Goal: Transaction & Acquisition: Book appointment/travel/reservation

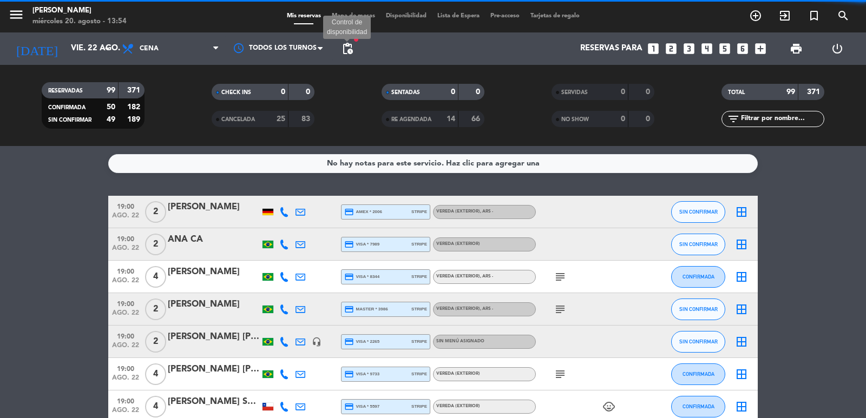
click at [346, 48] on span "pending_actions" at bounding box center [347, 48] width 13 height 13
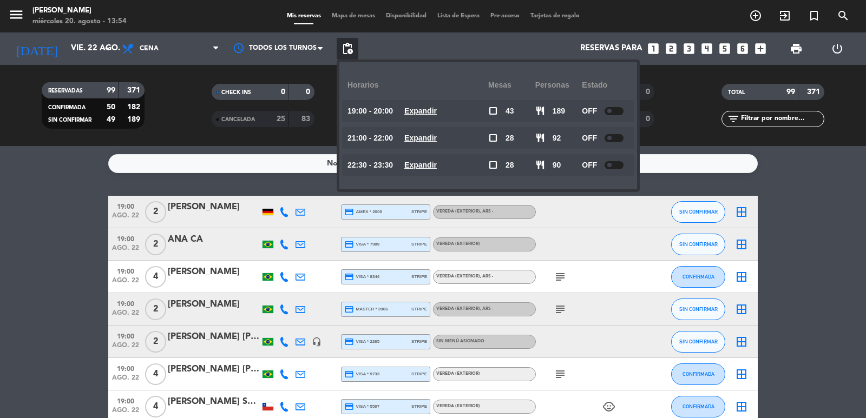
click at [433, 167] on u "Expandir" at bounding box center [420, 165] width 32 height 9
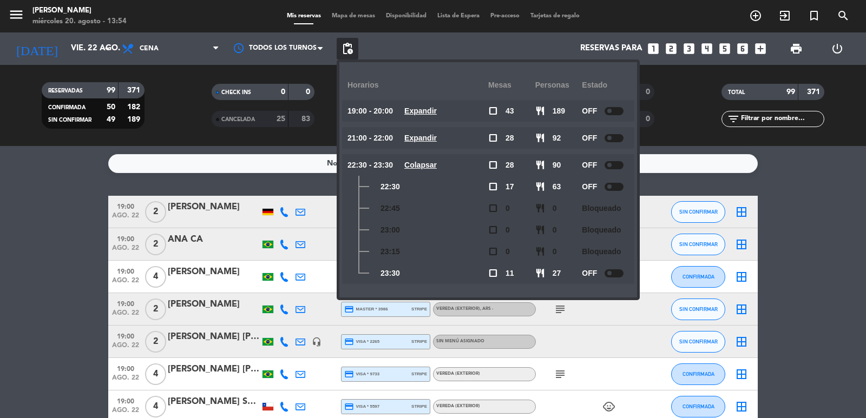
click at [433, 165] on u "Colapsar" at bounding box center [420, 165] width 32 height 9
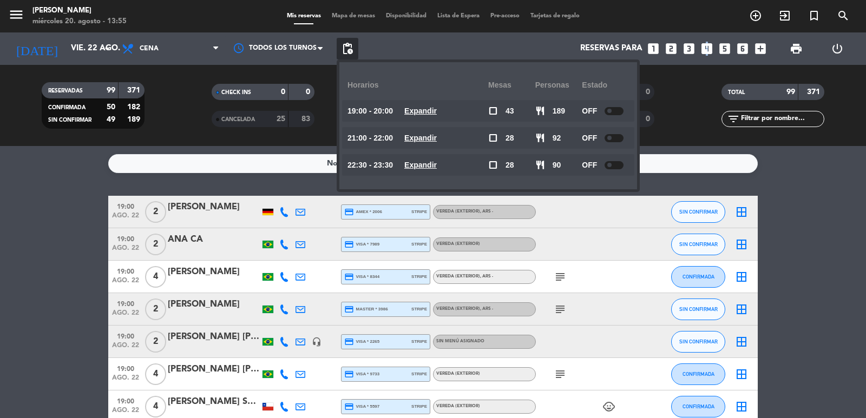
click at [705, 48] on icon "looks_4" at bounding box center [707, 49] width 14 height 14
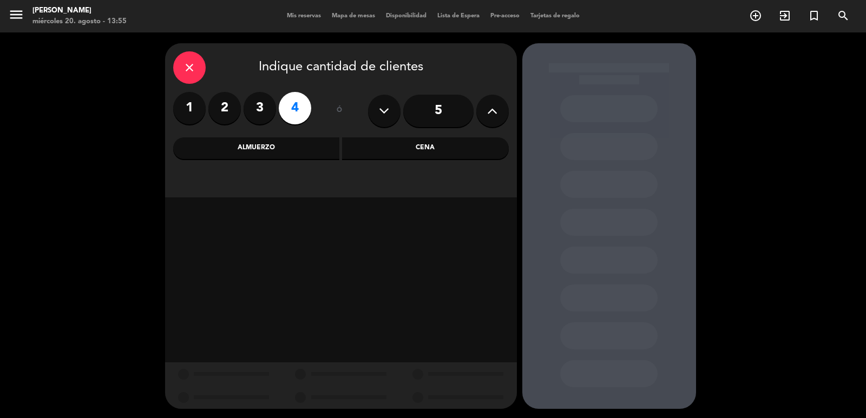
click at [283, 151] on div "Almuerzo" at bounding box center [256, 148] width 167 height 22
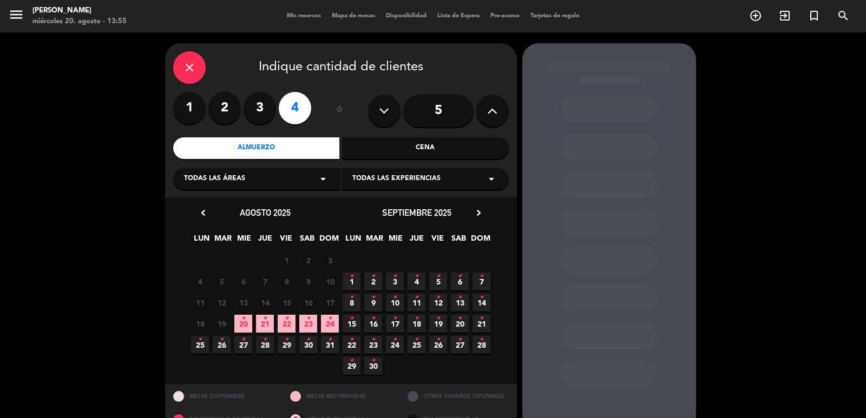
click at [305, 322] on span "23 •" at bounding box center [308, 324] width 18 height 18
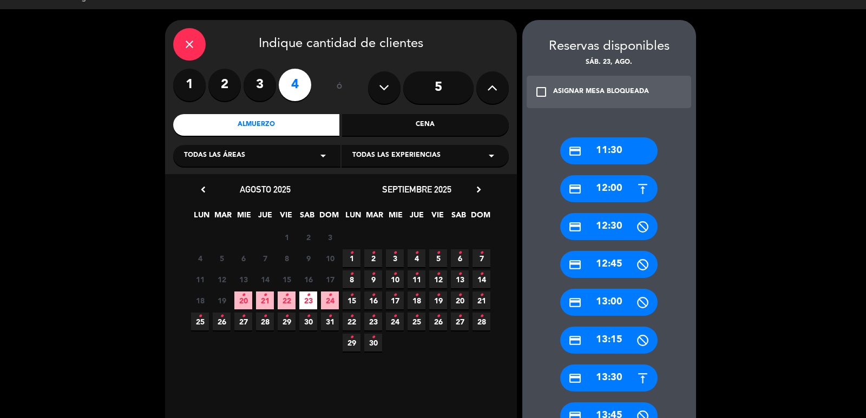
scroll to position [482, 0]
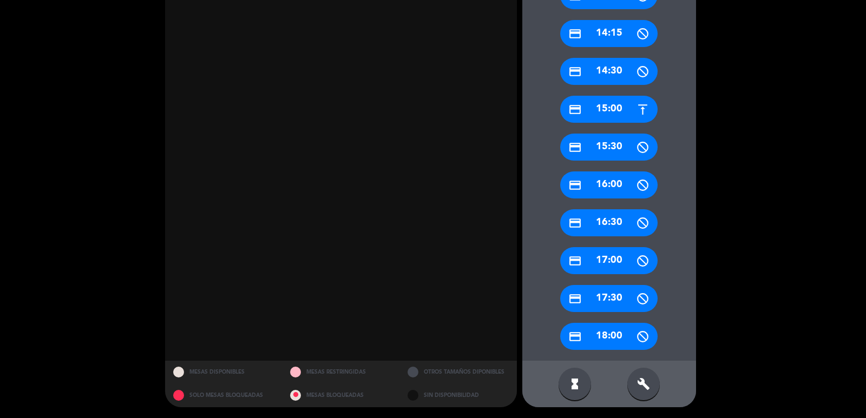
click at [601, 108] on div "credit_card 15:00" at bounding box center [608, 109] width 97 height 27
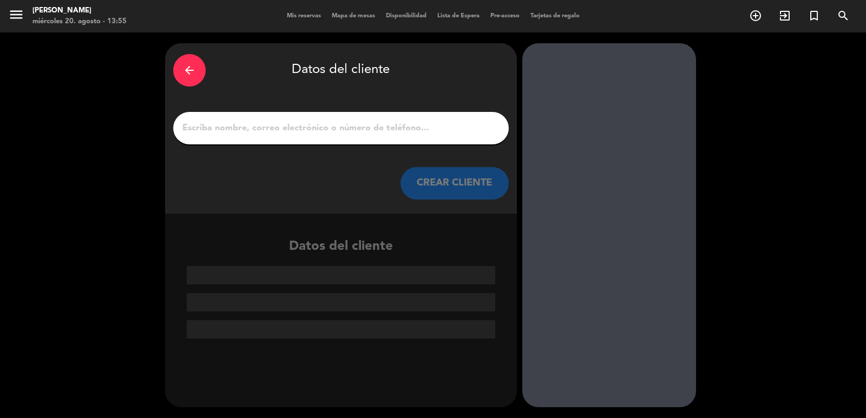
click at [388, 128] on input "1" at bounding box center [340, 128] width 319 height 15
paste input "[PERSON_NAME]"
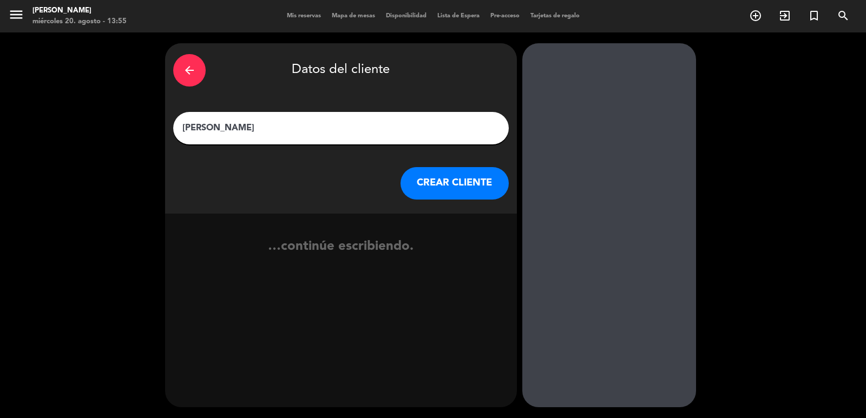
type input "[PERSON_NAME]"
click at [466, 194] on button "CREAR CLIENTE" at bounding box center [454, 183] width 108 height 32
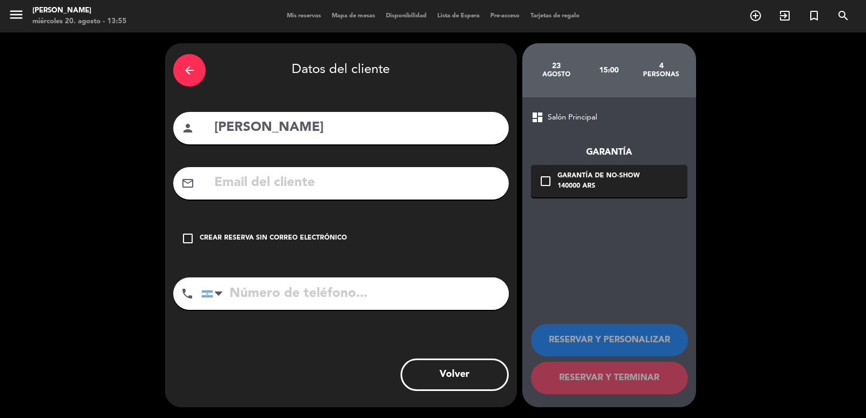
click at [354, 246] on div "check_box_outline_blank Crear reserva sin correo electrónico" at bounding box center [341, 238] width 336 height 32
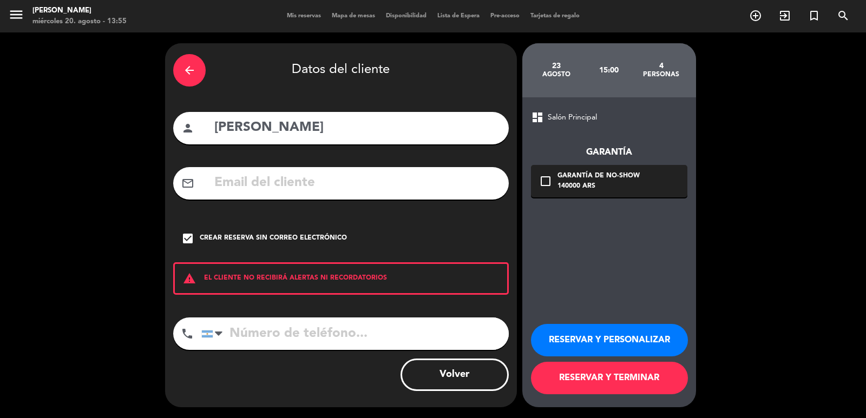
click at [586, 327] on button "RESERVAR Y PERSONALIZAR" at bounding box center [609, 340] width 157 height 32
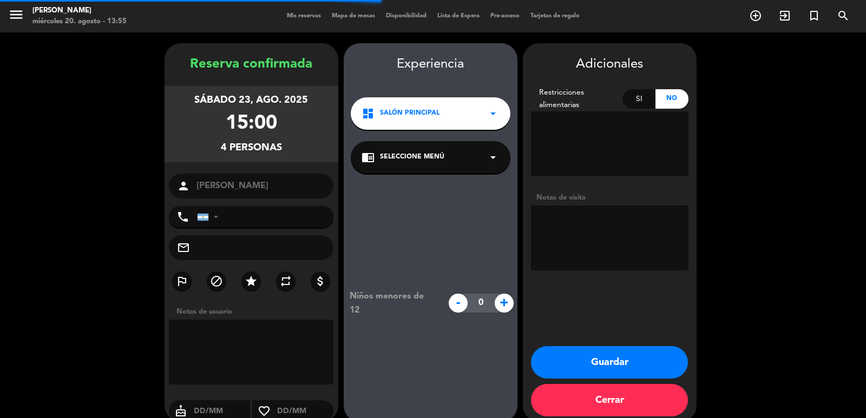
scroll to position [15, 0]
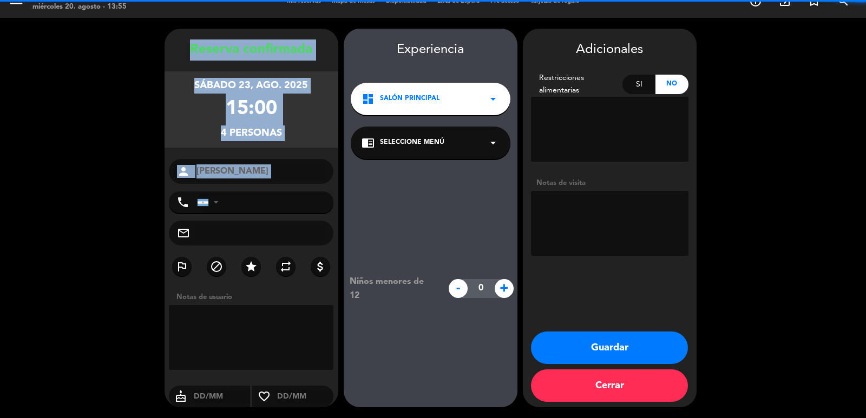
drag, startPoint x: 188, startPoint y: 46, endPoint x: 311, endPoint y: 187, distance: 186.8
click at [311, 187] on div "Reserva confirmada [DATE] 15:00 4 personas person [PERSON_NAME] phone [GEOGRAPH…" at bounding box center [252, 229] width 174 height 379
copy div "Reserva confirmada sábado 23, ago. 2025 15:00 4 personas person"
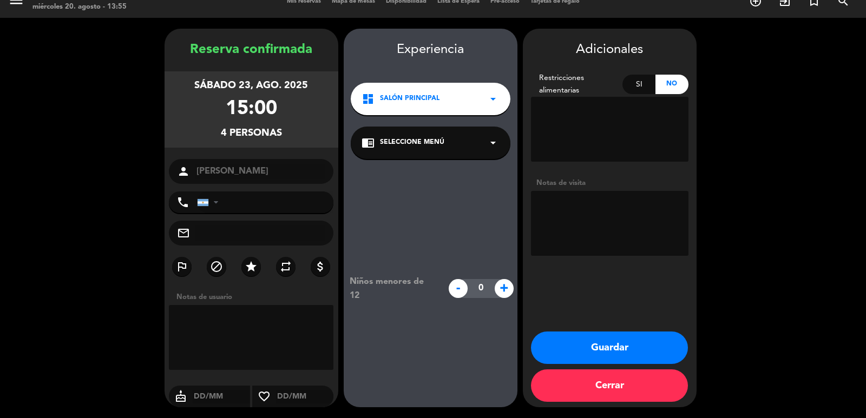
click at [586, 219] on textarea at bounding box center [609, 223] width 157 height 65
type textarea "paso diego"
click at [582, 341] on button "Guardar" at bounding box center [609, 348] width 157 height 32
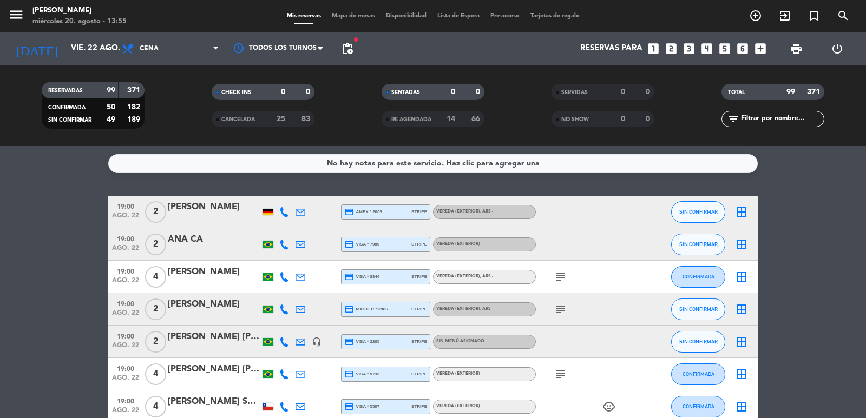
click at [699, 51] on div "Reservas para looks_one looks_two looks_3 looks_4 looks_5 looks_6 add_box" at bounding box center [564, 48] width 413 height 32
click at [708, 55] on icon "looks_4" at bounding box center [707, 49] width 14 height 14
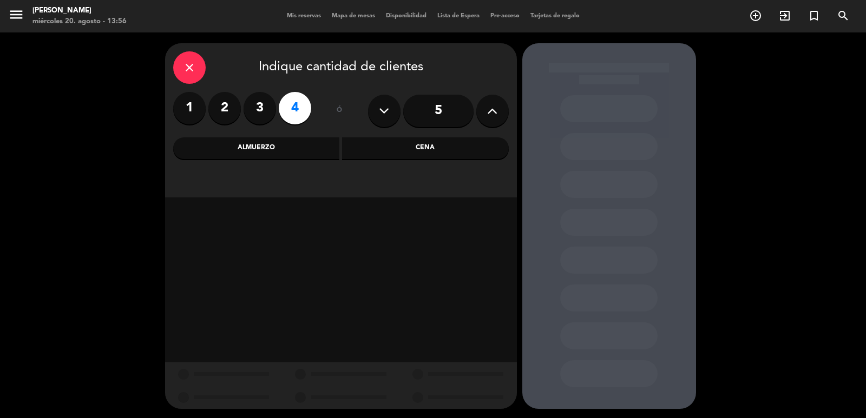
click at [409, 137] on div "close Indique cantidad de clientes 1 2 3 4 ó 5 Almuerzo Cena" at bounding box center [341, 120] width 352 height 154
click at [412, 150] on div "Cena" at bounding box center [425, 148] width 167 height 22
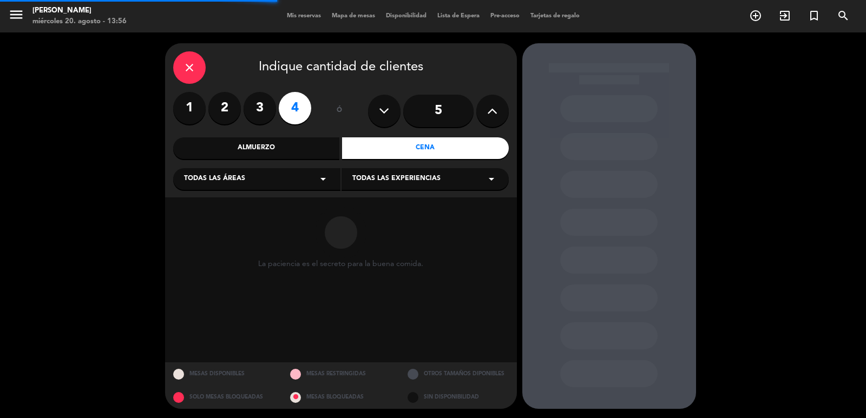
click at [275, 150] on div "Almuerzo" at bounding box center [256, 148] width 167 height 22
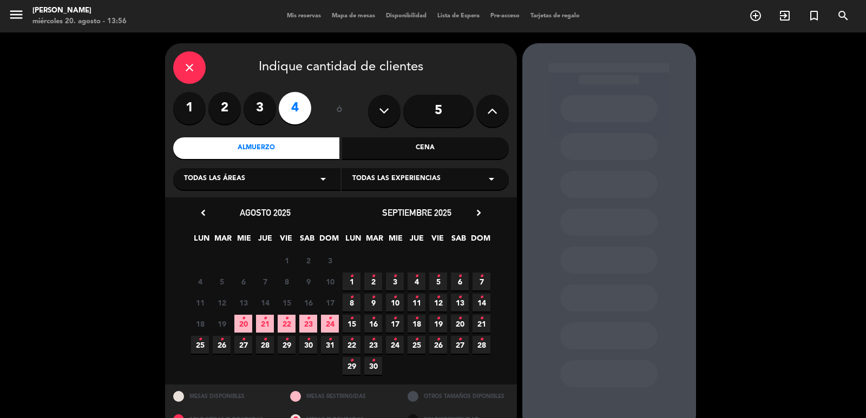
click at [325, 338] on span "31 •" at bounding box center [330, 345] width 18 height 18
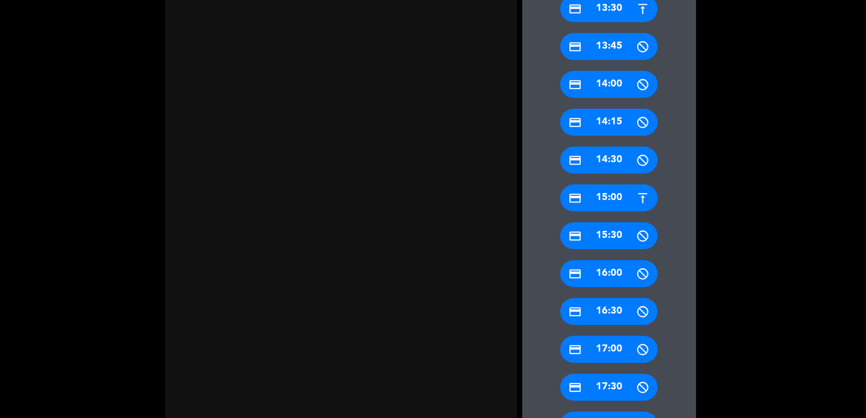
scroll to position [373, 0]
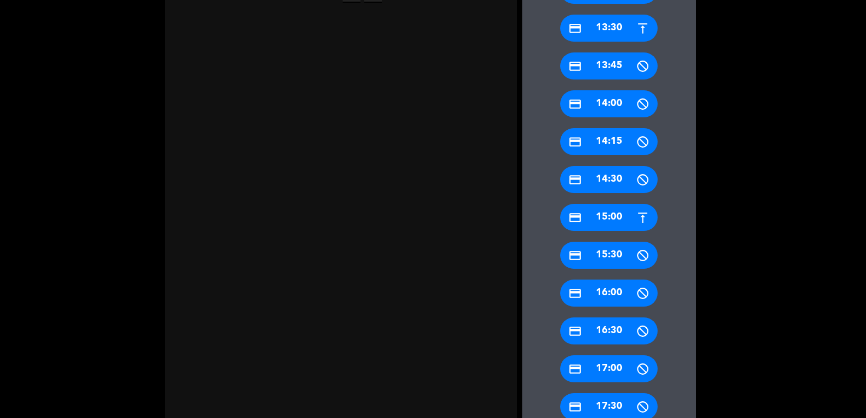
click at [621, 218] on div "credit_card 15:00" at bounding box center [608, 217] width 97 height 27
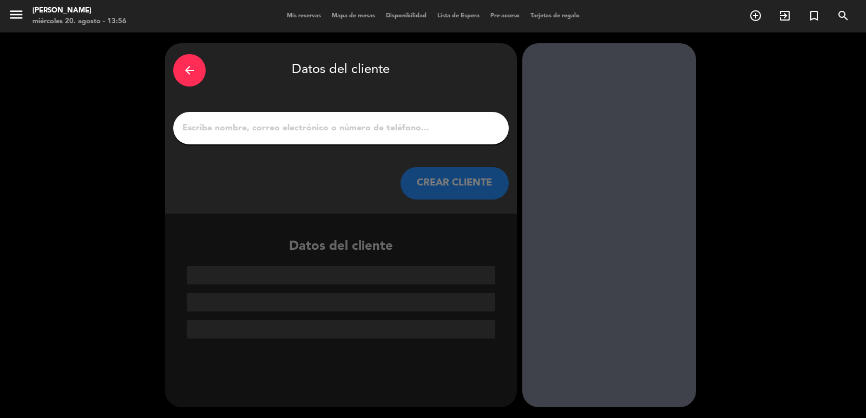
scroll to position [0, 0]
click at [350, 116] on div at bounding box center [341, 128] width 336 height 32
click at [363, 128] on input "1" at bounding box center [340, 128] width 319 height 15
paste input "[PERSON_NAME]"
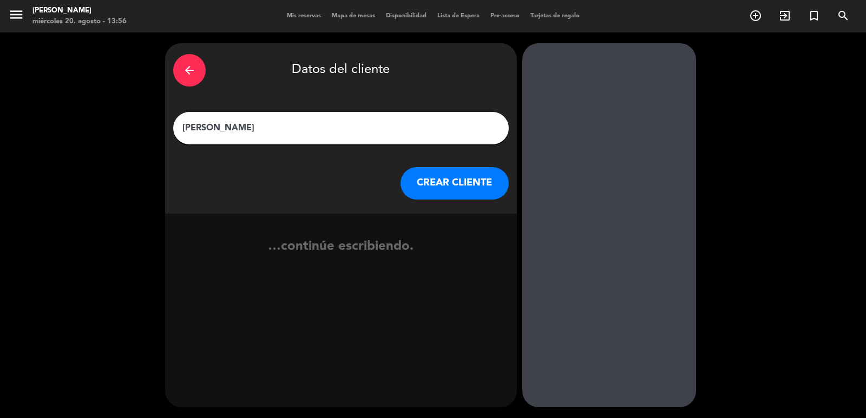
type input "[PERSON_NAME]"
click at [429, 184] on button "CREAR CLIENTE" at bounding box center [454, 183] width 108 height 32
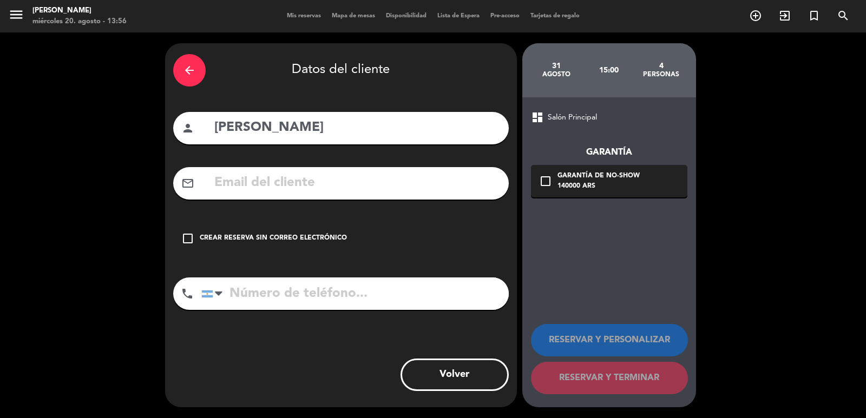
click at [320, 226] on div "check_box_outline_blank Crear reserva sin correo electrónico" at bounding box center [341, 238] width 336 height 32
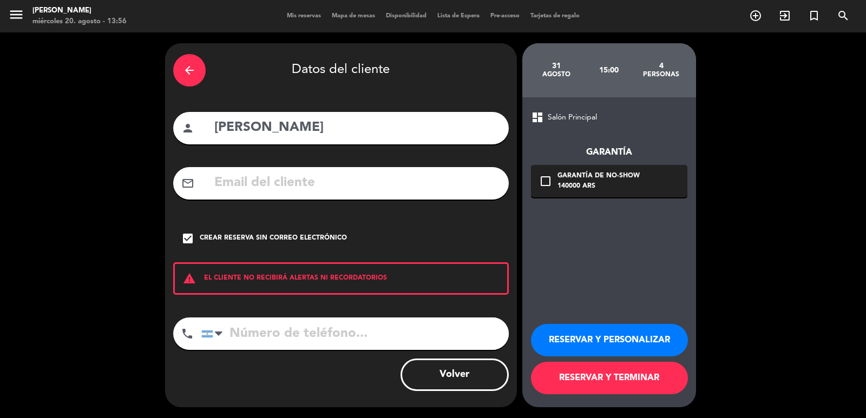
click at [570, 347] on button "RESERVAR Y PERSONALIZAR" at bounding box center [609, 340] width 157 height 32
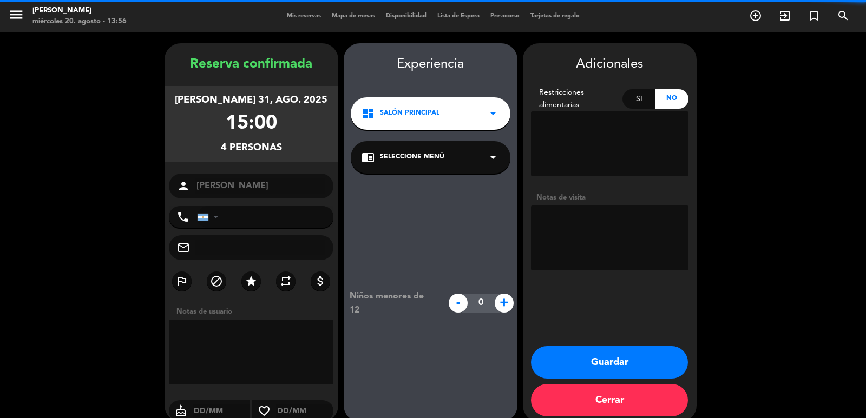
scroll to position [15, 0]
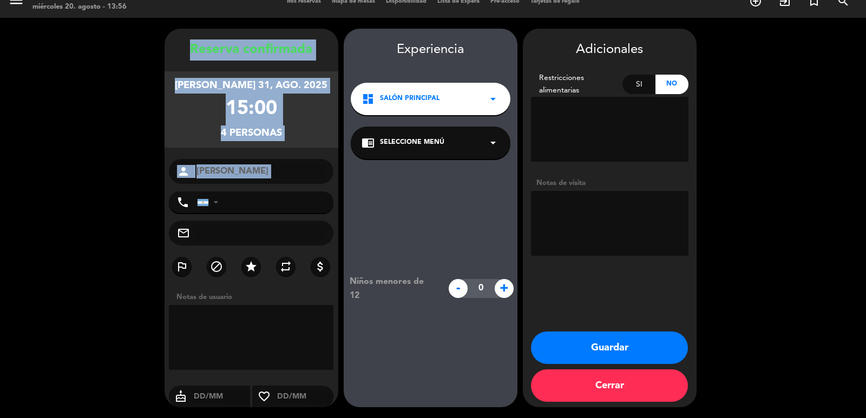
drag, startPoint x: 189, startPoint y: 36, endPoint x: 308, endPoint y: 188, distance: 193.1
click at [308, 188] on div "Reserva confirmada [DATE] 15:00 4 personas person Mr. [PERSON_NAME] phone [GEOG…" at bounding box center [252, 218] width 174 height 379
copy div "Reserva confirmada [DATE] 15:00 4 personas person"
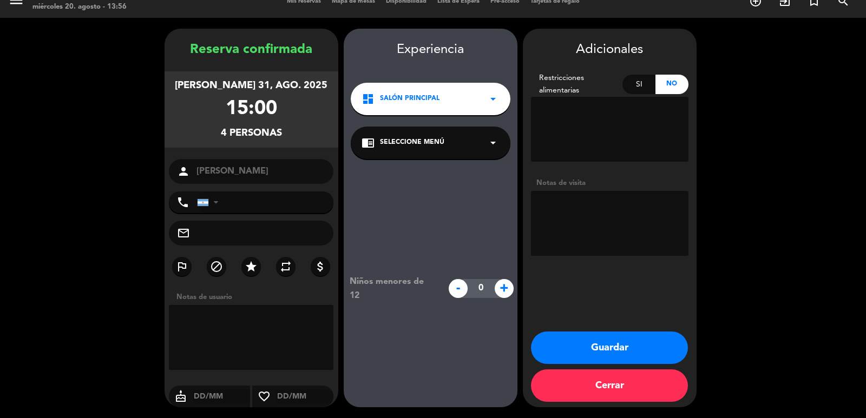
click at [570, 211] on textarea at bounding box center [609, 223] width 157 height 65
type textarea "ag mia"
click at [668, 334] on button "Guardar" at bounding box center [609, 348] width 157 height 32
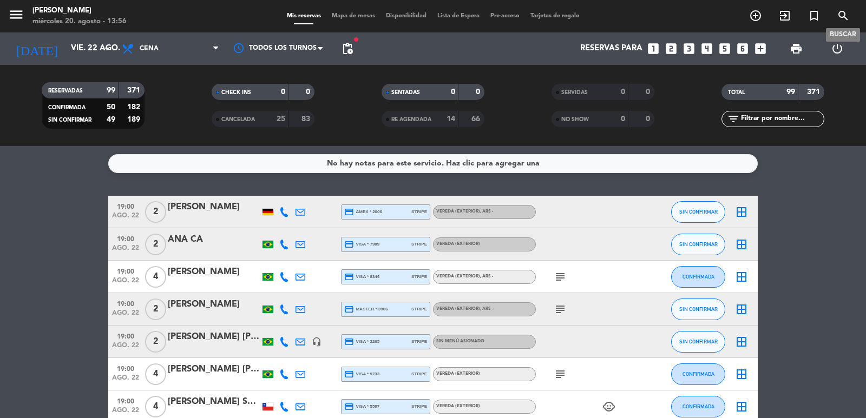
click at [850, 20] on span "search" at bounding box center [843, 15] width 29 height 18
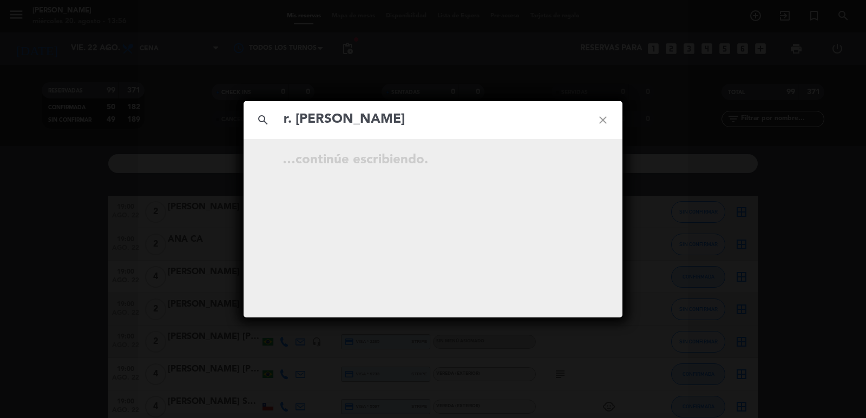
click at [282, 121] on icon "search" at bounding box center [263, 120] width 39 height 39
click at [290, 120] on input "r. [PERSON_NAME]" at bounding box center [432, 120] width 301 height 22
type input "[PERSON_NAME]"
click at [581, 155] on icon "open_in_new" at bounding box center [575, 161] width 13 height 13
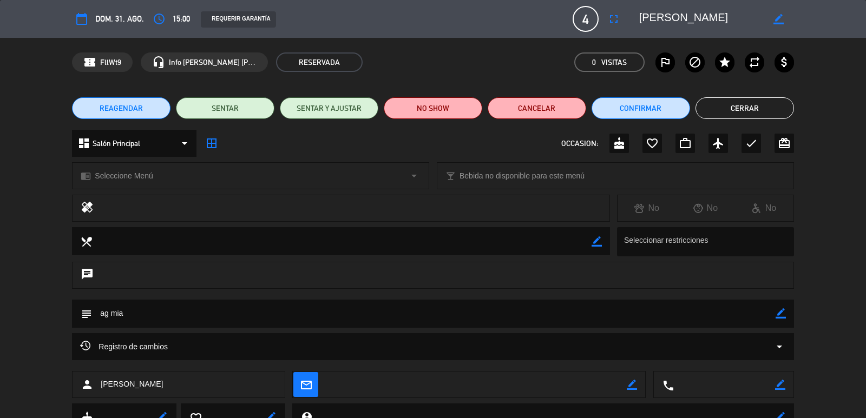
drag, startPoint x: 783, startPoint y: 313, endPoint x: 771, endPoint y: 315, distance: 12.2
click at [783, 313] on icon "border_color" at bounding box center [780, 313] width 10 height 10
click at [768, 317] on textarea at bounding box center [433, 314] width 683 height 28
type textarea "a"
click at [779, 313] on icon at bounding box center [780, 313] width 10 height 10
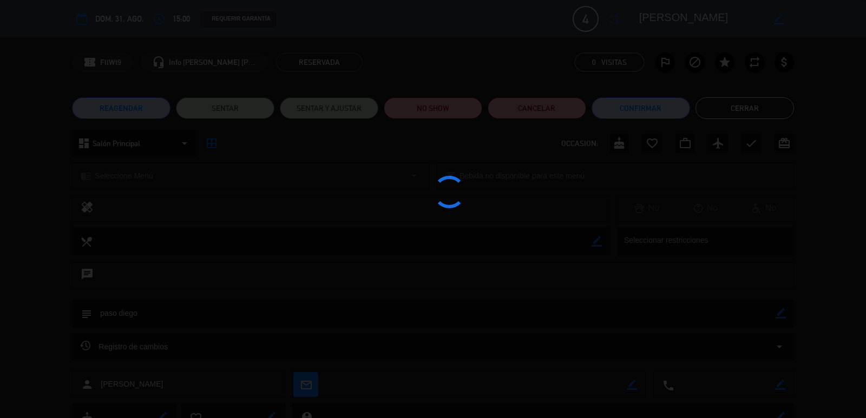
click at [780, 316] on div at bounding box center [433, 209] width 866 height 418
type textarea "paso diego"
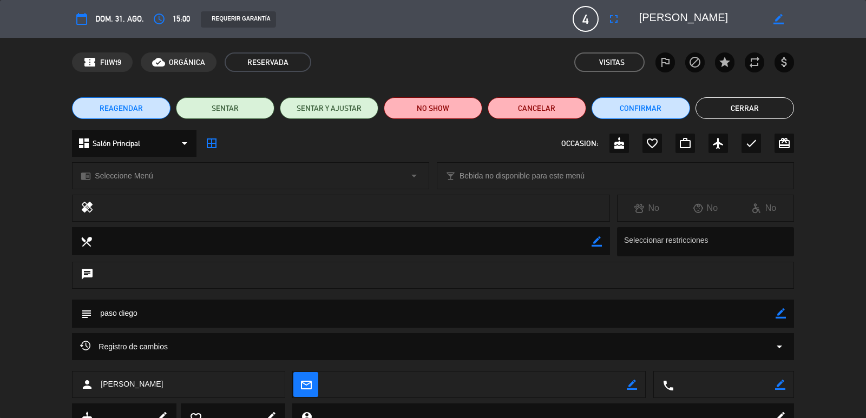
click at [685, 83] on div "confirmation_number FllWt9 cloud_done ORGÁNICA RESERVADA Visitas outlined_flag …" at bounding box center [433, 62] width 866 height 49
drag, startPoint x: 711, startPoint y: 103, endPoint x: 680, endPoint y: 111, distance: 31.9
click at [708, 102] on button "Cerrar" at bounding box center [744, 108] width 98 height 22
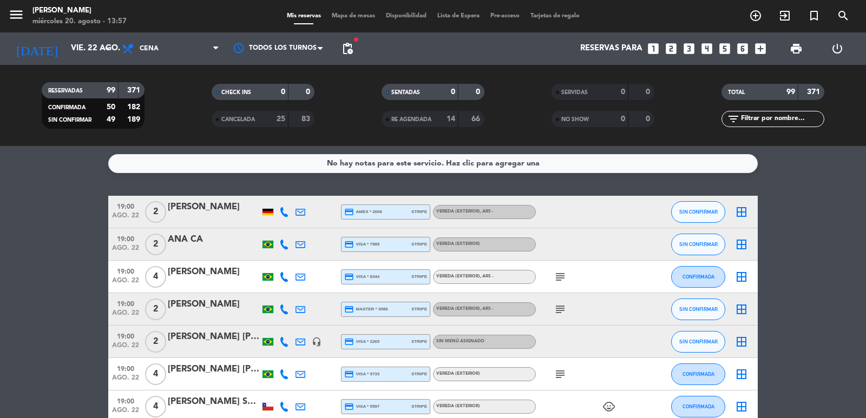
click at [844, 27] on div "menu [PERSON_NAME] miércoles 20. agosto - 13:57 Mis reservas Mapa de mesas Disp…" at bounding box center [433, 16] width 866 height 32
click at [762, 11] on icon "search" at bounding box center [755, 15] width 13 height 13
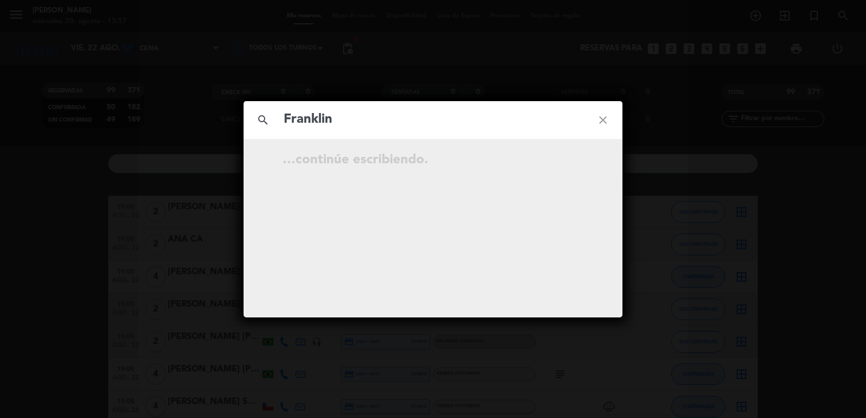
type input "Franklin"
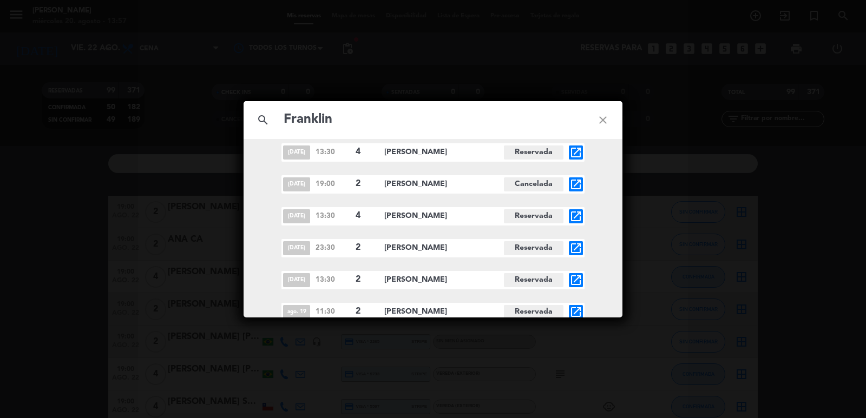
scroll to position [2631, 0]
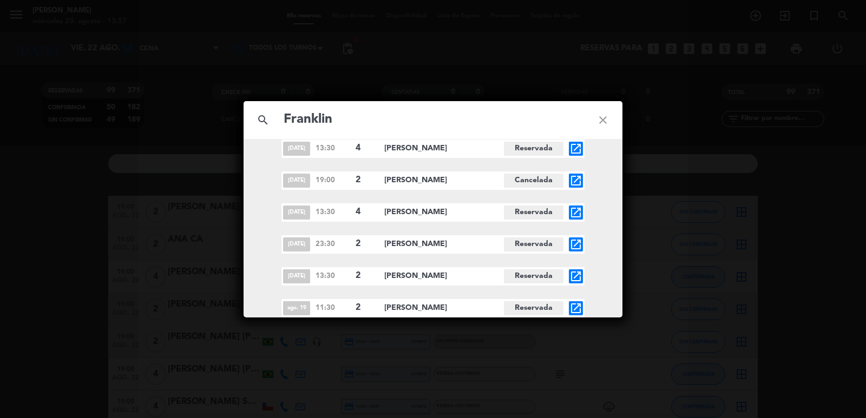
click at [161, 153] on div "search Franklin close dic. 26 20:00 2 [PERSON_NAME][GEOGRAPHIC_DATA] open_in_ne…" at bounding box center [433, 209] width 866 height 418
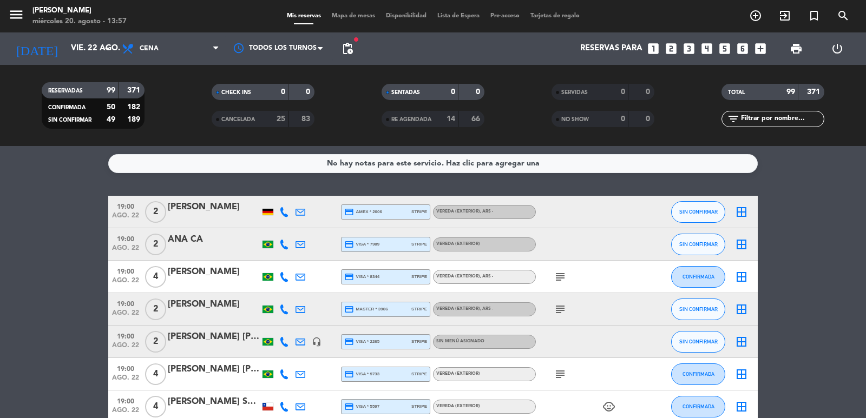
click at [674, 55] on icon "looks_two" at bounding box center [671, 49] width 14 height 14
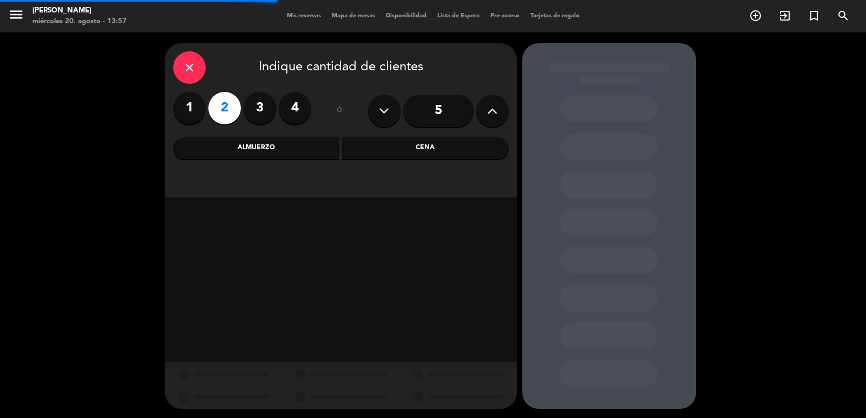
click at [330, 151] on div "Almuerzo" at bounding box center [256, 148] width 167 height 22
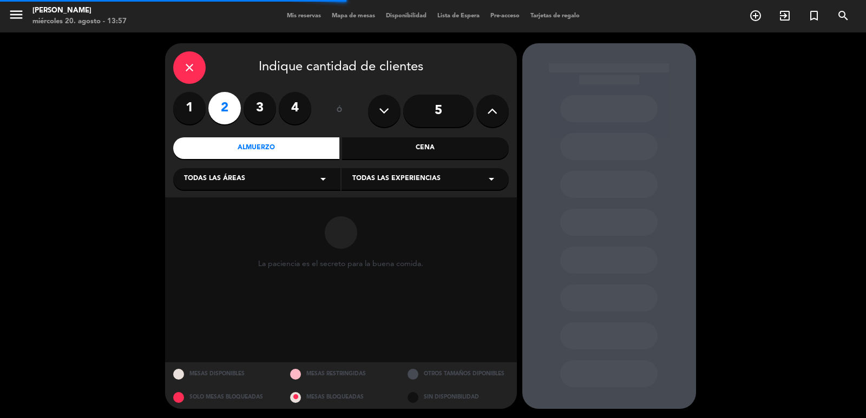
click at [404, 154] on div "Cena" at bounding box center [425, 148] width 167 height 22
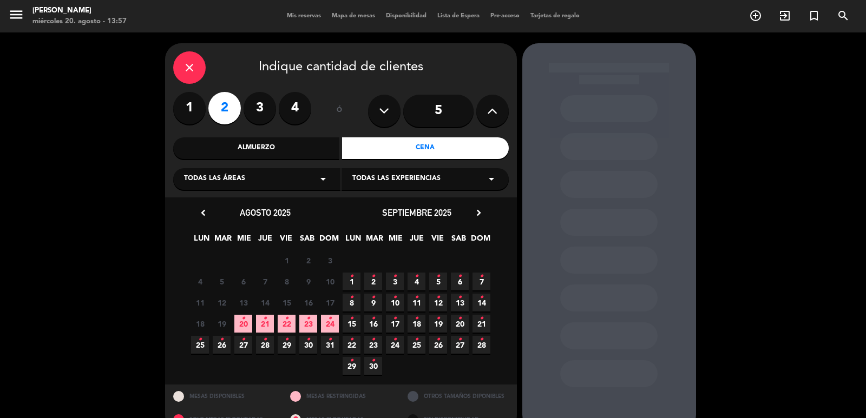
click at [247, 327] on span "20 •" at bounding box center [243, 324] width 18 height 18
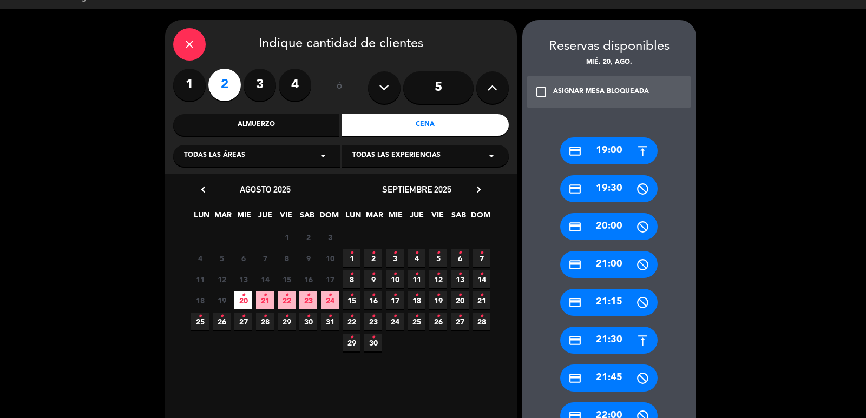
click at [628, 347] on div "credit_card 21:30" at bounding box center [608, 340] width 97 height 27
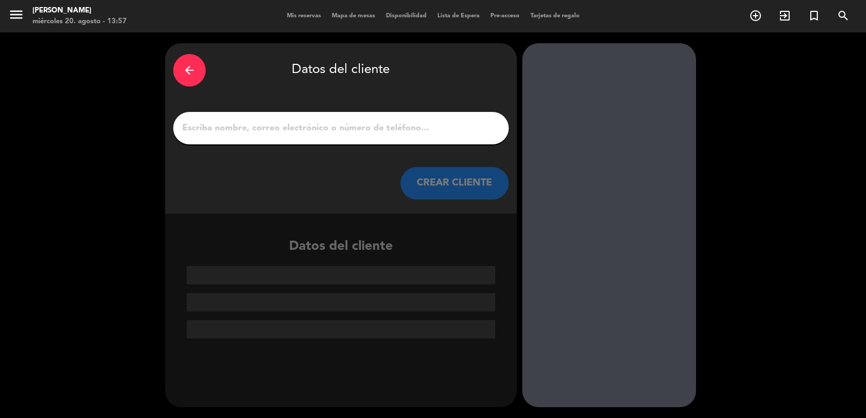
scroll to position [0, 0]
click at [314, 119] on div at bounding box center [341, 128] width 336 height 32
click at [328, 127] on input "1" at bounding box center [340, 128] width 319 height 15
paste input "Franklin"
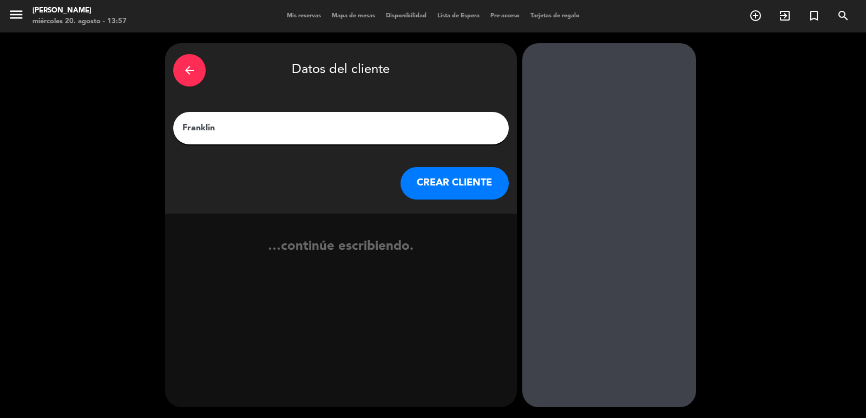
type input "Franklin"
click at [414, 177] on button "CREAR CLIENTE" at bounding box center [454, 183] width 108 height 32
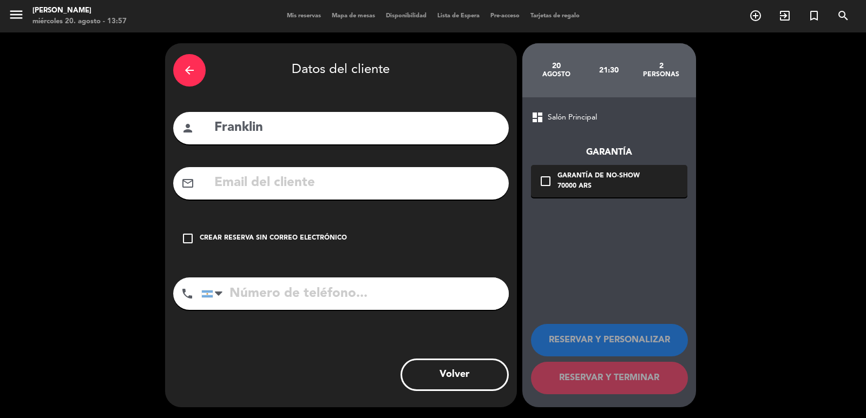
drag, startPoint x: 321, startPoint y: 201, endPoint x: 322, endPoint y: 207, distance: 6.1
click at [321, 201] on div "arrow_back Datos del cliente person Franklin mail_outline check_box_outline_bla…" at bounding box center [341, 225] width 352 height 364
click at [341, 249] on div "check_box_outline_blank Crear reserva sin correo electrónico" at bounding box center [341, 238] width 336 height 32
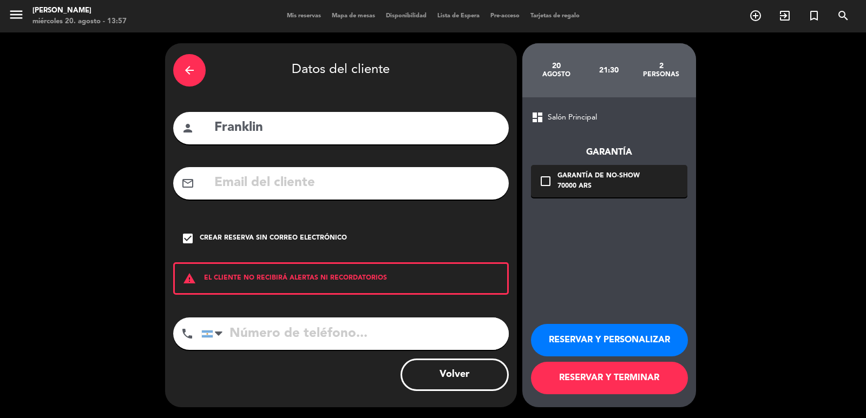
click at [559, 339] on button "RESERVAR Y PERSONALIZAR" at bounding box center [609, 340] width 157 height 32
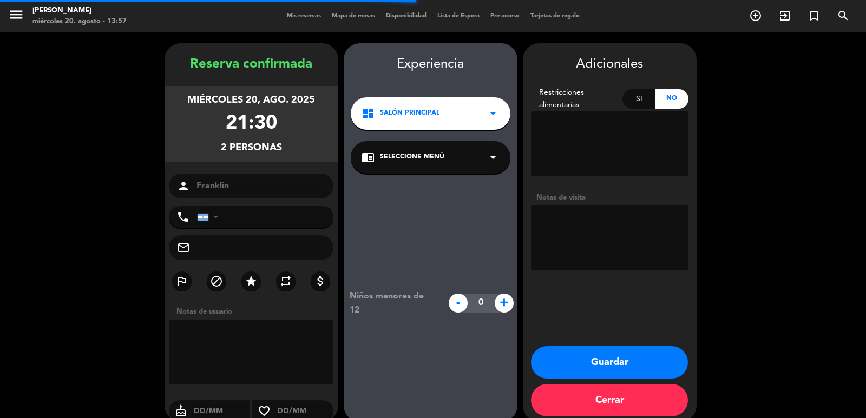
scroll to position [15, 0]
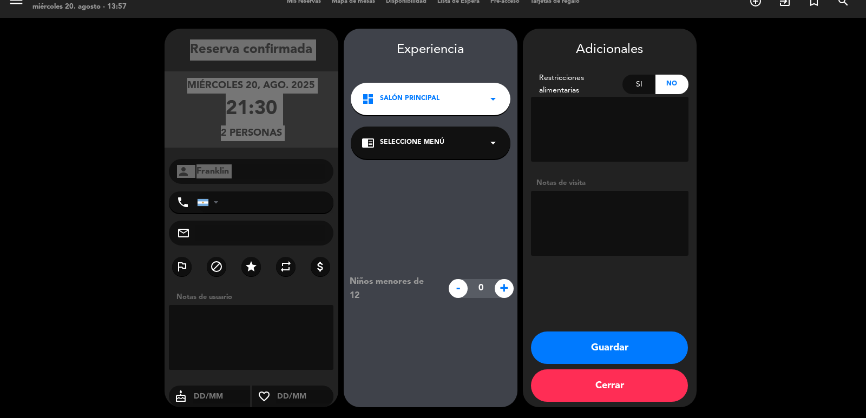
drag, startPoint x: 186, startPoint y: 47, endPoint x: 268, endPoint y: 188, distance: 163.2
click at [268, 188] on div "Reserva confirmada [DATE] 21:30 2 personas person [GEOGRAPHIC_DATA] phone [GEOG…" at bounding box center [252, 229] width 174 height 379
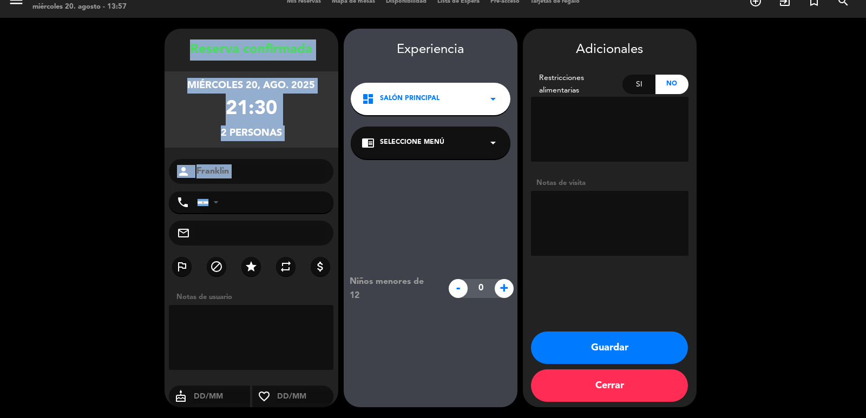
copy div "Reserva confirmada [DATE] 21:30 2 personas person"
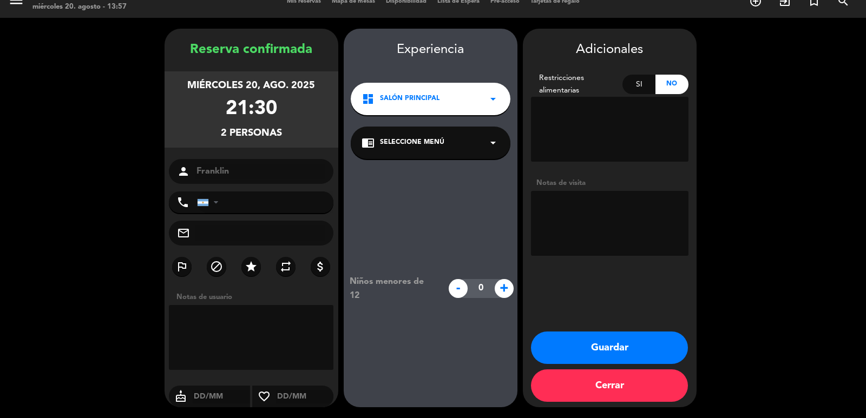
click at [566, 237] on textarea at bounding box center [609, 223] width 157 height 65
type textarea "a"
type textarea "paso diego"
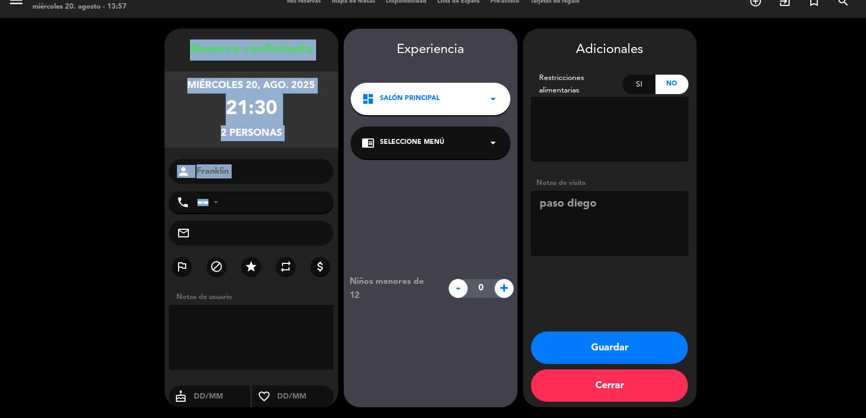
drag, startPoint x: 182, startPoint y: 40, endPoint x: 266, endPoint y: 189, distance: 171.5
click at [266, 189] on div "Reserva confirmada [DATE] 21:30 2 personas person [GEOGRAPHIC_DATA] phone [GEOG…" at bounding box center [252, 229] width 174 height 379
copy div "Reserva confirmada [DATE] 21:30 2 personas person"
click at [563, 344] on button "Guardar" at bounding box center [609, 348] width 157 height 32
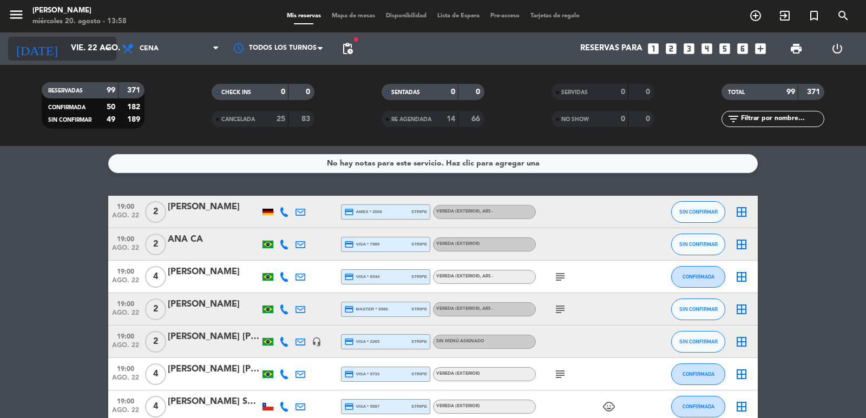
click at [75, 49] on input "vie. 22 ago." at bounding box center [117, 48] width 104 height 21
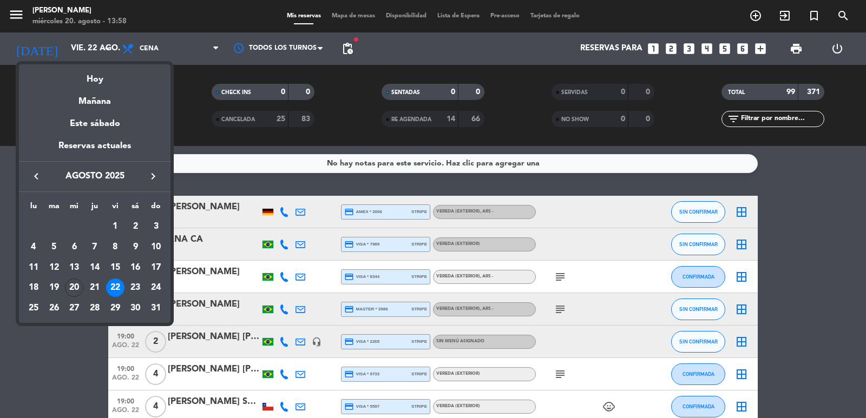
click at [139, 284] on div "23" at bounding box center [135, 288] width 18 height 18
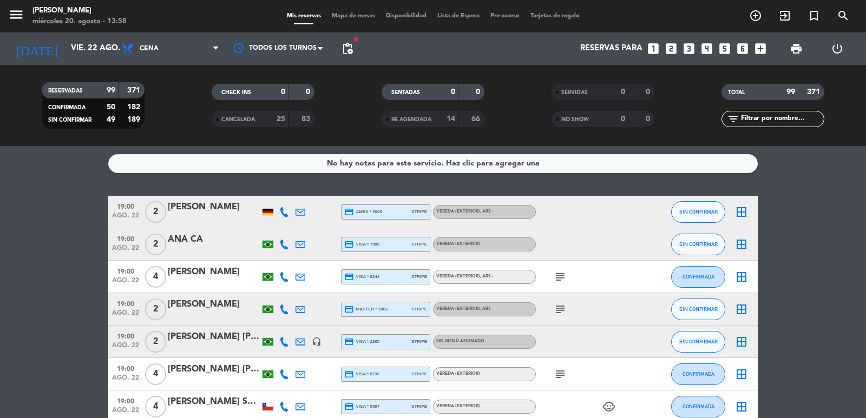
type input "sáb. 23 ago."
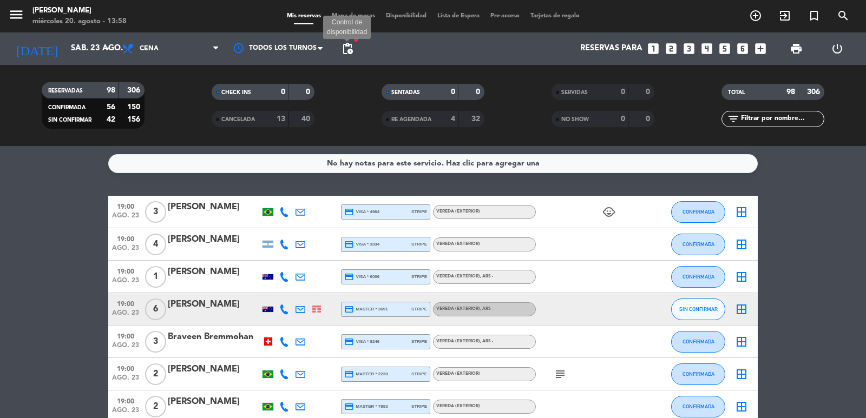
click at [350, 50] on span "pending_actions" at bounding box center [347, 48] width 13 height 13
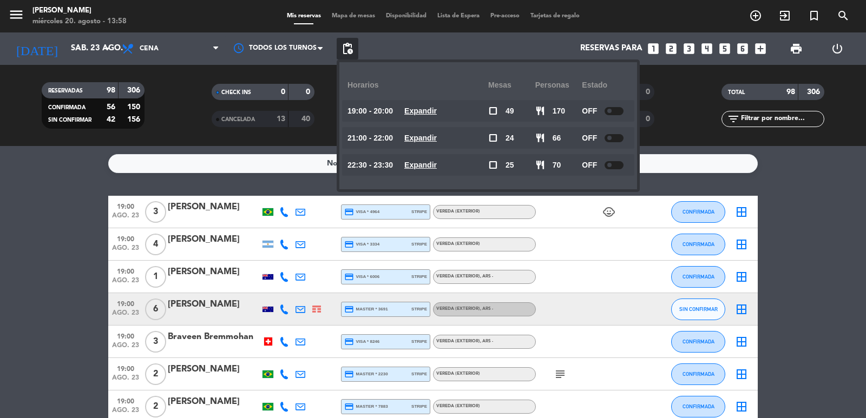
click at [437, 161] on u "Expandir" at bounding box center [420, 165] width 32 height 9
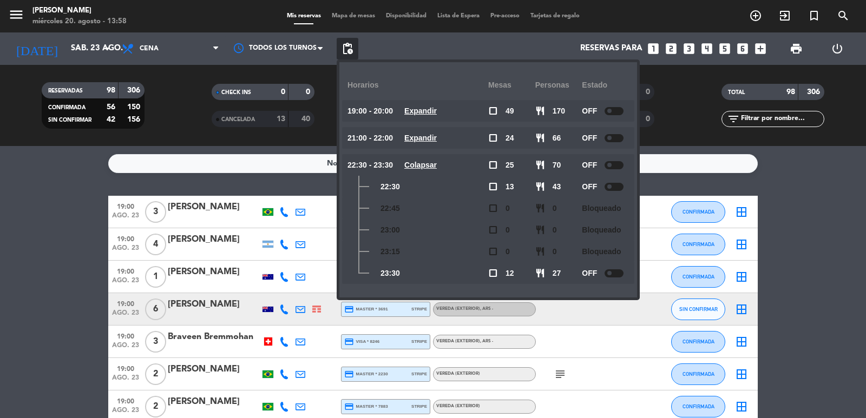
click at [437, 161] on u "Colapsar" at bounding box center [420, 165] width 32 height 9
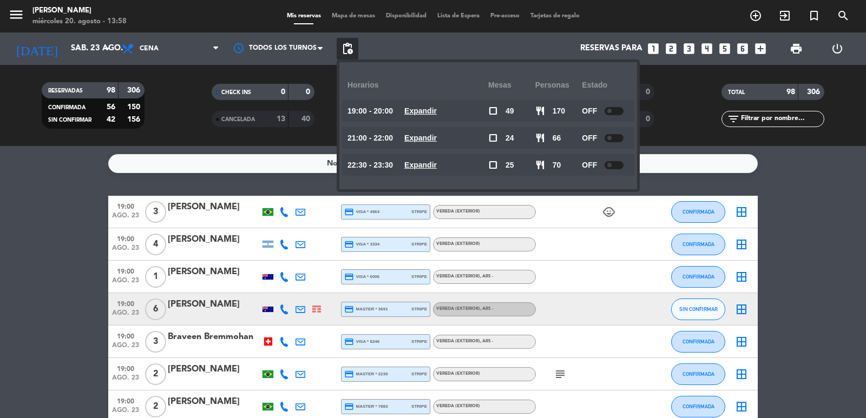
click at [199, 64] on div "Todos los servicios Almuerzo Cena Cena Todos los servicios Almuerzo Cena" at bounding box center [170, 48] width 108 height 32
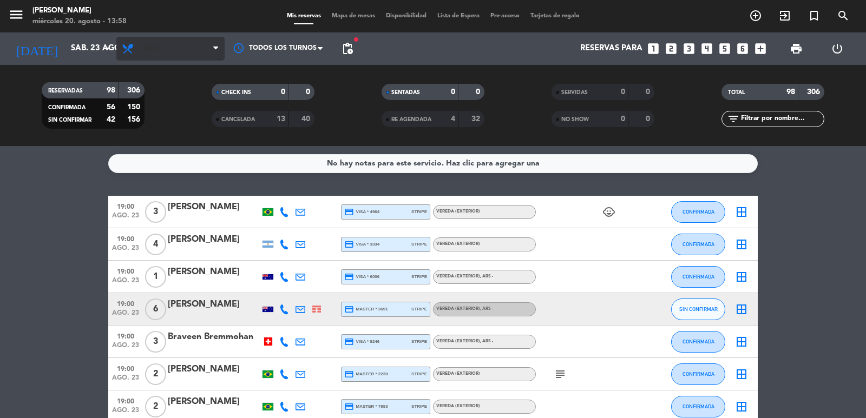
click at [195, 55] on span "Cena" at bounding box center [170, 49] width 108 height 24
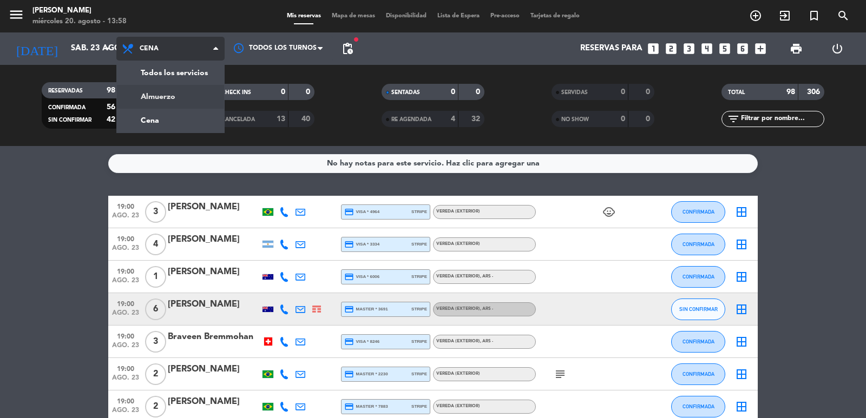
click at [181, 102] on div "menu [PERSON_NAME] miércoles 20. agosto - 13:58 Mis reservas Mapa de mesas Disp…" at bounding box center [433, 73] width 866 height 146
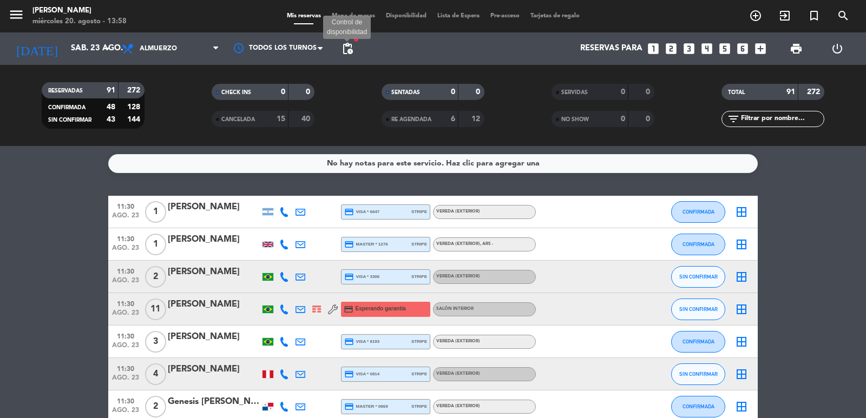
click at [348, 50] on span "pending_actions" at bounding box center [347, 48] width 13 height 13
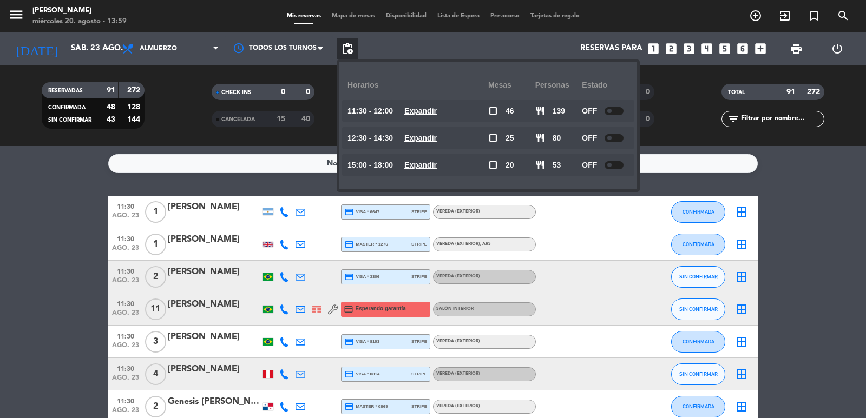
click at [671, 49] on icon "looks_two" at bounding box center [671, 49] width 14 height 14
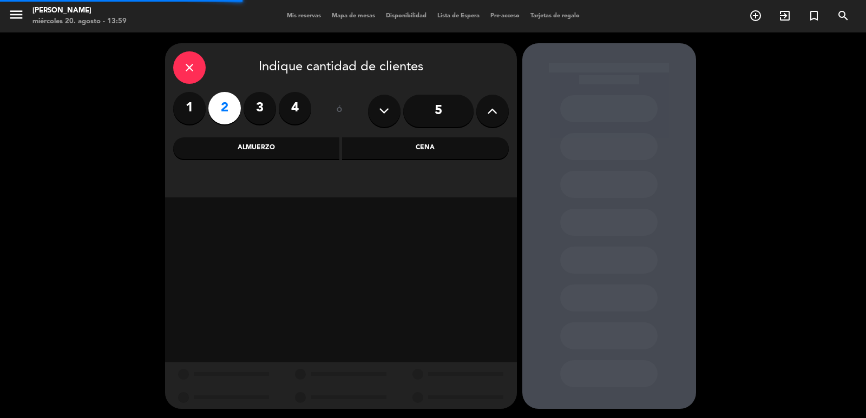
click at [412, 136] on div "close Indique cantidad de clientes 1 2 3 4 ó 5 Almuerzo Cena" at bounding box center [341, 120] width 352 height 154
click at [419, 143] on div "Cena" at bounding box center [425, 148] width 167 height 22
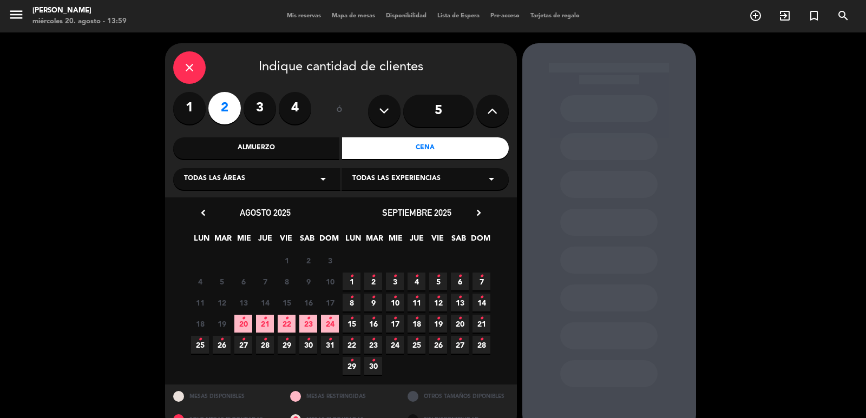
click at [249, 322] on span "20 •" at bounding box center [243, 324] width 18 height 18
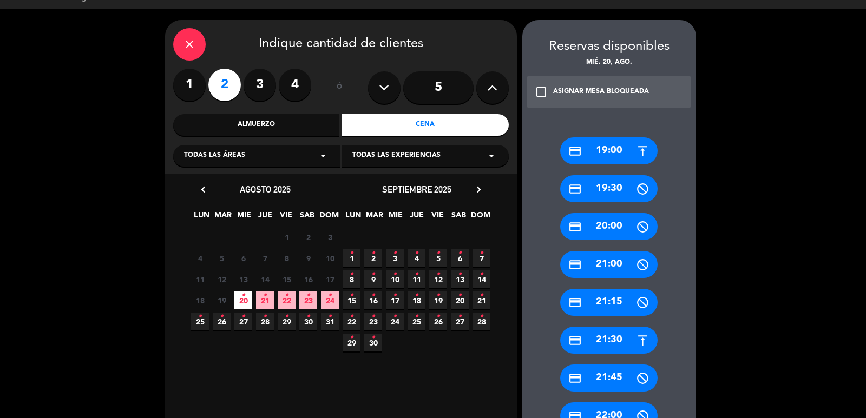
scroll to position [292, 0]
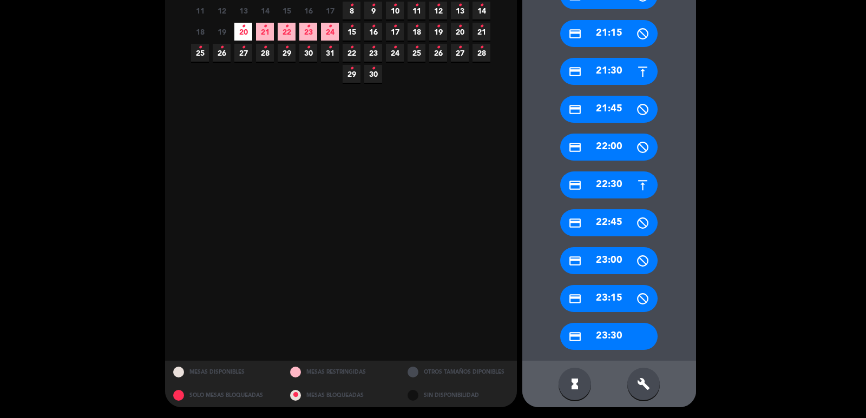
click at [630, 333] on div "credit_card 23:30" at bounding box center [608, 336] width 97 height 27
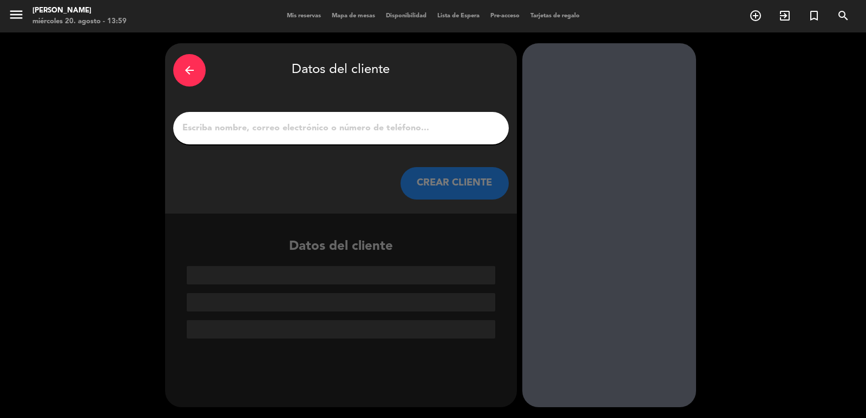
click at [333, 126] on input "1" at bounding box center [340, 128] width 319 height 15
paste input "[PERSON_NAME]"
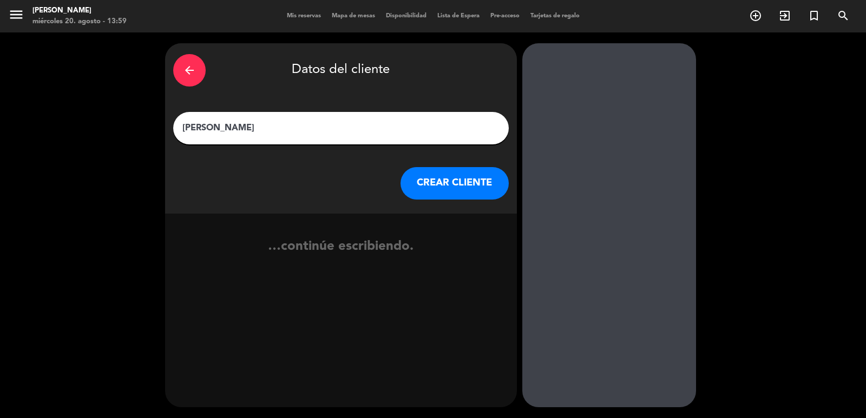
type input "[PERSON_NAME]"
click at [431, 189] on button "CREAR CLIENTE" at bounding box center [454, 183] width 108 height 32
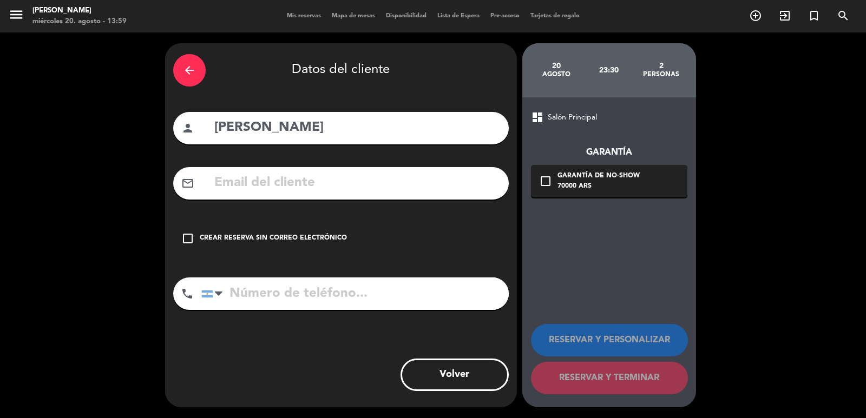
click at [175, 1] on div "menu [PERSON_NAME] miércoles 20. agosto - 13:59 Mis reservas Mapa de mesas Disp…" at bounding box center [433, 16] width 866 height 32
click at [288, 182] on input "text" at bounding box center [356, 183] width 287 height 22
paste input ":11964394168 Correo electrónico: [EMAIL_ADDRESS][DOMAIN_NAME]"
type input ":11964394168 Correo electrónico: [EMAIL_ADDRESS][DOMAIN_NAME]"
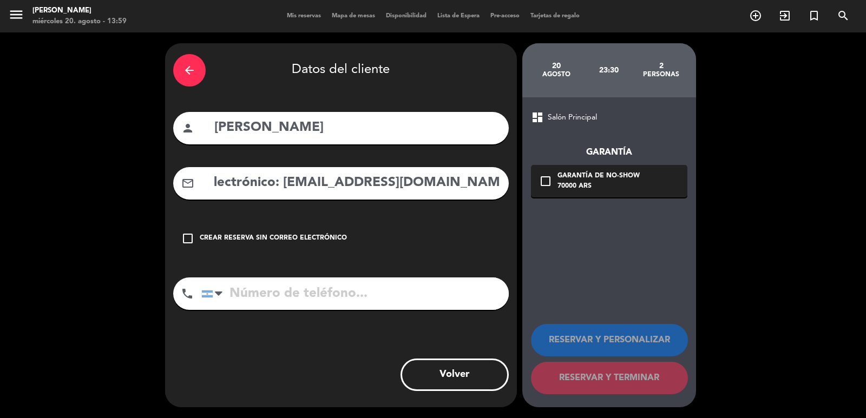
click at [320, 301] on input "tel" at bounding box center [354, 294] width 307 height 32
paste input ":11964394168 Correo electrónico: [EMAIL_ADDRESS][DOMAIN_NAME]"
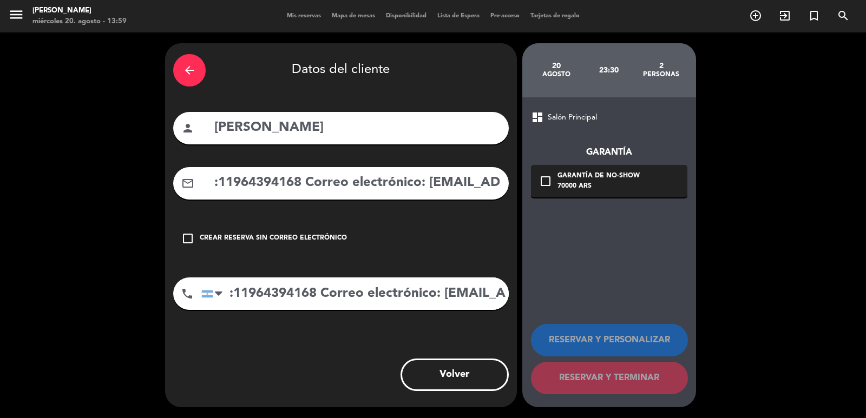
scroll to position [0, 159]
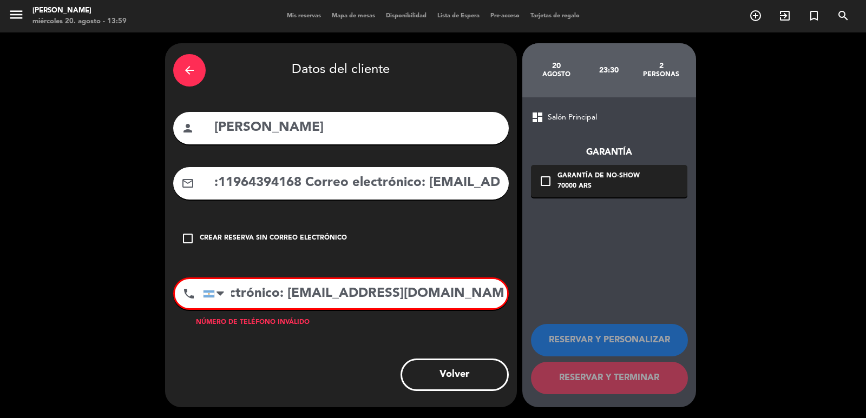
type input ":11964394168 Correo electrónico: [EMAIL_ADDRESS][DOMAIN_NAME]"
drag, startPoint x: 417, startPoint y: 179, endPoint x: 86, endPoint y: 127, distance: 334.8
click at [94, 137] on div "arrow_back Datos del cliente person [PERSON_NAME] mail_outline :11964394168 Cor…" at bounding box center [433, 225] width 866 height 386
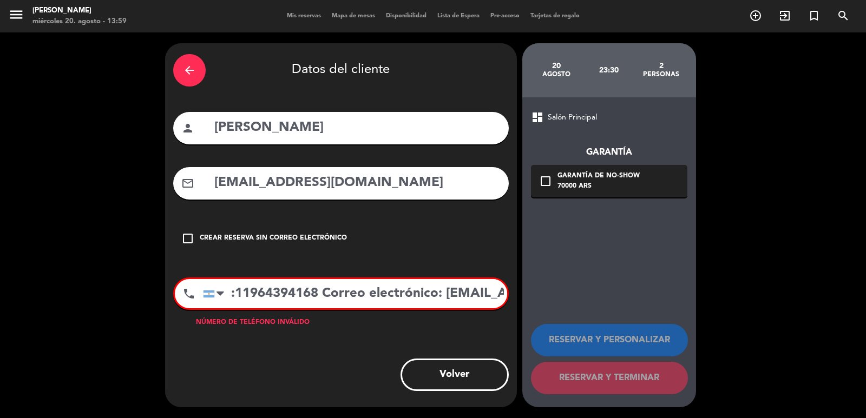
type input "[EMAIL_ADDRESS][DOMAIN_NAME]"
drag, startPoint x: 360, startPoint y: 305, endPoint x: 774, endPoint y: 330, distance: 415.3
click at [768, 333] on div "arrow_back Datos del cliente person [PERSON_NAME] mail_outline [EMAIL_ADDRESS][…" at bounding box center [433, 225] width 866 height 386
click at [238, 287] on input ":11964394168" at bounding box center [355, 293] width 304 height 29
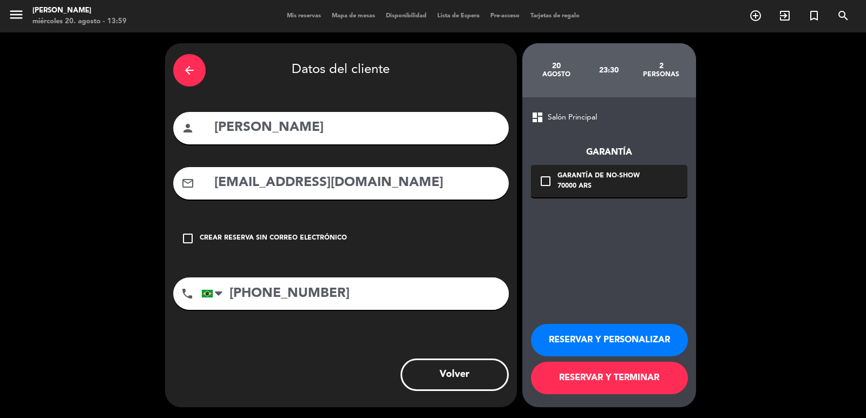
type input "[PHONE_NUMBER]"
click at [573, 174] on div "Garantía de no-show" at bounding box center [598, 176] width 82 height 11
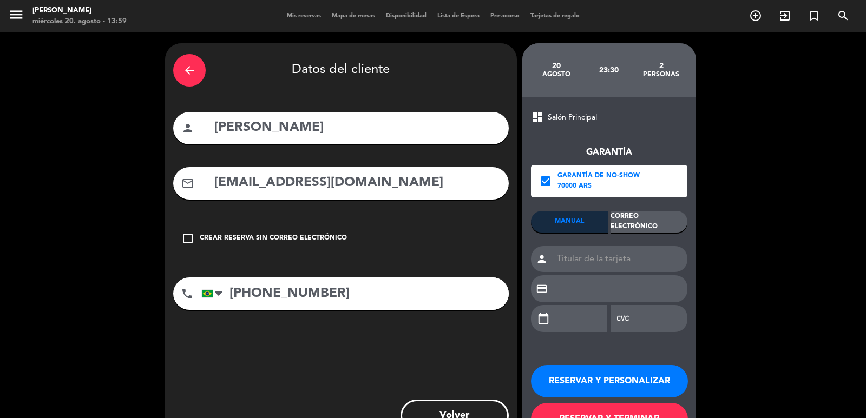
click at [620, 216] on div "Correo Electrónico" at bounding box center [648, 222] width 77 height 22
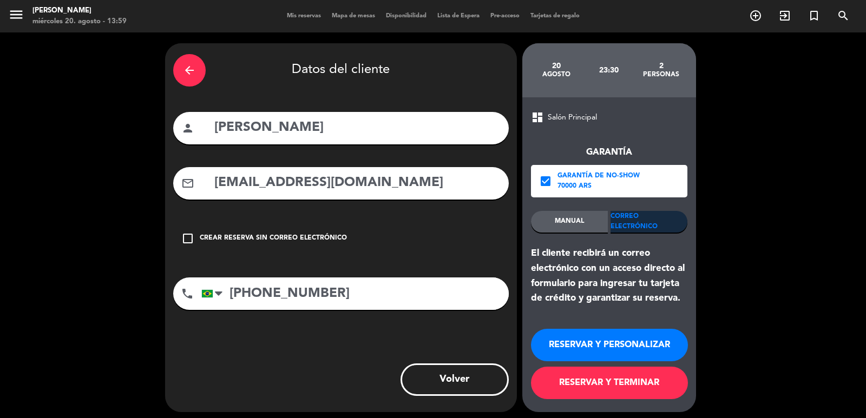
click at [613, 338] on button "RESERVAR Y PERSONALIZAR" at bounding box center [609, 345] width 157 height 32
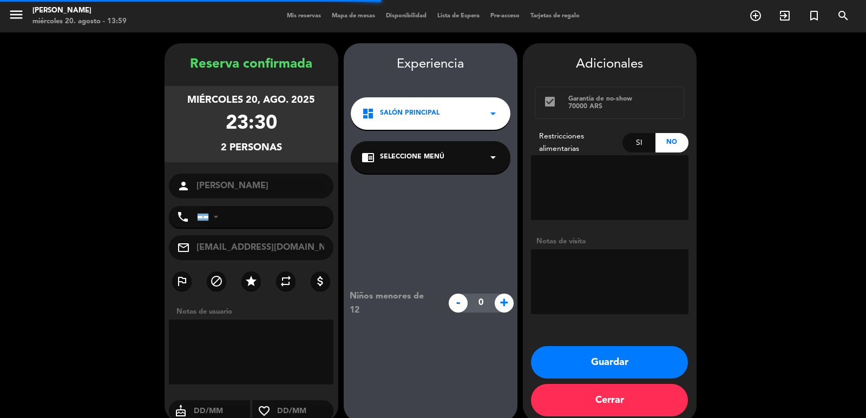
type input "[PHONE_NUMBER]"
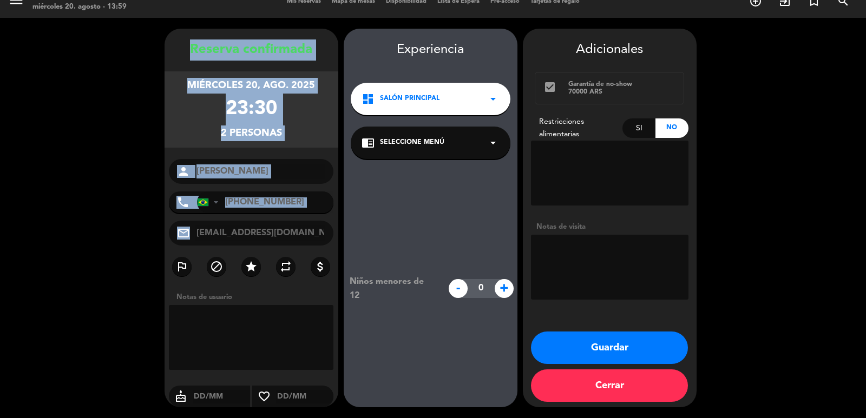
drag, startPoint x: 179, startPoint y: 41, endPoint x: 336, endPoint y: 246, distance: 258.6
click at [336, 246] on div "Reserva confirmada [DATE] 23:30 2 personas person [PERSON_NAME] phone [GEOGRAPH…" at bounding box center [252, 218] width 174 height 379
copy div "Loremip dolorsitam consectet 43, adi. 4898 66:54 4 elitsedd eiusmo tempo Incidi…"
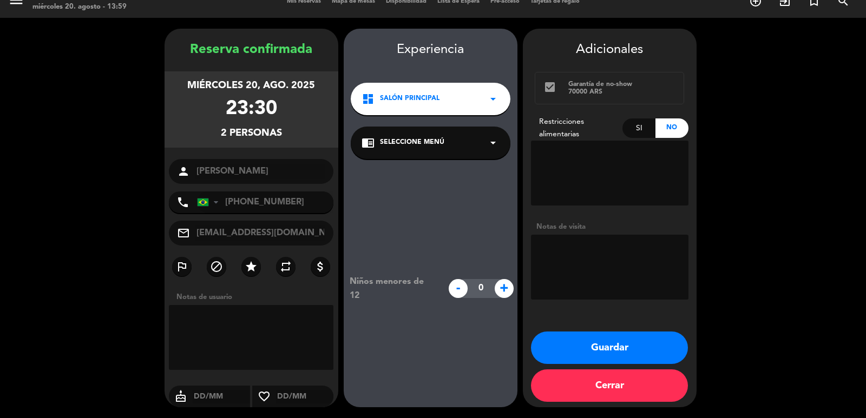
click at [411, 102] on span "Salón Principal" at bounding box center [410, 99] width 60 height 11
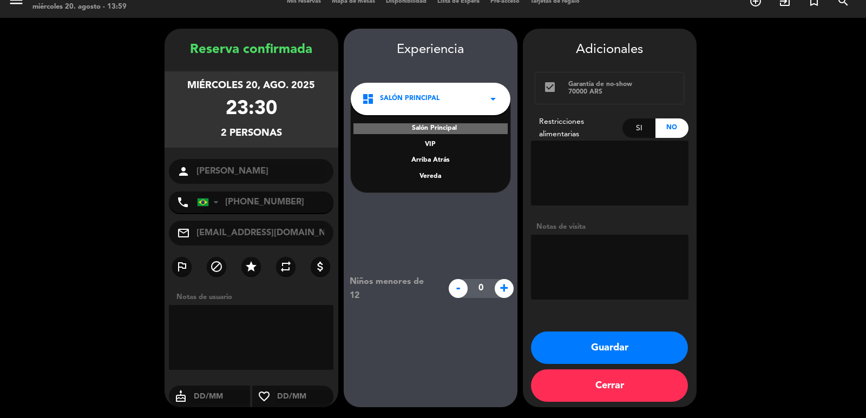
click at [424, 170] on div "Salón Principal VIP Arriba Atrás Vereda" at bounding box center [431, 146] width 160 height 94
drag, startPoint x: 420, startPoint y: 172, endPoint x: 424, endPoint y: 167, distance: 6.2
click at [422, 174] on div "Vereda" at bounding box center [430, 177] width 138 height 11
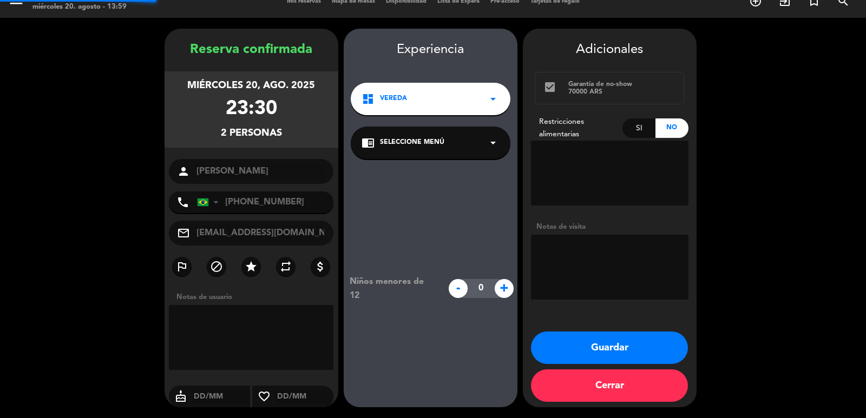
click at [424, 155] on div "chrome_reader_mode Seleccione Menú arrow_drop_down" at bounding box center [431, 143] width 160 height 32
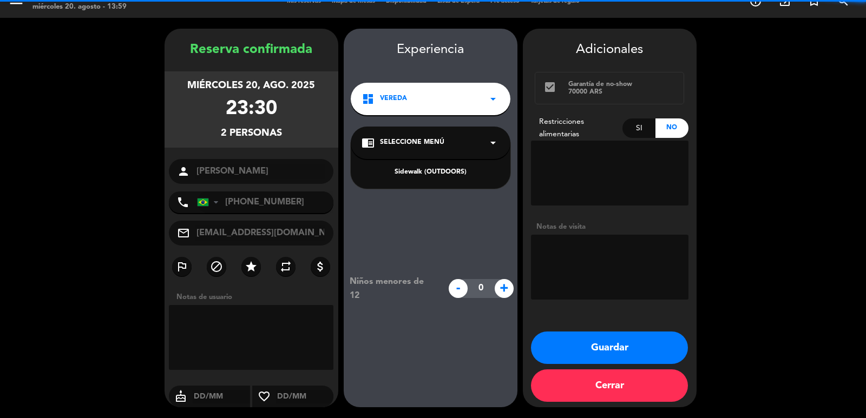
click at [433, 174] on div "Sidewalk (OUTDOORS)" at bounding box center [430, 172] width 138 height 11
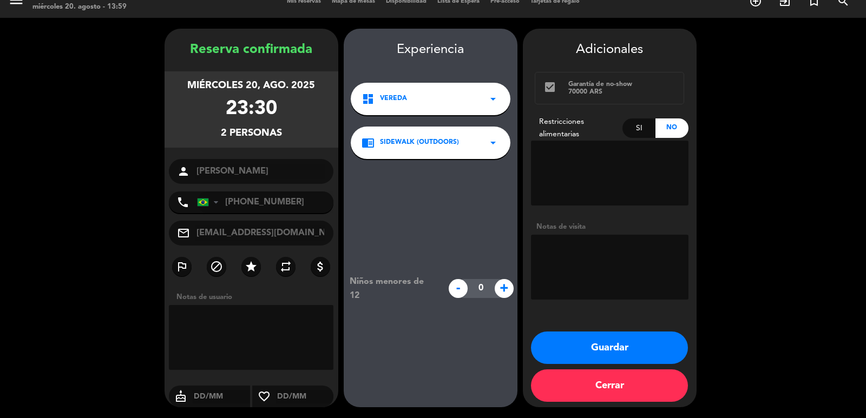
click at [612, 343] on button "Guardar" at bounding box center [609, 348] width 157 height 32
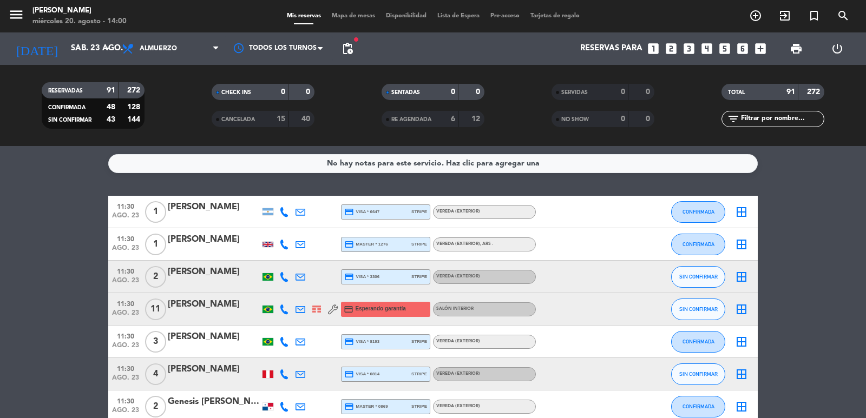
click at [667, 43] on icon "looks_two" at bounding box center [671, 49] width 14 height 14
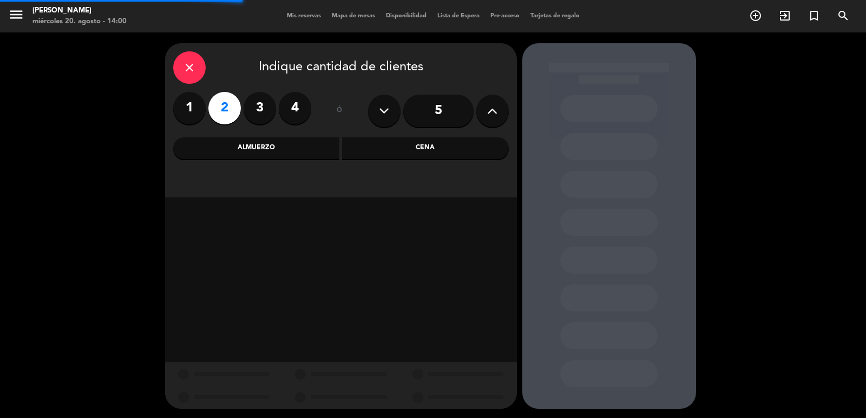
click at [464, 126] on div "5" at bounding box center [438, 111] width 141 height 38
click at [447, 150] on div "Cena" at bounding box center [425, 148] width 167 height 22
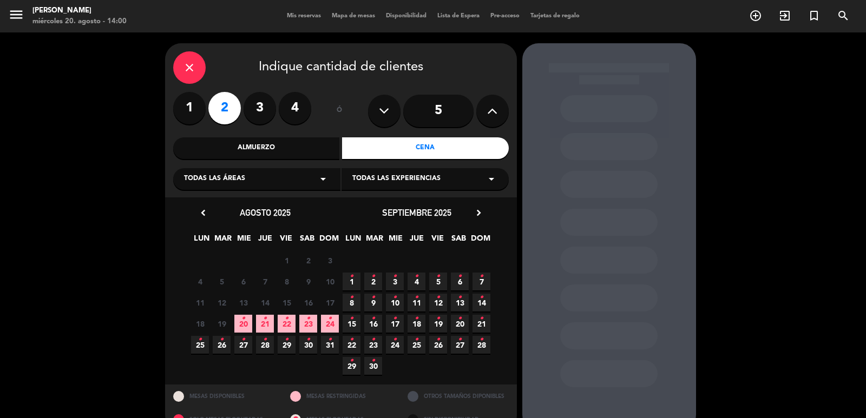
click at [241, 352] on span "27 •" at bounding box center [243, 345] width 18 height 18
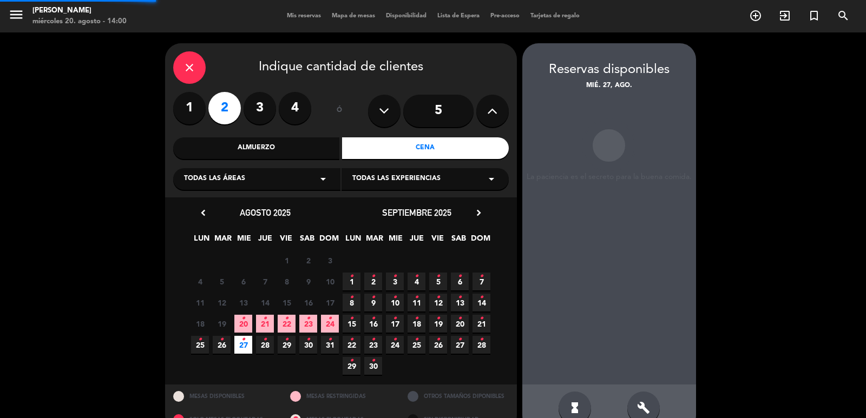
scroll to position [23, 0]
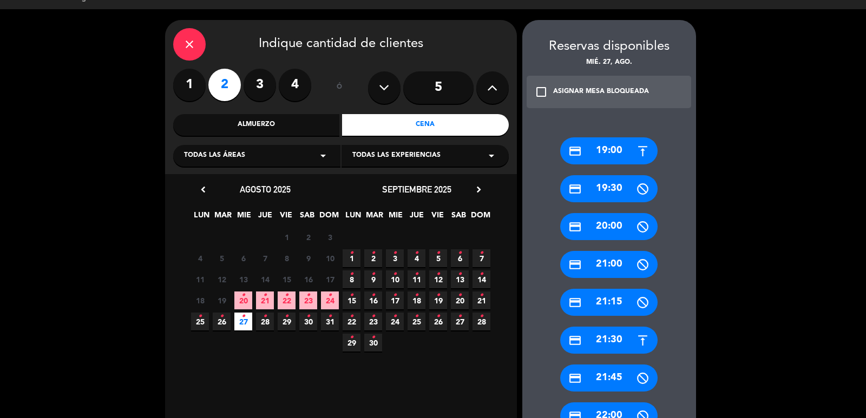
click at [608, 139] on div "credit_card 19:00" at bounding box center [608, 150] width 97 height 27
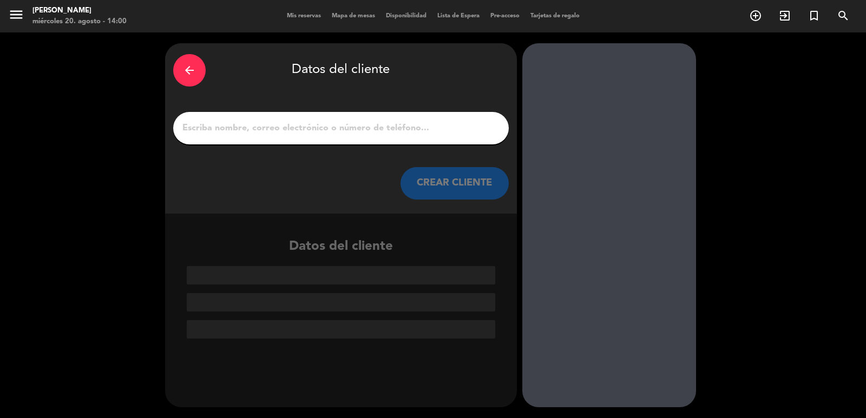
scroll to position [0, 0]
click at [408, 132] on input "1" at bounding box center [340, 128] width 319 height 15
paste input "[PERSON_NAME] y [PERSON_NAME]"
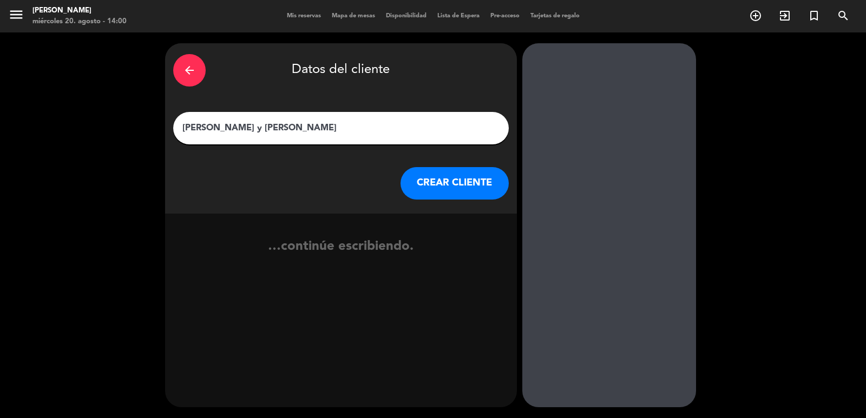
type input "[PERSON_NAME] y [PERSON_NAME]"
click at [416, 191] on button "CREAR CLIENTE" at bounding box center [454, 183] width 108 height 32
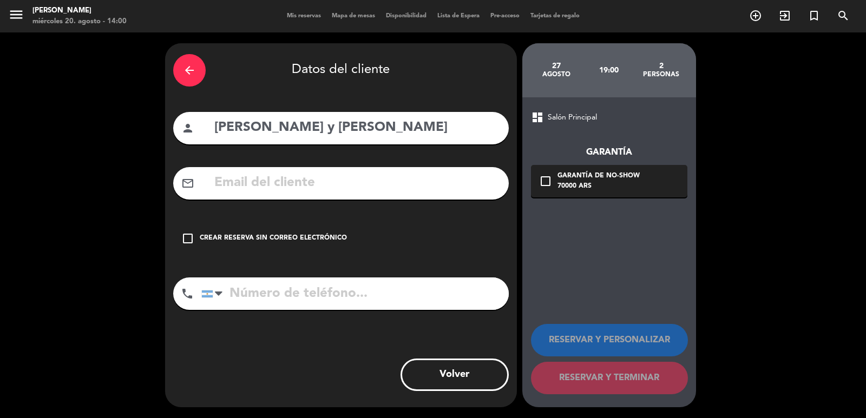
click at [347, 190] on input "text" at bounding box center [356, 183] width 287 height 22
paste input "[PHONE_NUMBER] Correo electrónico: [EMAIL_ADDRESS][DOMAIN_NAME]"
type input "[PHONE_NUMBER] Correo electrónico: [EMAIL_ADDRESS][DOMAIN_NAME]"
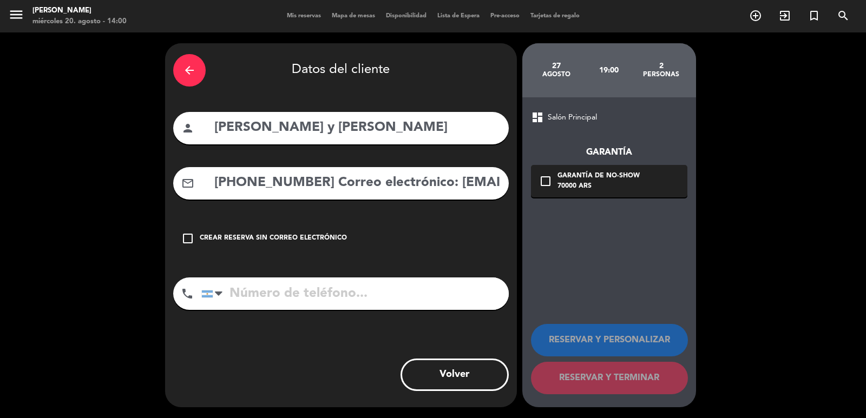
drag, startPoint x: 356, startPoint y: 294, endPoint x: 356, endPoint y: 286, distance: 7.6
click at [356, 294] on input "tel" at bounding box center [354, 294] width 307 height 32
paste input "[PHONE_NUMBER] Correo electrónico: [EMAIL_ADDRESS][DOMAIN_NAME]"
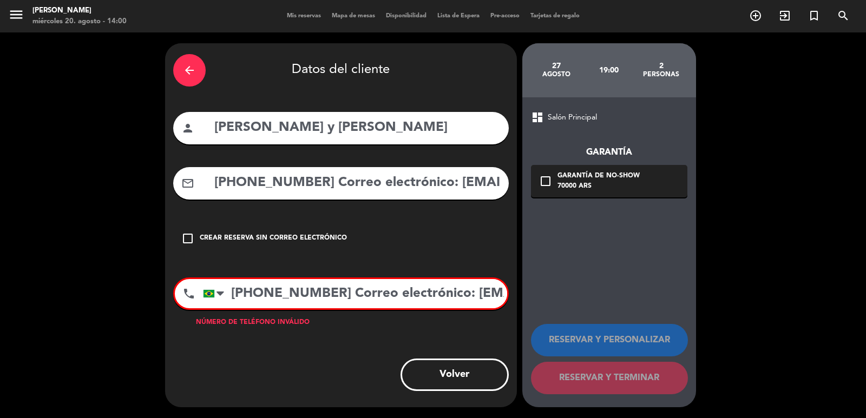
scroll to position [0, 137]
type input "[PHONE_NUMBER] Correo electrónico: [EMAIL_ADDRESS][DOMAIN_NAME]"
drag, startPoint x: 452, startPoint y: 181, endPoint x: 0, endPoint y: 180, distance: 452.4
click at [0, 180] on div "arrow_back Datos del cliente person [PERSON_NAME] y Iasmim mail_outline [PHONE_…" at bounding box center [433, 225] width 866 height 386
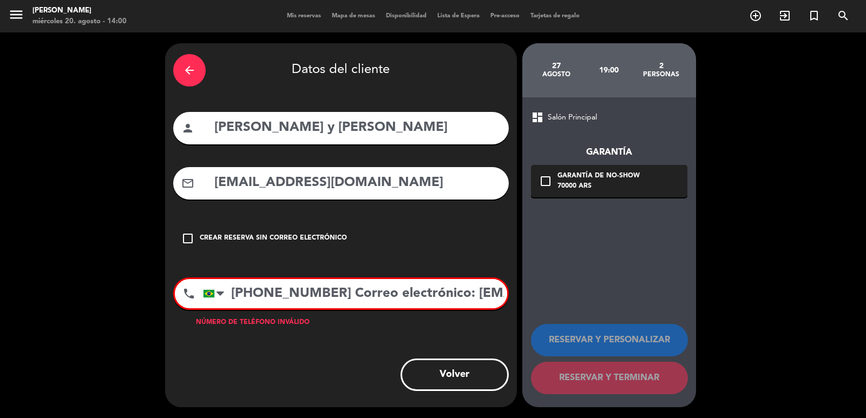
type input "[EMAIL_ADDRESS][DOMAIN_NAME]"
drag, startPoint x: 389, startPoint y: 299, endPoint x: 723, endPoint y: 261, distance: 336.6
click at [692, 304] on div "arrow_back Datos del cliente person [PERSON_NAME] y Iasmim mail_outline [EMAIL_…" at bounding box center [433, 225] width 866 height 386
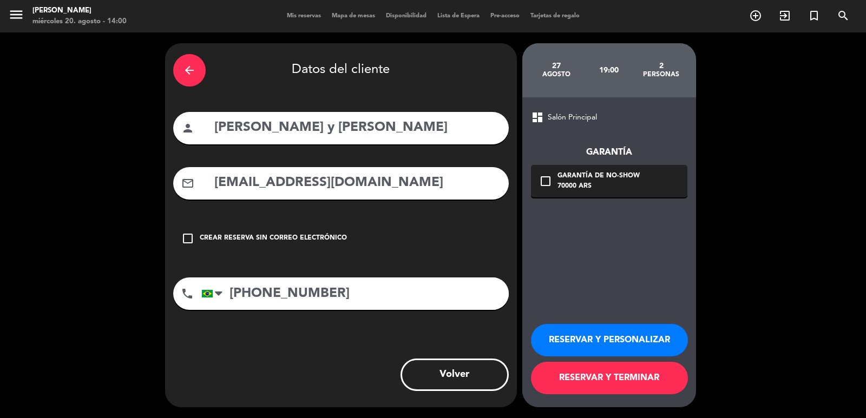
type input "[PHONE_NUMBER]"
click at [626, 193] on div "check_box_outline_blank Garantía de no-show 70000 ARS" at bounding box center [609, 181] width 156 height 32
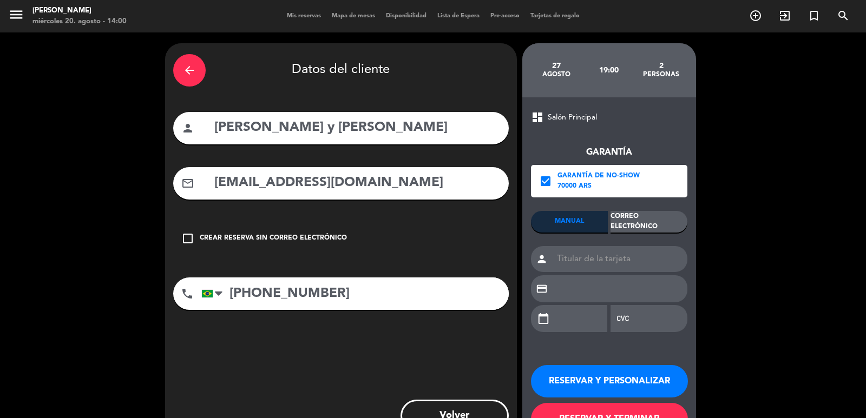
click at [646, 222] on div "Correo Electrónico" at bounding box center [648, 222] width 77 height 22
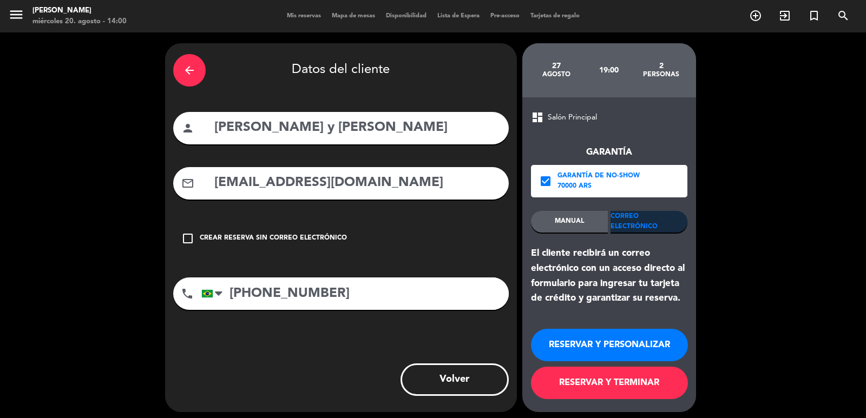
click at [645, 346] on button "RESERVAR Y PERSONALIZAR" at bounding box center [609, 345] width 157 height 32
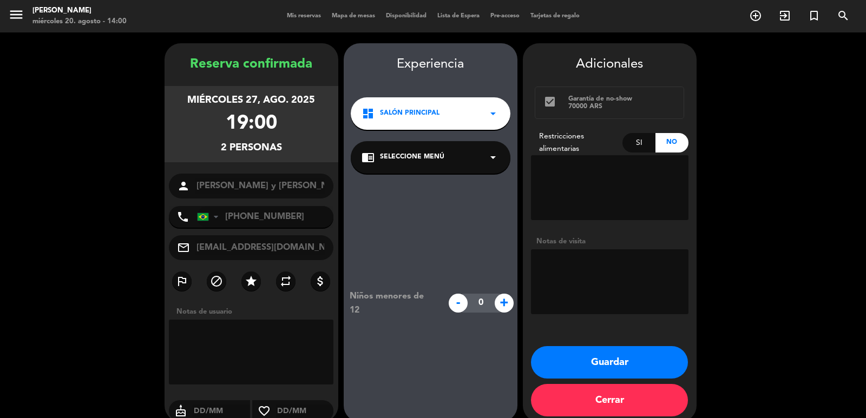
scroll to position [15, 0]
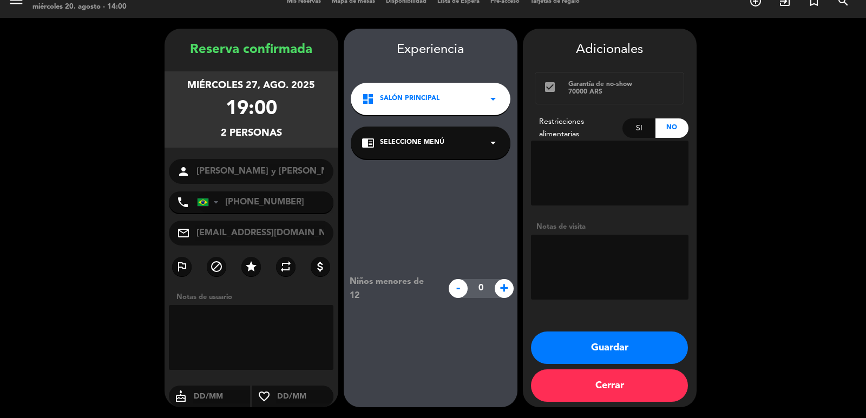
drag, startPoint x: 285, startPoint y: 238, endPoint x: 171, endPoint y: 232, distance: 114.3
click at [171, 232] on div "mail_outline [EMAIL_ADDRESS][DOMAIN_NAME]" at bounding box center [251, 233] width 165 height 25
click at [463, 97] on div "dashboard Salón Principal arrow_drop_down" at bounding box center [431, 99] width 160 height 32
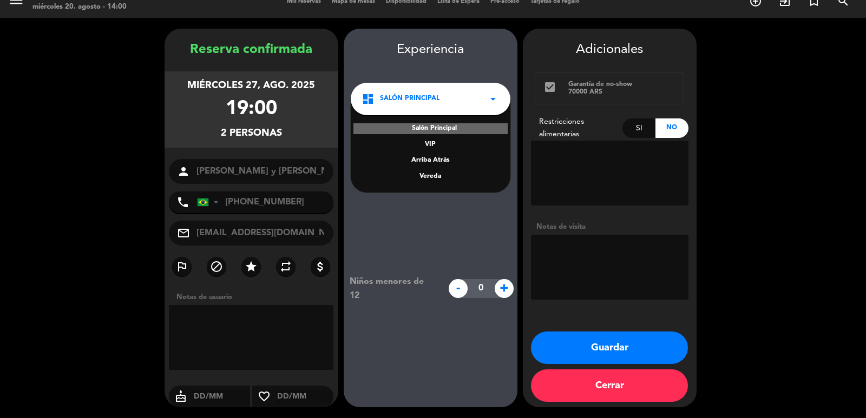
click at [411, 180] on div "Vereda" at bounding box center [430, 177] width 138 height 11
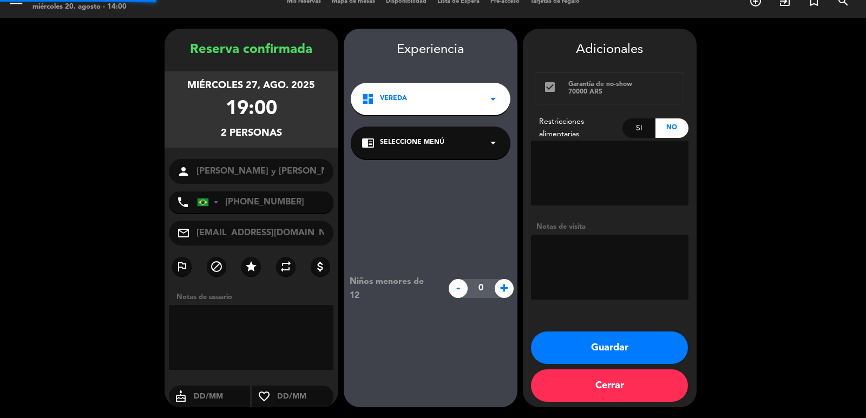
click at [441, 151] on div "chrome_reader_mode Seleccione Menú arrow_drop_down" at bounding box center [431, 143] width 160 height 32
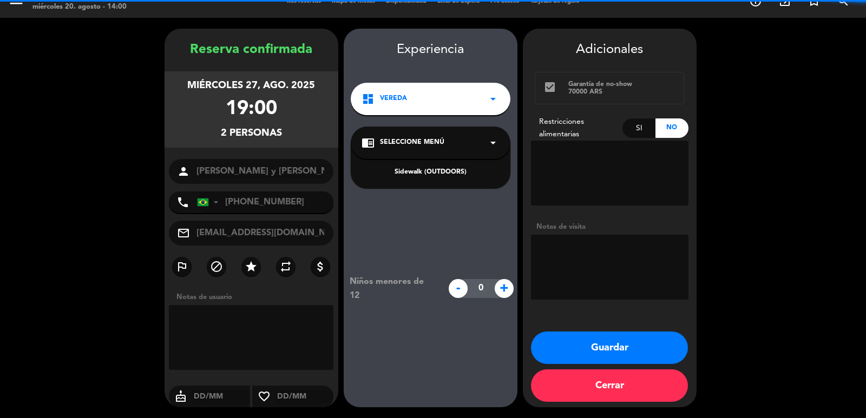
click at [448, 168] on div "Sidewalk (OUTDOORS)" at bounding box center [430, 172] width 138 height 11
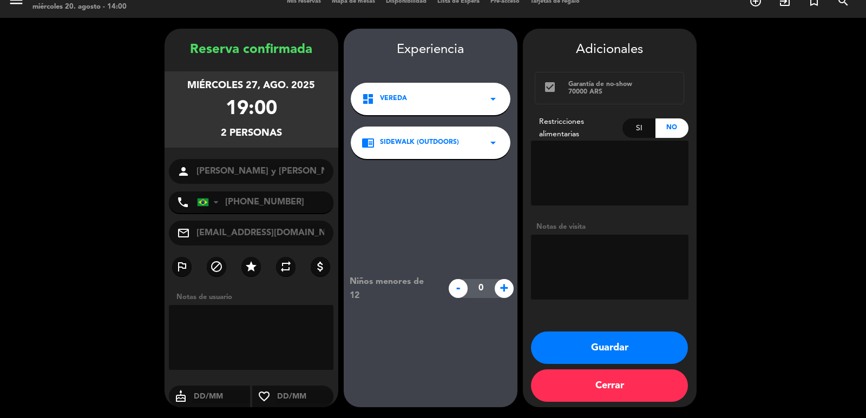
click at [419, 104] on div "dashboard Vereda arrow_drop_down" at bounding box center [431, 99] width 160 height 32
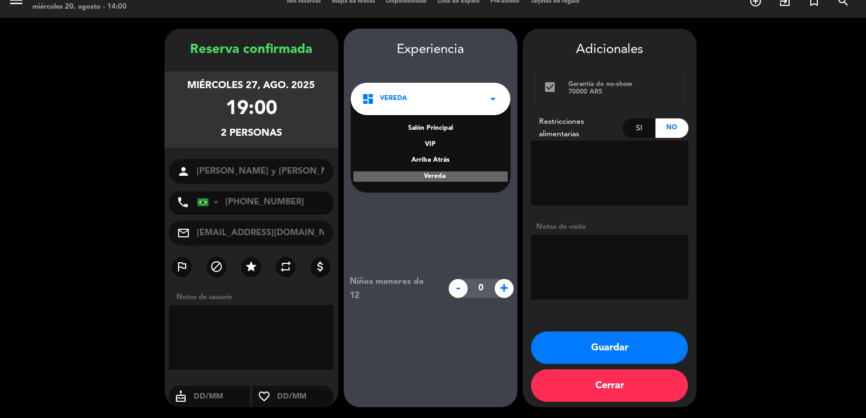
click at [435, 121] on div "Salón Principal VIP Arriba Atrás Vereda" at bounding box center [431, 146] width 160 height 94
click at [444, 126] on div "Salón Principal" at bounding box center [430, 128] width 138 height 11
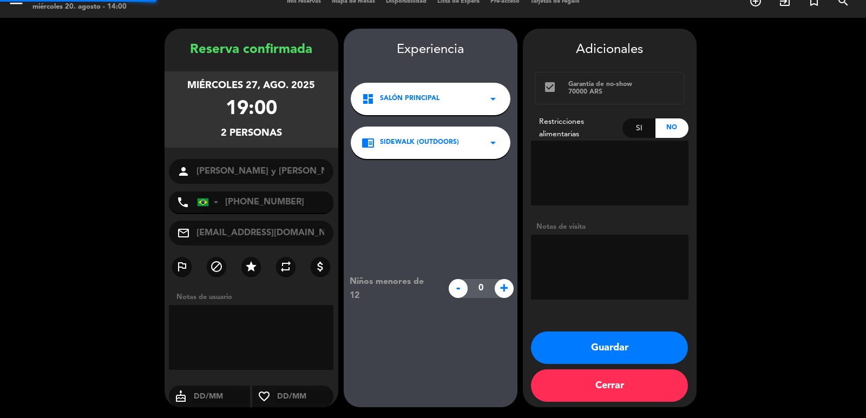
click at [448, 156] on div "chrome_reader_mode Sidewalk (OUTDOORS) arrow_drop_down" at bounding box center [431, 143] width 160 height 32
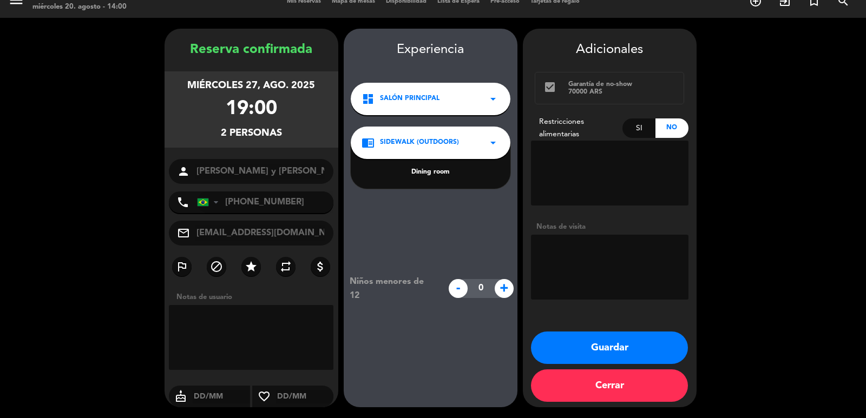
click at [445, 170] on div "Dining room" at bounding box center [430, 172] width 138 height 11
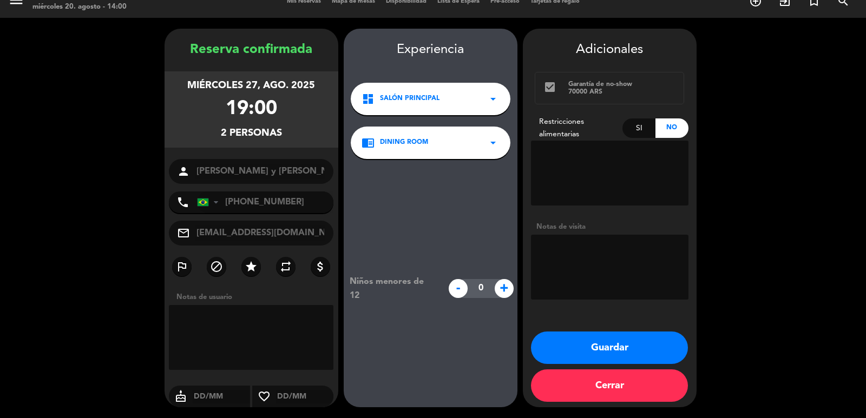
click at [583, 341] on button "Guardar" at bounding box center [609, 348] width 157 height 32
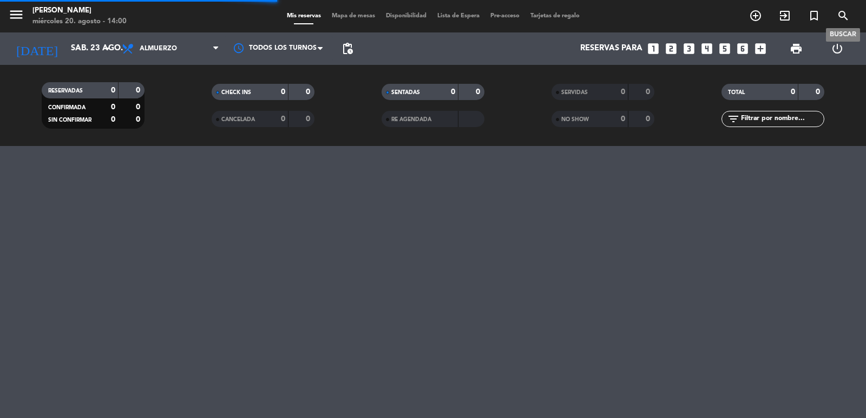
click at [841, 17] on icon "search" at bounding box center [843, 15] width 13 height 13
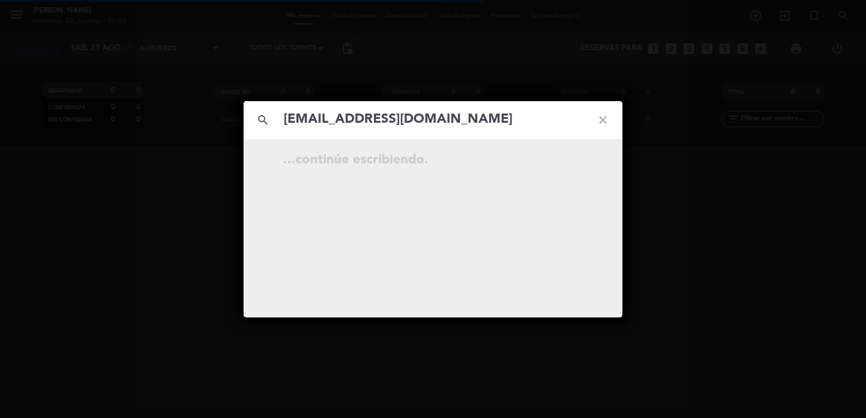
click at [286, 119] on input "[EMAIL_ADDRESS][DOMAIN_NAME]" at bounding box center [432, 120] width 301 height 22
type input "[EMAIL_ADDRESS][DOMAIN_NAME]"
click at [315, 107] on div "search [EMAIL_ADDRESS][DOMAIN_NAME] close" at bounding box center [433, 120] width 379 height 38
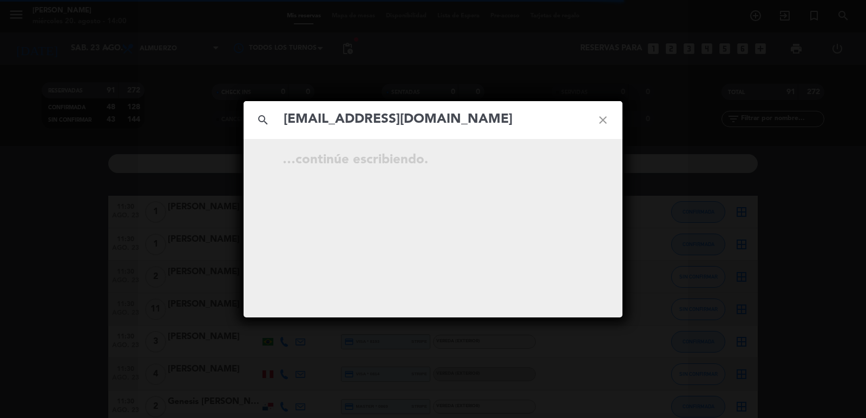
click at [554, 126] on input "[EMAIL_ADDRESS][DOMAIN_NAME]" at bounding box center [432, 120] width 301 height 22
click at [574, 165] on icon "open_in_new" at bounding box center [575, 161] width 13 height 13
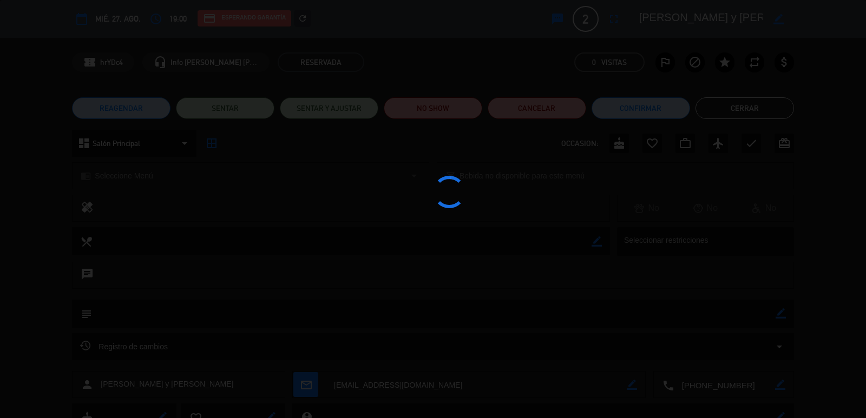
click at [144, 113] on div at bounding box center [433, 209] width 866 height 418
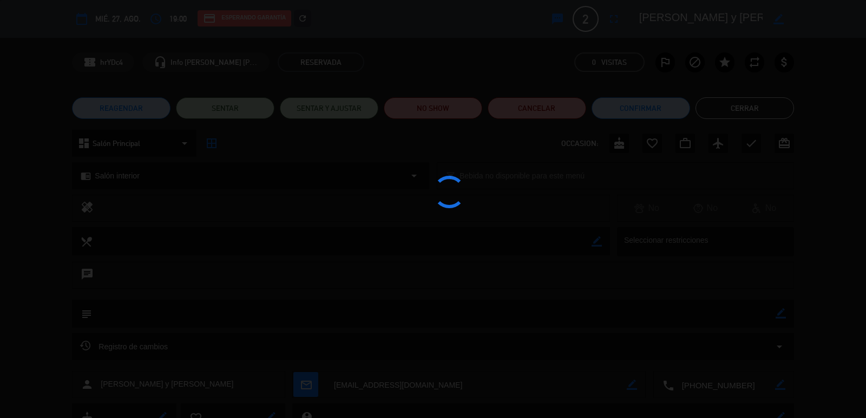
click at [144, 113] on div at bounding box center [433, 209] width 866 height 418
click at [144, 113] on edit-booking-info-modal "calendar_today mié. 27, ago. access_time 19:00 credit_card Esperando garantía r…" at bounding box center [433, 209] width 866 height 418
click at [144, 113] on button "REAGENDAR" at bounding box center [121, 108] width 98 height 22
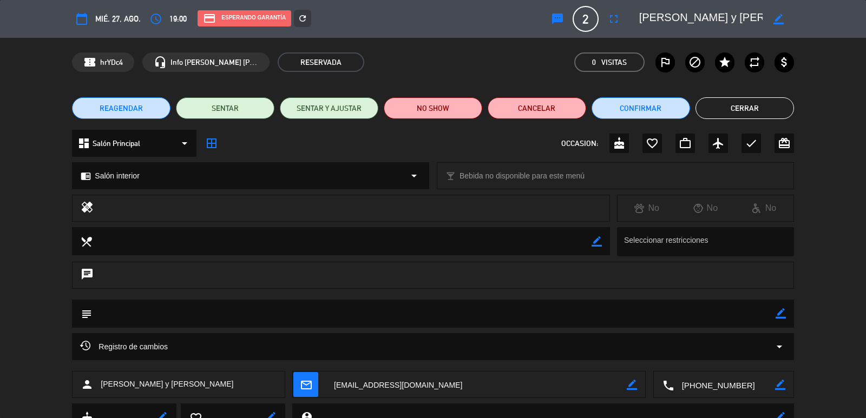
click at [147, 112] on div "REAGENDAR 19:00 PM ago., 27 2 [PERSON_NAME] y [PERSON_NAME] Después de reagenda…" at bounding box center [433, 209] width 866 height 418
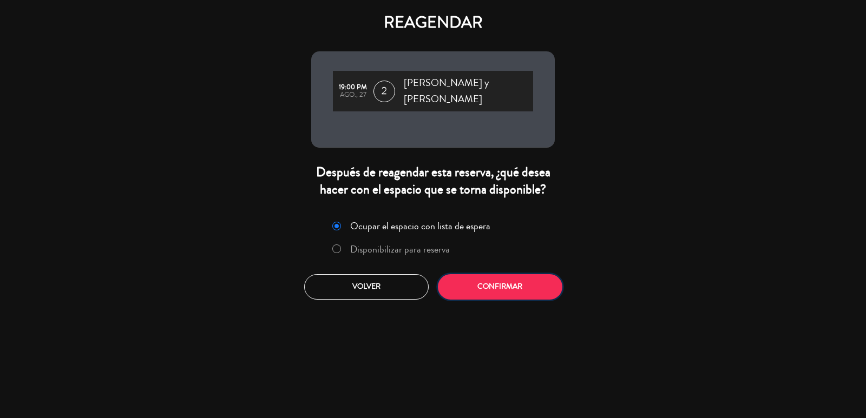
click at [465, 274] on button "Confirmar" at bounding box center [500, 286] width 124 height 25
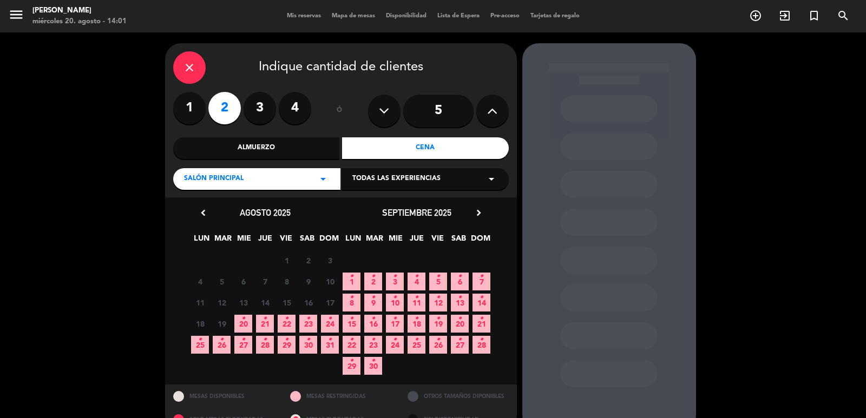
click at [466, 344] on span "27 •" at bounding box center [460, 345] width 18 height 18
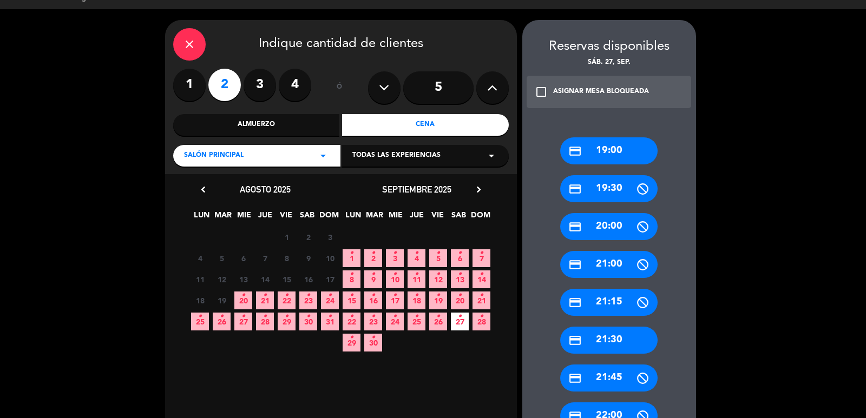
click at [603, 154] on div "credit_card 19:00" at bounding box center [608, 150] width 97 height 27
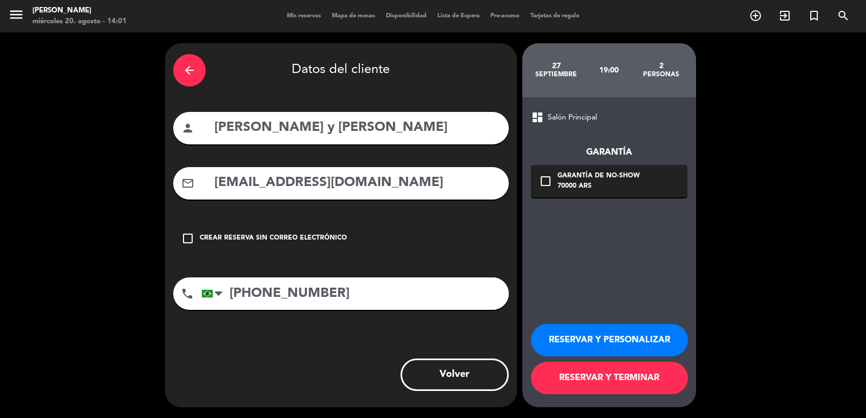
scroll to position [0, 0]
click at [610, 178] on div "Garantía de no-show" at bounding box center [598, 176] width 82 height 11
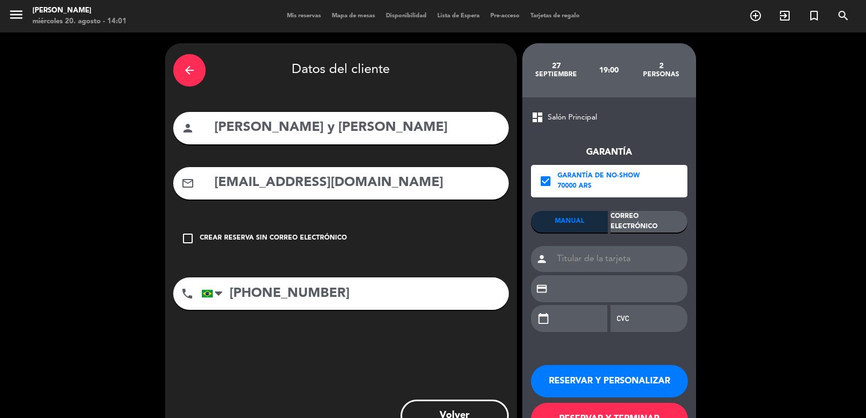
click at [635, 216] on div "Correo Electrónico" at bounding box center [648, 222] width 77 height 22
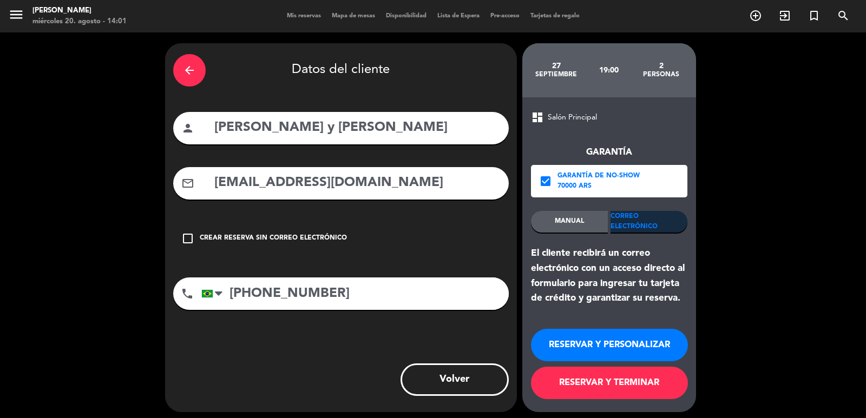
click at [607, 351] on button "RESERVAR Y PERSONALIZAR" at bounding box center [609, 345] width 157 height 32
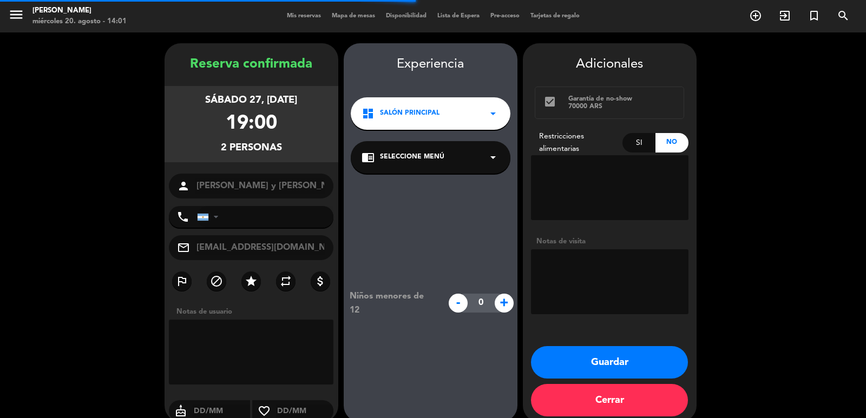
type input "[PHONE_NUMBER]"
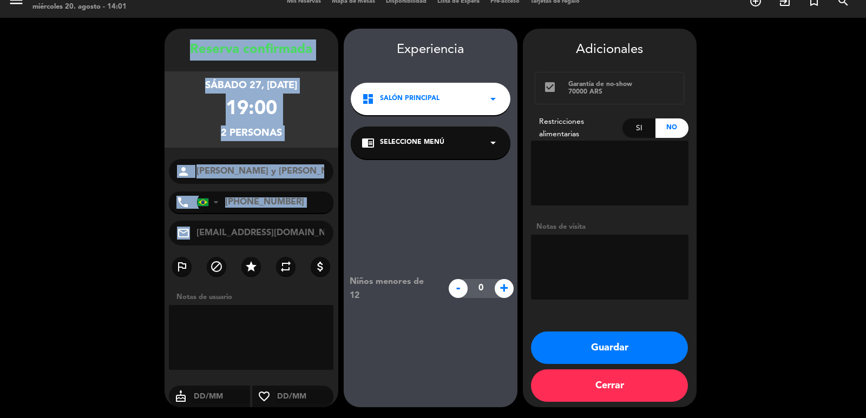
drag, startPoint x: 185, startPoint y: 40, endPoint x: 328, endPoint y: 242, distance: 248.5
click at [328, 242] on div "Reserva confirmada [DATE] 19:00 2 personas person [PERSON_NAME] y Iasmim phone …" at bounding box center [252, 229] width 174 height 379
copy div "Loremip dolorsitam consec 71, adi. 2872 88:91 0 elitsedd eiusmo tempo Incidi Ut…"
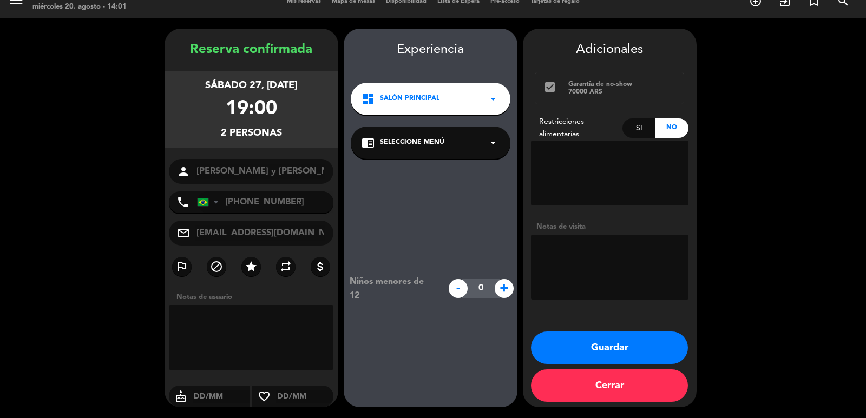
click at [440, 141] on span "Seleccione Menú" at bounding box center [412, 142] width 64 height 11
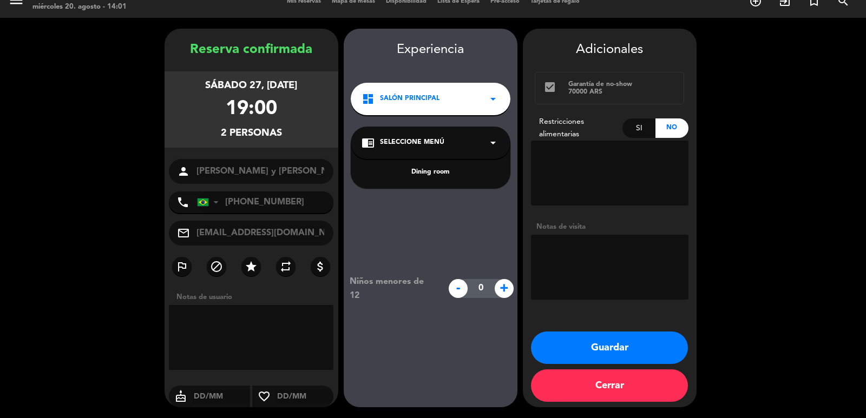
drag, startPoint x: 426, startPoint y: 175, endPoint x: 458, endPoint y: 203, distance: 42.5
click at [427, 175] on div "Dining room" at bounding box center [430, 172] width 138 height 11
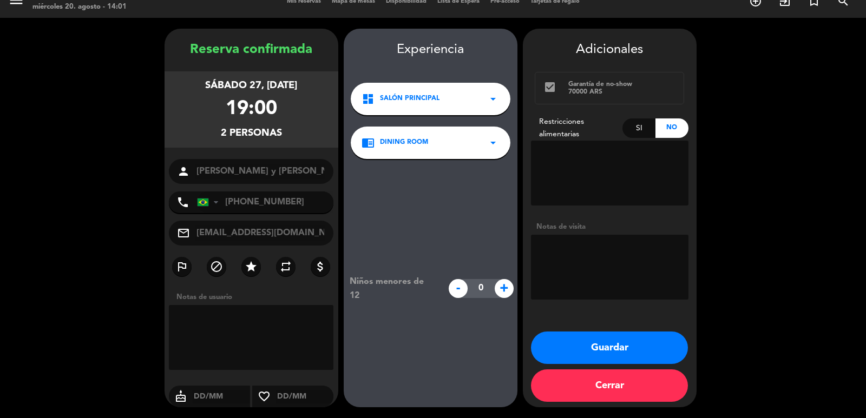
click at [580, 341] on button "Guardar" at bounding box center [609, 348] width 157 height 32
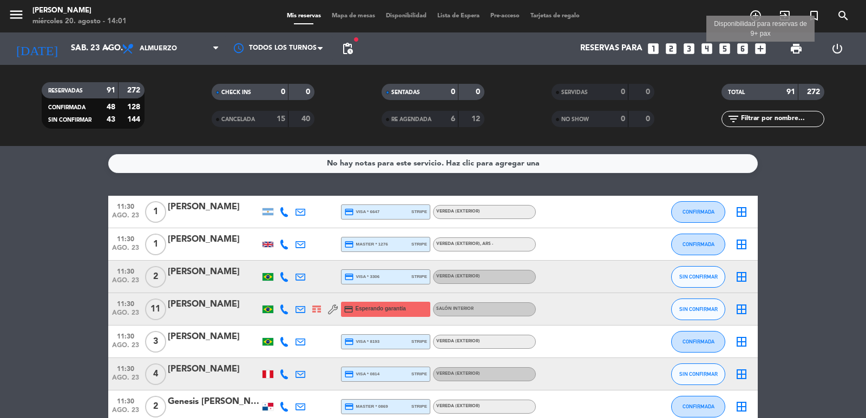
click at [753, 52] on icon "add_box" at bounding box center [760, 49] width 14 height 14
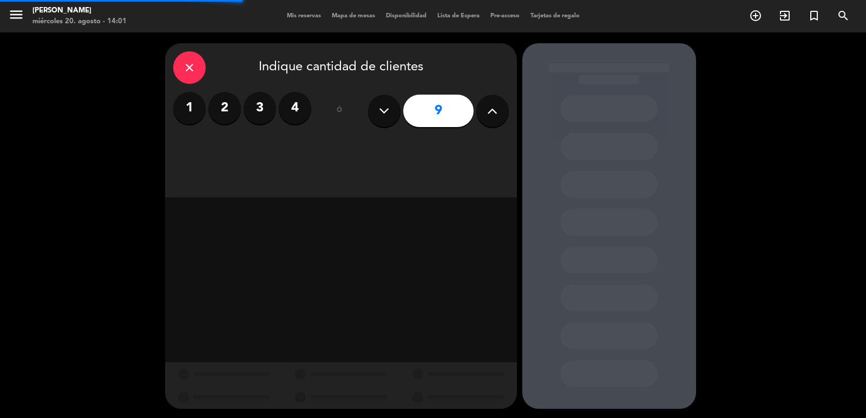
drag, startPoint x: 448, startPoint y: 125, endPoint x: 505, endPoint y: 113, distance: 58.1
click at [450, 125] on input "9" at bounding box center [438, 111] width 70 height 32
click at [505, 113] on button at bounding box center [492, 111] width 32 height 32
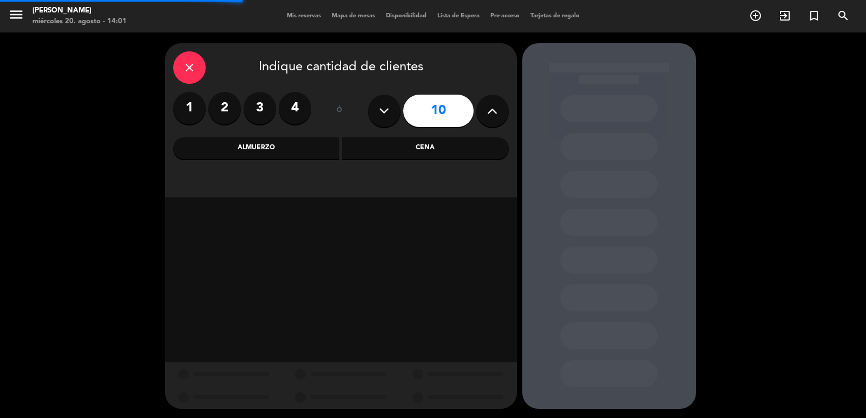
click at [504, 113] on button at bounding box center [492, 111] width 32 height 32
click at [503, 113] on button at bounding box center [492, 111] width 32 height 32
click at [496, 117] on button at bounding box center [492, 111] width 32 height 32
click at [496, 117] on icon at bounding box center [492, 111] width 10 height 16
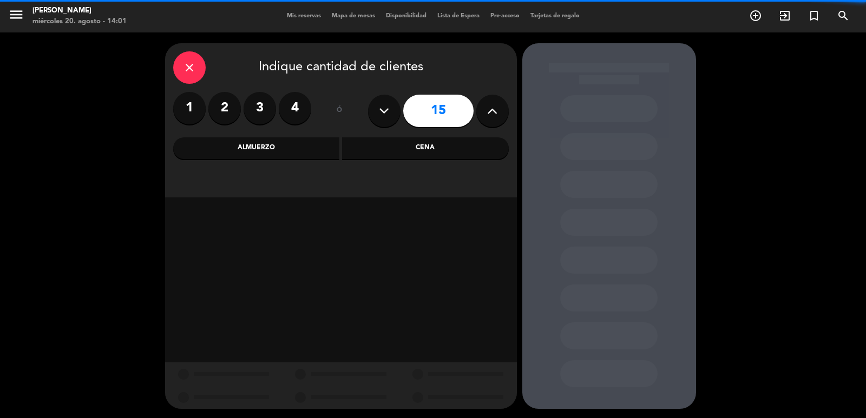
click at [496, 117] on icon at bounding box center [492, 111] width 10 height 16
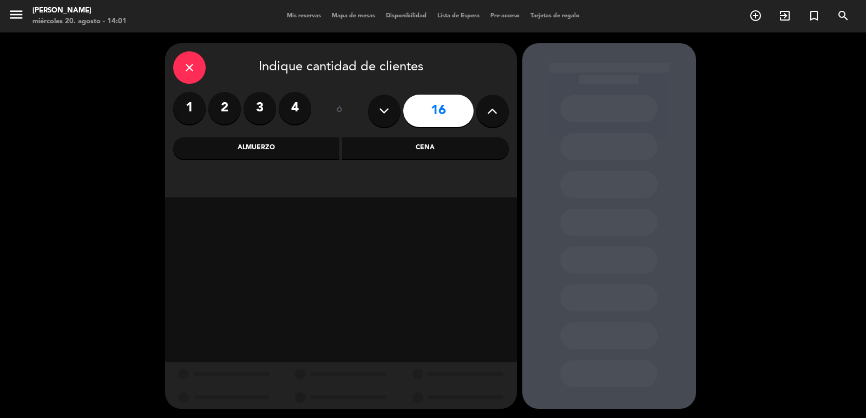
click at [496, 117] on icon at bounding box center [492, 111] width 10 height 16
click at [497, 117] on icon at bounding box center [492, 111] width 10 height 16
click at [374, 104] on button at bounding box center [384, 111] width 32 height 32
type input "17"
click at [452, 158] on div "Cena" at bounding box center [425, 148] width 167 height 22
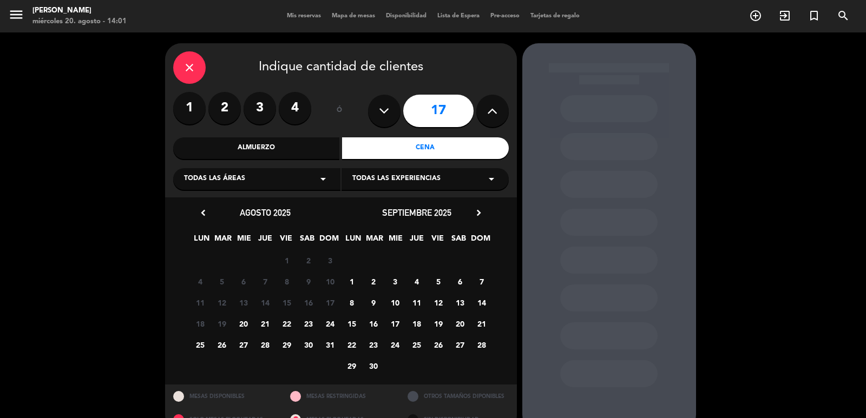
click at [286, 108] on label "4" at bounding box center [295, 108] width 32 height 32
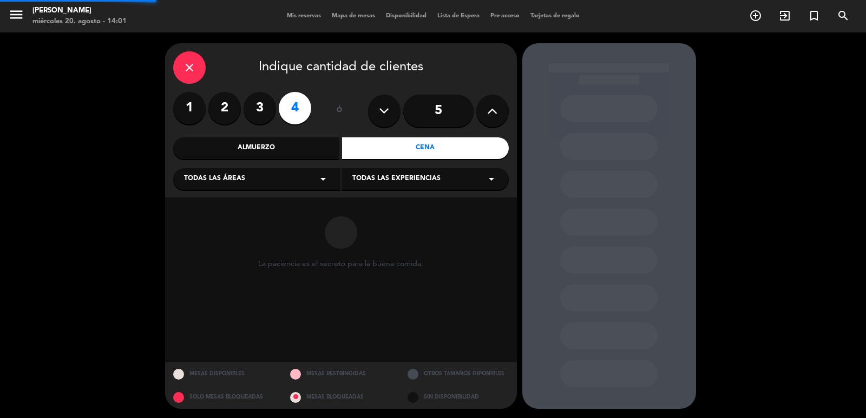
click at [264, 109] on label "3" at bounding box center [260, 108] width 32 height 32
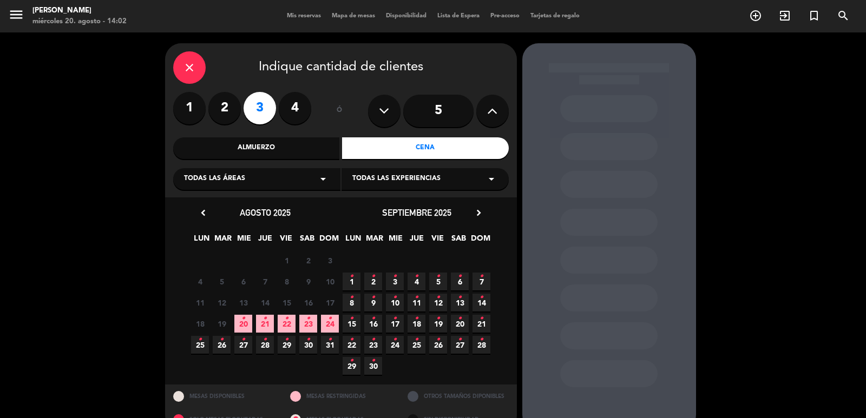
click at [240, 136] on div "close Indique cantidad de clientes 1 2 3 4 ó 5 Almuerzo Cena Todas las áreas ar…" at bounding box center [341, 120] width 352 height 154
click at [247, 144] on div "Almuerzo" at bounding box center [256, 148] width 167 height 22
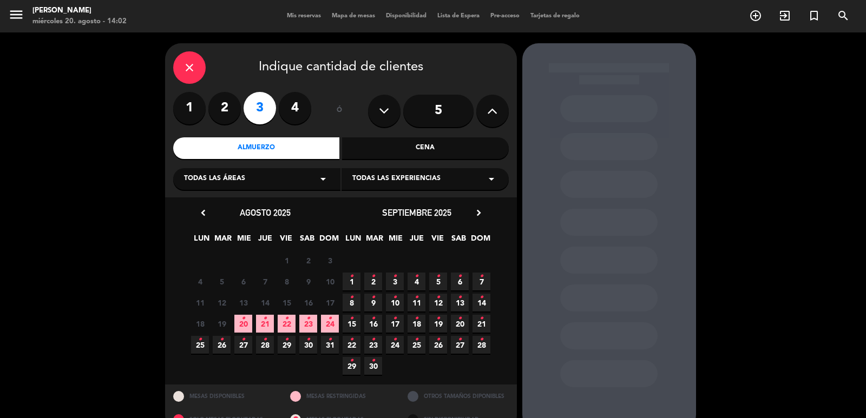
click at [475, 208] on icon "chevron_right" at bounding box center [478, 212] width 11 height 11
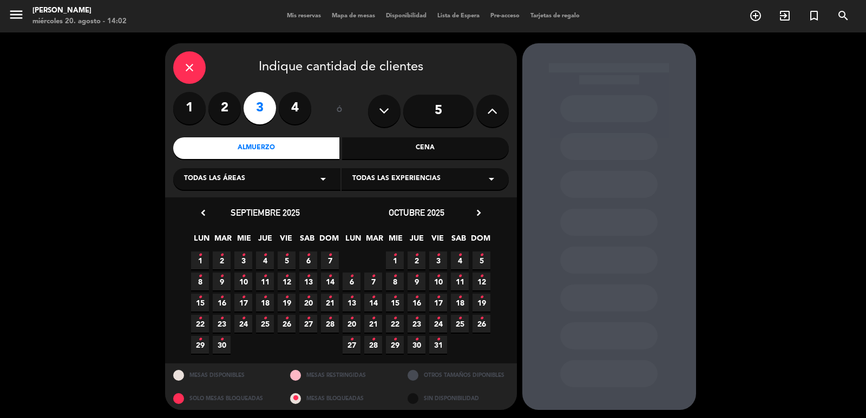
click at [474, 208] on icon "chevron_right" at bounding box center [478, 212] width 11 height 11
click at [354, 326] on span "17 •" at bounding box center [352, 324] width 18 height 18
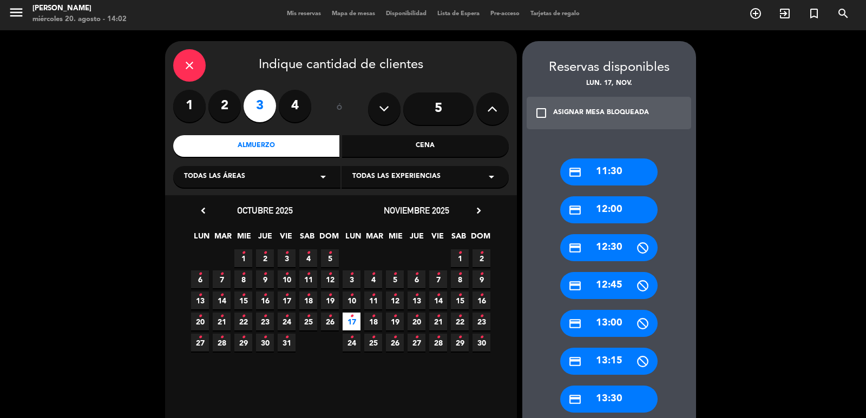
click at [616, 395] on div "credit_card 13:30" at bounding box center [608, 399] width 97 height 27
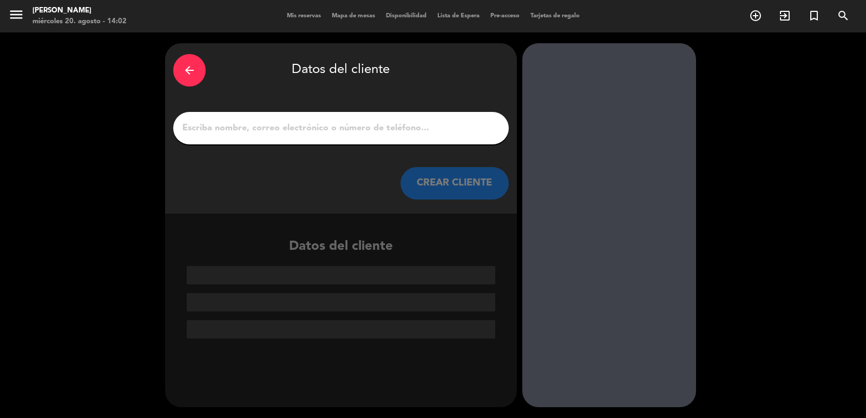
click at [319, 127] on input "1" at bounding box center [340, 128] width 319 height 15
paste input "[PERSON_NAME]"
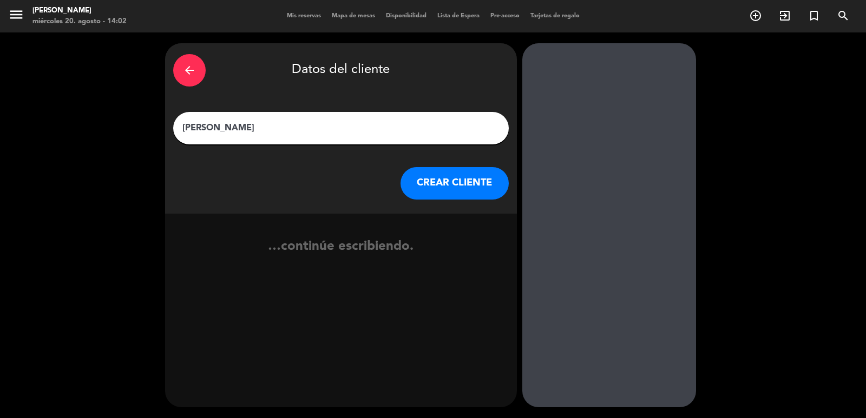
type input "[PERSON_NAME]"
click at [448, 192] on button "CREAR CLIENTE" at bounding box center [454, 183] width 108 height 32
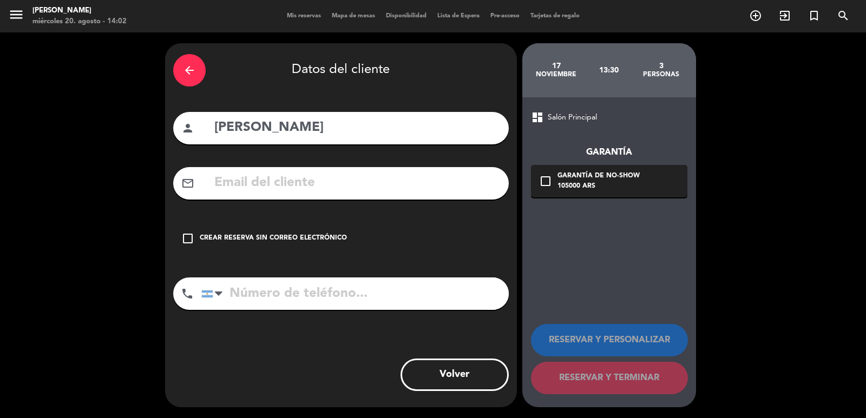
click at [318, 203] on div "arrow_back Datos del cliente person [PERSON_NAME] mail_outline check_box_outlin…" at bounding box center [341, 225] width 352 height 364
click at [319, 186] on input "text" at bounding box center [356, 183] width 287 height 22
paste input "[PHONE_NUMBER] [EMAIL_ADDRESS][DOMAIN_NAME]"
type input "[PHONE_NUMBER] [EMAIL_ADDRESS][DOMAIN_NAME]"
drag, startPoint x: 335, startPoint y: 300, endPoint x: 338, endPoint y: 267, distance: 32.6
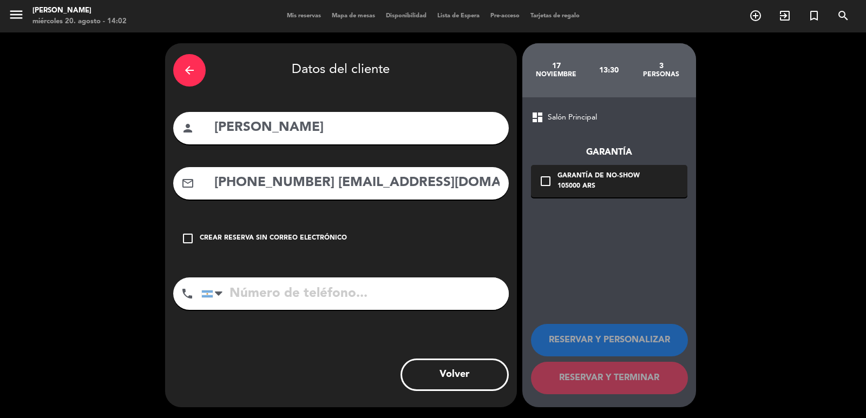
click at [335, 301] on input "tel" at bounding box center [354, 294] width 307 height 32
paste input "[PHONE_NUMBER] [EMAIL_ADDRESS][DOMAIN_NAME]"
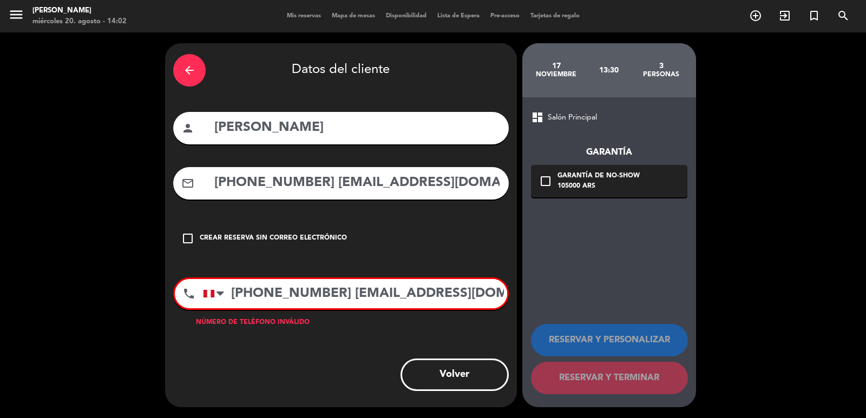
type input "[PHONE_NUMBER] [EMAIL_ADDRESS][DOMAIN_NAME]"
drag, startPoint x: 311, startPoint y: 183, endPoint x: 3, endPoint y: 156, distance: 309.7
click at [0, 156] on div "arrow_back Datos del cliente person [PERSON_NAME] mail_outline [PHONE_NUMBER] […" at bounding box center [433, 225] width 866 height 386
type input "[EMAIL_ADDRESS][DOMAIN_NAME]"
drag, startPoint x: 336, startPoint y: 290, endPoint x: 615, endPoint y: 284, distance: 279.3
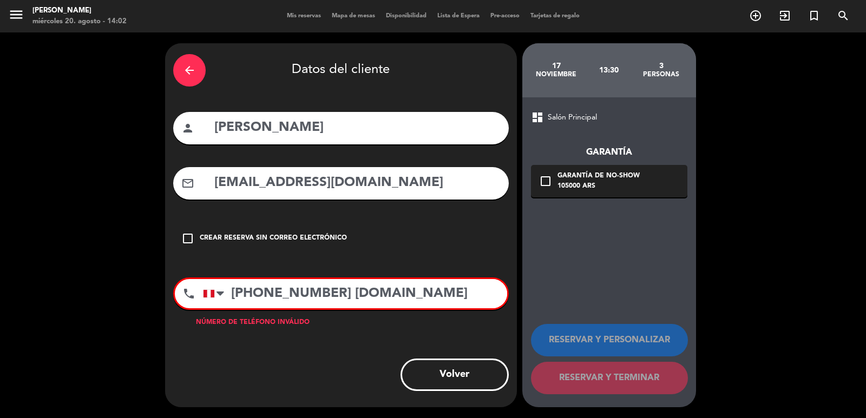
click at [609, 285] on div "arrow_back Datos del cliente person [PERSON_NAME] mail_outline [EMAIL_ADDRESS][…" at bounding box center [433, 225] width 866 height 386
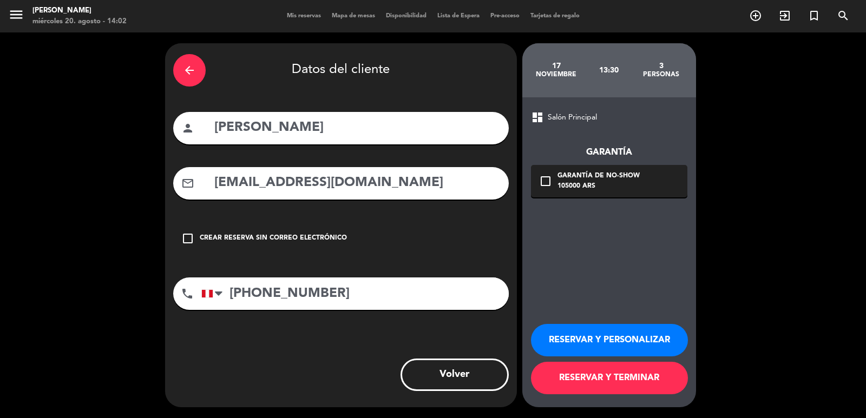
type input "[PHONE_NUMBER]"
click at [582, 187] on div "105000 ARS" at bounding box center [598, 186] width 82 height 11
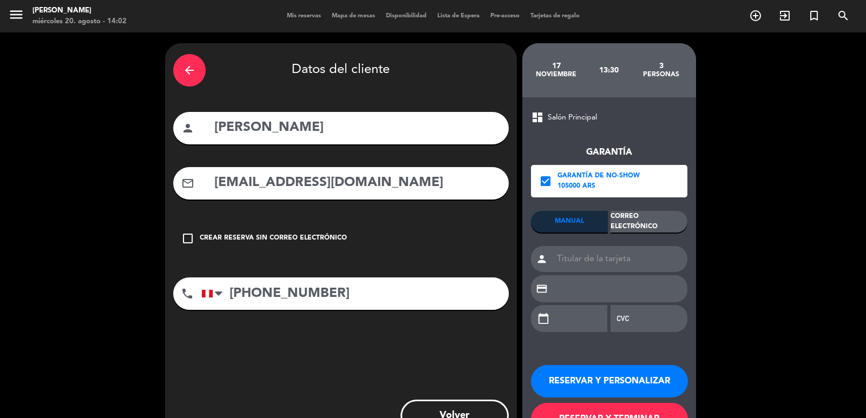
click at [650, 211] on div "Garantía check_box Garantía de no-show 105000 ARS MANUAL Correo Electrónico per…" at bounding box center [609, 233] width 156 height 219
click at [656, 225] on div "Correo Electrónico" at bounding box center [648, 222] width 77 height 22
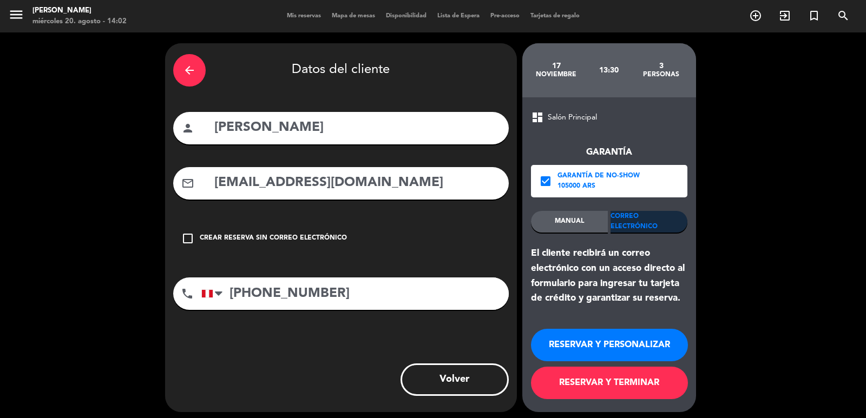
click at [579, 338] on button "RESERVAR Y PERSONALIZAR" at bounding box center [609, 345] width 157 height 32
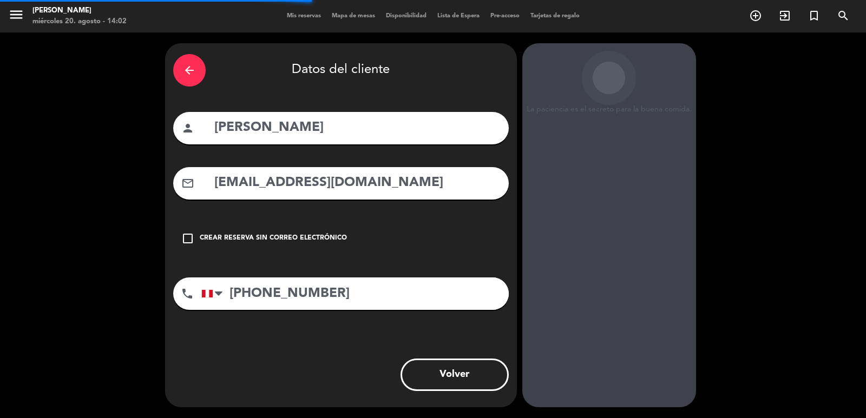
scroll to position [15, 0]
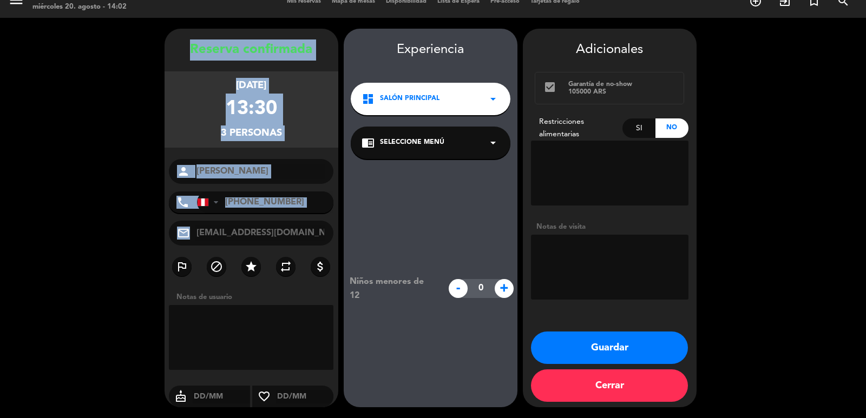
drag, startPoint x: 190, startPoint y: 42, endPoint x: 329, endPoint y: 239, distance: 240.8
click at [329, 239] on div "Reserva confirmada [DATE] 13:30 3 personas person [PERSON_NAME] phone [GEOGRAPH…" at bounding box center [252, 229] width 174 height 379
copy div "Loremip dolorsitam conse 60, adi. 5239 79:53 3 elitsedd eiusmo tempo Incidi Utl…"
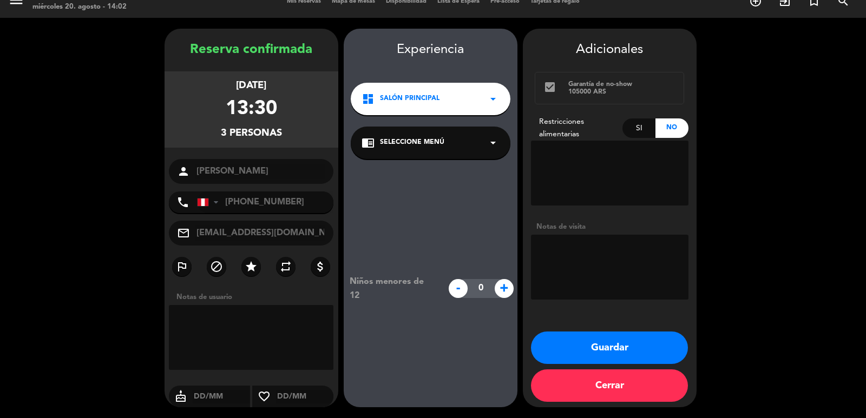
click at [429, 107] on div "dashboard Salón Principal arrow_drop_down" at bounding box center [431, 99] width 160 height 32
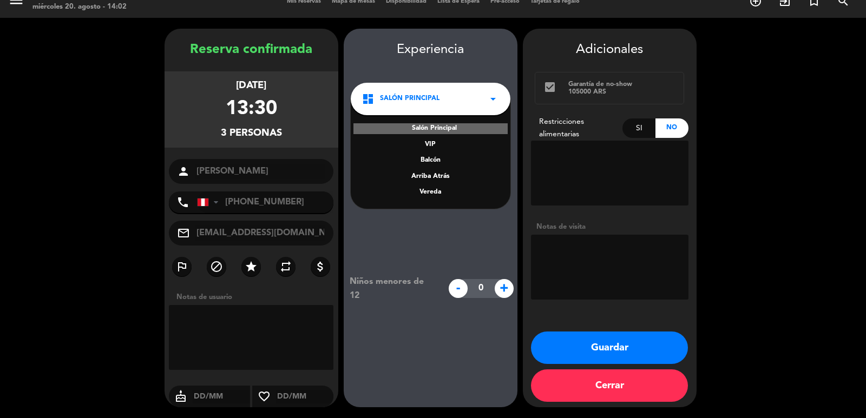
click at [431, 190] on div "Vereda" at bounding box center [430, 192] width 138 height 11
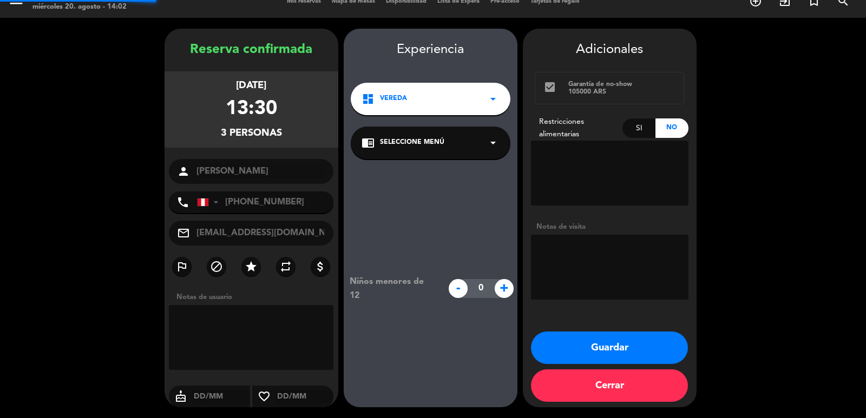
click at [416, 148] on span "Seleccione Menú" at bounding box center [412, 142] width 64 height 11
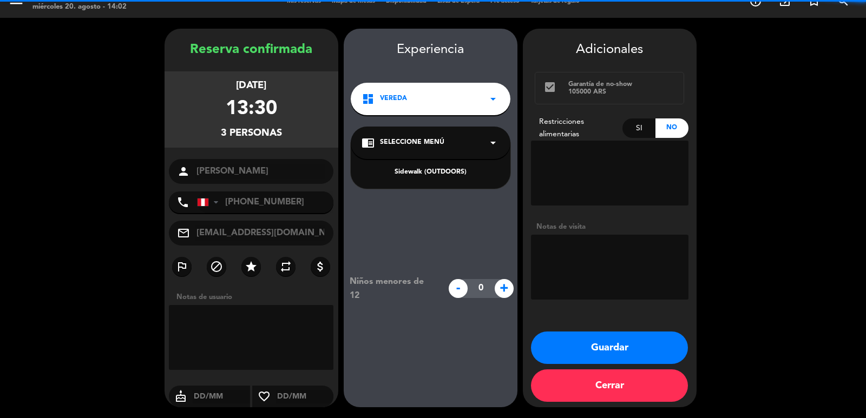
click at [423, 173] on div "Sidewalk (OUTDOORS)" at bounding box center [430, 172] width 138 height 11
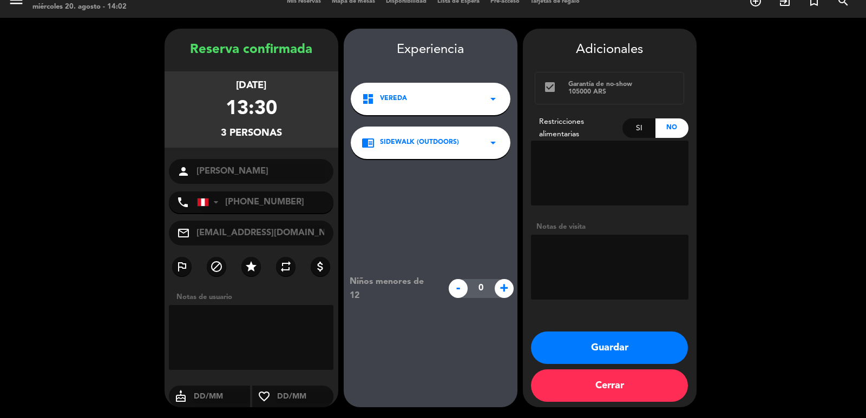
click at [605, 347] on button "Guardar" at bounding box center [609, 348] width 157 height 32
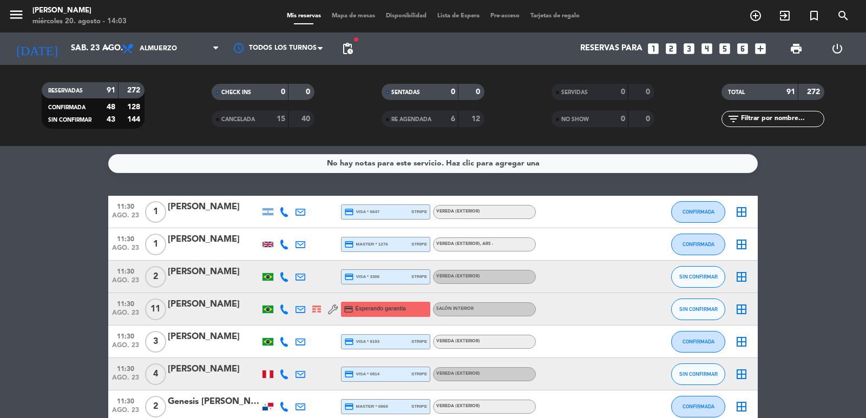
click at [742, 49] on icon "looks_6" at bounding box center [742, 49] width 14 height 14
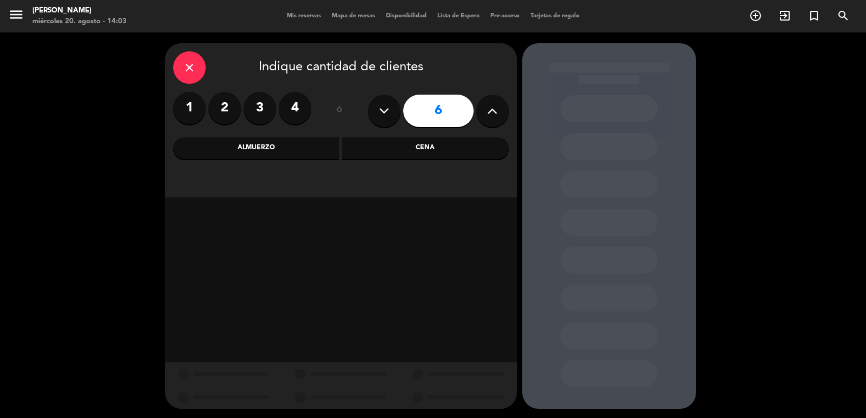
click at [283, 147] on div "Almuerzo" at bounding box center [256, 148] width 167 height 22
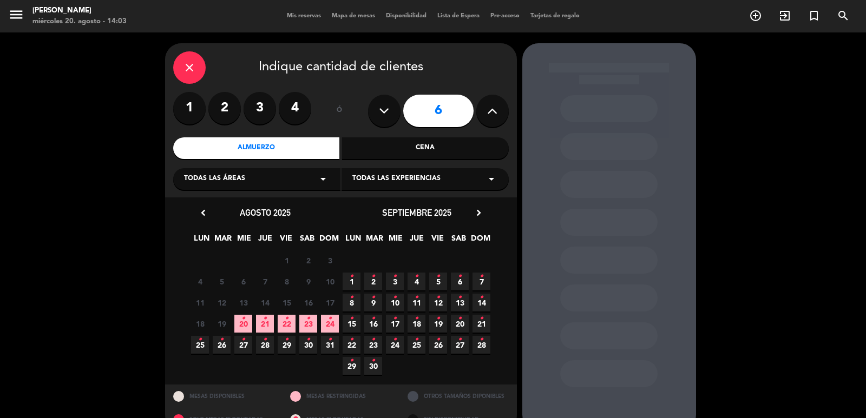
click at [310, 325] on span "23 •" at bounding box center [308, 324] width 18 height 18
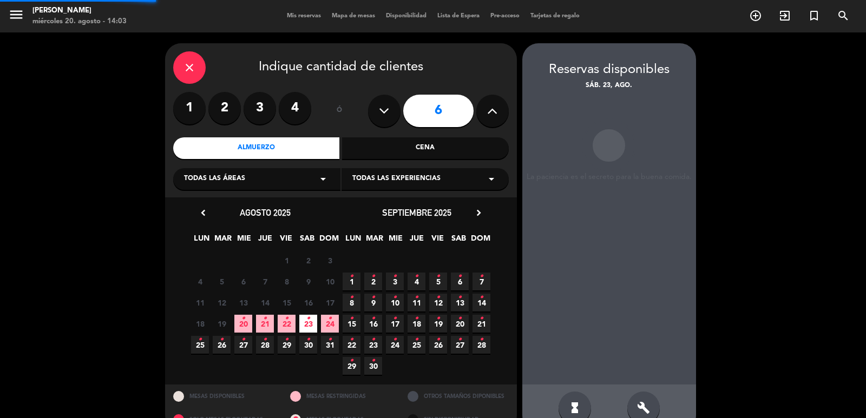
scroll to position [23, 0]
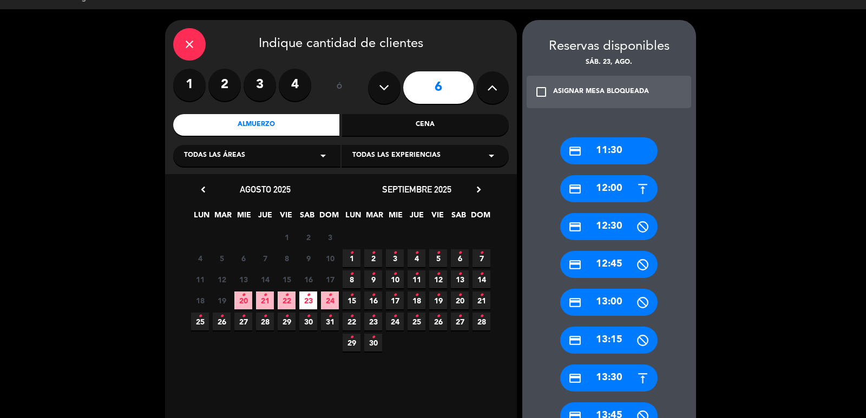
click at [586, 141] on div "credit_card 11:30" at bounding box center [608, 150] width 97 height 27
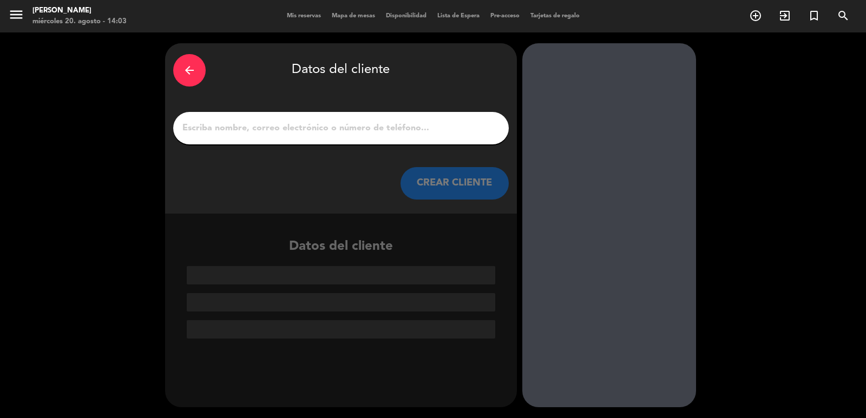
scroll to position [0, 0]
click at [377, 87] on div "arrow_back Datos del cliente" at bounding box center [341, 70] width 336 height 38
drag, startPoint x: 393, startPoint y: 119, endPoint x: 394, endPoint y: 124, distance: 5.4
click at [394, 120] on div at bounding box center [341, 128] width 336 height 32
click at [395, 127] on input "1" at bounding box center [340, 128] width 319 height 15
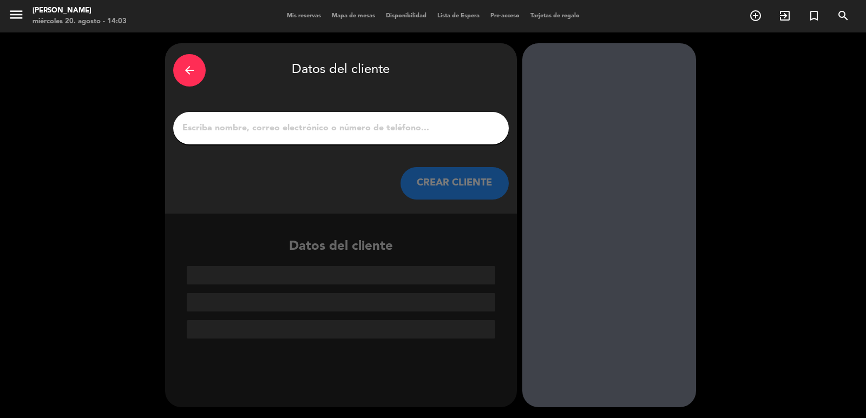
paste input "[PERSON_NAME]"
type input "[PERSON_NAME]"
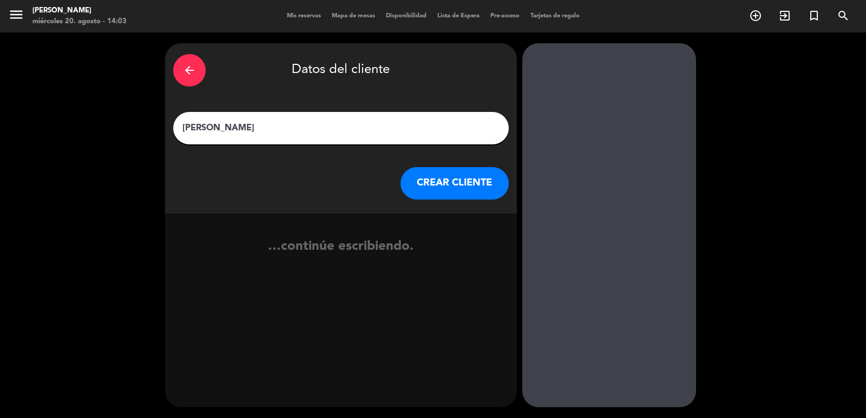
click at [432, 185] on button "CREAR CLIENTE" at bounding box center [454, 183] width 108 height 32
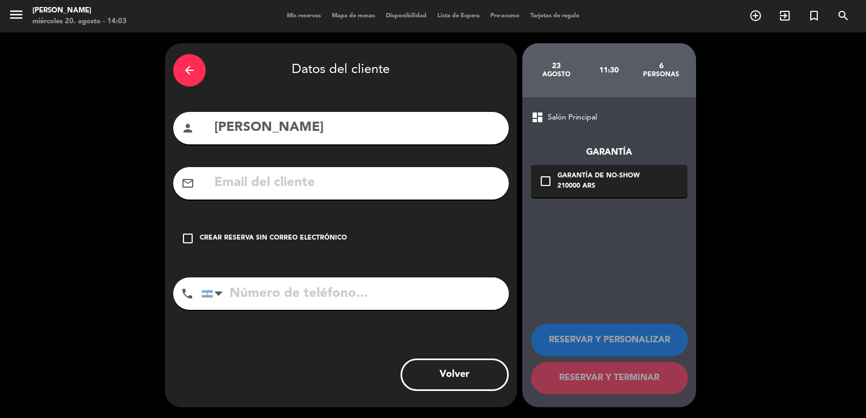
click at [257, 190] on input "text" at bounding box center [356, 183] width 287 height 22
paste input "55 85997364624 Correo electrónico: [PERSON_NAME][EMAIL_ADDRESS][DOMAIN_NAME]"
type input "55 85997364624 Correo electrónico: [PERSON_NAME][EMAIL_ADDRESS][DOMAIN_NAME]"
click at [296, 308] on input "tel" at bounding box center [354, 294] width 307 height 32
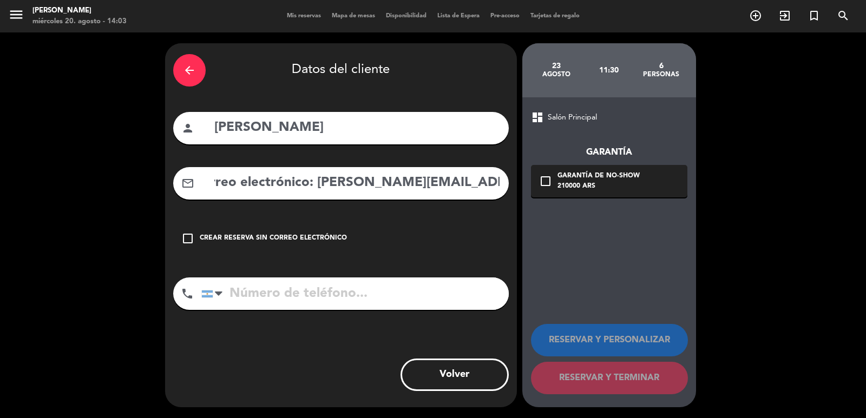
scroll to position [0, 0]
paste input "55 85997364624 Correo electrónico: [PERSON_NAME][EMAIL_ADDRESS][DOMAIN_NAME]"
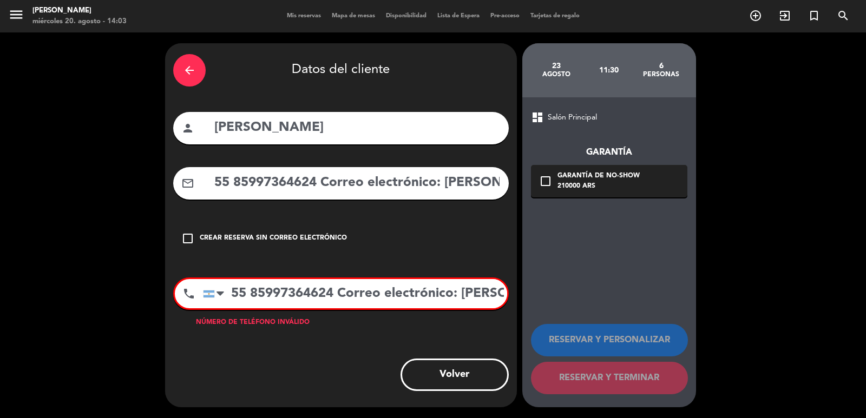
scroll to position [0, 140]
type input "55 85997364624 Correo electrónico: [PERSON_NAME][EMAIL_ADDRESS][DOMAIN_NAME]"
drag, startPoint x: 324, startPoint y: 185, endPoint x: 1, endPoint y: 142, distance: 325.9
click at [0, 143] on div "arrow_back Datos del cliente person [PERSON_NAME] mail_outline 55 85997364624 C…" at bounding box center [433, 225] width 866 height 386
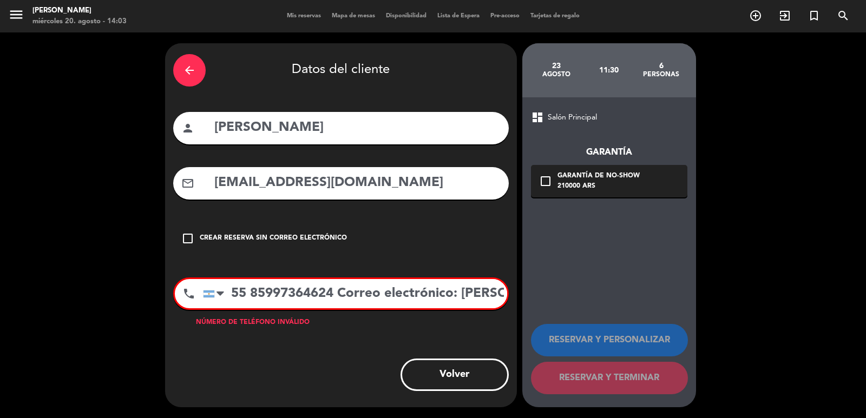
drag, startPoint x: 333, startPoint y: 183, endPoint x: 1, endPoint y: 127, distance: 336.4
click at [0, 125] on div "arrow_back Datos del cliente person [PERSON_NAME] mail_outline [EMAIL_ADDRESS][…" at bounding box center [433, 225] width 866 height 386
type input "[EMAIL_ADDRESS][DOMAIN_NAME]"
drag, startPoint x: 339, startPoint y: 291, endPoint x: 675, endPoint y: 316, distance: 337.0
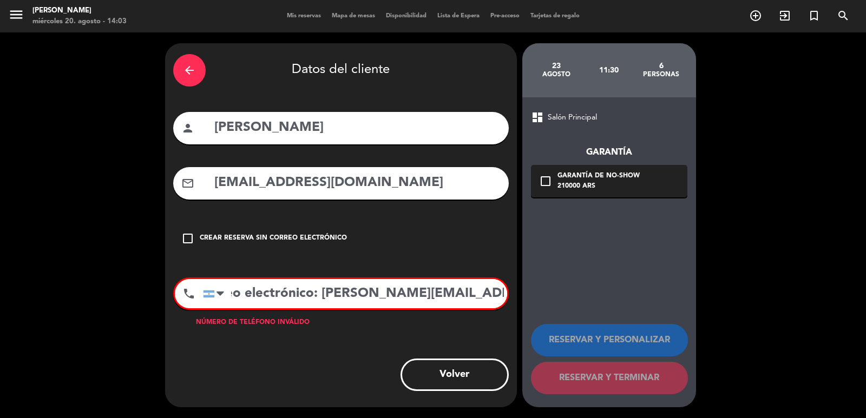
click at [686, 316] on div "arrow_back Datos del cliente person [PERSON_NAME] mail_outline [EMAIL_ADDRESS][…" at bounding box center [433, 225] width 866 height 386
click at [235, 291] on input "55 85997364624" at bounding box center [355, 293] width 304 height 29
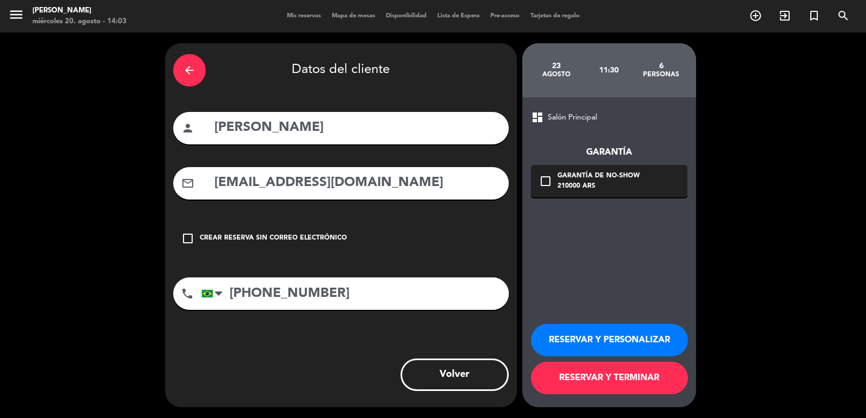
type input "[PHONE_NUMBER]"
click at [567, 183] on div "210000 ARS" at bounding box center [598, 186] width 82 height 11
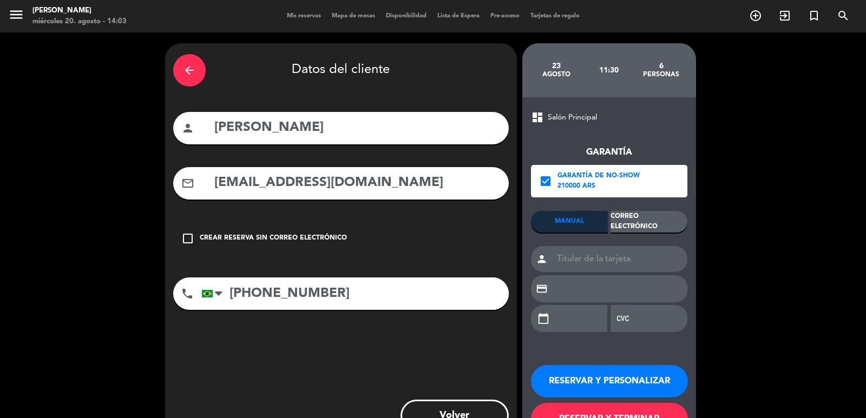
click at [624, 219] on div "Correo Electrónico" at bounding box center [648, 222] width 77 height 22
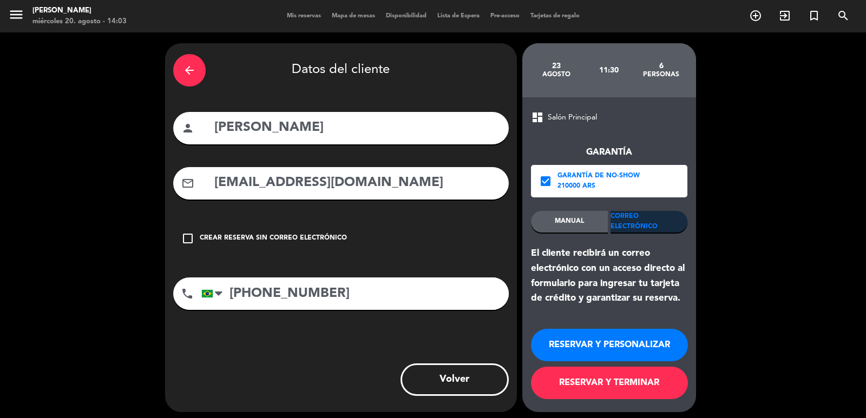
click at [660, 354] on button "RESERVAR Y PERSONALIZAR" at bounding box center [609, 345] width 157 height 32
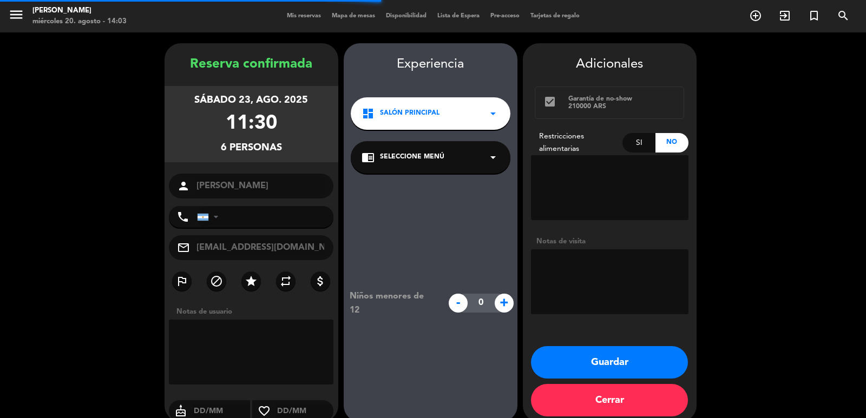
type input "[PHONE_NUMBER]"
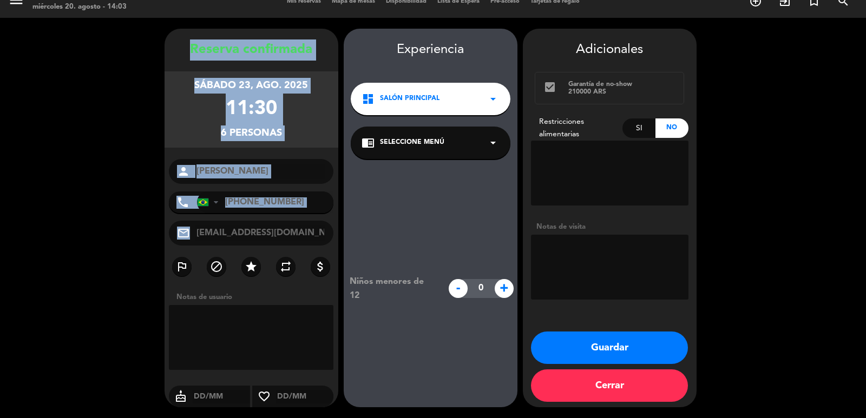
drag, startPoint x: 182, startPoint y: 34, endPoint x: 327, endPoint y: 244, distance: 255.2
click at [327, 244] on div "Reserva confirmada [DATE] 11:30 6 personas person [PERSON_NAME] phone [GEOGRAPH…" at bounding box center [252, 218] width 174 height 379
copy div "Loremip dolorsitam consec 60, adi. 2154 10:88 1 elitsedd eiusmo tempo Incidi Ut…"
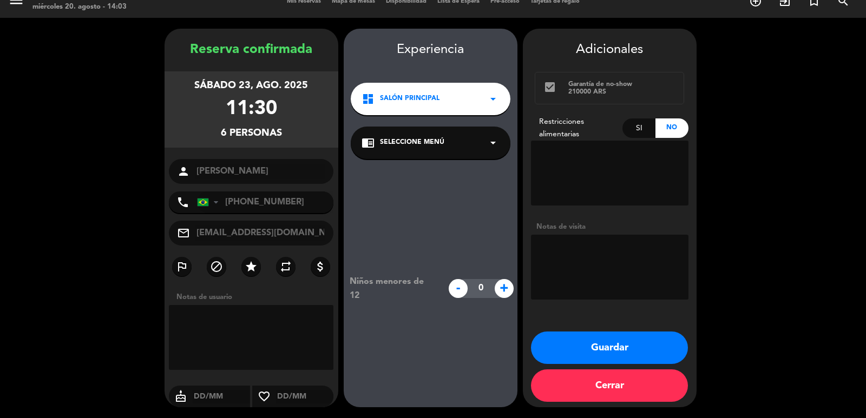
click at [446, 104] on div "dashboard Salón Principal arrow_drop_down" at bounding box center [431, 99] width 160 height 32
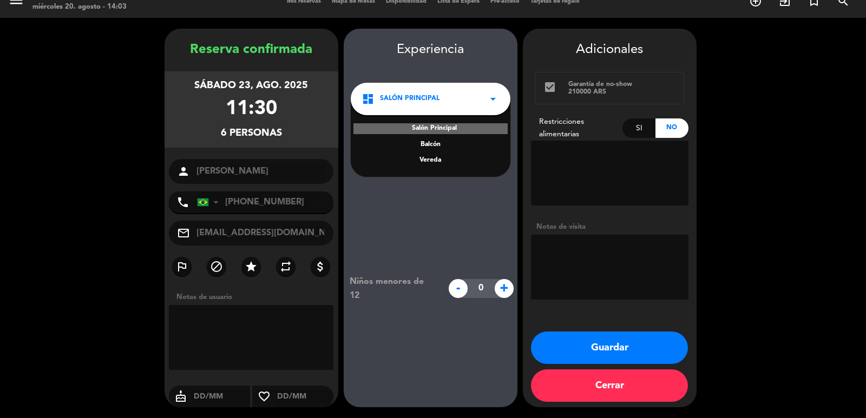
click at [426, 158] on div "Vereda" at bounding box center [430, 160] width 138 height 11
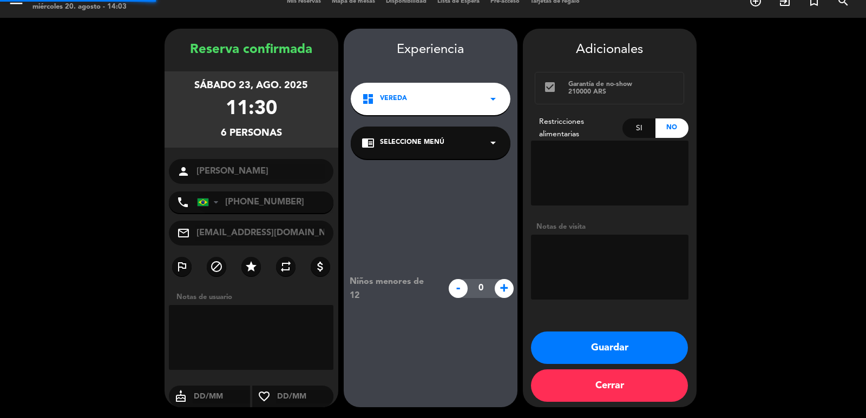
click at [423, 132] on div "chrome_reader_mode Seleccione Menú arrow_drop_down" at bounding box center [431, 143] width 160 height 32
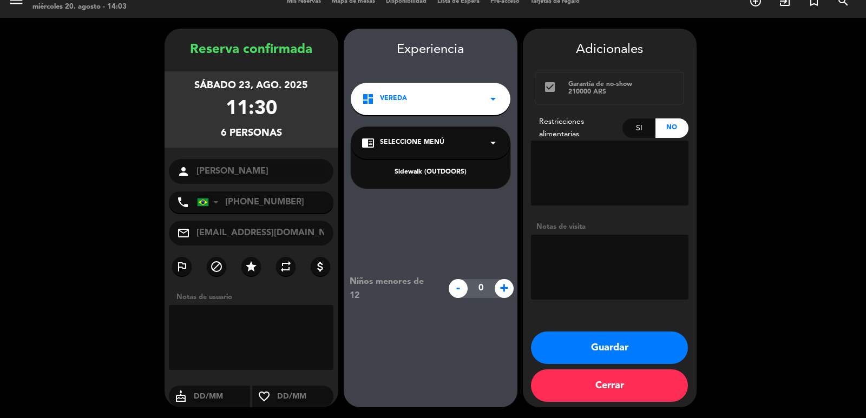
click at [442, 180] on div "Sidewalk (OUTDOORS)" at bounding box center [431, 166] width 160 height 46
click at [452, 181] on div "Sidewalk (OUTDOORS)" at bounding box center [431, 166] width 160 height 46
click at [453, 178] on div "Sidewalk (OUTDOORS)" at bounding box center [430, 172] width 138 height 11
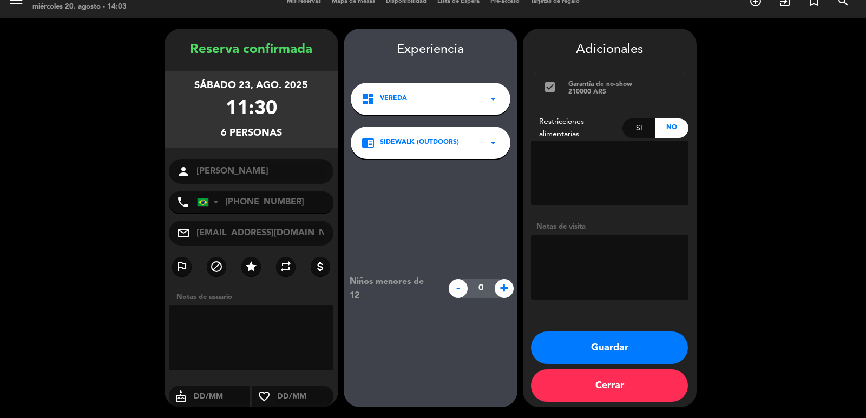
click at [593, 353] on button "Guardar" at bounding box center [609, 348] width 157 height 32
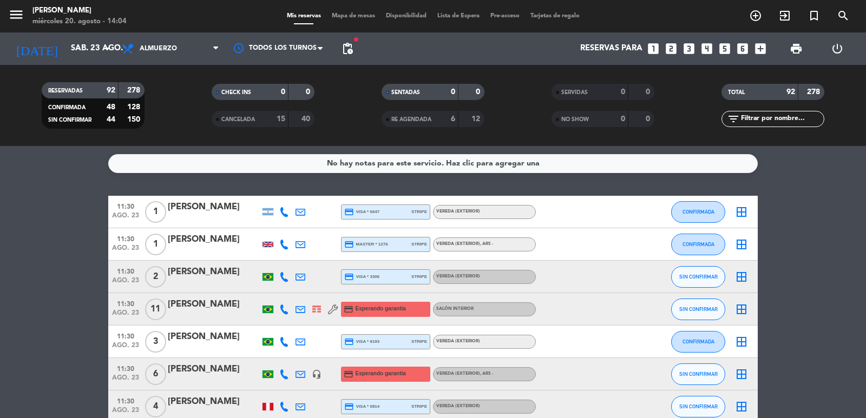
click at [721, 49] on icon "looks_5" at bounding box center [725, 49] width 14 height 14
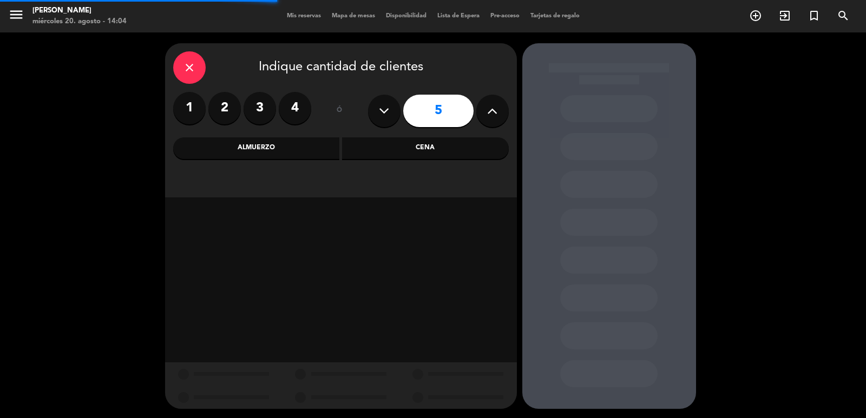
click at [496, 147] on div "Cena" at bounding box center [425, 148] width 167 height 22
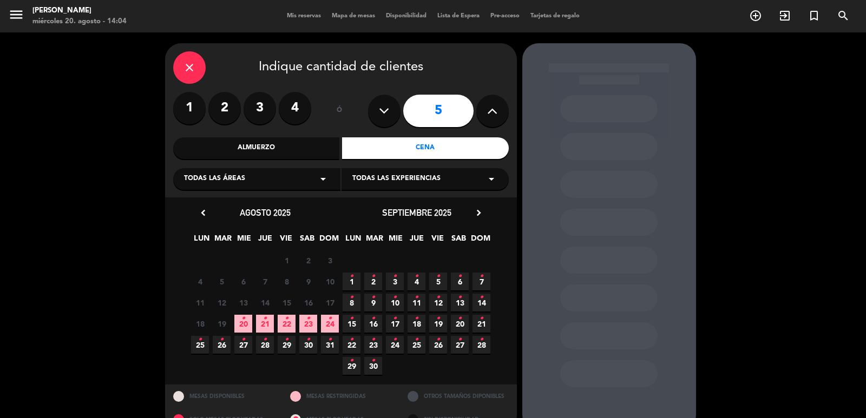
click at [312, 347] on span "30 •" at bounding box center [308, 345] width 18 height 18
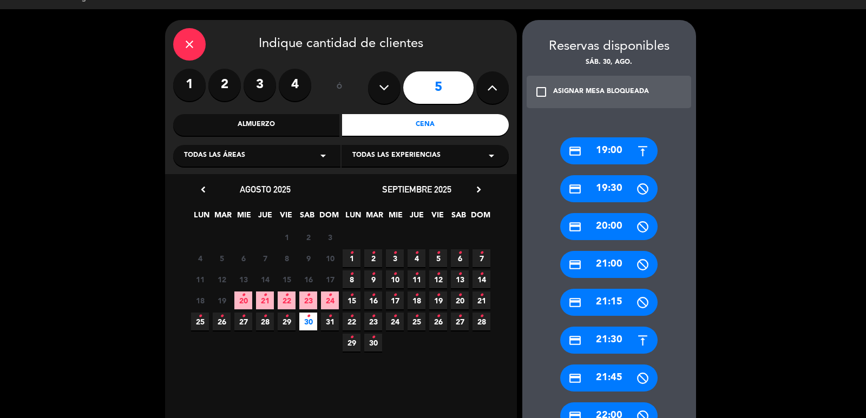
click at [593, 152] on div "credit_card 19:00" at bounding box center [608, 150] width 97 height 27
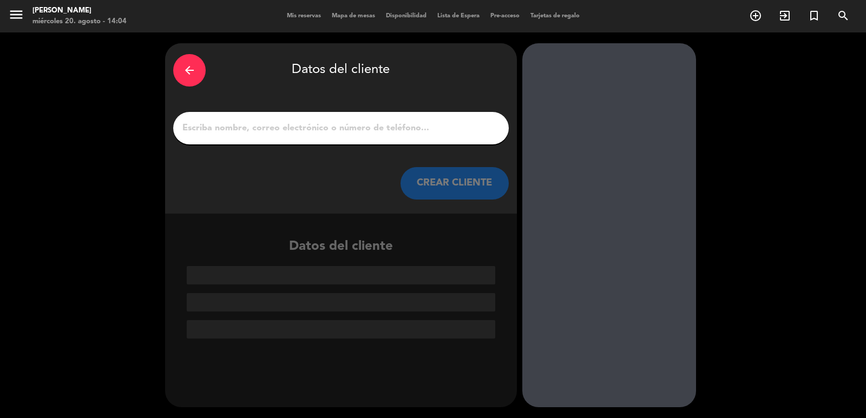
click at [418, 124] on input "1" at bounding box center [340, 128] width 319 height 15
type input "v"
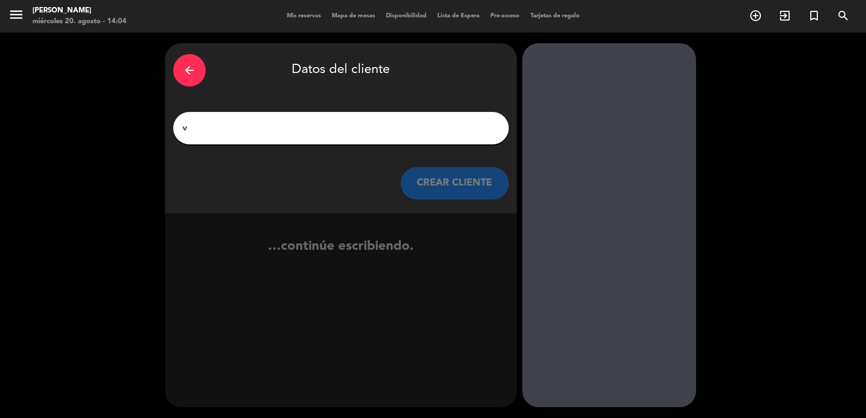
click at [432, 172] on button "CREAR CLIENTE" at bounding box center [454, 183] width 108 height 32
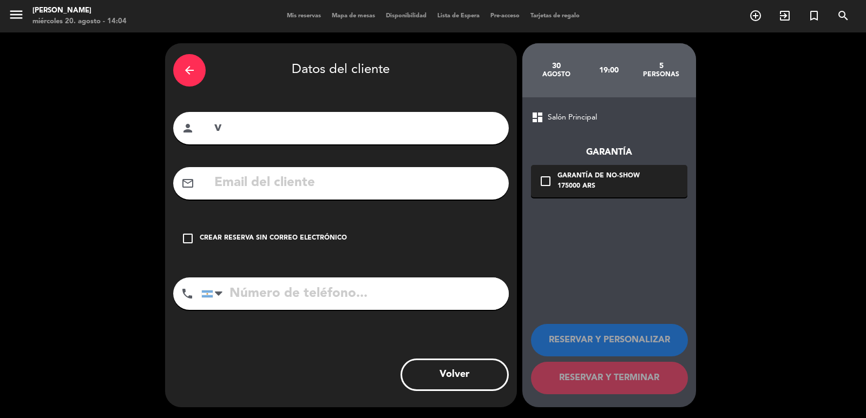
drag, startPoint x: 355, startPoint y: 135, endPoint x: 52, endPoint y: 111, distance: 304.0
click at [52, 111] on div "arrow_back Datos del cliente person v mail_outline check_box_outline_blank Crea…" at bounding box center [433, 225] width 866 height 386
paste input "[PERSON_NAME]"
type input "[PERSON_NAME]"
click at [312, 180] on input "text" at bounding box center [356, 183] width 287 height 22
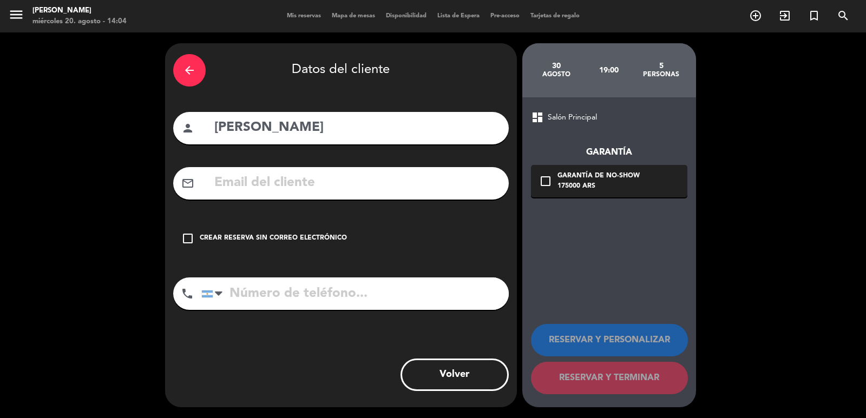
paste input "[PHONE_NUMBER] Correo electrónico: [EMAIL_ADDRESS][DOMAIN_NAME]"
type input "[PHONE_NUMBER] Correo electrónico: [EMAIL_ADDRESS][DOMAIN_NAME]"
click at [333, 306] on input "tel" at bounding box center [354, 294] width 307 height 32
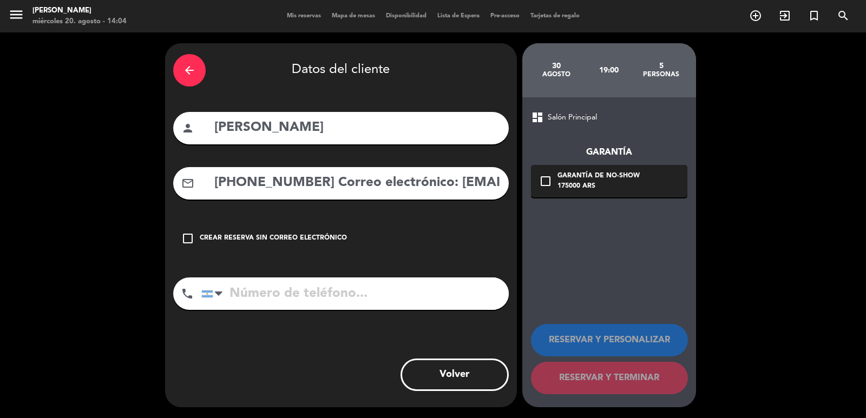
paste input "[PHONE_NUMBER] Correo electrónico: [EMAIL_ADDRESS][DOMAIN_NAME]"
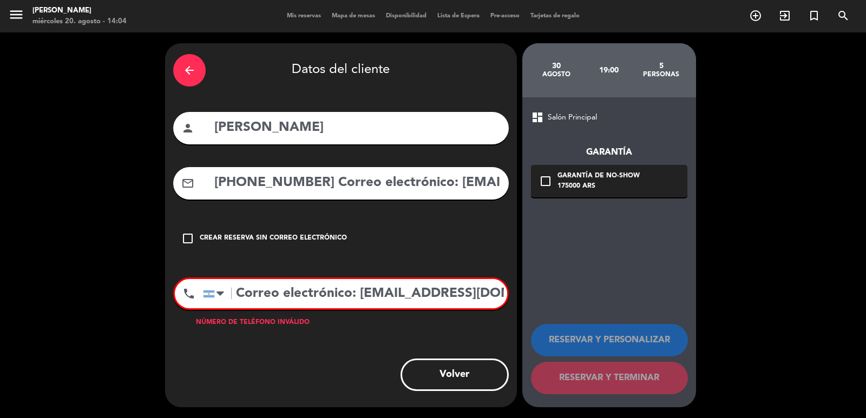
type input "[PHONE_NUMBER] Correo electrónico: [EMAIL_ADDRESS][DOMAIN_NAME]"
drag, startPoint x: 446, startPoint y: 183, endPoint x: 31, endPoint y: 136, distance: 417.8
click at [0, 124] on div "arrow_back Datos del cliente person [PERSON_NAME] mail_outline [PHONE_NUMBER] C…" at bounding box center [433, 225] width 866 height 386
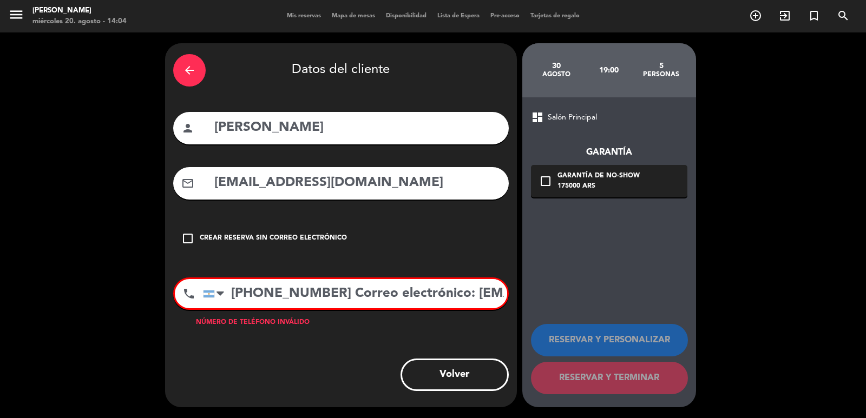
type input "[EMAIL_ADDRESS][DOMAIN_NAME]"
drag, startPoint x: 668, startPoint y: 317, endPoint x: 680, endPoint y: 267, distance: 51.1
click at [677, 317] on div "arrow_back Datos del cliente person [PERSON_NAME] mail_outline [EMAIL_ADDRESS][…" at bounding box center [433, 225] width 866 height 386
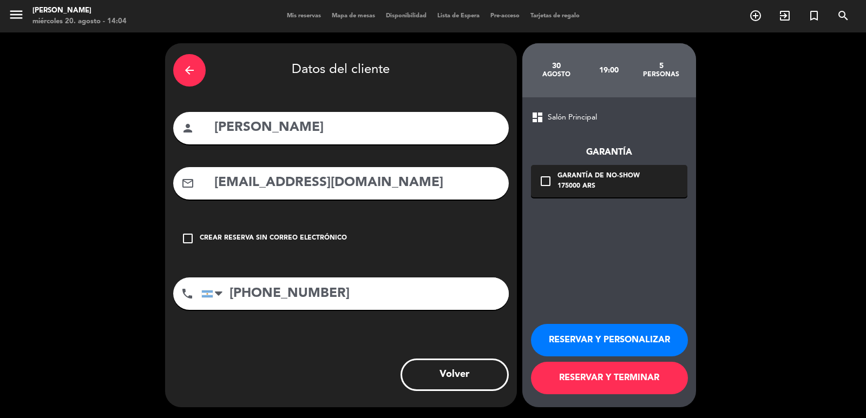
type input "[PHONE_NUMBER]"
click at [542, 160] on div "Garantía check_box_outline_blank Garantía de no-show 175000 ARS" at bounding box center [609, 161] width 156 height 74
click at [564, 173] on div "Garantía de no-show" at bounding box center [598, 176] width 82 height 11
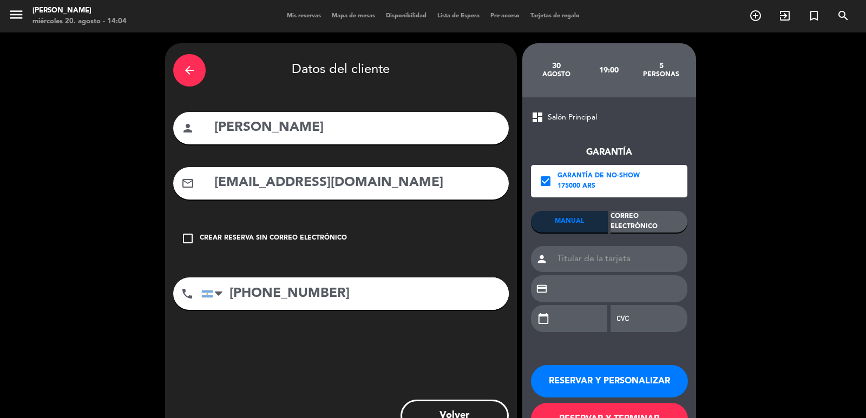
click at [647, 225] on div "Correo Electrónico" at bounding box center [648, 222] width 77 height 22
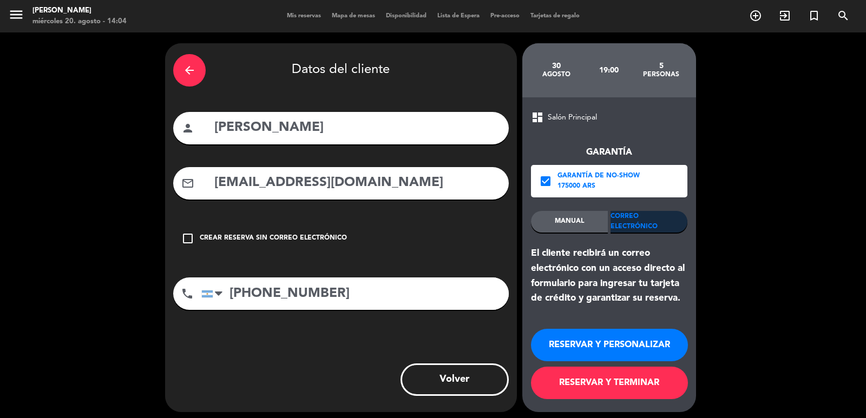
click at [618, 350] on button "RESERVAR Y PERSONALIZAR" at bounding box center [609, 345] width 157 height 32
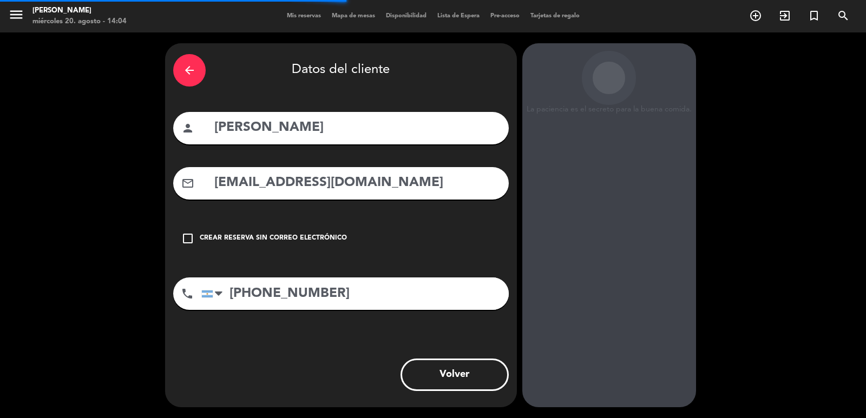
scroll to position [15, 0]
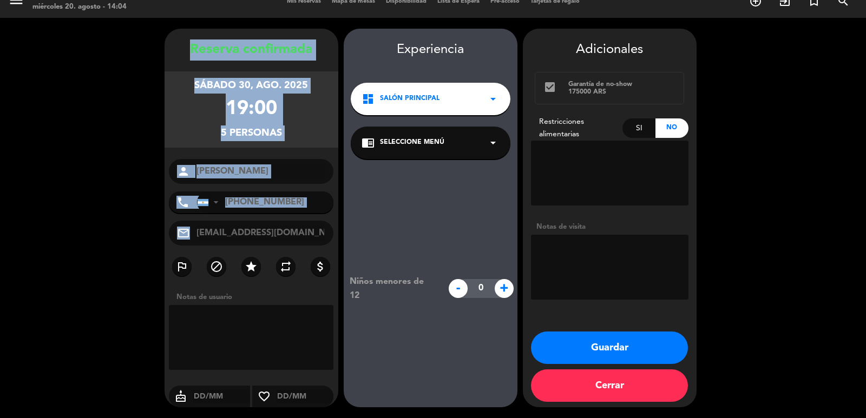
drag, startPoint x: 192, startPoint y: 41, endPoint x: 312, endPoint y: 241, distance: 233.7
click at [312, 241] on div "Reserva confirmada sábado 30, ago. 2025 19:00 5 personas person [PERSON_NAME] p…" at bounding box center [252, 229] width 174 height 379
copy div "Loremip dolorsitam consec 52, adi. 7672 37:09 0 elitsedd eiusmo tempo Incidi Ut…"
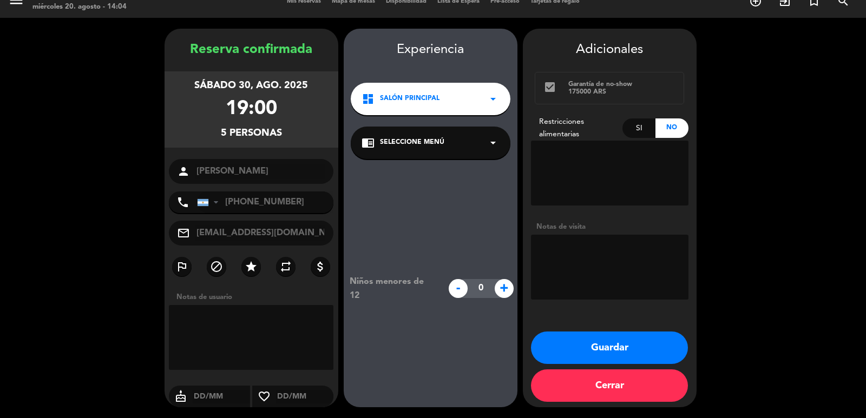
click at [418, 105] on div "dashboard Salón Principal arrow_drop_down" at bounding box center [431, 99] width 160 height 32
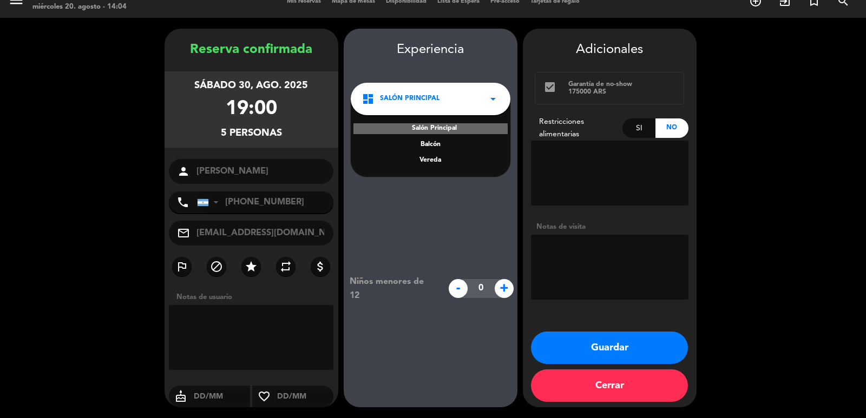
click at [428, 155] on div "Salón Principal [PERSON_NAME]" at bounding box center [431, 138] width 160 height 78
click at [426, 155] on div "Vereda" at bounding box center [430, 160] width 138 height 11
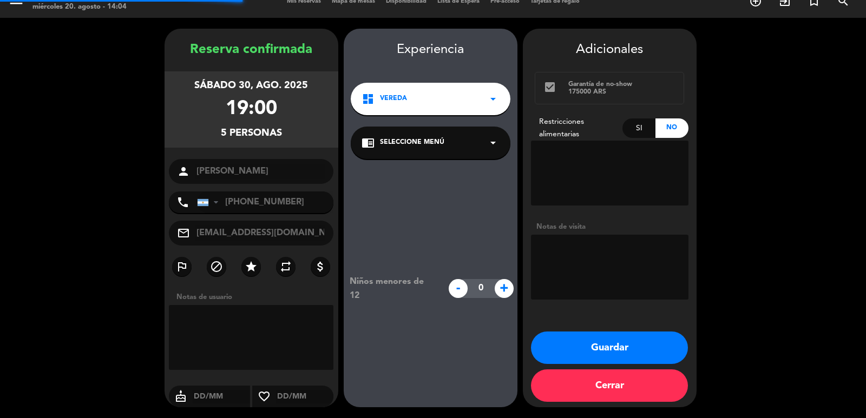
click at [418, 132] on div "chrome_reader_mode Seleccione Menú arrow_drop_down" at bounding box center [431, 143] width 160 height 32
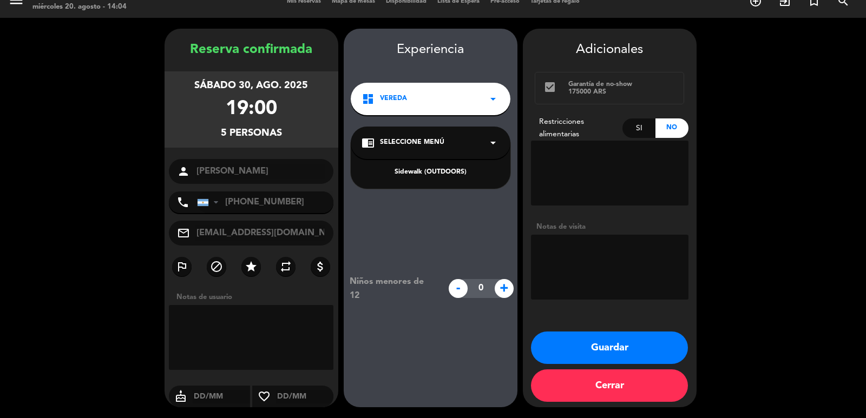
click at [429, 169] on div "Sidewalk (OUTDOORS)" at bounding box center [430, 172] width 138 height 11
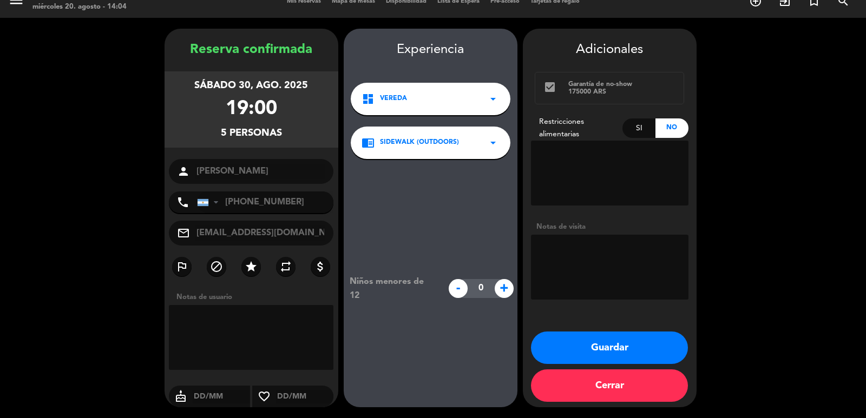
click at [595, 343] on button "Guardar" at bounding box center [609, 348] width 157 height 32
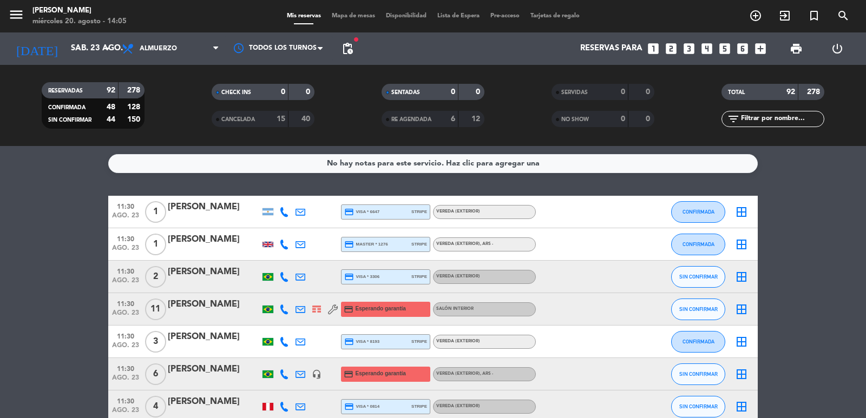
click at [670, 52] on icon "looks_two" at bounding box center [671, 49] width 14 height 14
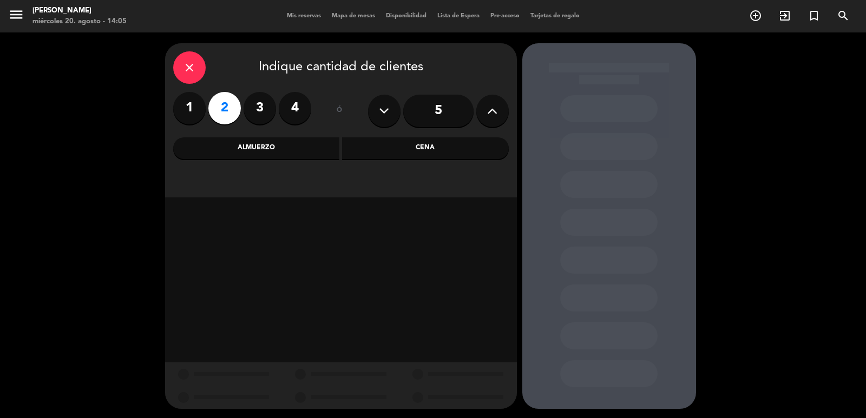
click at [271, 154] on div "Almuerzo" at bounding box center [256, 148] width 167 height 22
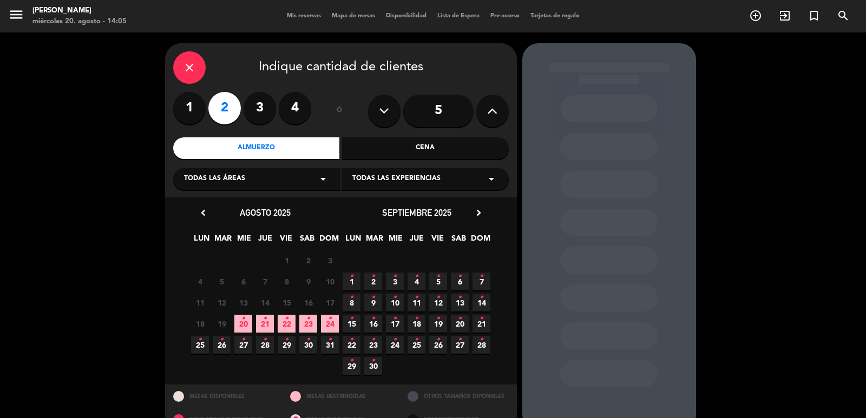
click at [321, 325] on span "24 •" at bounding box center [330, 324] width 18 height 18
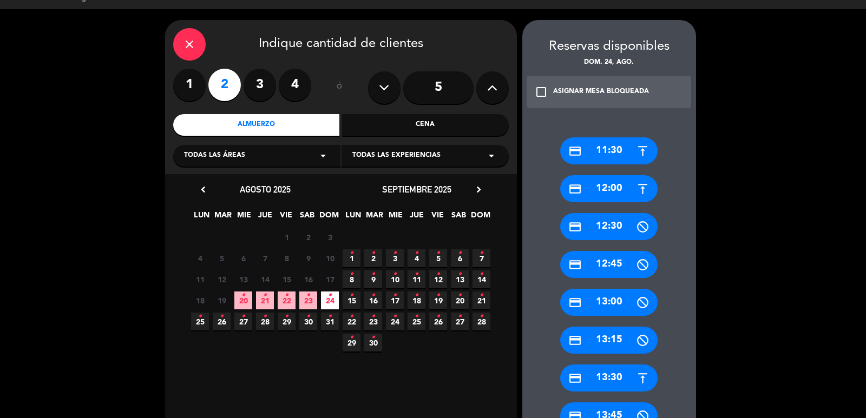
scroll to position [482, 0]
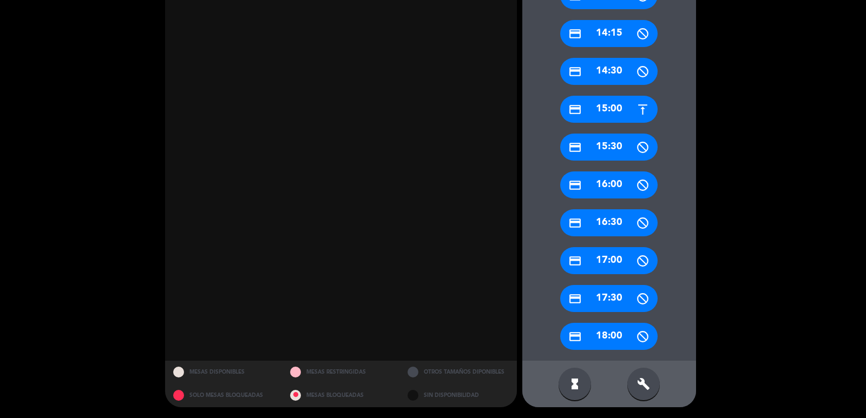
click at [607, 113] on div "credit_card 15:00" at bounding box center [608, 109] width 97 height 27
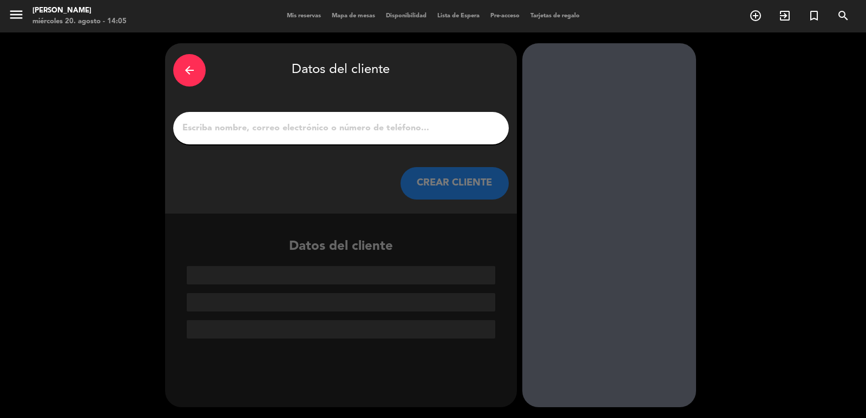
click at [359, 127] on input "1" at bounding box center [340, 128] width 319 height 15
paste input "[PERSON_NAME]"
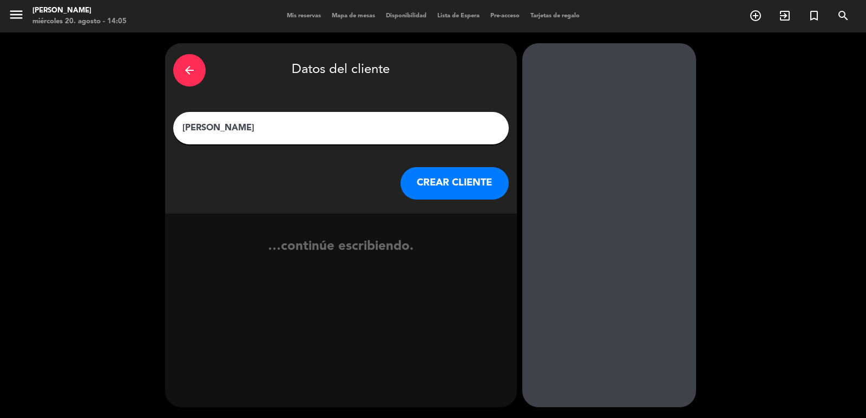
type input "[PERSON_NAME]"
click at [425, 186] on button "CREAR CLIENTE" at bounding box center [454, 183] width 108 height 32
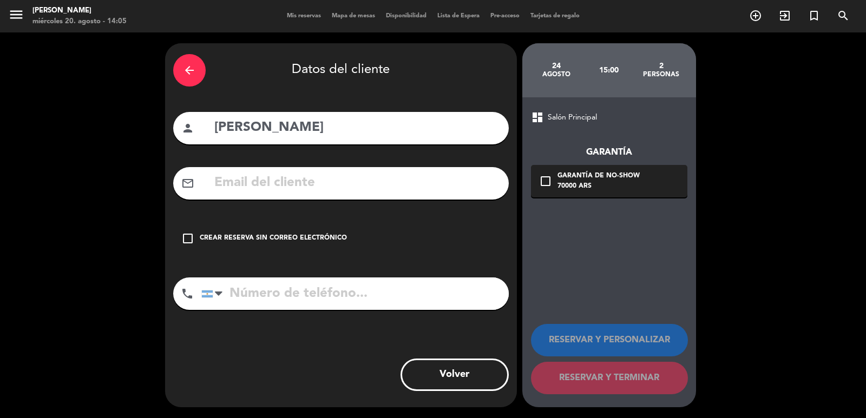
click at [321, 187] on input "text" at bounding box center [356, 183] width 287 height 22
paste input "[PHONE_NUMBER] Correo electrónico: [EMAIL_ADDRESS][DOMAIN_NAME] Restricciones y…"
type input "[PHONE_NUMBER] Correo electrónico: [EMAIL_ADDRESS][DOMAIN_NAME] Restricciones y…"
click at [345, 288] on input "tel" at bounding box center [354, 294] width 307 height 32
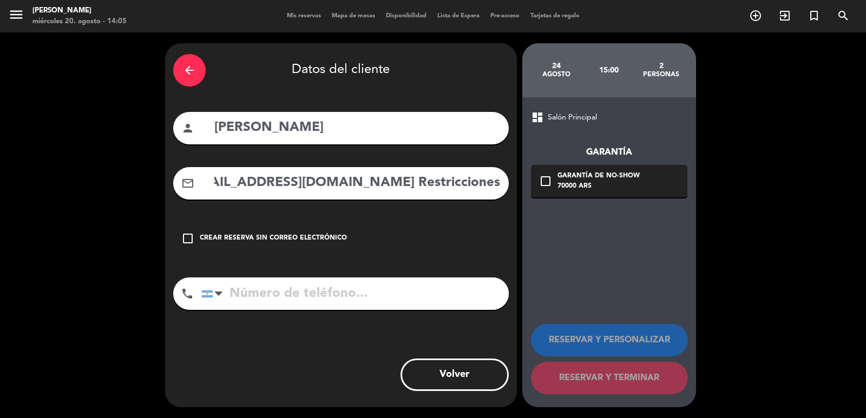
scroll to position [0, 0]
paste input "[PHONE_NUMBER] Correo electrónico: [EMAIL_ADDRESS][DOMAIN_NAME] Restricciones y…"
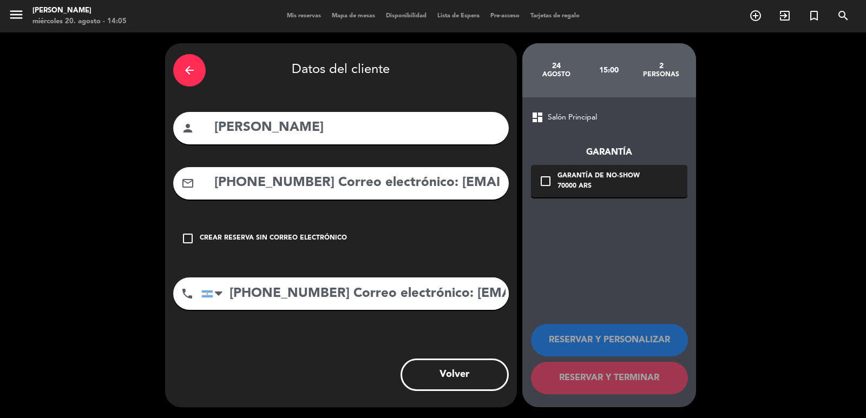
scroll to position [0, 289]
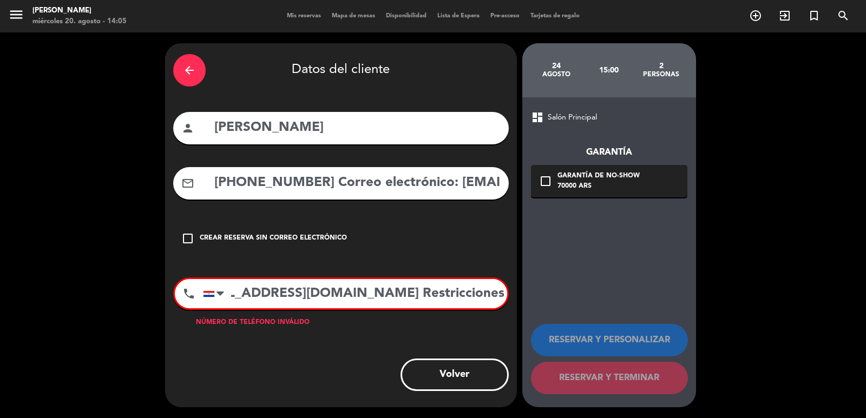
type input "[PHONE_NUMBER] Correo electrónico: [EMAIL_ADDRESS][DOMAIN_NAME] Restricciones y…"
drag, startPoint x: 438, startPoint y: 187, endPoint x: 0, endPoint y: 143, distance: 439.9
click at [0, 143] on div "arrow_back Datos del cliente person [PERSON_NAME] mail_outline [PHONE_NUMBER] C…" at bounding box center [433, 225] width 866 height 386
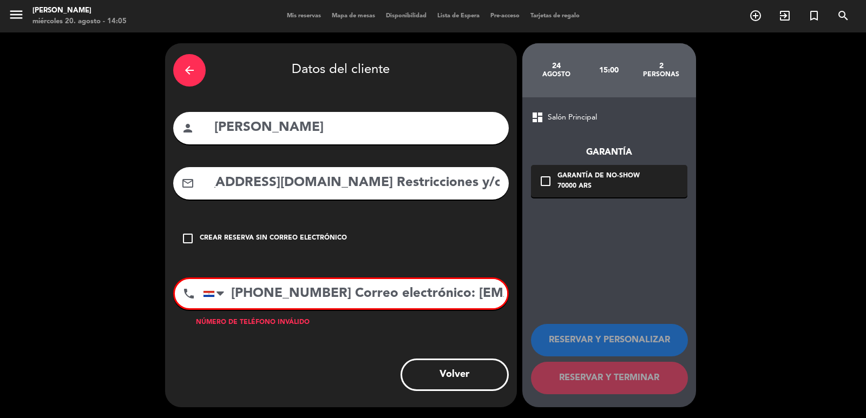
type input "[EMAIL_ADDRESS][DOMAIN_NAME] Restricciones y/o alergias:"
drag, startPoint x: 349, startPoint y: 295, endPoint x: 658, endPoint y: 293, distance: 309.6
click at [632, 300] on div "arrow_back Datos del cliente person [PERSON_NAME] mail_outline [EMAIL_ADDRESS][…" at bounding box center [433, 225] width 866 height 386
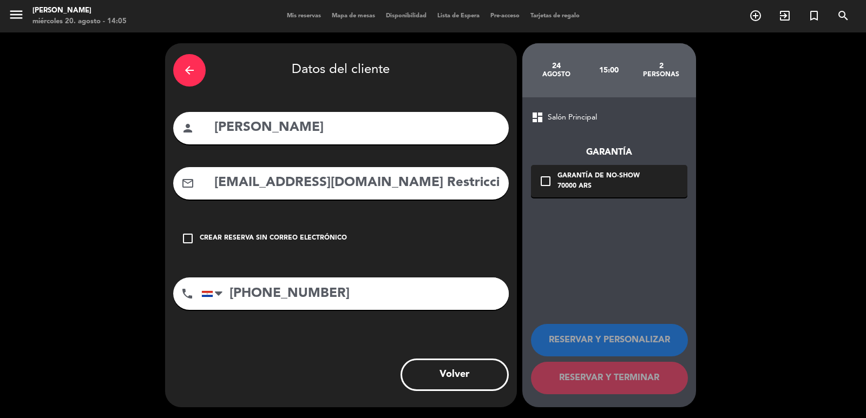
type input "[PHONE_NUMBER]"
drag, startPoint x: 577, startPoint y: 190, endPoint x: 580, endPoint y: 199, distance: 9.2
click at [575, 189] on div "70000 ARS" at bounding box center [598, 186] width 82 height 11
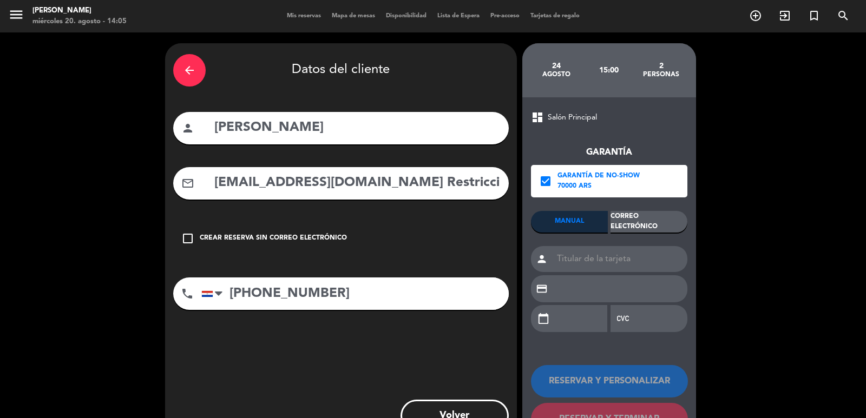
click at [635, 215] on div "Correo Electrónico" at bounding box center [648, 222] width 77 height 22
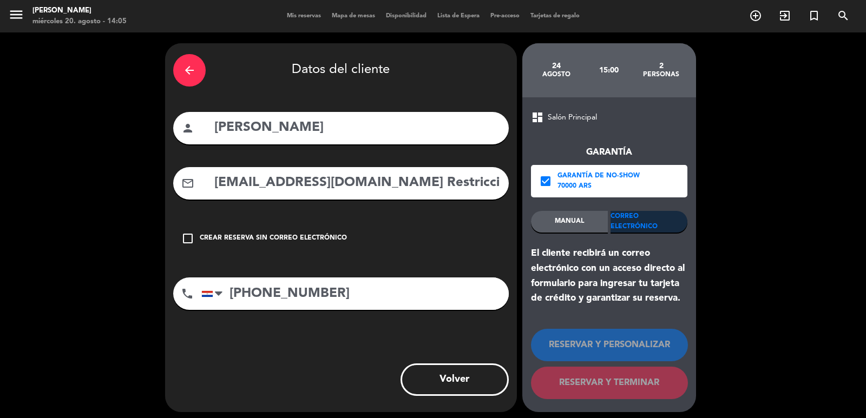
scroll to position [0, 50]
drag, startPoint x: 397, startPoint y: 182, endPoint x: 865, endPoint y: 136, distance: 471.0
click at [865, 139] on div "arrow_back Datos del cliente person [PERSON_NAME] mail_outline [EMAIL_ADDRESS][…" at bounding box center [433, 227] width 866 height 391
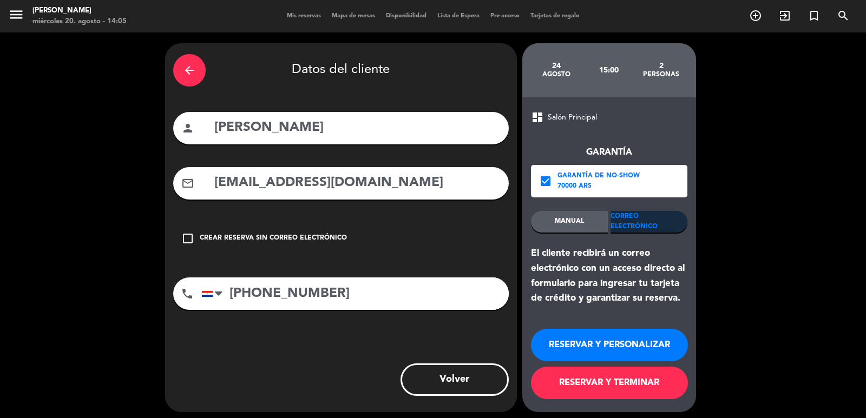
type input "[EMAIL_ADDRESS][DOMAIN_NAME]"
click at [644, 352] on button "RESERVAR Y PERSONALIZAR" at bounding box center [609, 345] width 157 height 32
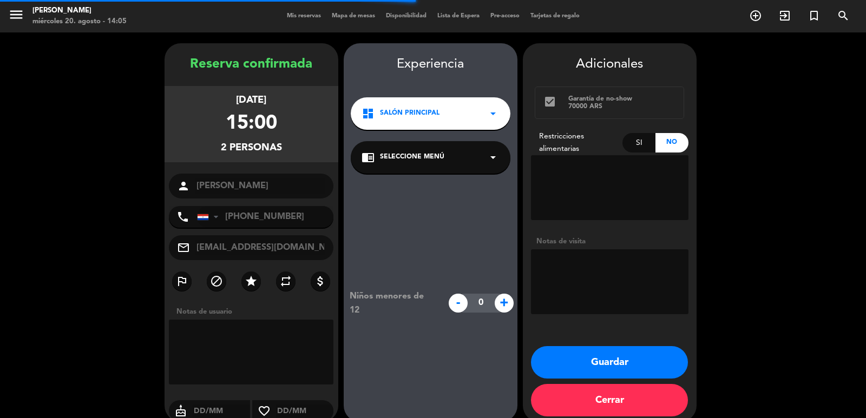
scroll to position [15, 0]
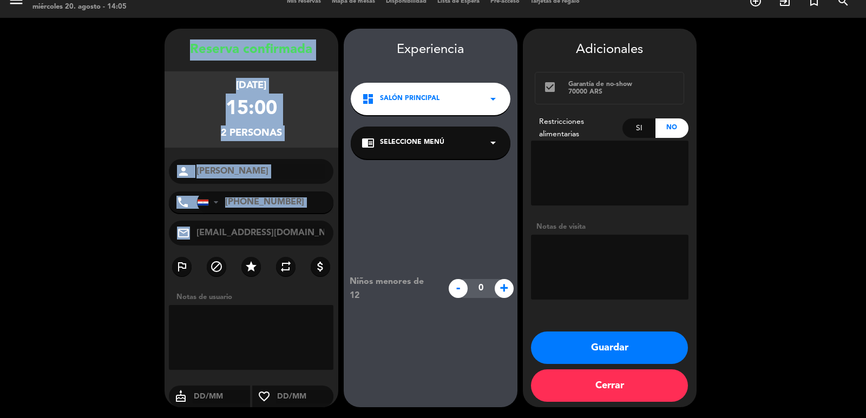
drag, startPoint x: 186, startPoint y: 39, endPoint x: 324, endPoint y: 243, distance: 246.3
click at [324, 243] on div "Reserva confirmada [DATE] 15:00 2 personas person [PERSON_NAME] phone [GEOGRAPH…" at bounding box center [252, 218] width 174 height 379
copy div "Loremip dolorsitam consect 66, adi. 1383 55:33 5 elitsedd eiusmo tempo Incidi U…"
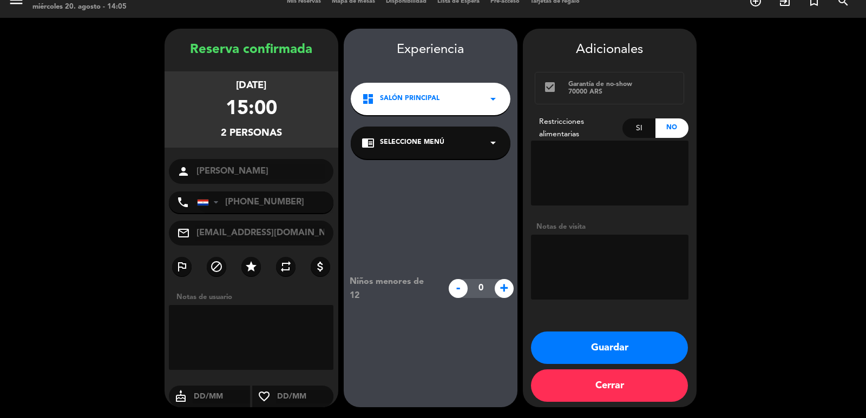
click at [426, 101] on span "Salón Principal" at bounding box center [410, 99] width 60 height 11
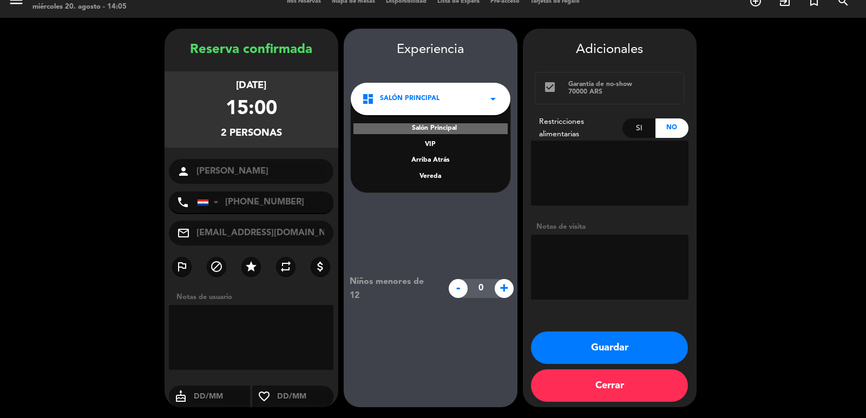
click at [431, 173] on div "Vereda" at bounding box center [430, 177] width 138 height 11
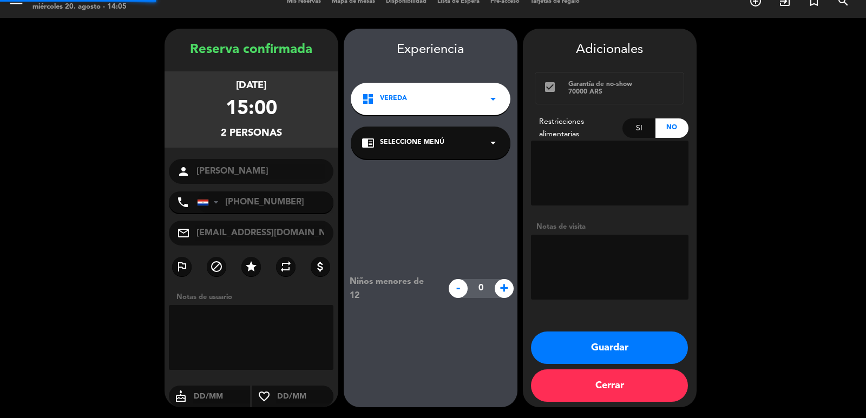
click at [427, 147] on span "Seleccione Menú" at bounding box center [412, 142] width 64 height 11
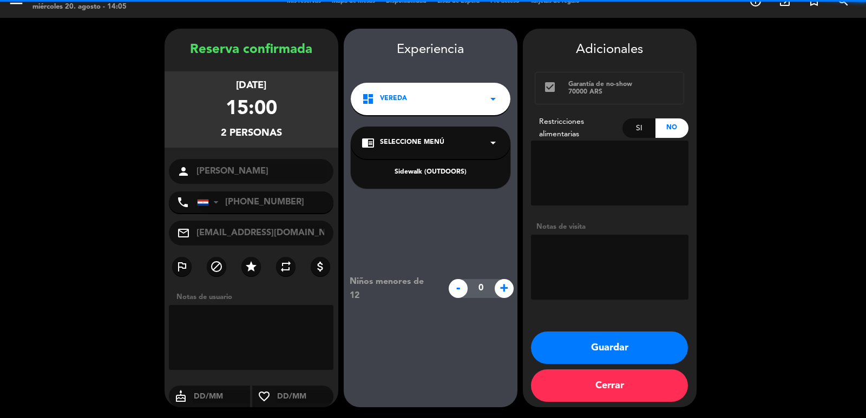
click at [435, 178] on div "Sidewalk (OUTDOORS)" at bounding box center [431, 166] width 160 height 46
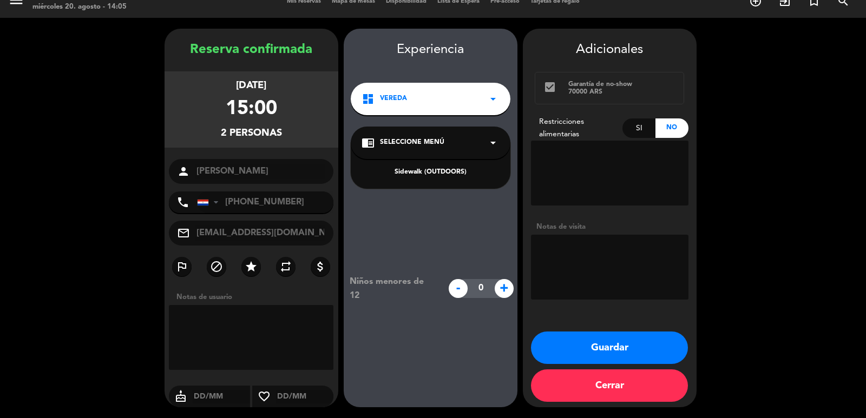
click at [433, 172] on div "Sidewalk (OUTDOORS)" at bounding box center [430, 172] width 138 height 11
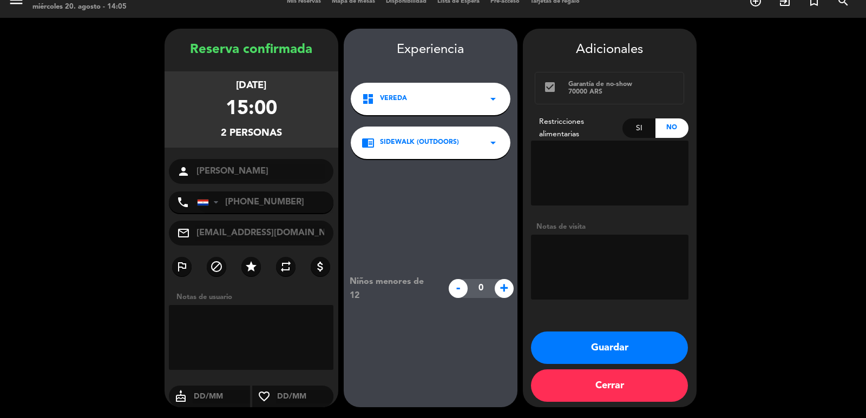
click at [567, 349] on button "Guardar" at bounding box center [609, 348] width 157 height 32
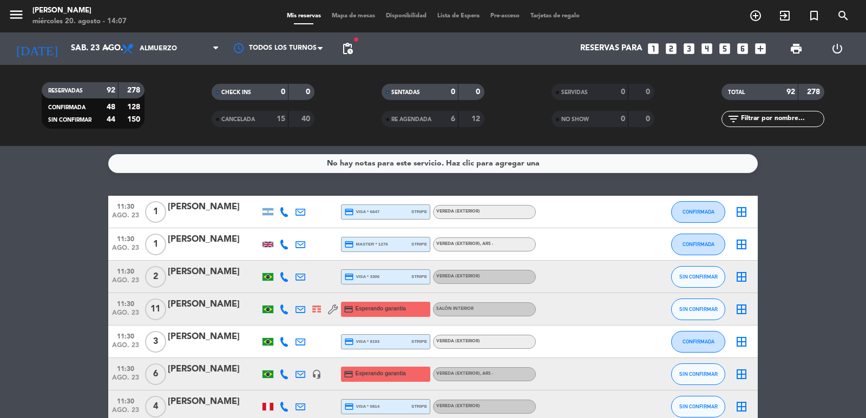
click at [670, 51] on icon "looks_two" at bounding box center [671, 49] width 14 height 14
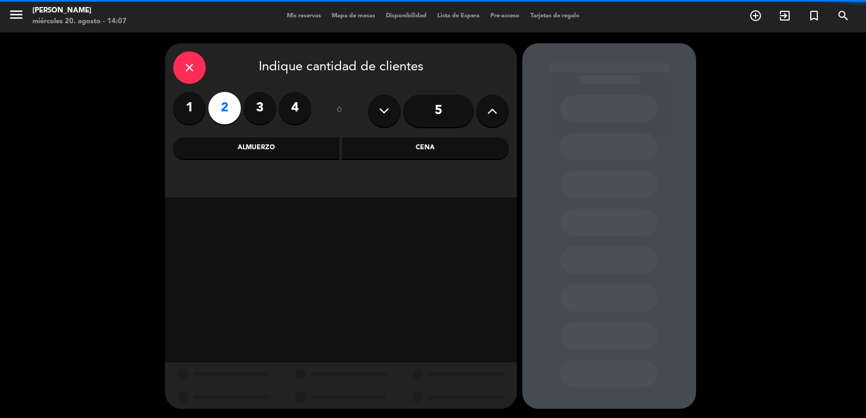
click at [384, 161] on div "close Indique cantidad de clientes 1 2 3 4 ó 5 Almuerzo Cena" at bounding box center [341, 120] width 352 height 154
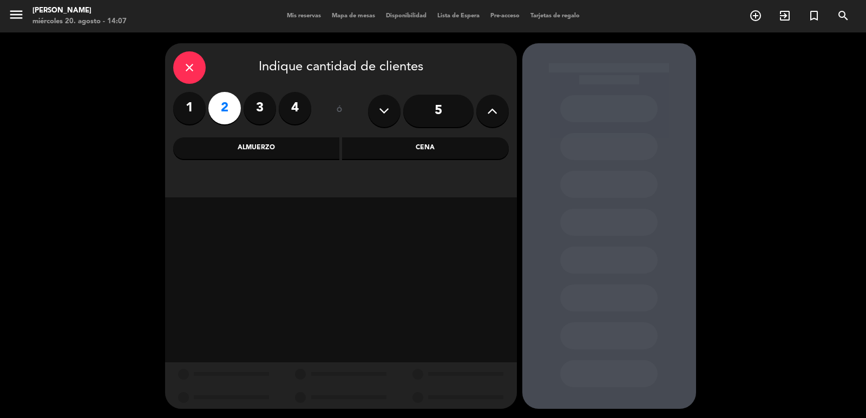
click at [382, 153] on div "Cena" at bounding box center [425, 148] width 167 height 22
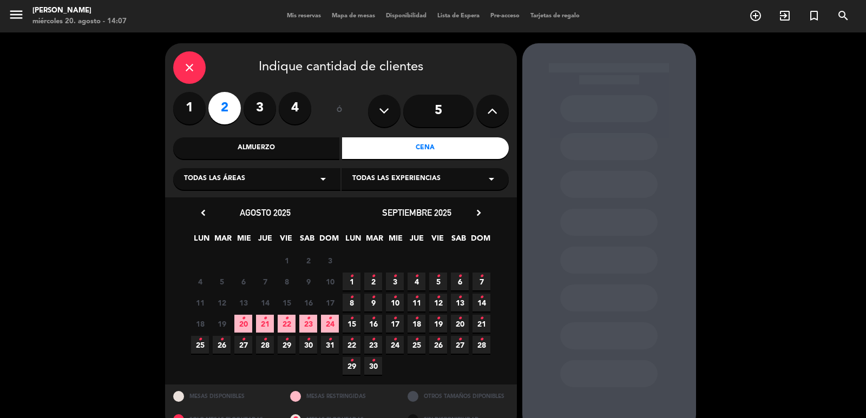
drag, startPoint x: 247, startPoint y: 331, endPoint x: 242, endPoint y: 305, distance: 26.3
click at [246, 331] on span "20 •" at bounding box center [243, 324] width 18 height 18
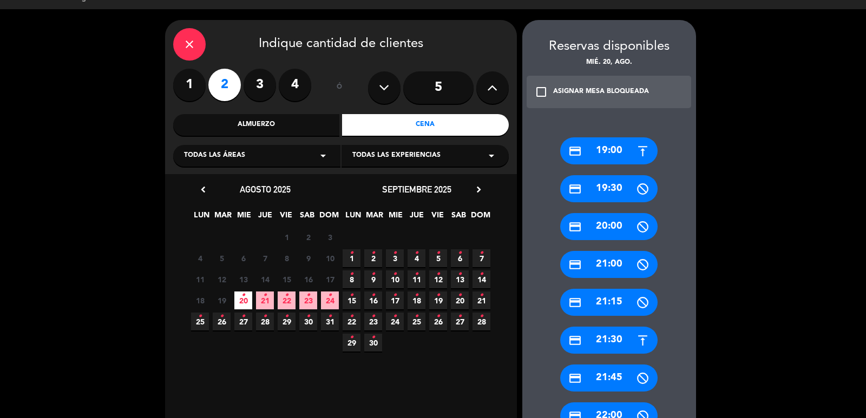
scroll to position [292, 0]
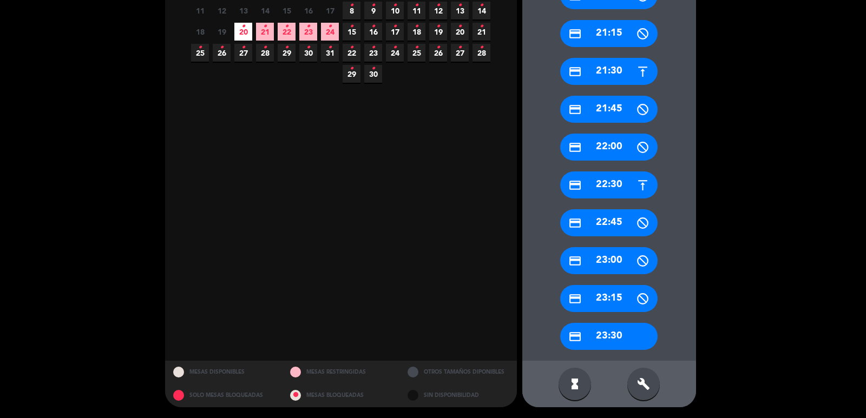
click at [624, 346] on div "credit_card 23:30" at bounding box center [608, 336] width 97 height 27
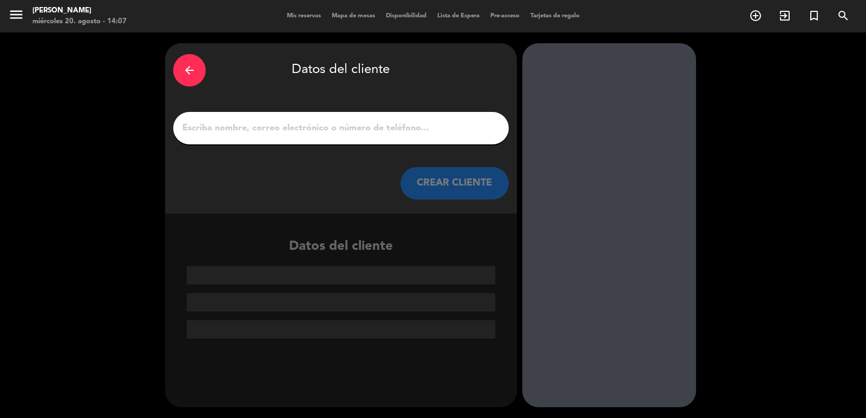
scroll to position [0, 0]
click at [416, 117] on div at bounding box center [341, 128] width 336 height 32
click at [430, 142] on div at bounding box center [341, 128] width 336 height 32
click at [418, 131] on input "1" at bounding box center [340, 128] width 319 height 15
paste input "Tiago"
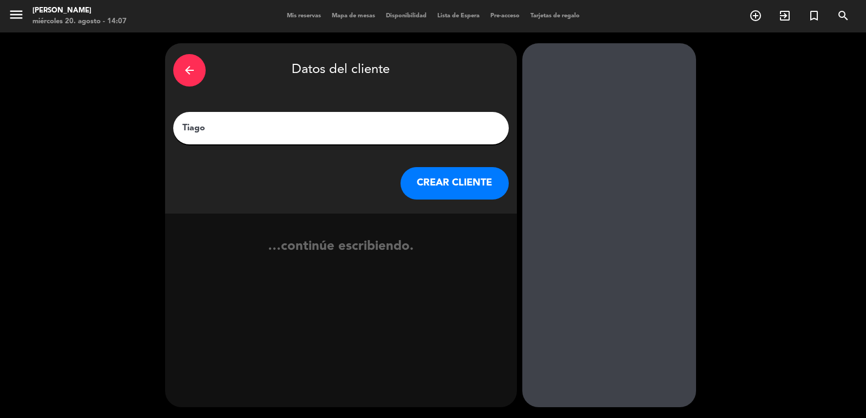
type input "Tiago"
click at [431, 173] on button "CREAR CLIENTE" at bounding box center [454, 183] width 108 height 32
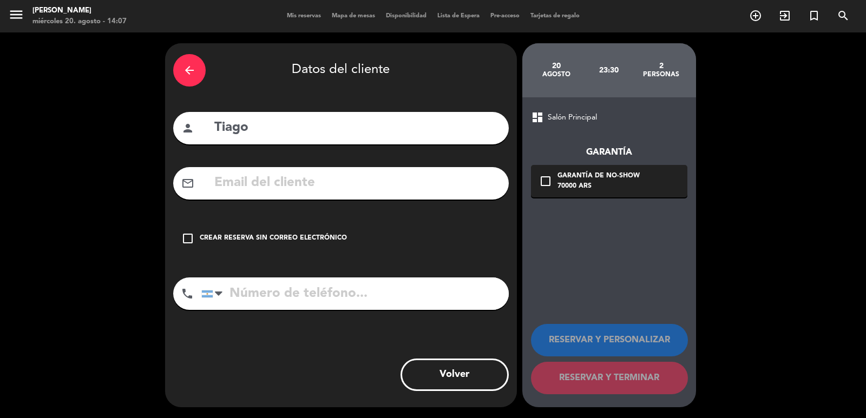
click at [331, 179] on input "text" at bounding box center [356, 183] width 287 height 22
paste input "[PHONE_NUMBER] Correo electrónico: [DOMAIN_NAME][EMAIL_ADDRESS][DOMAIN_NAME]"
type input "[PHONE_NUMBER] Correo electrónico: [DOMAIN_NAME][EMAIL_ADDRESS][DOMAIN_NAME]"
click at [362, 306] on input "tel" at bounding box center [354, 294] width 307 height 32
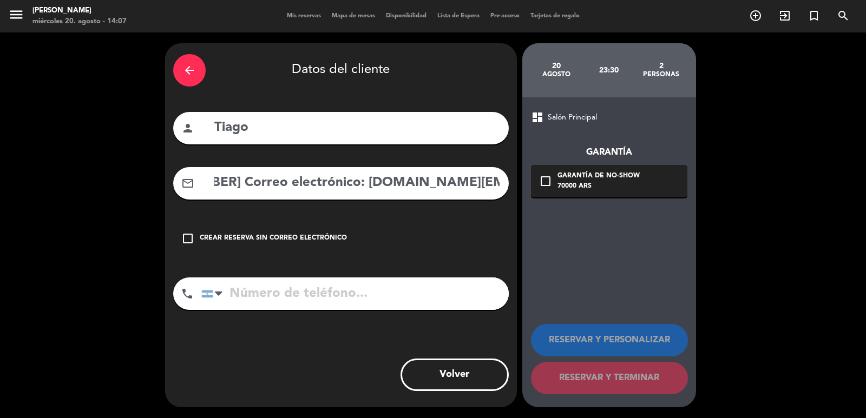
scroll to position [0, 0]
paste input "[PHONE_NUMBER] Correo electrónico: [DOMAIN_NAME][EMAIL_ADDRESS][DOMAIN_NAME]"
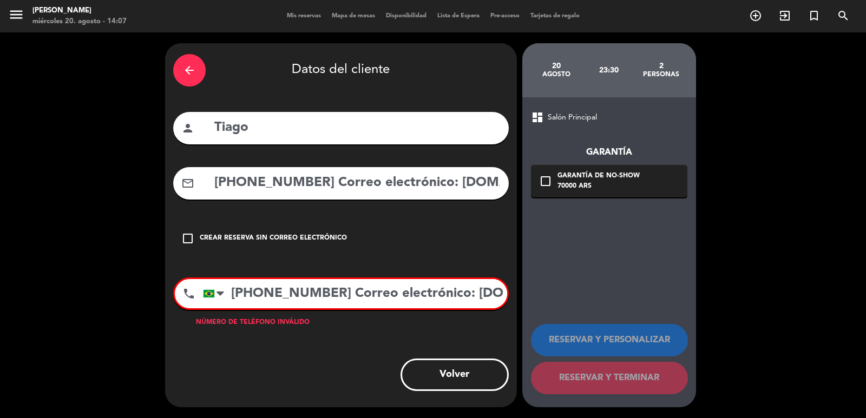
scroll to position [0, 106]
type input "[PHONE_NUMBER] Correo electrónico: [DOMAIN_NAME][EMAIL_ADDRESS][DOMAIN_NAME]"
drag, startPoint x: 445, startPoint y: 187, endPoint x: 1, endPoint y: 167, distance: 444.7
click at [0, 166] on div "arrow_back Datos del cliente person Tiago mail_outline [PHONE_NUMBER] Correo el…" at bounding box center [433, 225] width 866 height 386
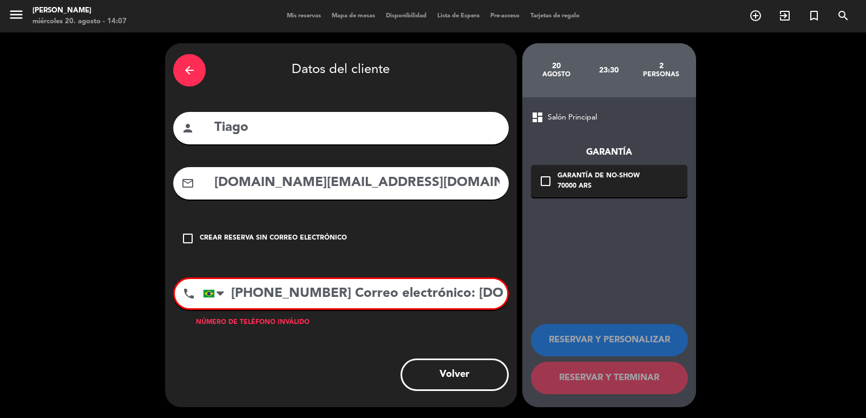
type input "[DOMAIN_NAME][EMAIL_ADDRESS][DOMAIN_NAME]"
drag, startPoint x: 347, startPoint y: 293, endPoint x: 796, endPoint y: 301, distance: 448.7
click at [789, 305] on div "arrow_back Datos del cliente person Tiago mail_outline [DOMAIN_NAME][EMAIL_ADDR…" at bounding box center [433, 225] width 866 height 386
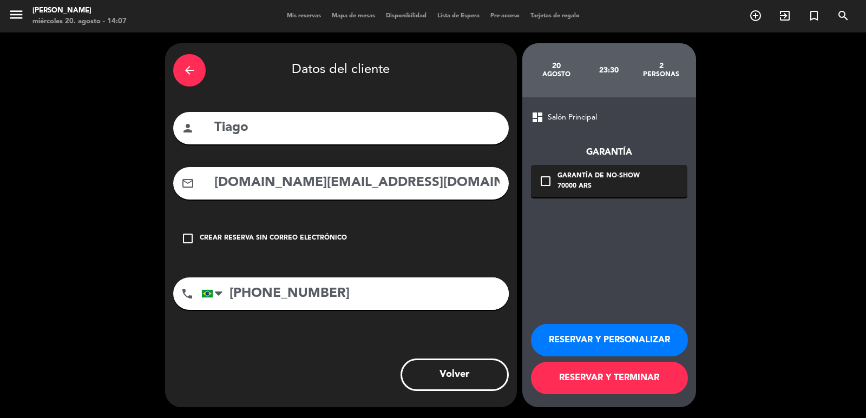
type input "[PHONE_NUMBER]"
click at [625, 180] on div "Garantía de no-show" at bounding box center [598, 176] width 82 height 11
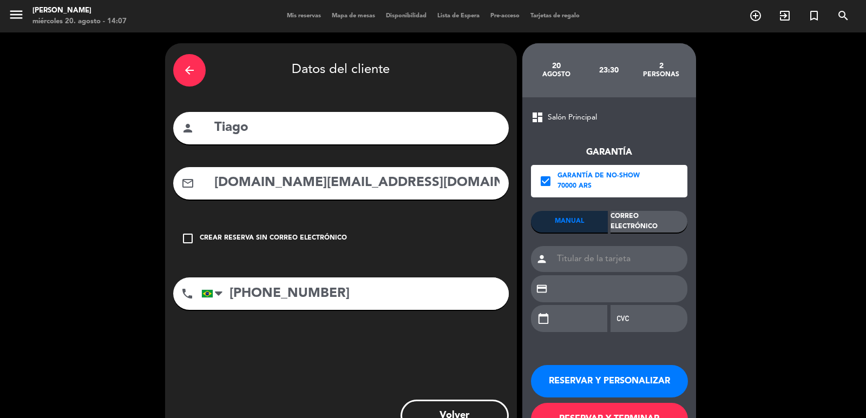
drag, startPoint x: 633, startPoint y: 192, endPoint x: 650, endPoint y: 216, distance: 30.0
click at [650, 216] on div "Correo Electrónico" at bounding box center [648, 222] width 77 height 22
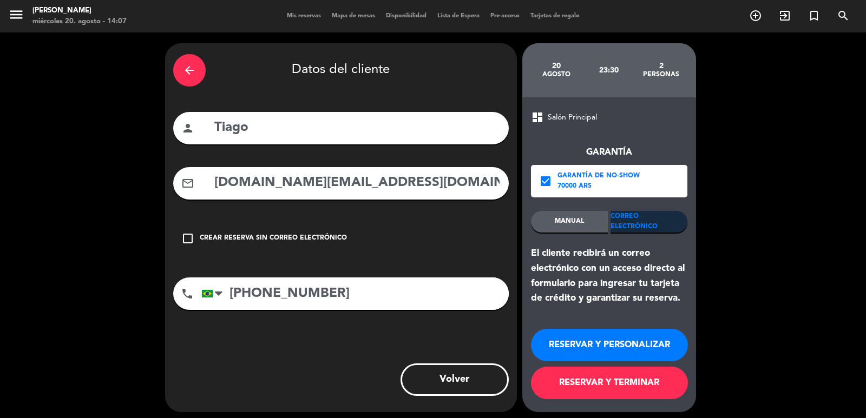
click at [609, 341] on button "RESERVAR Y PERSONALIZAR" at bounding box center [609, 345] width 157 height 32
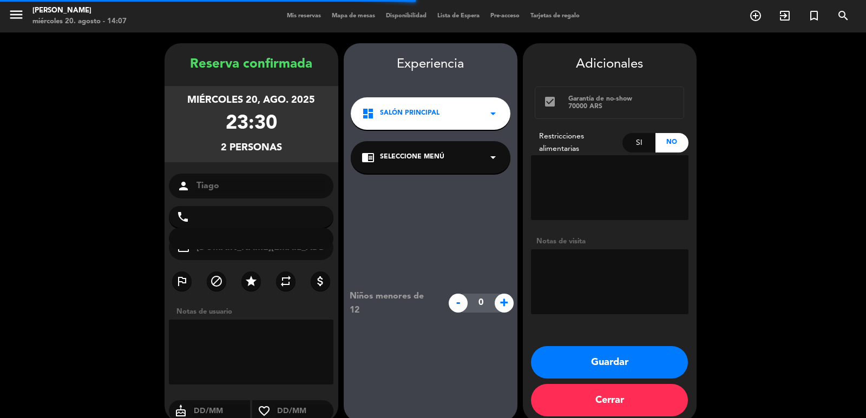
type input "[PHONE_NUMBER]"
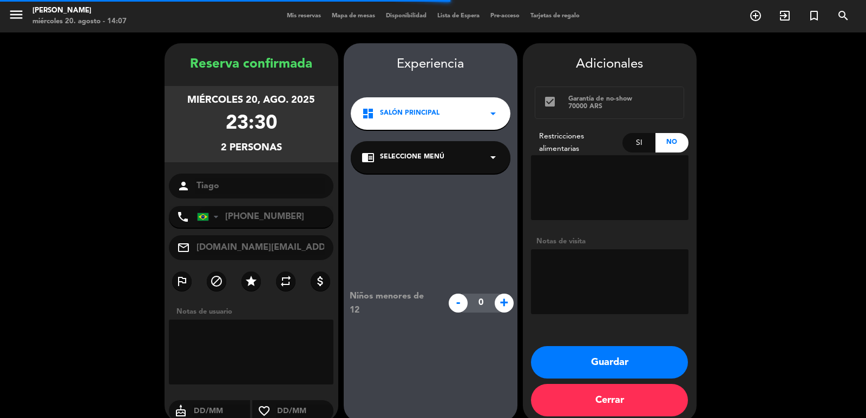
scroll to position [15, 0]
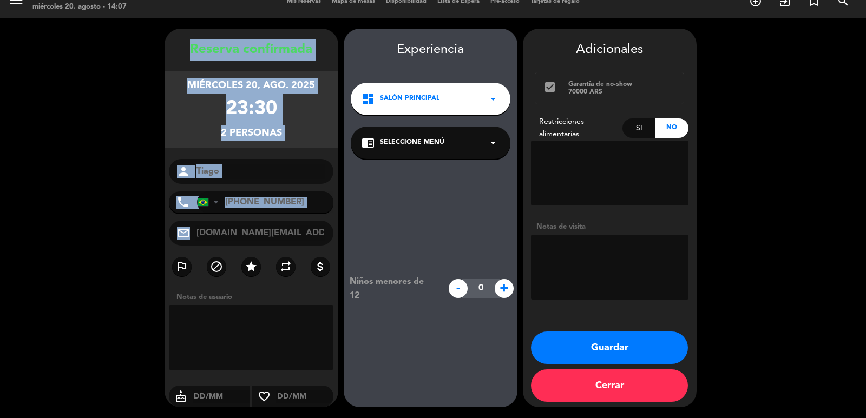
drag, startPoint x: 183, startPoint y: 44, endPoint x: 333, endPoint y: 239, distance: 245.5
click at [333, 239] on div "Reserva confirmada [DATE] 23:30 2 personas person Tiago phone [GEOGRAPHIC_DATA]…" at bounding box center [252, 229] width 174 height 379
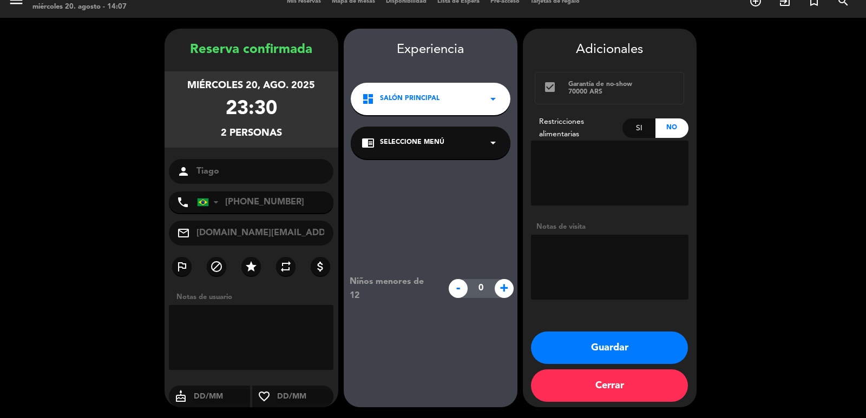
click at [453, 141] on div "chrome_reader_mode Seleccione Menú arrow_drop_down" at bounding box center [431, 143] width 160 height 32
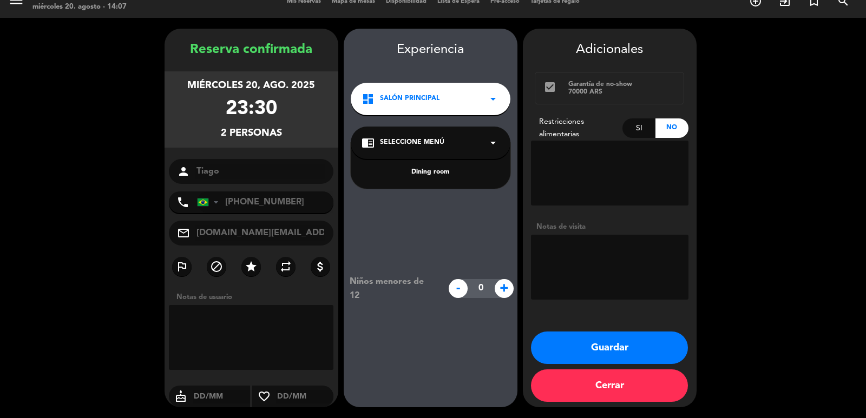
click at [423, 103] on span "Salón Principal" at bounding box center [410, 99] width 60 height 11
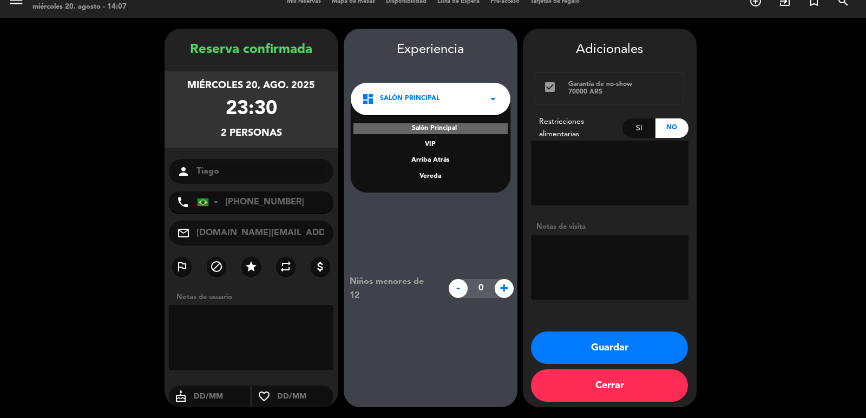
click at [431, 175] on div "Vereda" at bounding box center [430, 177] width 138 height 11
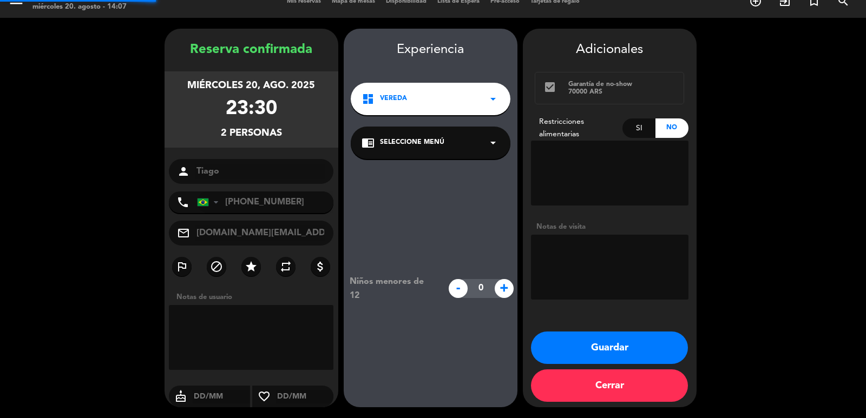
click at [424, 142] on span "Seleccione Menú" at bounding box center [412, 142] width 64 height 11
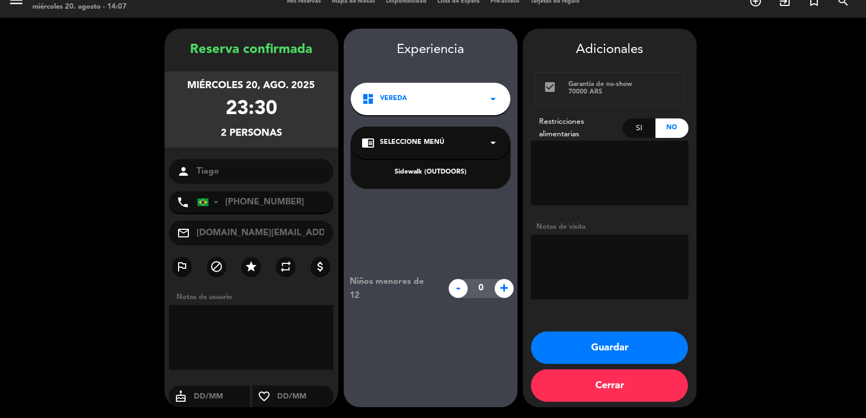
click at [434, 168] on div "Sidewalk (OUTDOORS)" at bounding box center [430, 172] width 138 height 11
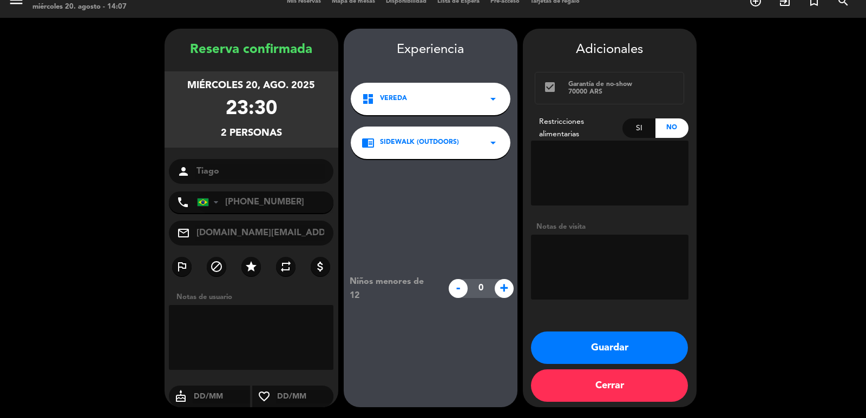
click at [615, 353] on button "Guardar" at bounding box center [609, 348] width 157 height 32
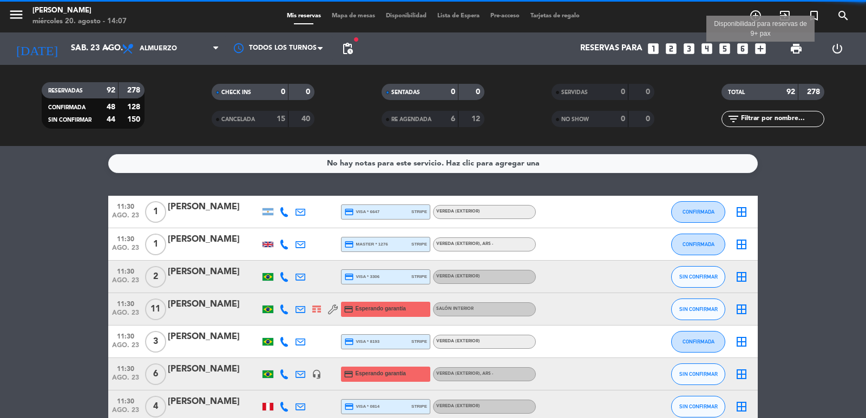
click at [762, 52] on icon "add_box" at bounding box center [760, 49] width 14 height 14
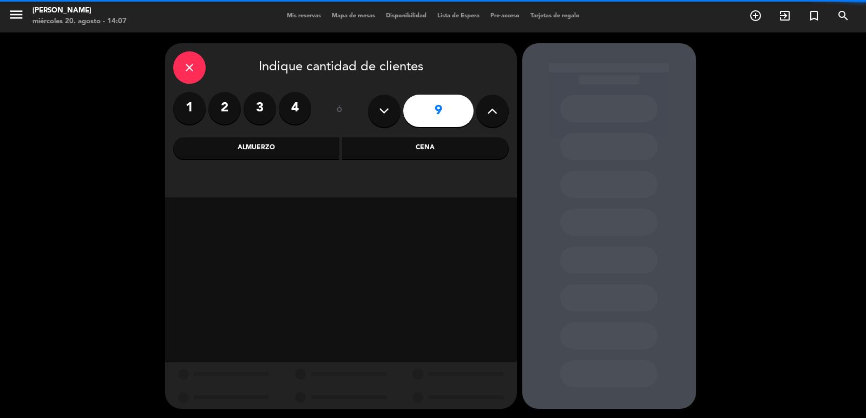
click at [491, 109] on icon at bounding box center [492, 111] width 10 height 16
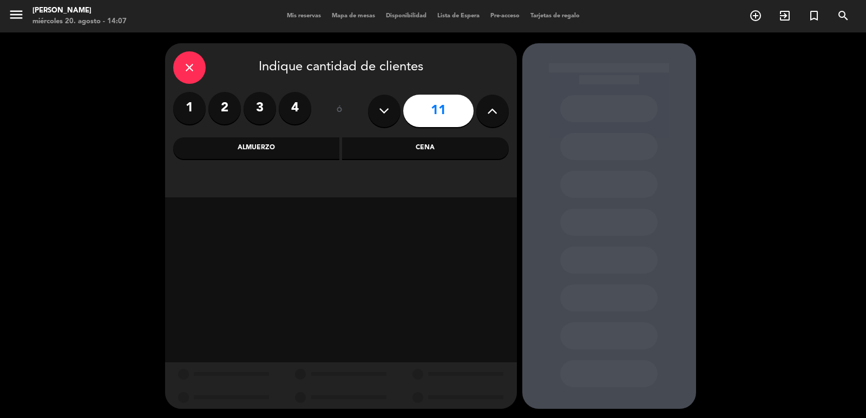
click at [490, 108] on icon at bounding box center [492, 111] width 10 height 16
click at [436, 147] on div "Cena" at bounding box center [425, 148] width 167 height 22
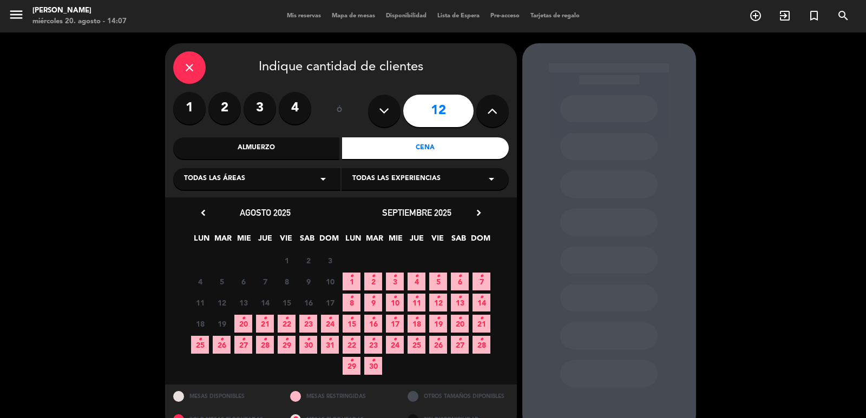
click at [381, 124] on button at bounding box center [384, 111] width 32 height 32
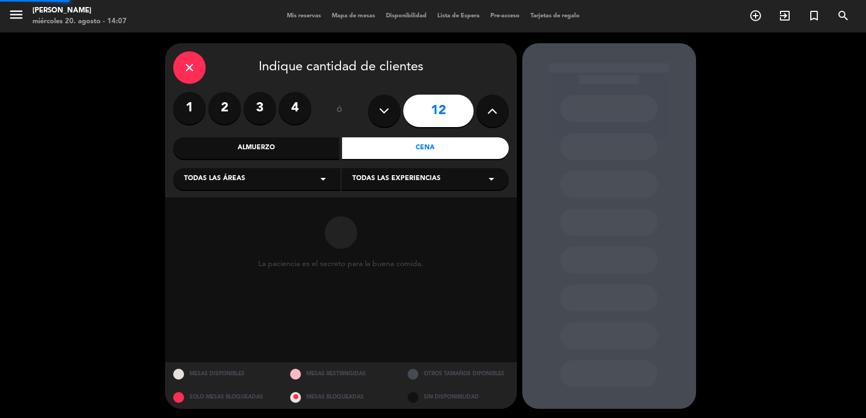
type input "11"
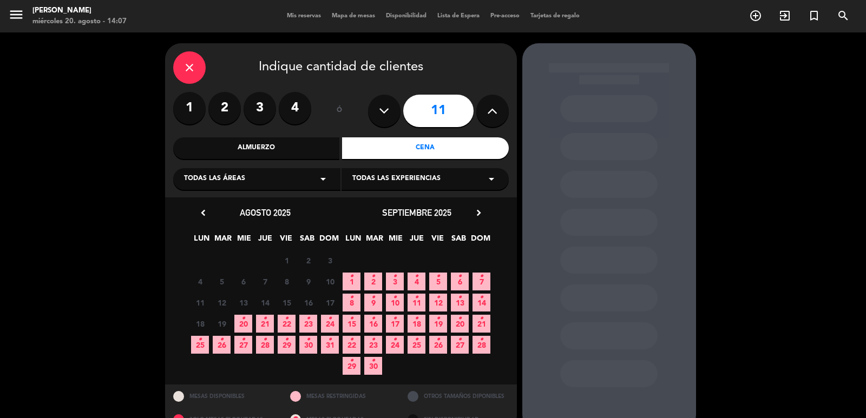
click at [433, 300] on span "12 •" at bounding box center [438, 303] width 18 height 18
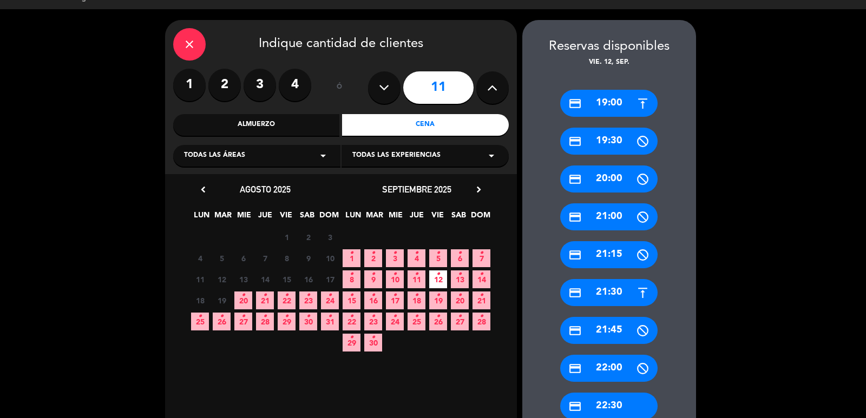
scroll to position [245, 0]
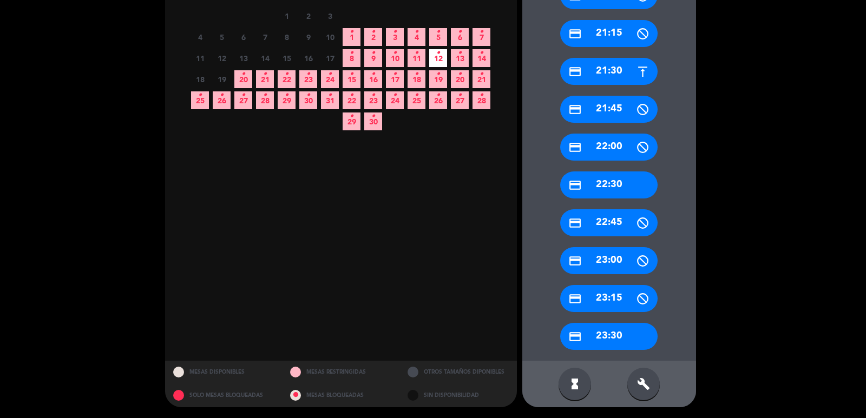
click at [643, 392] on div "build" at bounding box center [643, 384] width 32 height 32
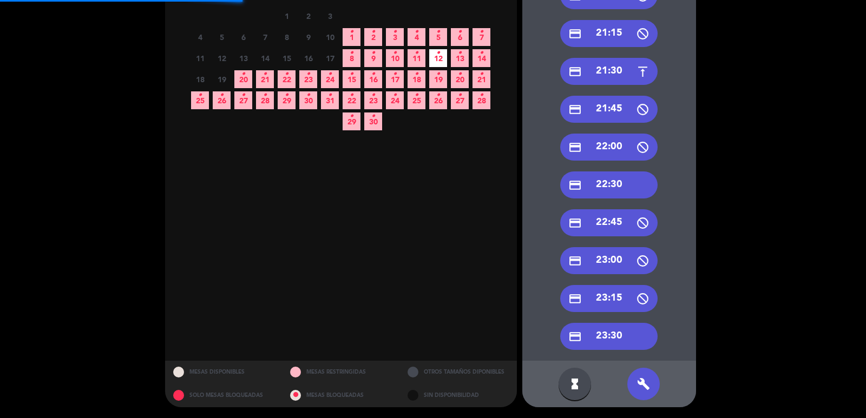
scroll to position [0, 0]
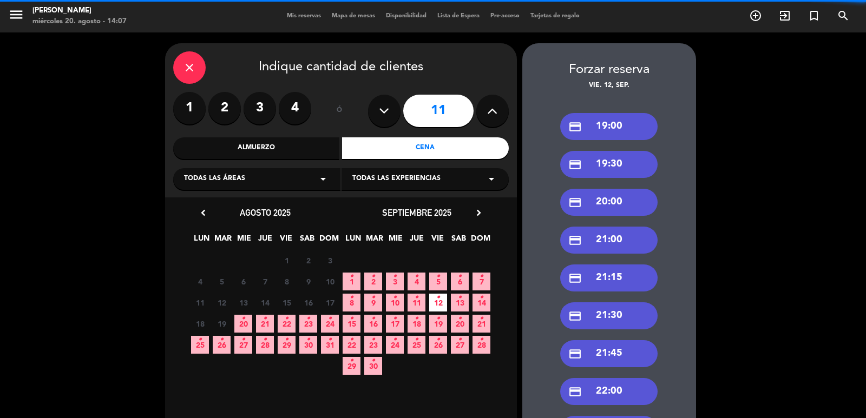
click at [625, 119] on div "credit_card 19:00" at bounding box center [608, 126] width 97 height 27
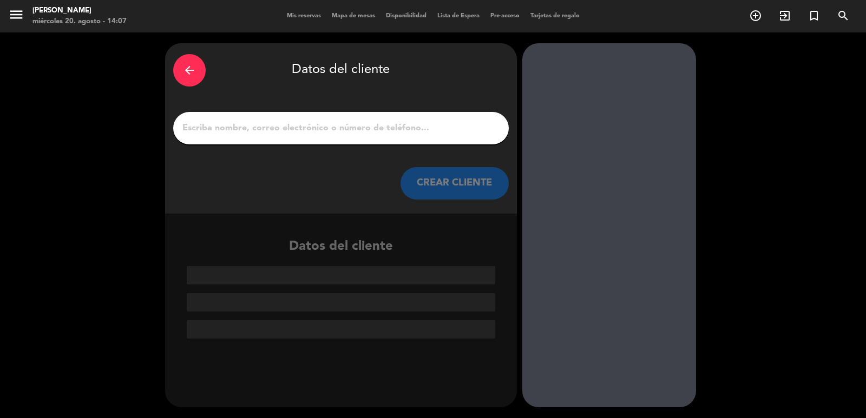
click at [464, 139] on div at bounding box center [341, 128] width 336 height 32
click at [450, 135] on input "1" at bounding box center [340, 128] width 319 height 15
paste input "[PERSON_NAME]"
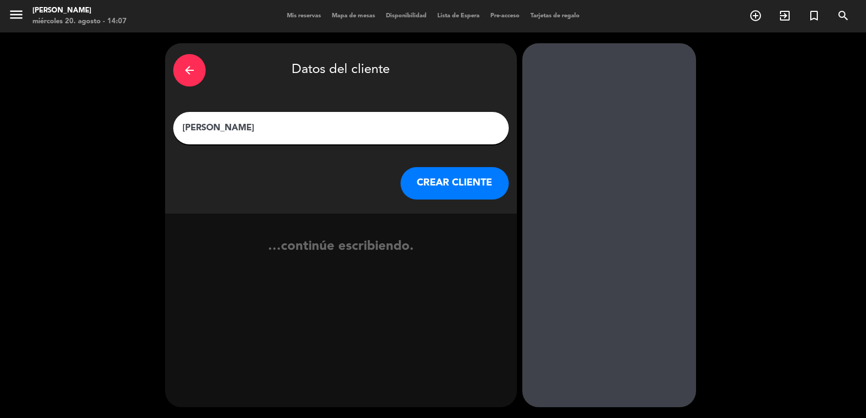
type input "[PERSON_NAME]"
click at [446, 181] on button "CREAR CLIENTE" at bounding box center [454, 183] width 108 height 32
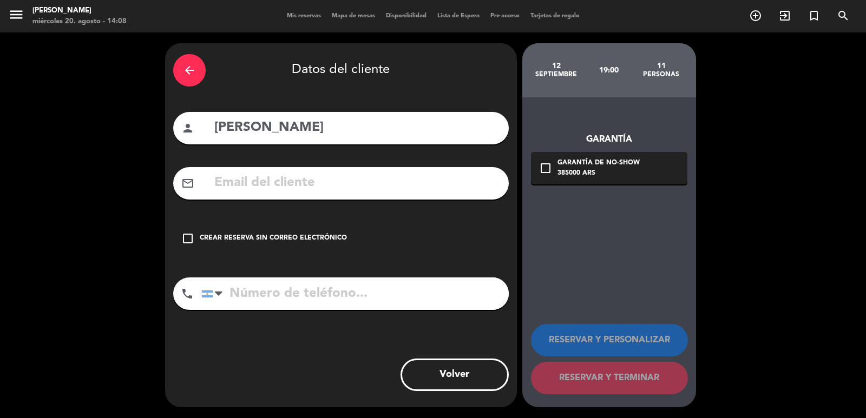
click at [242, 170] on div "mail_outline" at bounding box center [341, 183] width 336 height 32
click at [294, 187] on input "text" at bounding box center [356, 183] width 287 height 22
paste input "[PHONE_NUMBER] Correo electrónico: [EMAIL_ADDRESS][DOMAIN_NAME]"
type input "[PHONE_NUMBER] Correo electrónico: [EMAIL_ADDRESS][DOMAIN_NAME]"
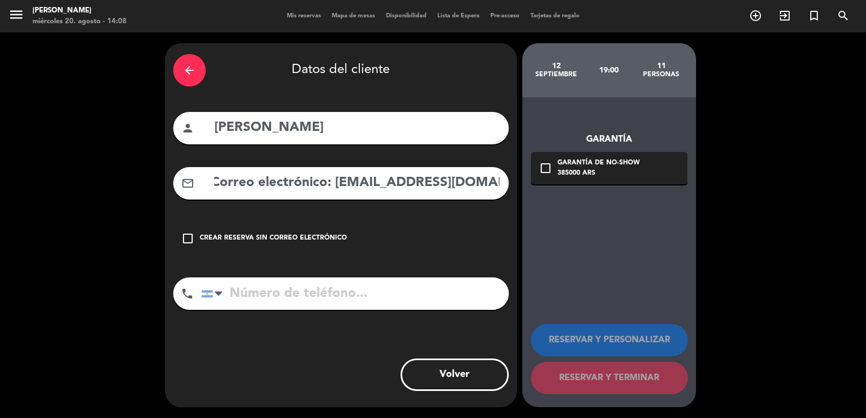
scroll to position [0, 0]
click at [320, 298] on input "tel" at bounding box center [354, 294] width 307 height 32
paste input "[PHONE_NUMBER] Correo electrónico: [EMAIL_ADDRESS][DOMAIN_NAME]"
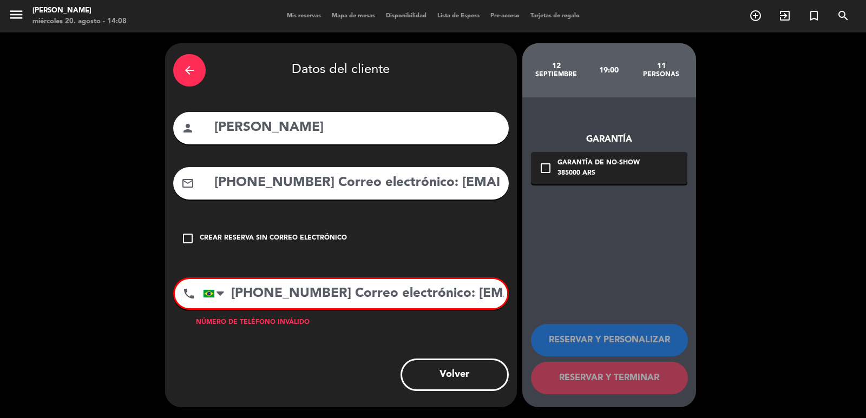
scroll to position [0, 140]
type input "[PHONE_NUMBER] Correo electrónico: [EMAIL_ADDRESS][DOMAIN_NAME]"
drag, startPoint x: 469, startPoint y: 180, endPoint x: 0, endPoint y: 148, distance: 469.7
click at [0, 148] on div "arrow_back Datos del cliente person [PERSON_NAME] mail_outline [PHONE_NUMBER] C…" at bounding box center [433, 225] width 866 height 386
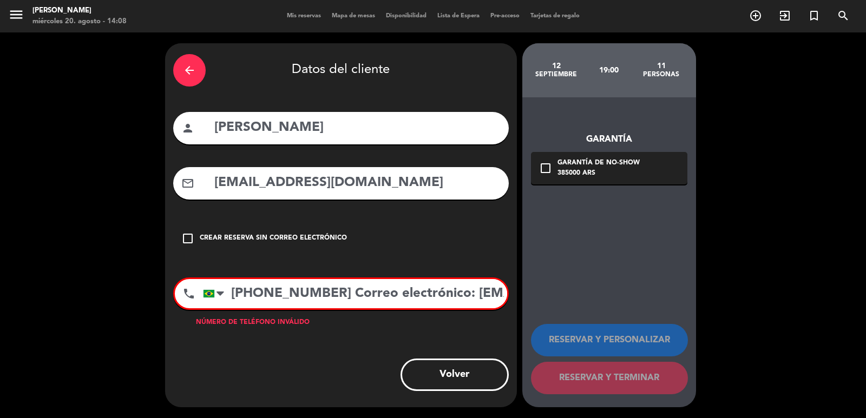
type input "[EMAIL_ADDRESS][DOMAIN_NAME]"
drag, startPoint x: 368, startPoint y: 287, endPoint x: 682, endPoint y: 314, distance: 315.0
click at [679, 315] on div "arrow_back Datos del cliente person [PERSON_NAME] mail_outline [EMAIL_ADDRESS][…" at bounding box center [433, 225] width 866 height 386
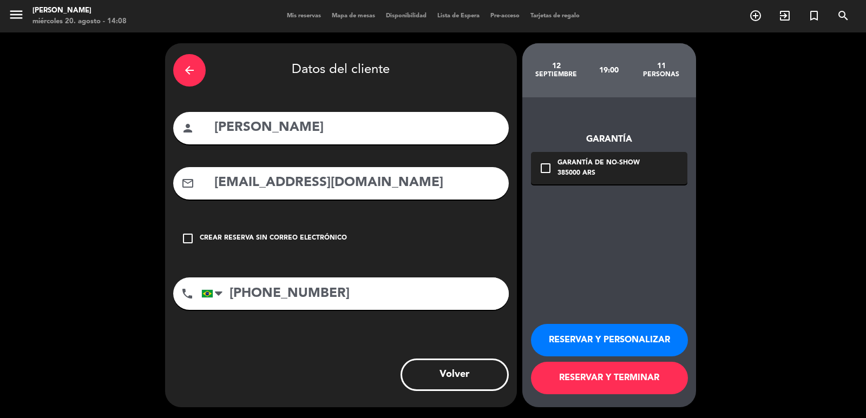
type input "[PHONE_NUMBER]"
click at [607, 170] on div "385000 ARS" at bounding box center [598, 173] width 82 height 11
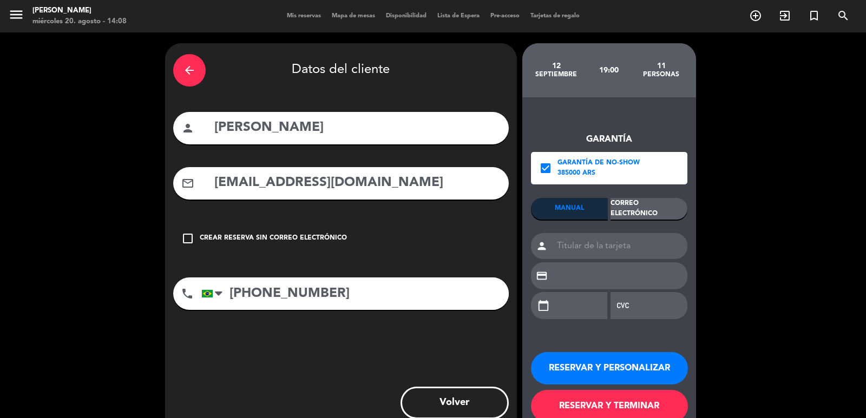
click at [640, 220] on div "Correo Electrónico" at bounding box center [648, 209] width 77 height 22
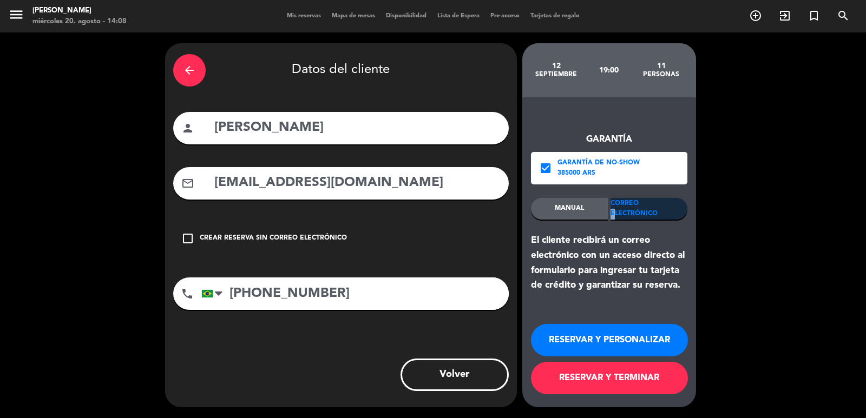
click at [633, 340] on button "RESERVAR Y PERSONALIZAR" at bounding box center [609, 340] width 157 height 32
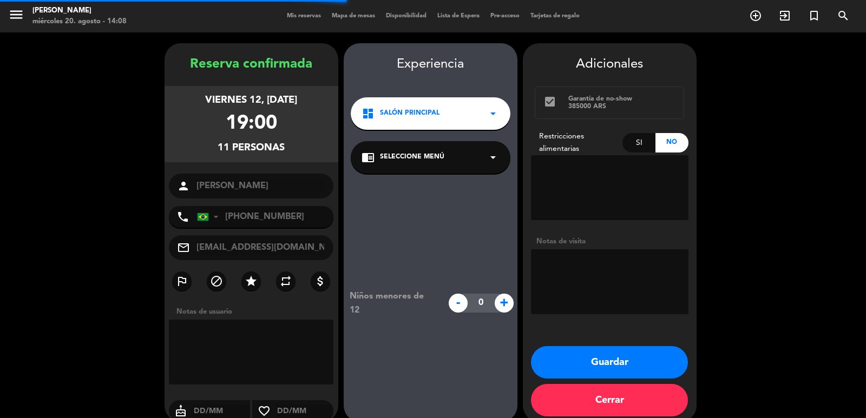
scroll to position [15, 0]
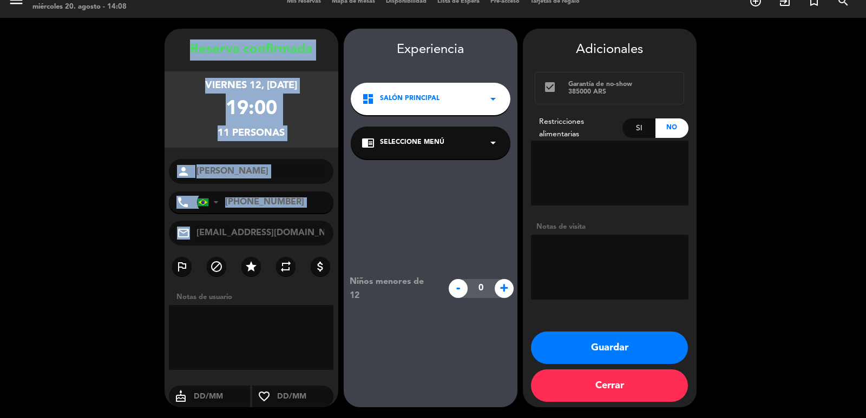
drag, startPoint x: 182, startPoint y: 42, endPoint x: 324, endPoint y: 244, distance: 246.2
click at [324, 244] on div "Reserva confirmada [DATE] 19:00 11 personas person [PERSON_NAME] phone [GEOGRAP…" at bounding box center [252, 229] width 174 height 379
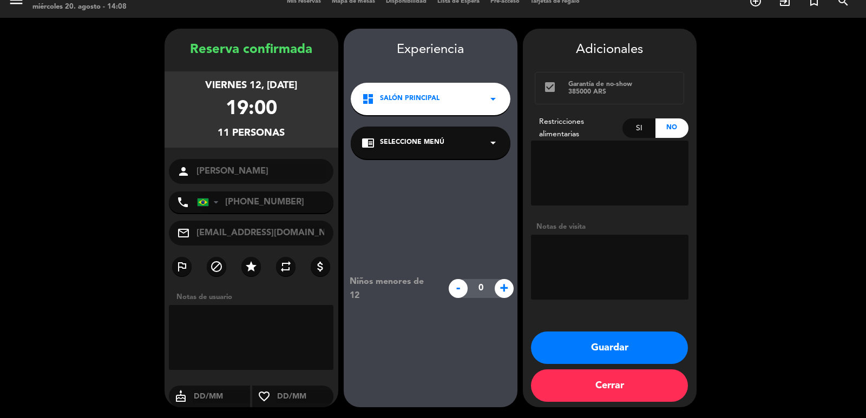
click at [426, 100] on span "Salón Principal" at bounding box center [410, 99] width 60 height 11
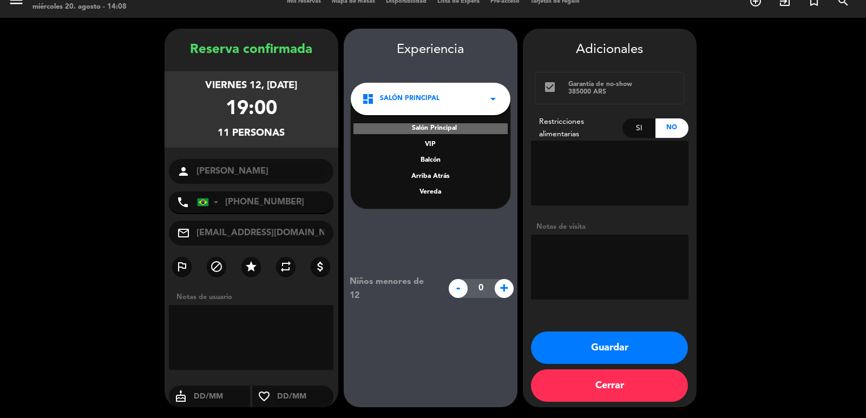
click at [437, 196] on div "Vereda" at bounding box center [430, 192] width 138 height 11
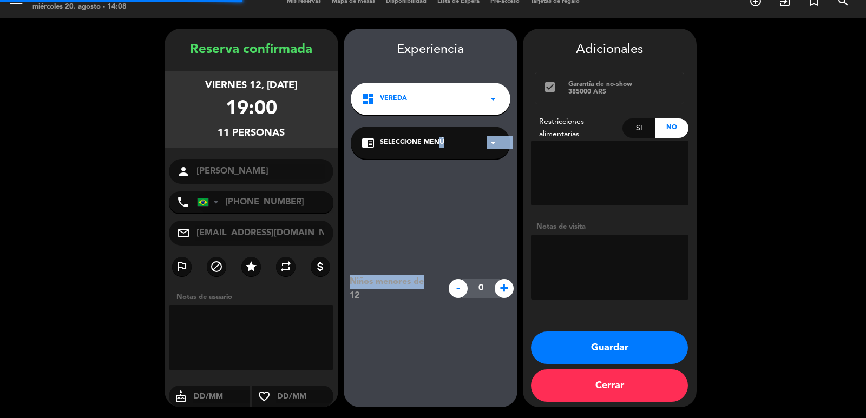
click at [437, 164] on div "Experiencia dashboard Vereda arrow_drop_down chrome_reader_mode Seleccione Menú…" at bounding box center [431, 229] width 174 height 379
click at [451, 145] on div "chrome_reader_mode Seleccione Menú arrow_drop_down" at bounding box center [431, 143] width 160 height 32
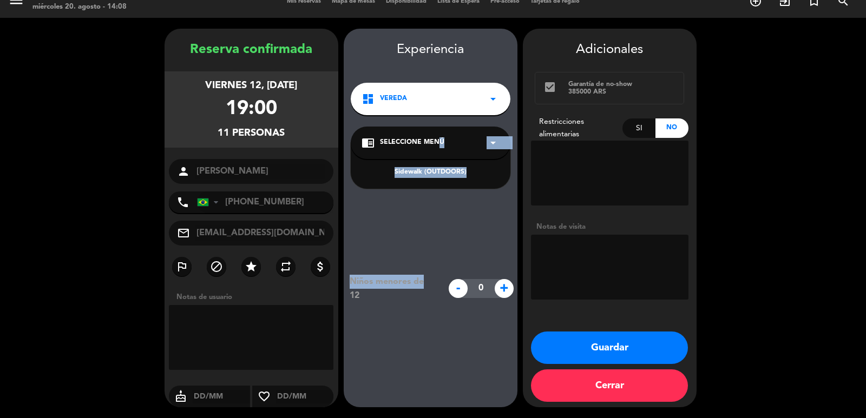
click at [448, 168] on div "Sidewalk (OUTDOORS)" at bounding box center [430, 172] width 138 height 11
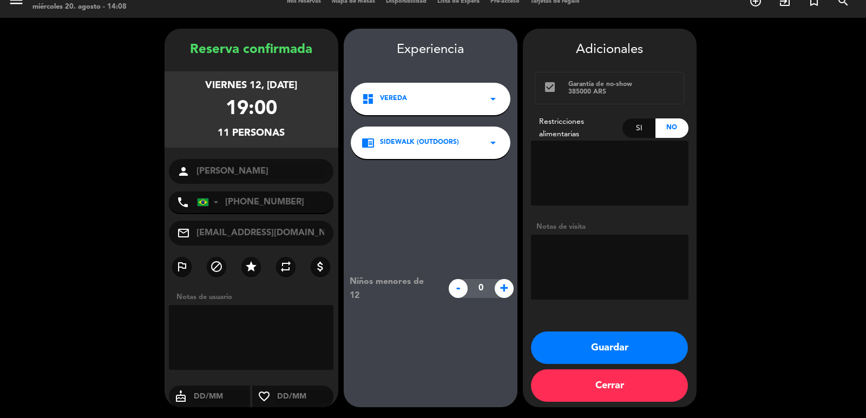
click at [554, 349] on button "Guardar" at bounding box center [609, 348] width 157 height 32
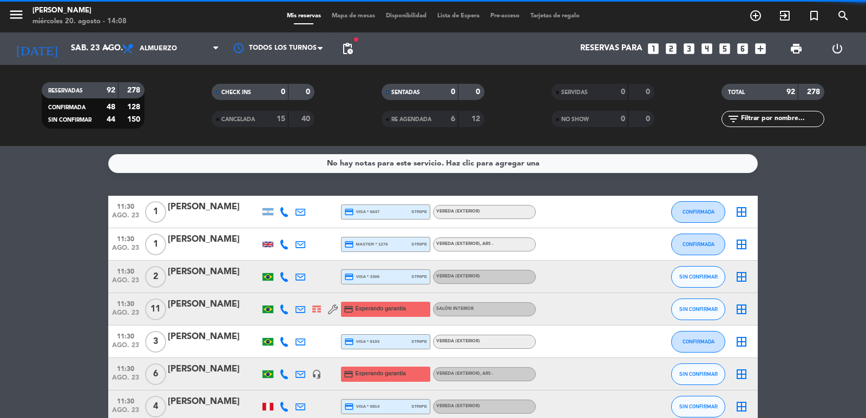
click at [705, 54] on icon "looks_4" at bounding box center [707, 49] width 14 height 14
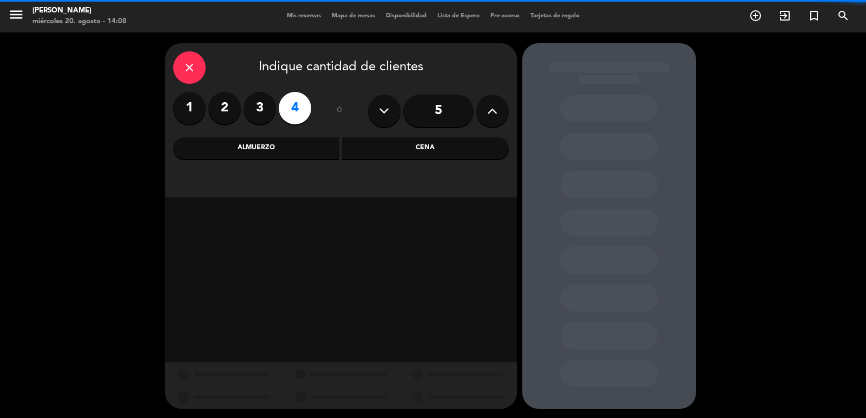
click at [335, 146] on div "Almuerzo" at bounding box center [256, 148] width 167 height 22
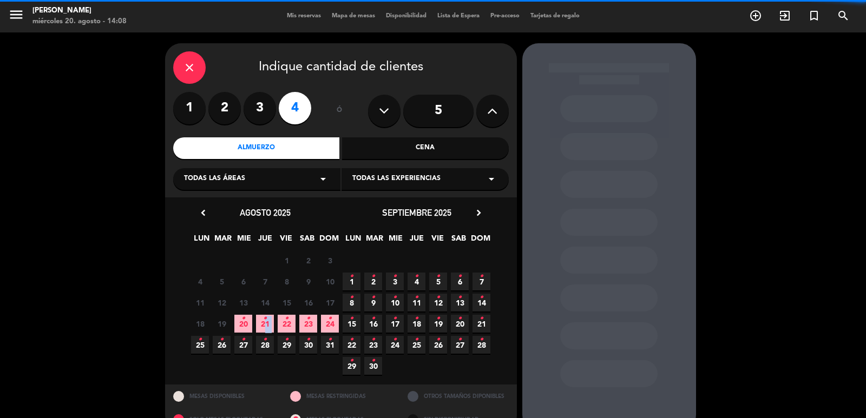
click at [263, 319] on span "21 •" at bounding box center [265, 324] width 18 height 18
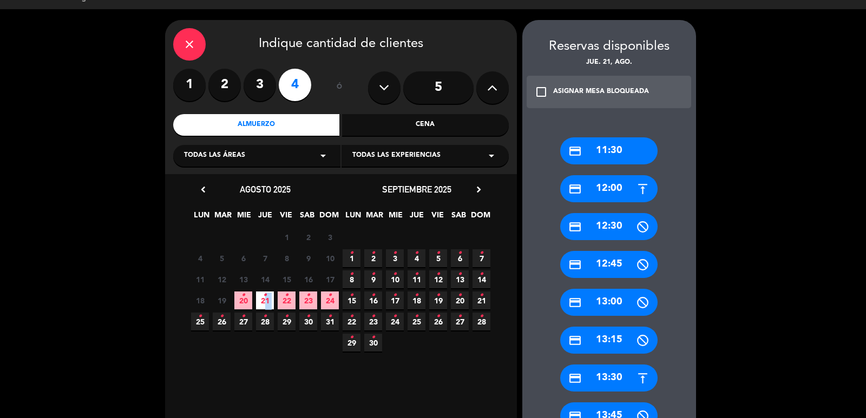
scroll to position [482, 0]
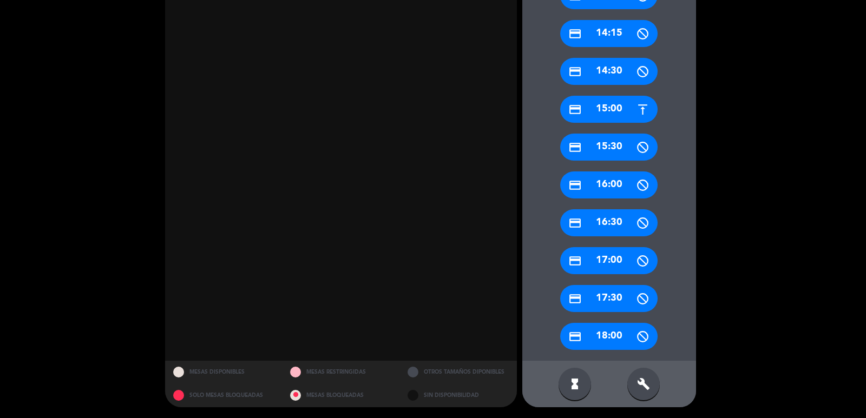
click at [621, 110] on div "credit_card 15:00" at bounding box center [608, 109] width 97 height 27
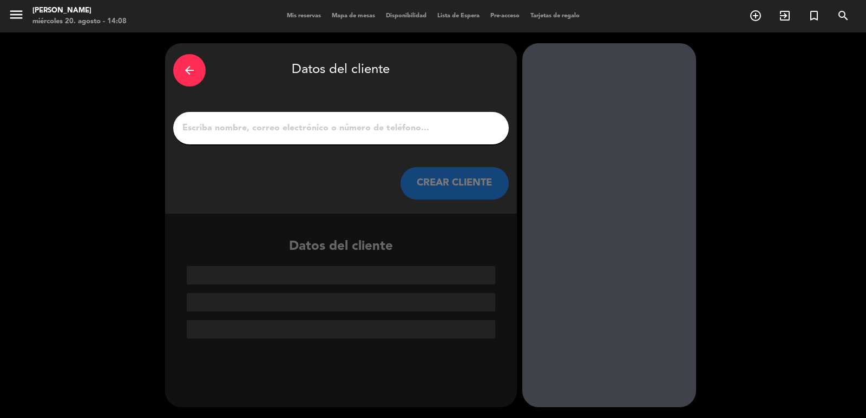
scroll to position [0, 0]
click at [409, 133] on input "1" at bounding box center [340, 128] width 319 height 15
paste input "[PERSON_NAME]"
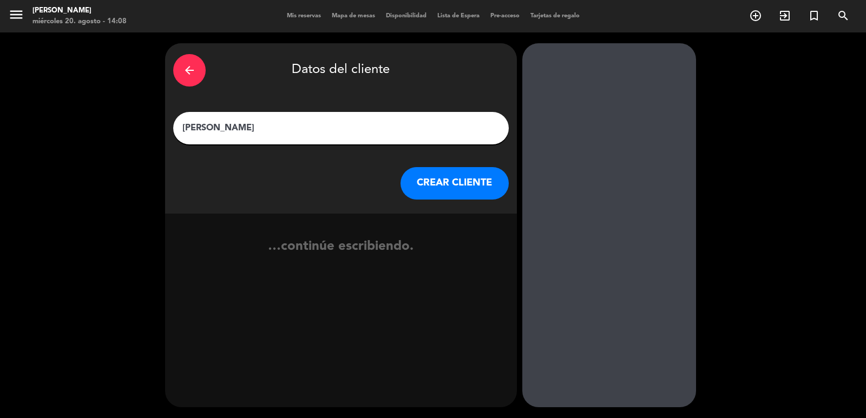
type input "[PERSON_NAME]"
click at [432, 181] on button "CREAR CLIENTE" at bounding box center [454, 183] width 108 height 32
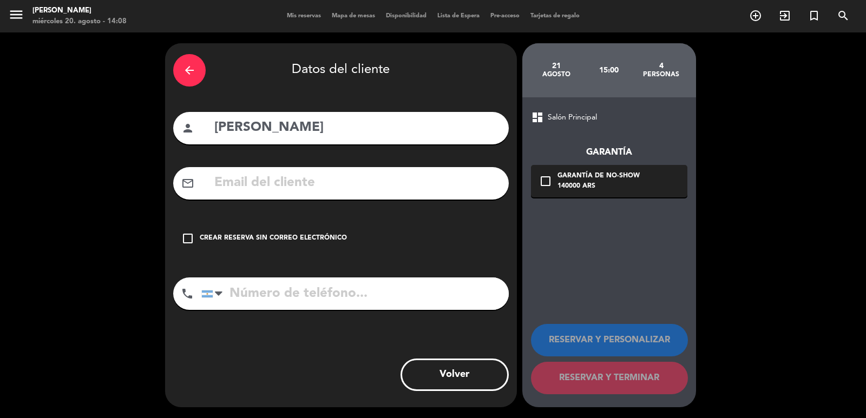
drag, startPoint x: 276, startPoint y: 186, endPoint x: 279, endPoint y: 192, distance: 6.1
click at [276, 187] on input "text" at bounding box center [356, 183] width 287 height 22
paste input "[PHONE_NUMBER] Correo electrónico: [PERSON_NAME][EMAIL_ADDRESS][DOMAIN_NAME]"
type input "[PHONE_NUMBER] Correo electrónico: [PERSON_NAME][EMAIL_ADDRESS][DOMAIN_NAME]"
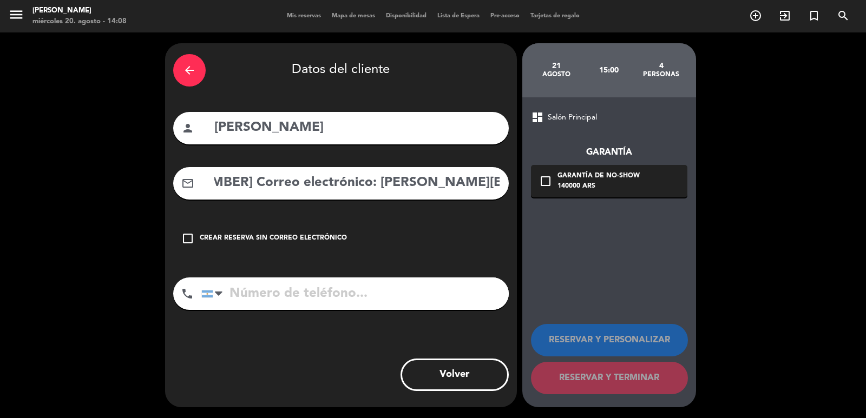
scroll to position [0, 0]
click at [330, 282] on input "tel" at bounding box center [354, 294] width 307 height 32
paste input "[PHONE_NUMBER] Correo electrónico: [PERSON_NAME][EMAIL_ADDRESS][DOMAIN_NAME]"
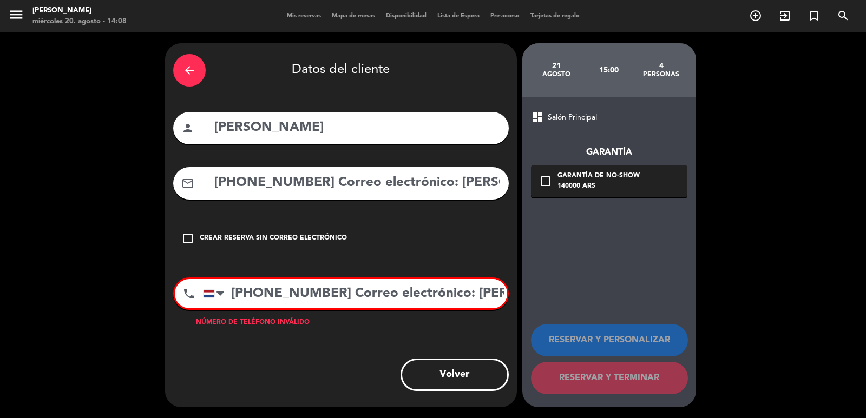
scroll to position [0, 94]
type input "[PHONE_NUMBER] Correo electrónico: [PERSON_NAME][EMAIL_ADDRESS][DOMAIN_NAME]"
drag, startPoint x: 430, startPoint y: 188, endPoint x: 0, endPoint y: 187, distance: 430.2
click at [0, 183] on div "arrow_back Datos del cliente person [PERSON_NAME] mail_outline [PHONE_NUMBER] C…" at bounding box center [433, 225] width 866 height 386
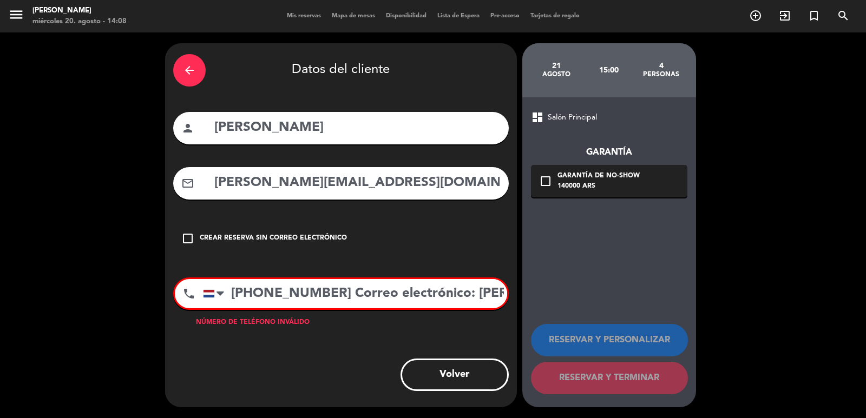
type input "[PERSON_NAME][EMAIL_ADDRESS][DOMAIN_NAME]"
drag, startPoint x: 349, startPoint y: 294, endPoint x: 591, endPoint y: 288, distance: 242.5
click at [586, 290] on div "arrow_back Datos del cliente person [PERSON_NAME] mail_outline [EMAIL_ADDRESS][…" at bounding box center [433, 225] width 866 height 386
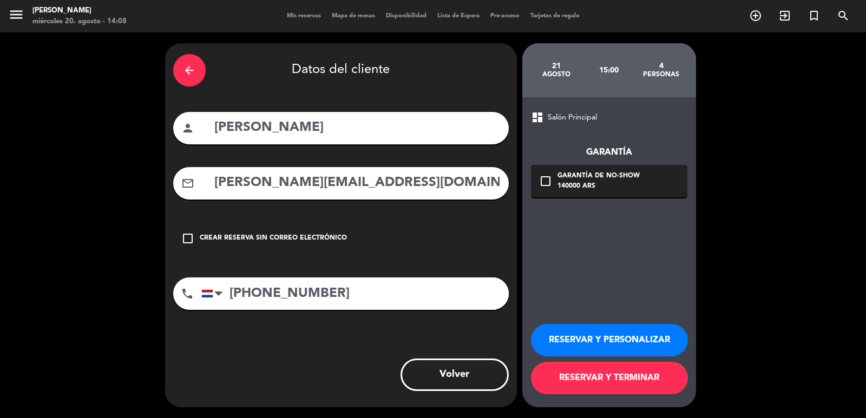
type input "[PHONE_NUMBER]"
click at [596, 192] on div "check_box_outline_blank Garantía de no-show 140000 ARS" at bounding box center [609, 181] width 156 height 32
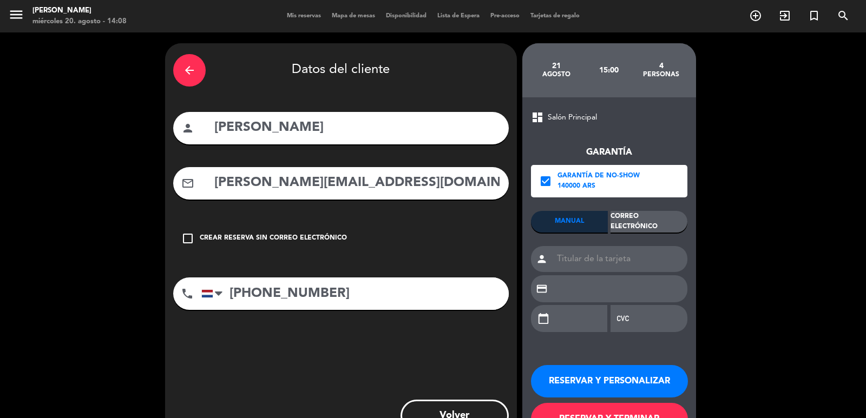
click at [677, 229] on div "Correo Electrónico" at bounding box center [648, 222] width 77 height 22
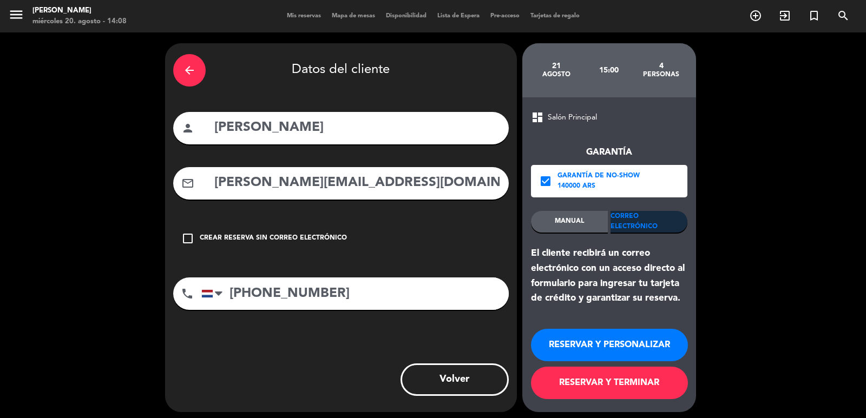
click at [618, 339] on button "RESERVAR Y PERSONALIZAR" at bounding box center [609, 345] width 157 height 32
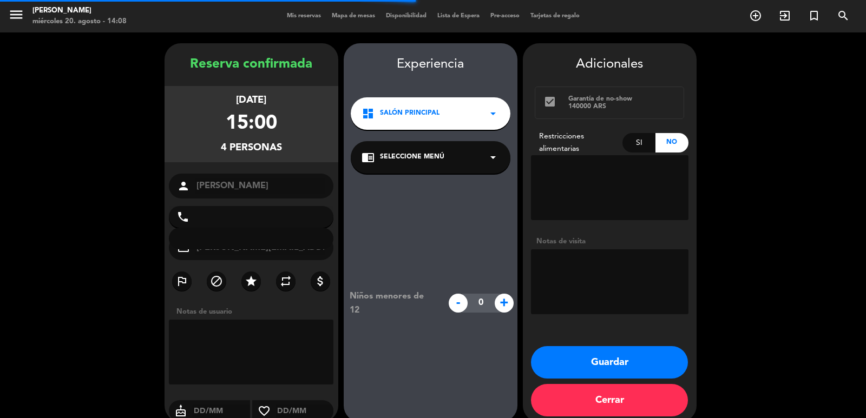
type input "[PHONE_NUMBER]"
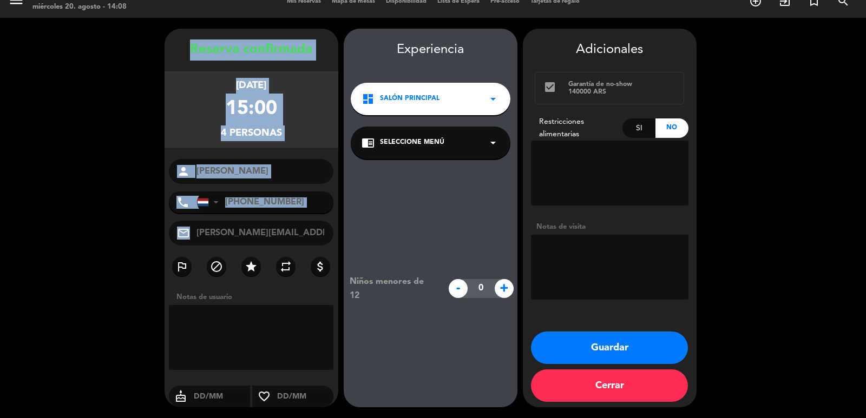
drag, startPoint x: 183, startPoint y: 43, endPoint x: 314, endPoint y: 244, distance: 239.6
click at [314, 244] on div "Reserva confirmada jueves 21, ago. 2025 15:00 4 personas person [PERSON_NAME] p…" at bounding box center [252, 229] width 174 height 379
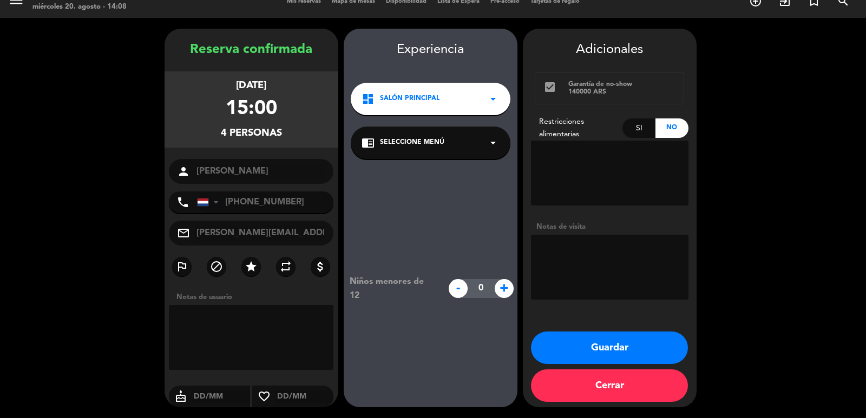
click at [402, 81] on div "Experiencia dashboard Salón Principal arrow_drop_down chrome_reader_mode Selecc…" at bounding box center [431, 229] width 174 height 379
click at [409, 99] on span "Salón Principal" at bounding box center [410, 99] width 60 height 11
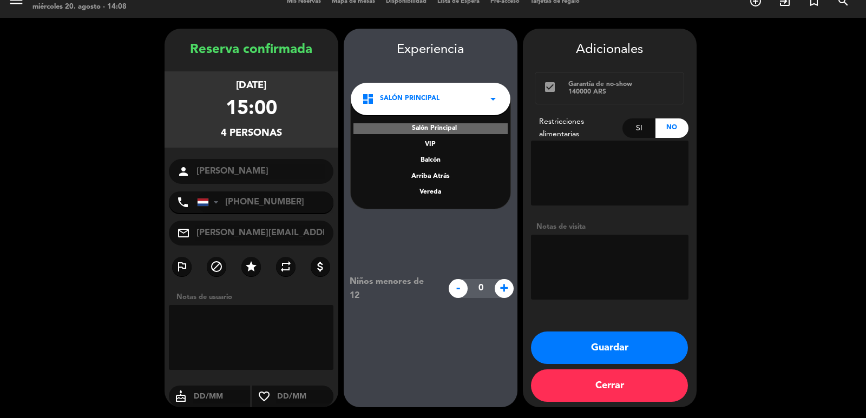
click at [450, 195] on div "Vereda" at bounding box center [430, 192] width 138 height 11
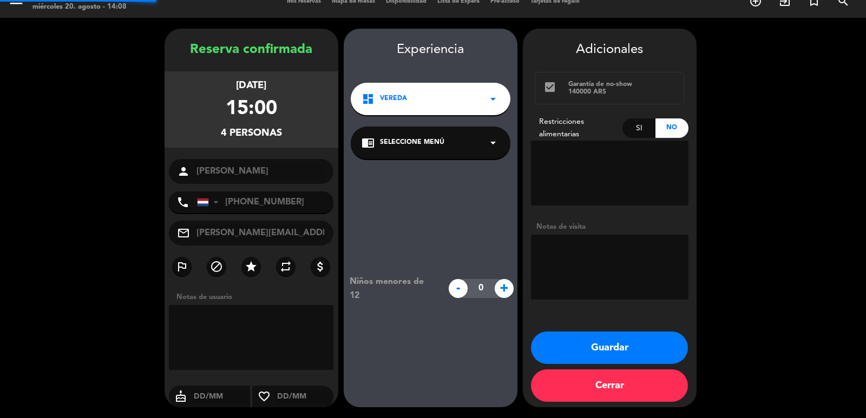
click at [425, 149] on div "chrome_reader_mode Seleccione Menú arrow_drop_down" at bounding box center [431, 143] width 160 height 32
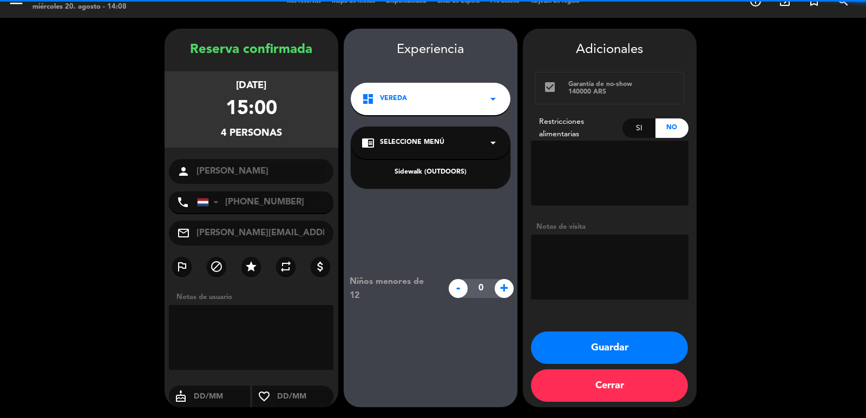
click at [426, 165] on div "Sidewalk (OUTDOORS)" at bounding box center [431, 166] width 160 height 46
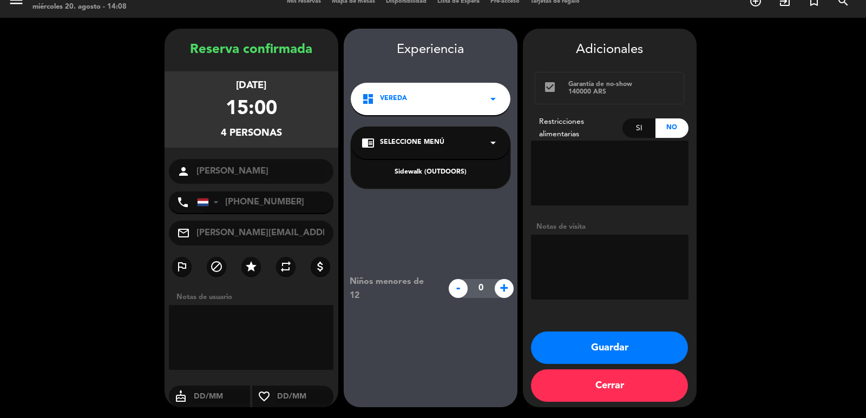
click at [426, 168] on div "Sidewalk (OUTDOORS)" at bounding box center [430, 172] width 138 height 11
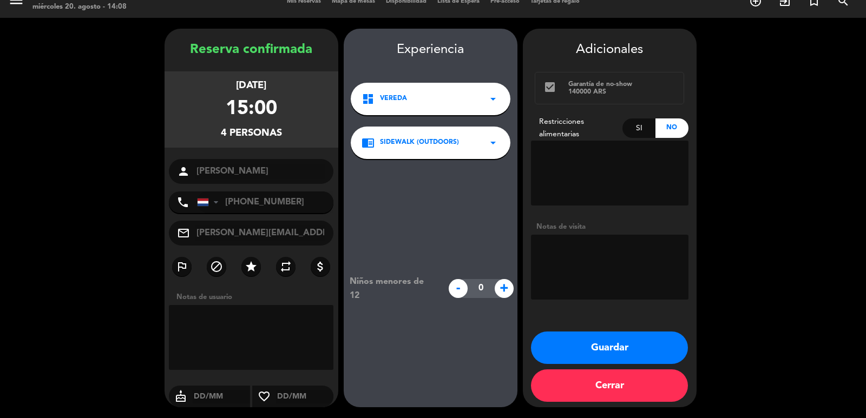
click at [587, 346] on button "Guardar" at bounding box center [609, 348] width 157 height 32
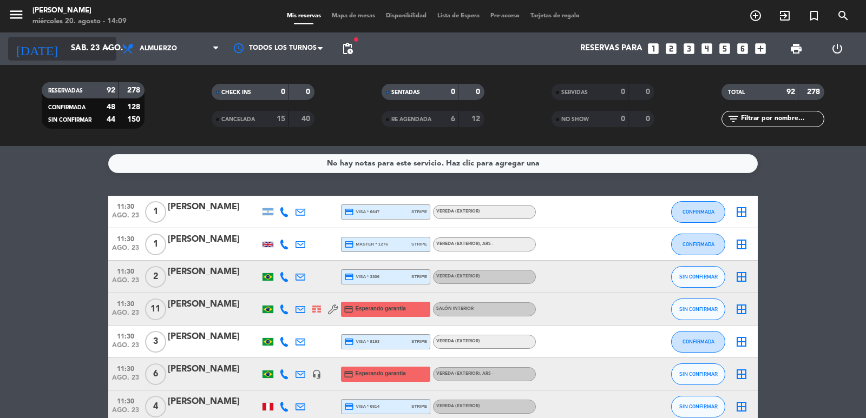
click at [90, 50] on input "sáb. 23 ago." at bounding box center [117, 48] width 104 height 21
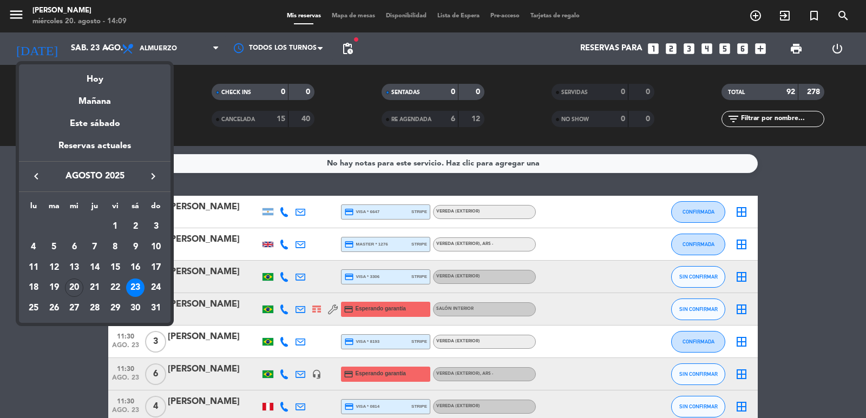
click at [342, 102] on div at bounding box center [433, 209] width 866 height 418
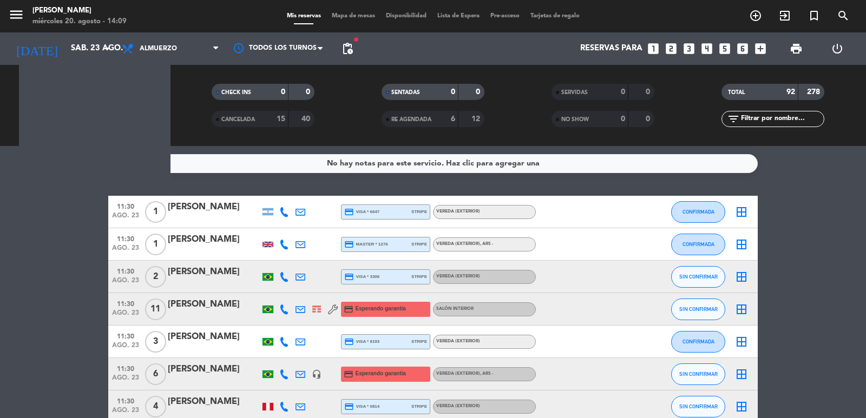
click at [346, 47] on span "pending_actions" at bounding box center [347, 48] width 13 height 13
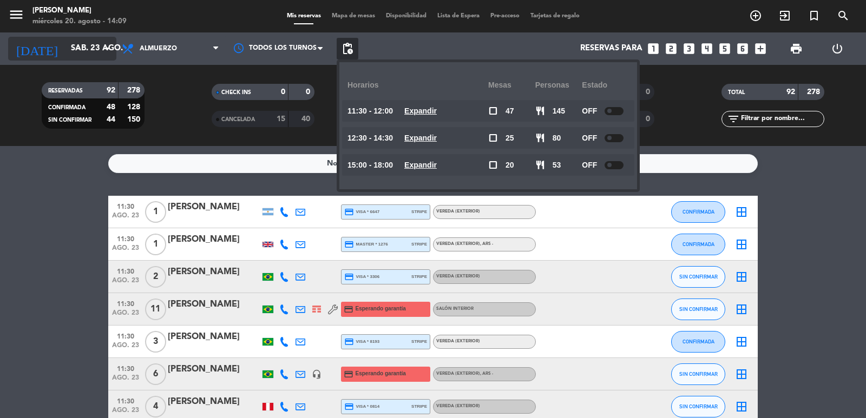
click at [74, 50] on input "sáb. 23 ago." at bounding box center [117, 48] width 104 height 21
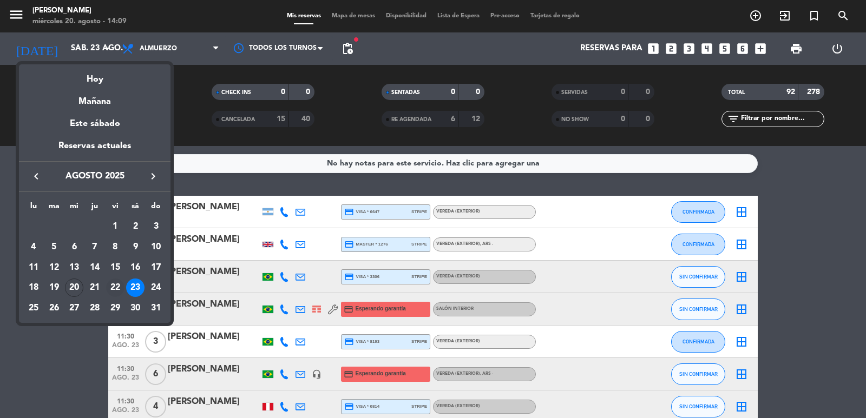
click at [115, 285] on div "22" at bounding box center [115, 288] width 18 height 18
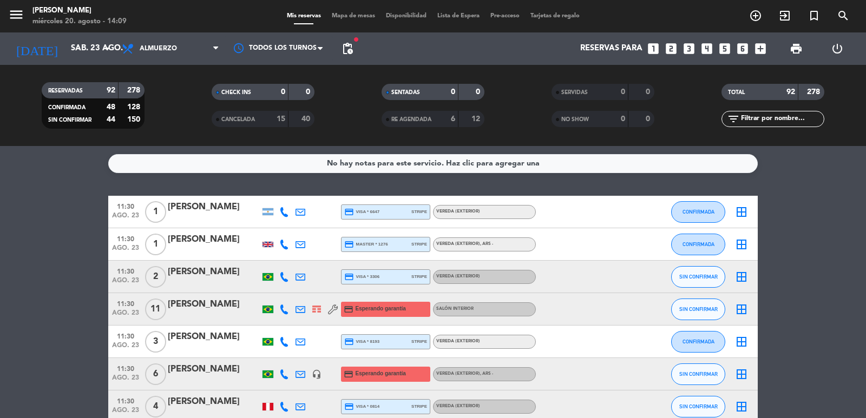
type input "vie. 22 ago."
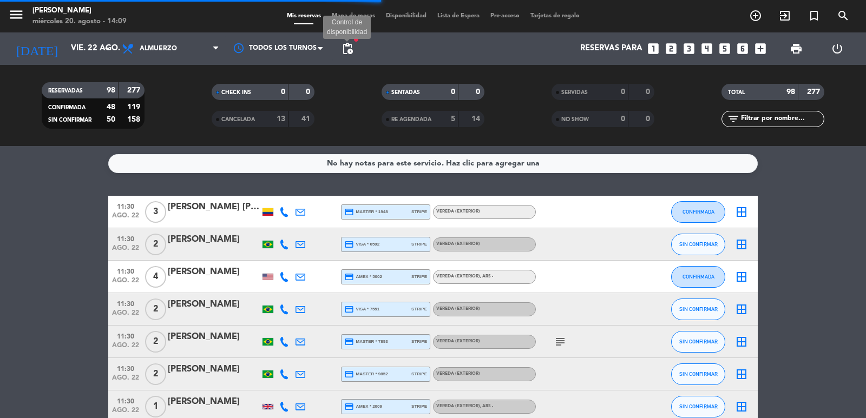
click at [353, 51] on span "pending_actions" at bounding box center [347, 48] width 13 height 13
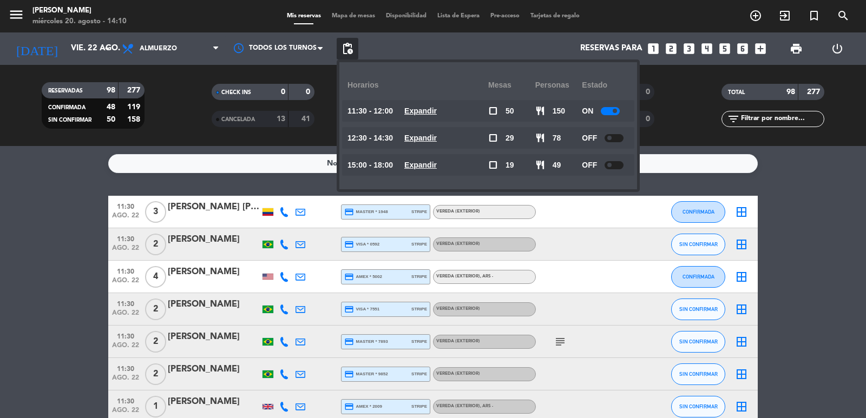
click at [707, 54] on icon "looks_4" at bounding box center [707, 49] width 14 height 14
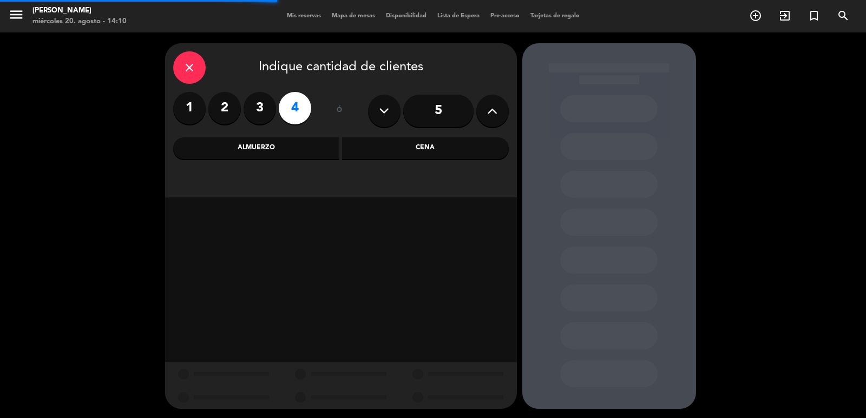
click at [475, 149] on div "Cena" at bounding box center [425, 148] width 167 height 22
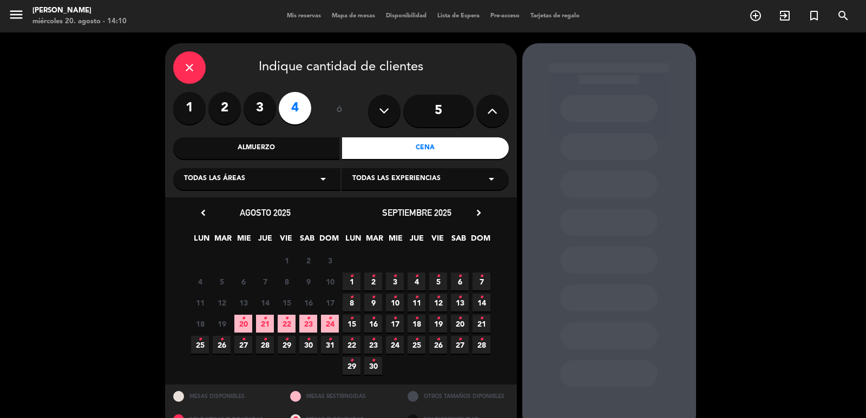
click at [307, 320] on icon "•" at bounding box center [308, 318] width 4 height 17
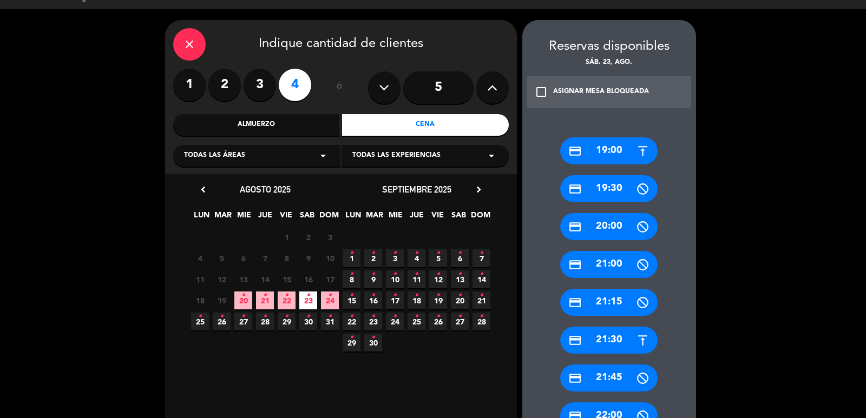
scroll to position [240, 0]
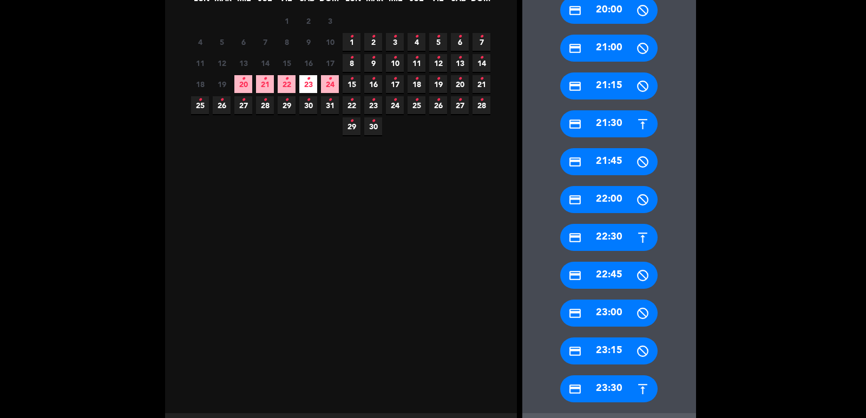
click at [604, 239] on div "credit_card 22:30" at bounding box center [608, 237] width 97 height 27
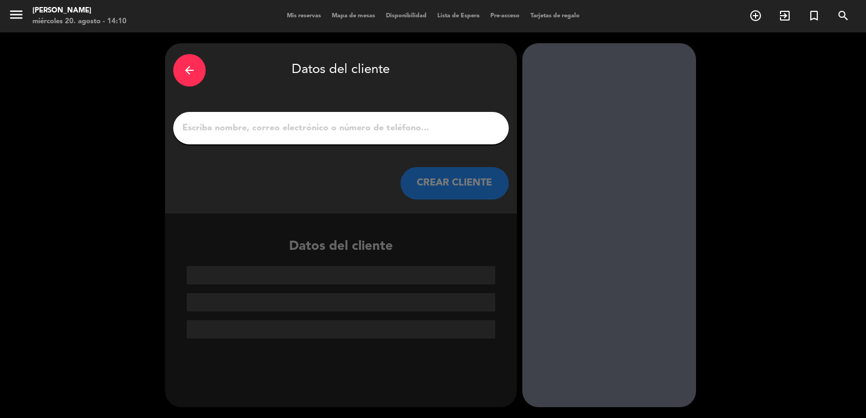
click at [429, 132] on input "1" at bounding box center [340, 128] width 319 height 15
paste input "[PERSON_NAME]"
type input "[PERSON_NAME]"
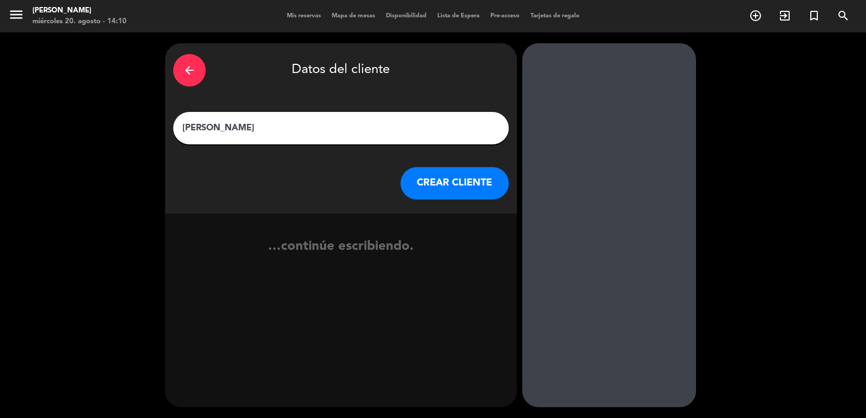
click at [448, 194] on button "CREAR CLIENTE" at bounding box center [454, 183] width 108 height 32
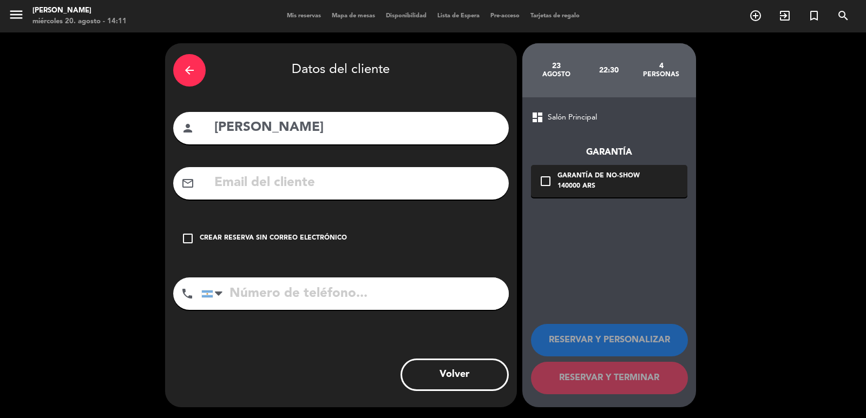
drag, startPoint x: 288, startPoint y: 180, endPoint x: 289, endPoint y: 187, distance: 7.1
click at [289, 180] on input "text" at bounding box center [356, 183] width 287 height 22
paste input "35988995979 Correo electrónico: [PERSON_NAME][EMAIL_ADDRESS][DOMAIN_NAME]"
type input "35988995979 Correo electrónico: [PERSON_NAME][EMAIL_ADDRESS][DOMAIN_NAME]"
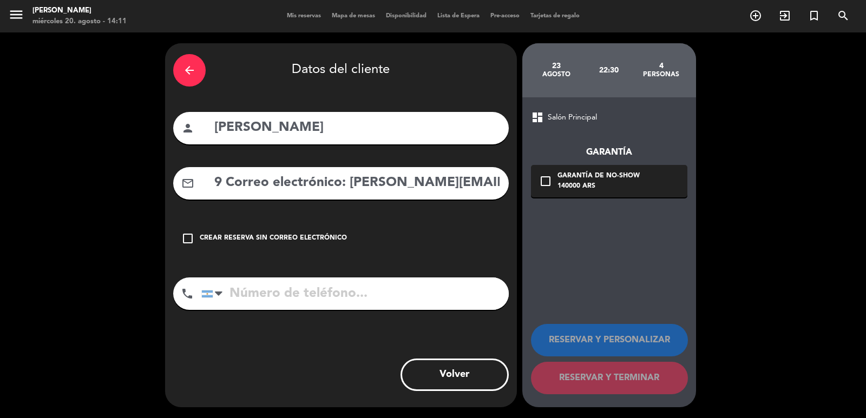
click at [305, 301] on input "tel" at bounding box center [354, 294] width 307 height 32
paste input "35988995979 Correo electrónico: [PERSON_NAME][EMAIL_ADDRESS][DOMAIN_NAME]"
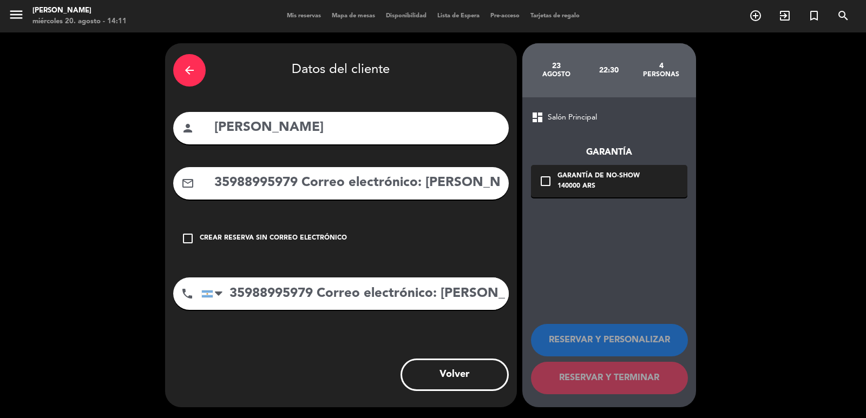
scroll to position [0, 92]
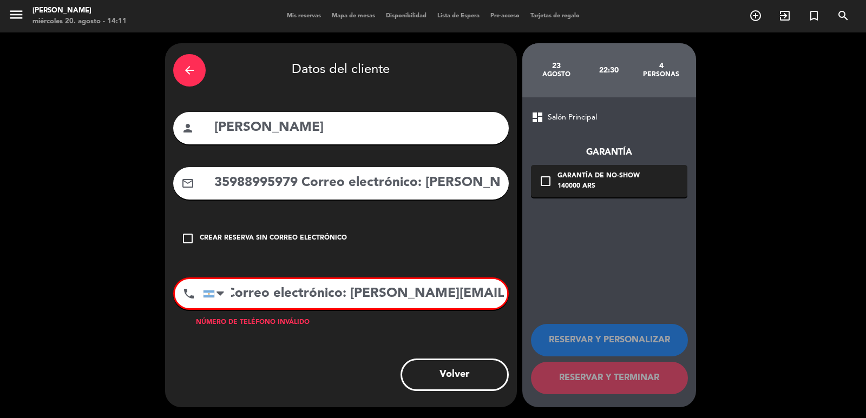
type input "35988995979 Correo electrónico: [PERSON_NAME][EMAIL_ADDRESS][DOMAIN_NAME]"
drag, startPoint x: 432, startPoint y: 187, endPoint x: 428, endPoint y: 179, distance: 9.5
click at [428, 180] on input "35988995979 Correo electrónico: [PERSON_NAME][EMAIL_ADDRESS][DOMAIN_NAME]" at bounding box center [356, 183] width 287 height 22
click at [427, 179] on input "35988995979 Correo electrónico: [PERSON_NAME][EMAIL_ADDRESS][DOMAIN_NAME]" at bounding box center [356, 183] width 287 height 22
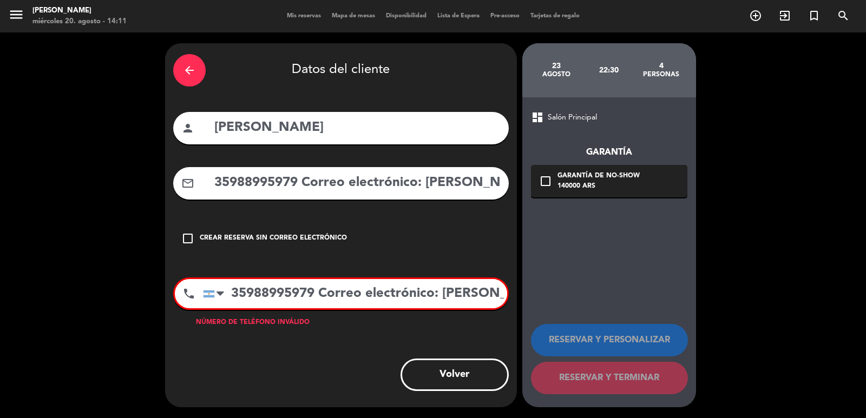
drag, startPoint x: 427, startPoint y: 179, endPoint x: 201, endPoint y: 180, distance: 226.2
click at [201, 180] on div "mail_outline 35988995979 Correo electrónico: [PERSON_NAME][EMAIL_ADDRESS][DOMAI…" at bounding box center [341, 183] width 336 height 32
click at [397, 190] on input "35988995979 Correo electrónico: [PERSON_NAME][EMAIL_ADDRESS][DOMAIN_NAME]" at bounding box center [356, 183] width 287 height 22
click at [427, 187] on input "35988995979 Correo electrónico: [PERSON_NAME][EMAIL_ADDRESS][DOMAIN_NAME]" at bounding box center [356, 183] width 287 height 22
type input "[PERSON_NAME][EMAIL_ADDRESS][DOMAIN_NAME]"
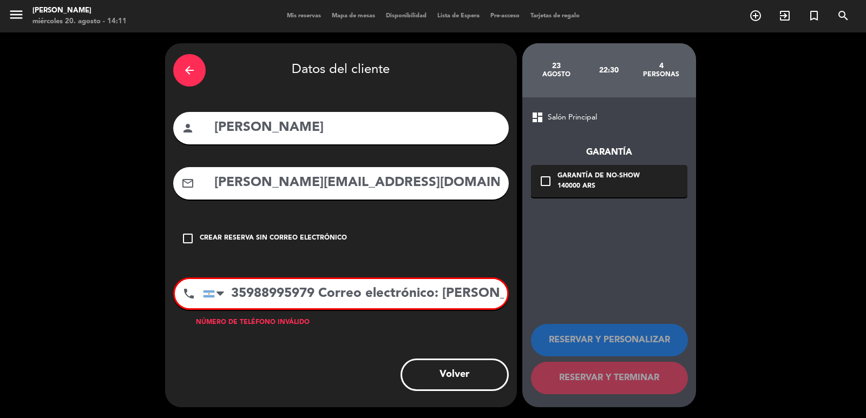
drag, startPoint x: 327, startPoint y: 292, endPoint x: 583, endPoint y: 301, distance: 256.2
click at [581, 303] on div "arrow_back Datos del cliente person [PERSON_NAME] mail_outline [EMAIL_ADDRESS][…" at bounding box center [433, 225] width 866 height 386
click at [629, 190] on div "140000 ARS" at bounding box center [598, 186] width 82 height 11
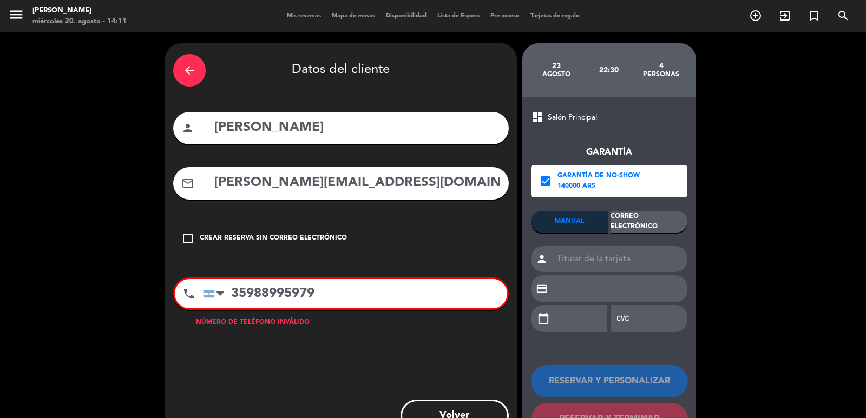
click at [237, 288] on input "35988995979" at bounding box center [355, 293] width 304 height 29
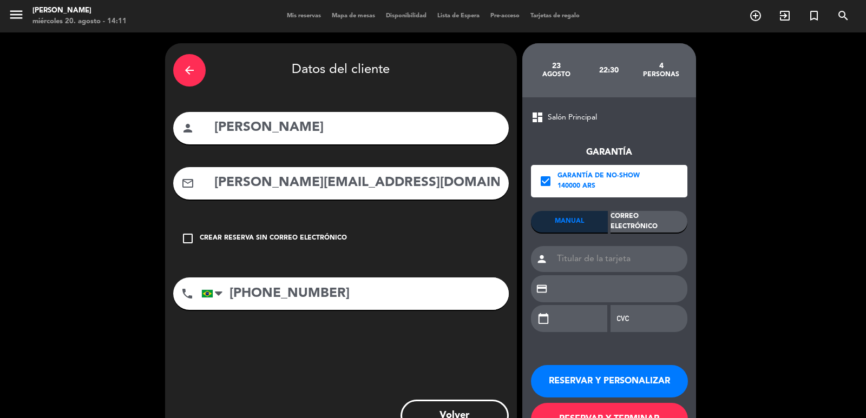
type input "[PHONE_NUMBER]"
click at [636, 229] on div "Correo Electrónico" at bounding box center [648, 222] width 77 height 22
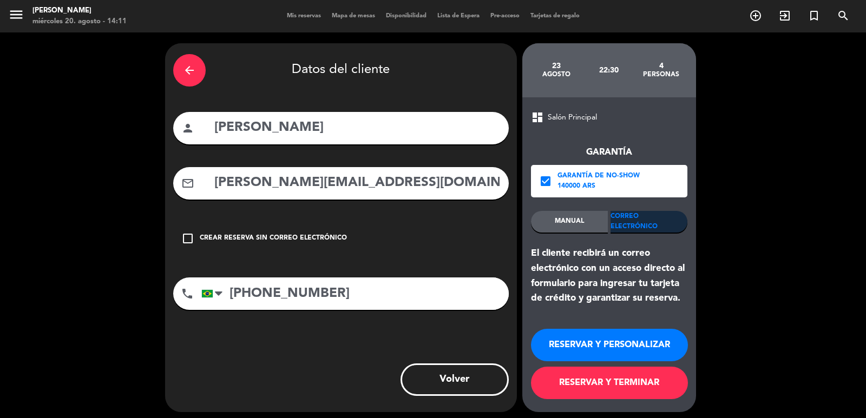
click at [613, 345] on button "RESERVAR Y PERSONALIZAR" at bounding box center [609, 345] width 157 height 32
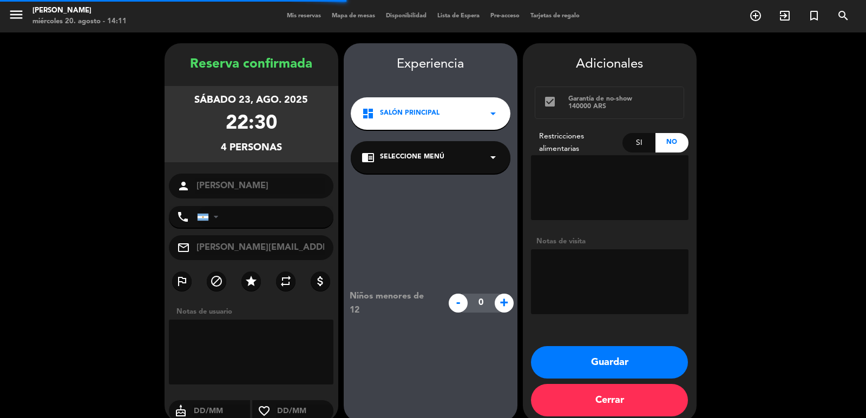
type input "[PHONE_NUMBER]"
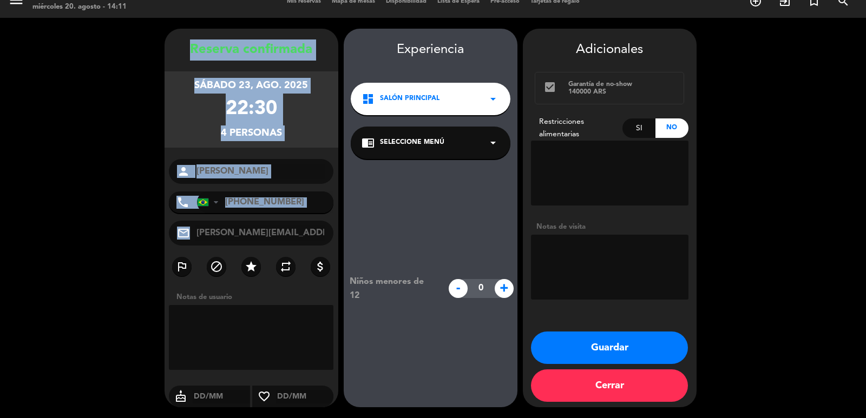
drag, startPoint x: 178, startPoint y: 37, endPoint x: 328, endPoint y: 241, distance: 253.5
click at [328, 241] on div "Reserva confirmada [DATE] 22:30 4 personas person [PERSON_NAME] phone [GEOGRAPH…" at bounding box center [252, 218] width 174 height 379
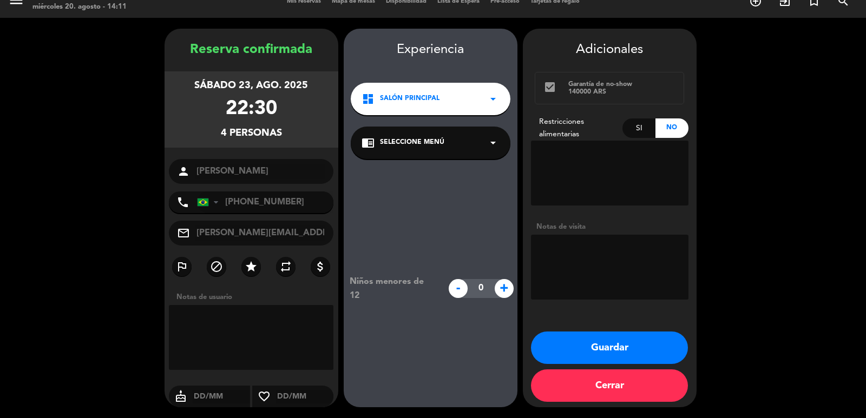
click at [412, 98] on span "Salón Principal" at bounding box center [410, 99] width 60 height 11
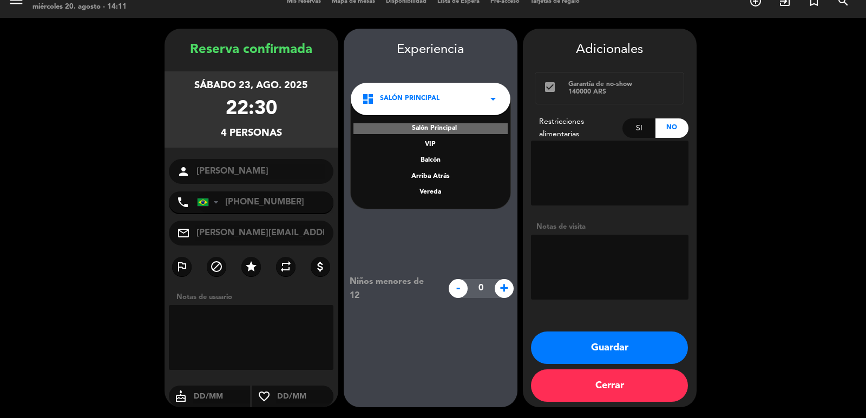
click at [426, 193] on div "Vereda" at bounding box center [430, 192] width 138 height 11
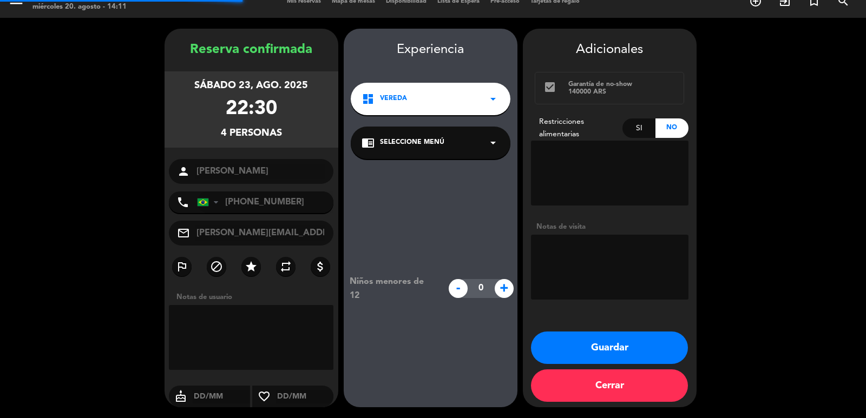
click at [416, 137] on span "Seleccione Menú" at bounding box center [412, 142] width 64 height 11
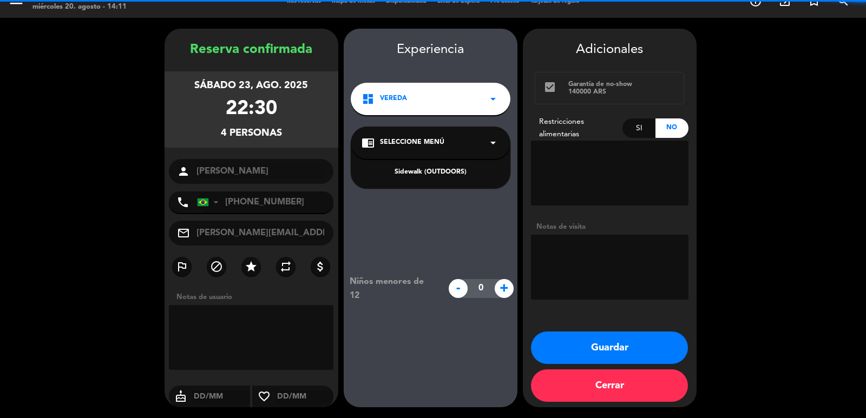
click at [425, 171] on div "Sidewalk (OUTDOORS)" at bounding box center [430, 172] width 138 height 11
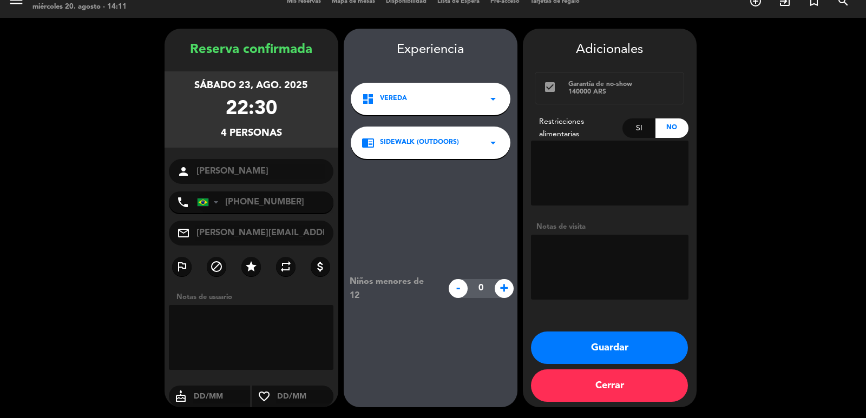
click at [600, 337] on button "Guardar" at bounding box center [609, 348] width 157 height 32
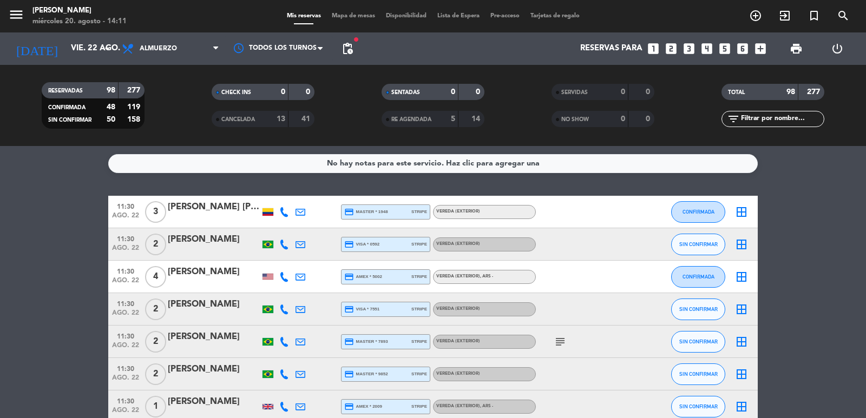
click at [704, 52] on icon "looks_4" at bounding box center [707, 49] width 14 height 14
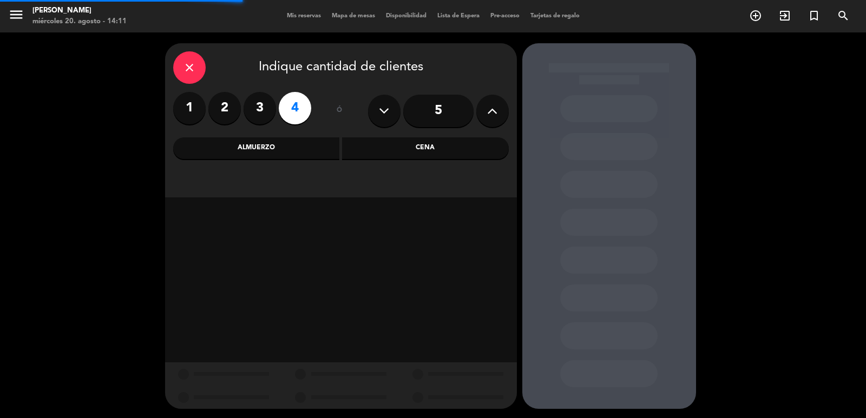
click at [468, 163] on div "close Indique cantidad de clientes 1 2 3 4 ó 5 Almuerzo Cena" at bounding box center [341, 120] width 352 height 154
click at [458, 148] on div "Cena" at bounding box center [425, 148] width 167 height 22
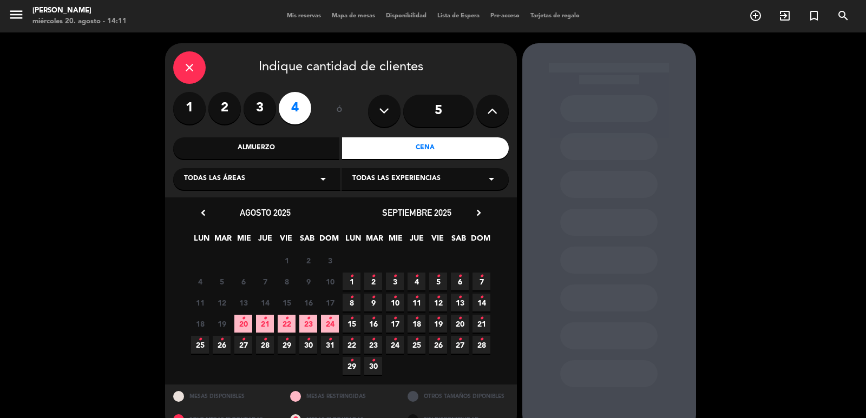
click at [482, 216] on icon "chevron_right" at bounding box center [478, 212] width 11 height 11
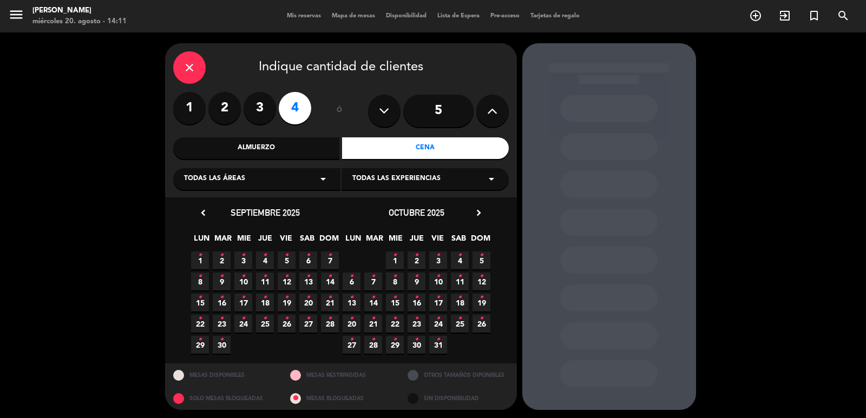
click at [376, 299] on span "14 •" at bounding box center [373, 303] width 18 height 18
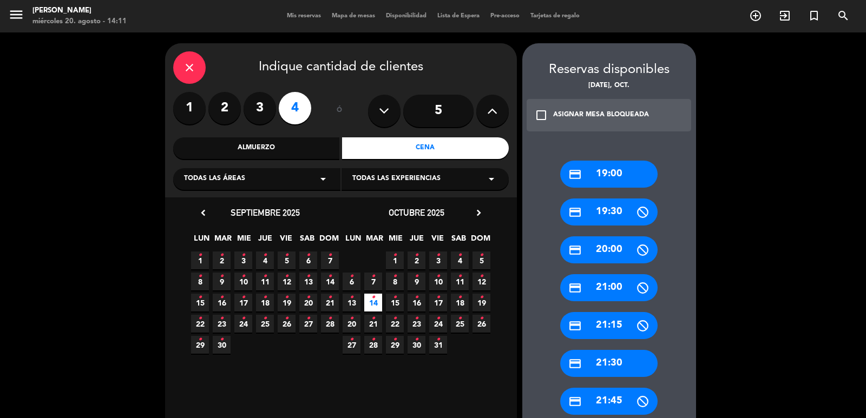
click at [628, 169] on div "credit_card 19:00" at bounding box center [608, 174] width 97 height 27
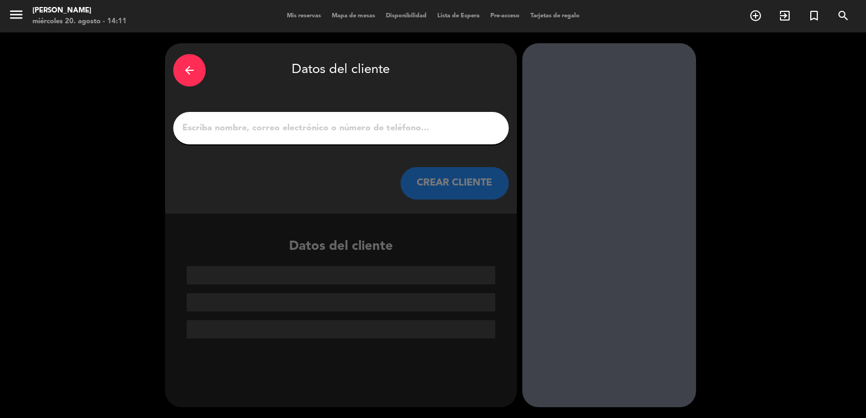
click at [417, 132] on input "1" at bounding box center [340, 128] width 319 height 15
paste input "[PERSON_NAME]"
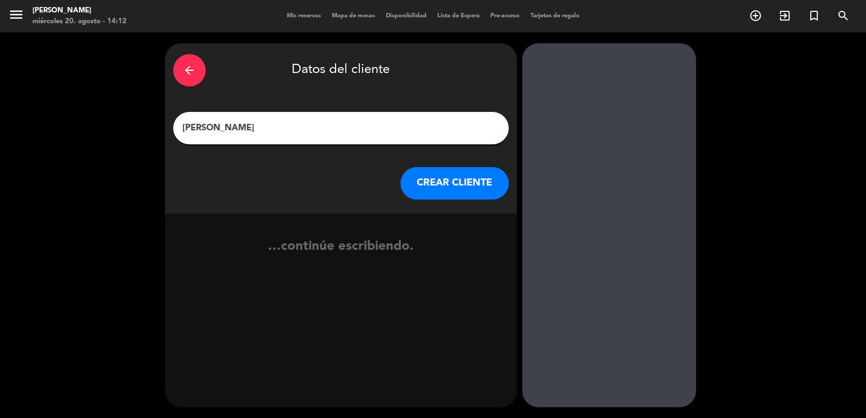
type input "[PERSON_NAME]"
click at [449, 198] on button "CREAR CLIENTE" at bounding box center [454, 183] width 108 height 32
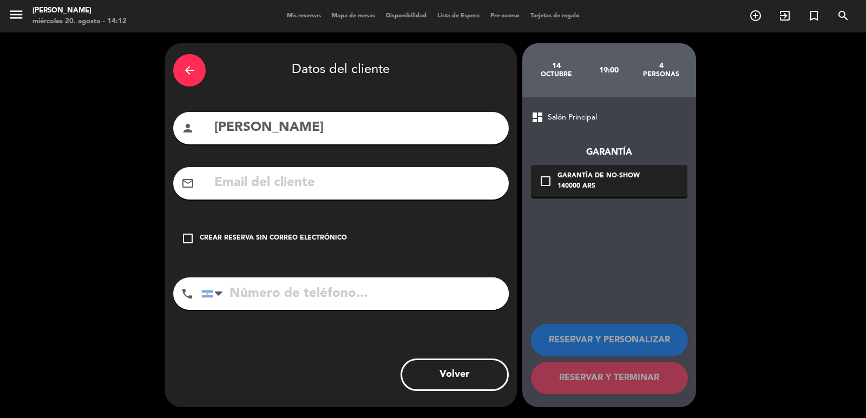
click at [303, 188] on input "text" at bounding box center [356, 183] width 287 height 22
paste input "[PHONE_NUMBER] 🇲🇽 Correo electrónico: [EMAIL_ADDRESS][DOMAIN_NAME] Sin restricc…"
type input "[PHONE_NUMBER] 🇲🇽 Correo electrónico: [EMAIL_ADDRESS][DOMAIN_NAME] Sin restricc…"
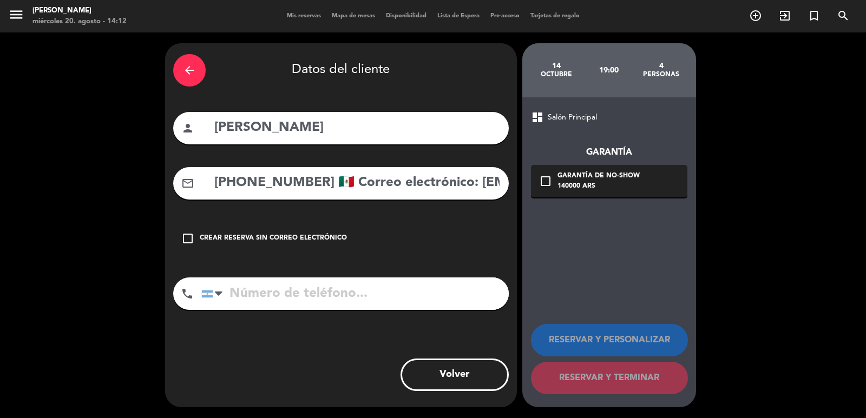
click at [358, 308] on input "tel" at bounding box center [354, 294] width 307 height 32
paste input "[PHONE_NUMBER] 🇲🇽 Correo electrónico: [EMAIL_ADDRESS][DOMAIN_NAME] Sin restricc…"
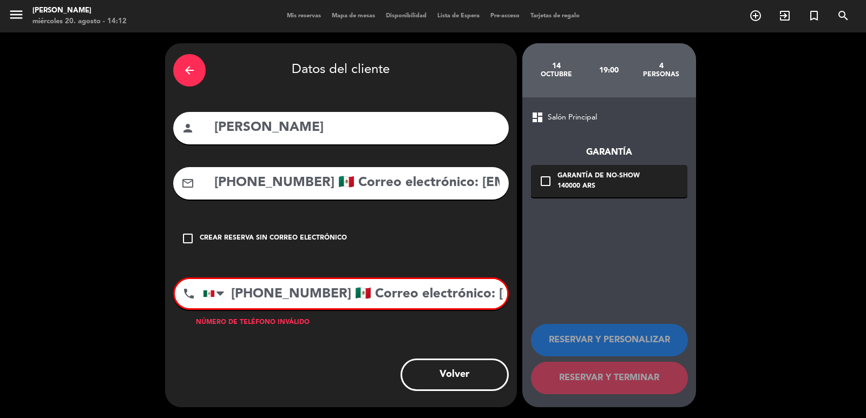
scroll to position [0, 247]
type input "[PHONE_NUMBER] 🇲🇽 Correo electrónico: [EMAIL_ADDRESS][DOMAIN_NAME] Sin restricc…"
drag, startPoint x: 374, startPoint y: 157, endPoint x: 0, endPoint y: 84, distance: 381.5
click at [0, 84] on div "arrow_back Datos del cliente person [PERSON_NAME] mail_outline [PHONE_NUMBER] 🇲…" at bounding box center [433, 225] width 866 height 386
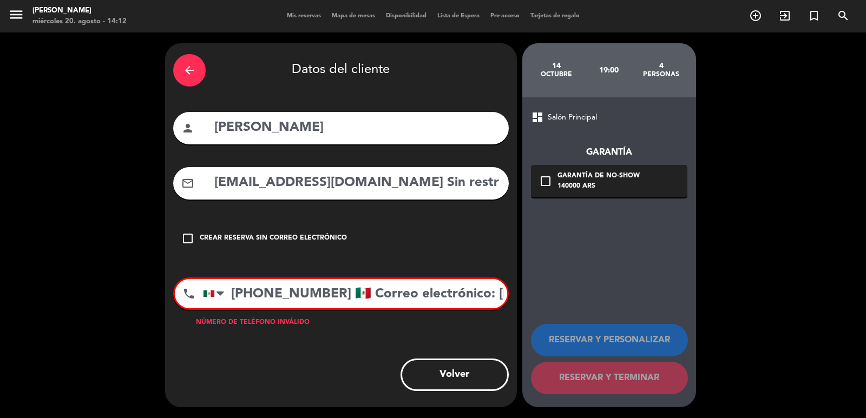
type input "[EMAIL_ADDRESS][DOMAIN_NAME] Sin restricciones"
drag, startPoint x: 364, startPoint y: 293, endPoint x: 643, endPoint y: 321, distance: 280.7
click at [641, 321] on div "arrow_back Datos del cliente person [PERSON_NAME] mail_outline [EMAIL_ADDRESS][…" at bounding box center [433, 225] width 866 height 386
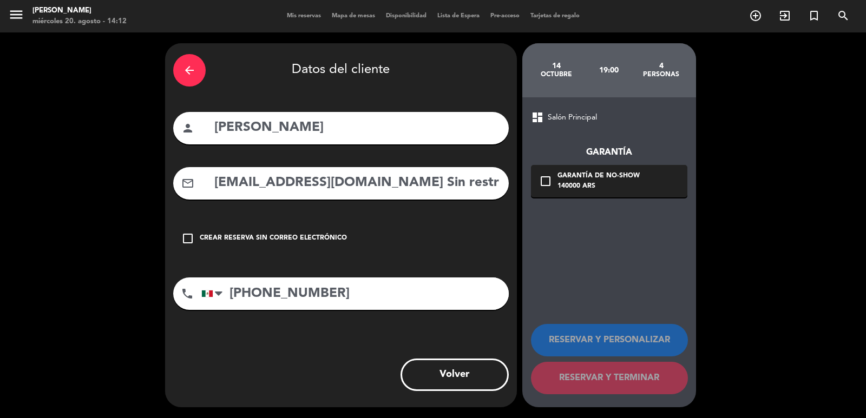
type input "[PHONE_NUMBER]"
click at [600, 193] on div "check_box_outline_blank Garantía de no-show 140000 ARS" at bounding box center [609, 181] width 156 height 32
click at [690, 241] on div "dashboard Salón Principal Garantía check_box_outline_blank Garantía de no-show …" at bounding box center [609, 252] width 174 height 310
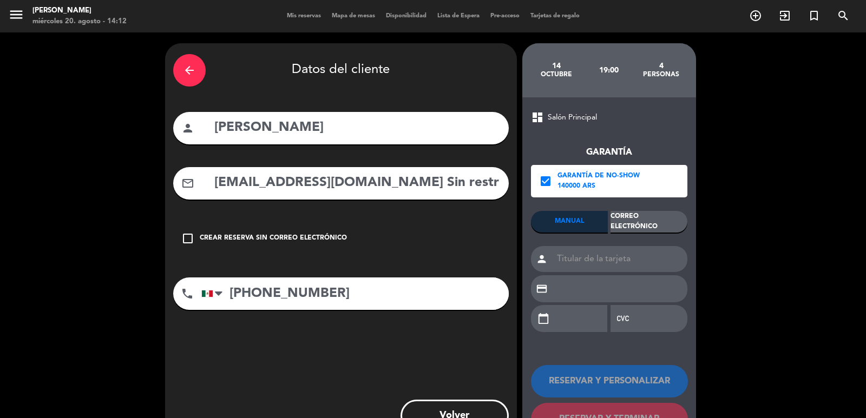
click at [663, 225] on div "Correo Electrónico" at bounding box center [648, 222] width 77 height 22
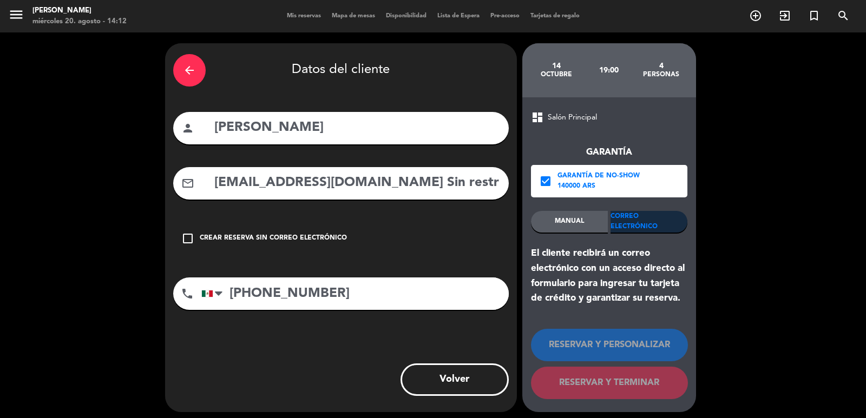
drag, startPoint x: 382, startPoint y: 180, endPoint x: 803, endPoint y: 237, distance: 425.4
click at [802, 237] on div "arrow_back Datos del cliente person [PERSON_NAME] mail_outline [EMAIL_ADDRESS][…" at bounding box center [433, 227] width 866 height 391
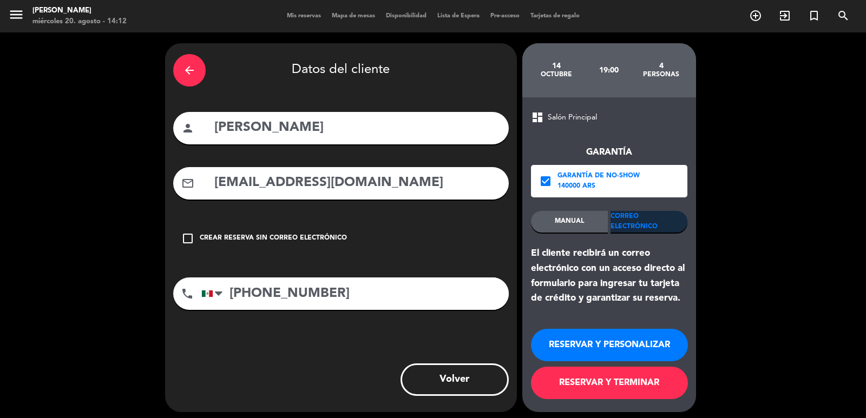
type input "[EMAIL_ADDRESS][DOMAIN_NAME]"
click at [635, 338] on button "RESERVAR Y PERSONALIZAR" at bounding box center [609, 345] width 157 height 32
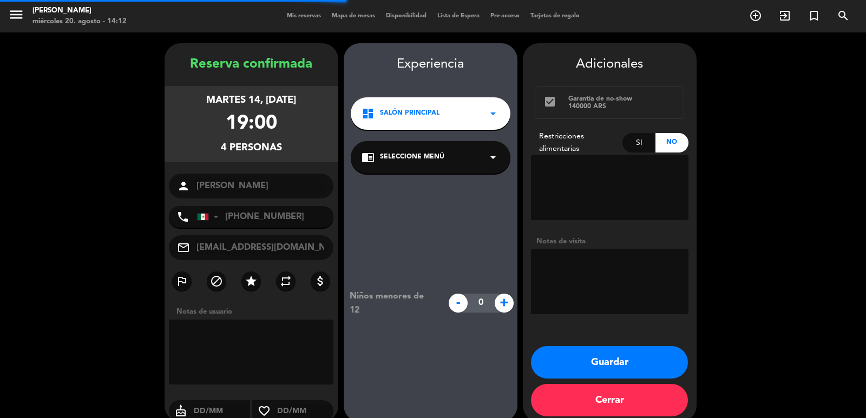
scroll to position [15, 0]
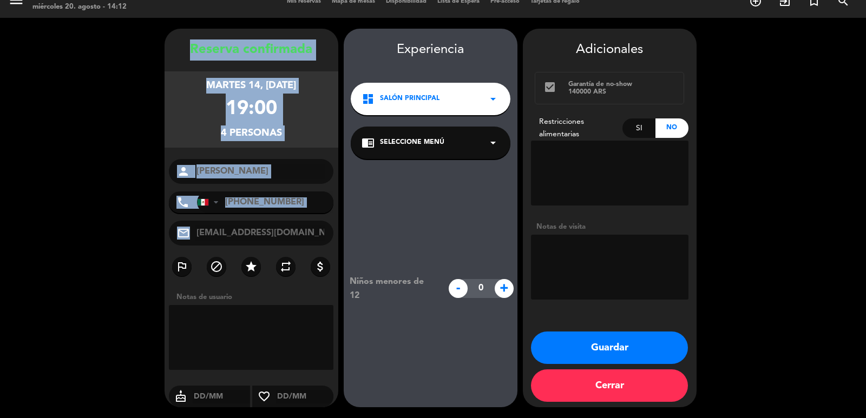
drag, startPoint x: 181, startPoint y: 38, endPoint x: 323, endPoint y: 246, distance: 251.3
click at [323, 246] on div "Reserva confirmada [DATE] 19:00 4 personas person [PERSON_NAME] phone [GEOGRAPH…" at bounding box center [252, 218] width 174 height 379
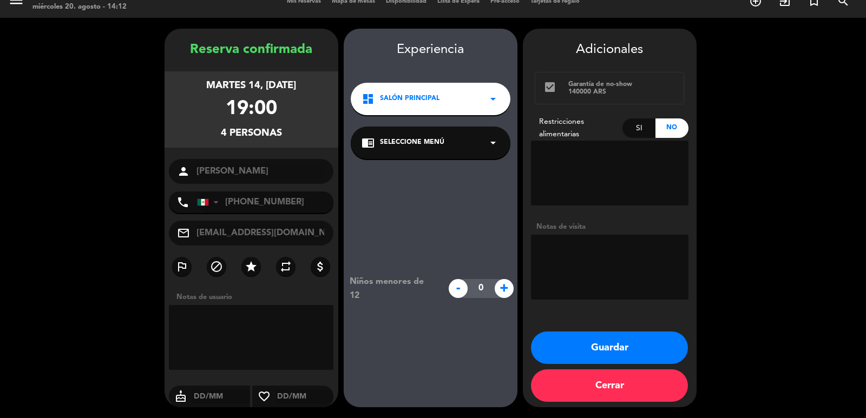
click at [459, 96] on div "dashboard Salón Principal arrow_drop_down" at bounding box center [431, 99] width 160 height 32
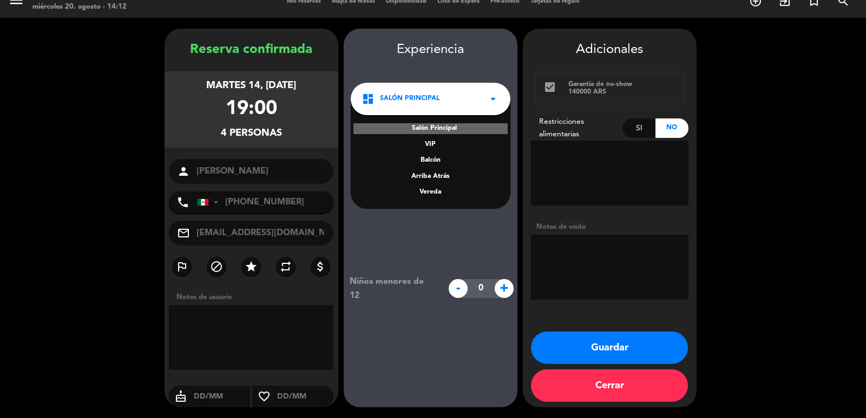
click at [427, 192] on div "Vereda" at bounding box center [430, 192] width 138 height 11
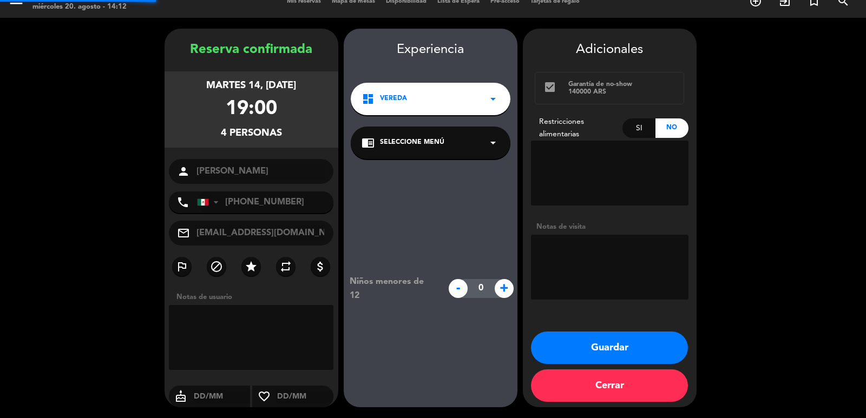
click at [412, 146] on span "Seleccione Menú" at bounding box center [412, 142] width 64 height 11
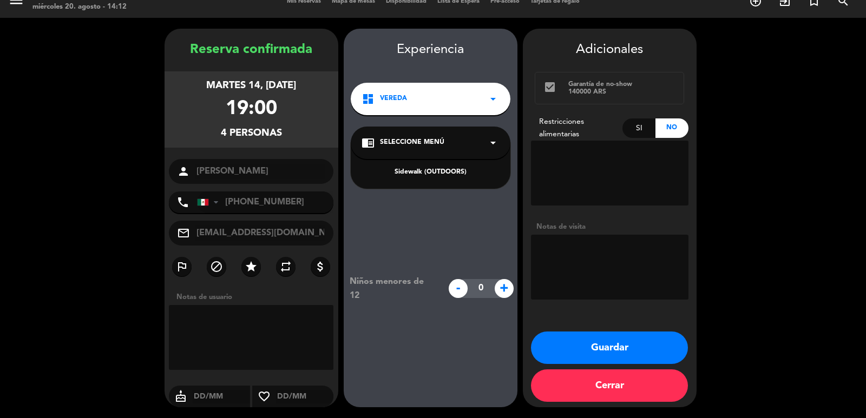
click at [417, 171] on div "Sidewalk (OUTDOORS)" at bounding box center [430, 172] width 138 height 11
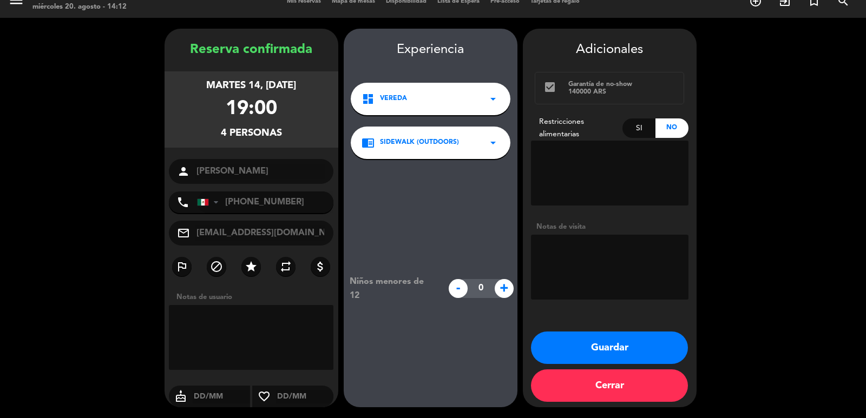
click at [587, 337] on button "Guardar" at bounding box center [609, 348] width 157 height 32
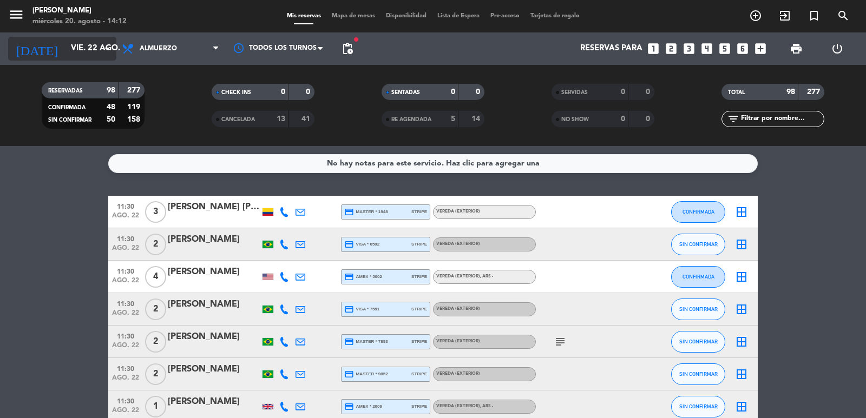
click at [65, 44] on input "vie. 22 ago." at bounding box center [117, 48] width 104 height 21
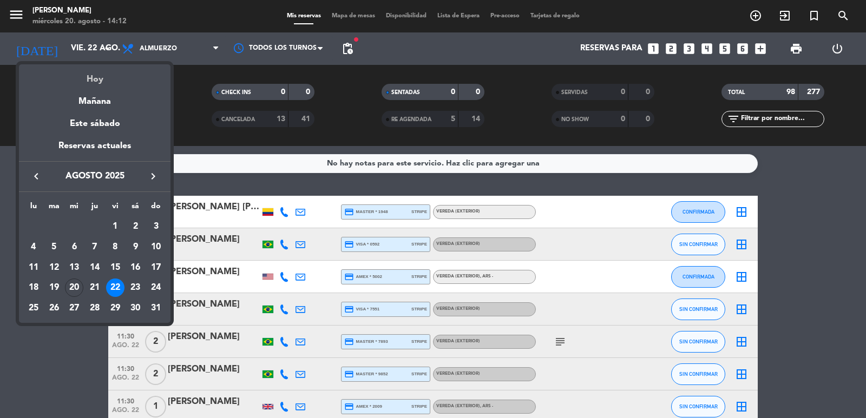
click at [85, 81] on div "Hoy" at bounding box center [95, 75] width 152 height 22
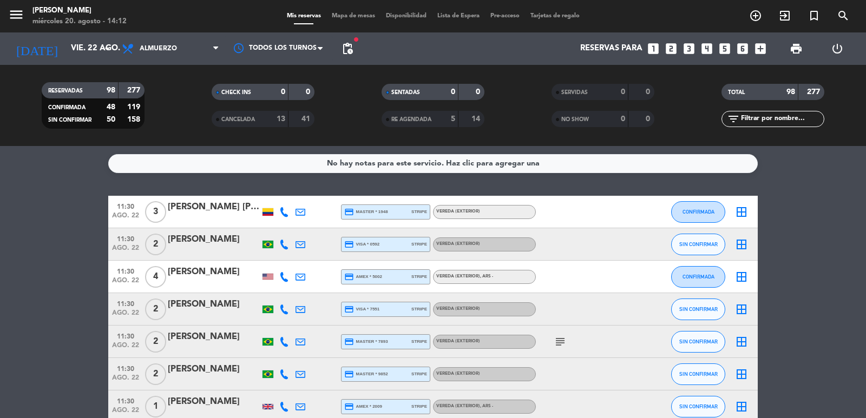
type input "mié. 20 ago."
click at [142, 36] on div "Todos los servicios Almuerzo Cena Almuerzo Todos los servicios Almuerzo Cena" at bounding box center [170, 48] width 108 height 32
click at [150, 55] on span "Almuerzo" at bounding box center [170, 49] width 108 height 24
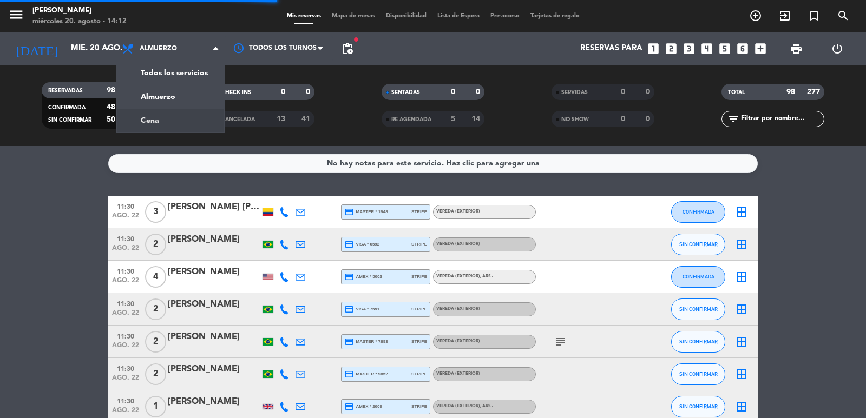
click at [163, 117] on div "menu [PERSON_NAME] miércoles 20. agosto - 14:12 Mis reservas Mapa de mesas Disp…" at bounding box center [433, 73] width 866 height 146
